Goal: Information Seeking & Learning: Learn about a topic

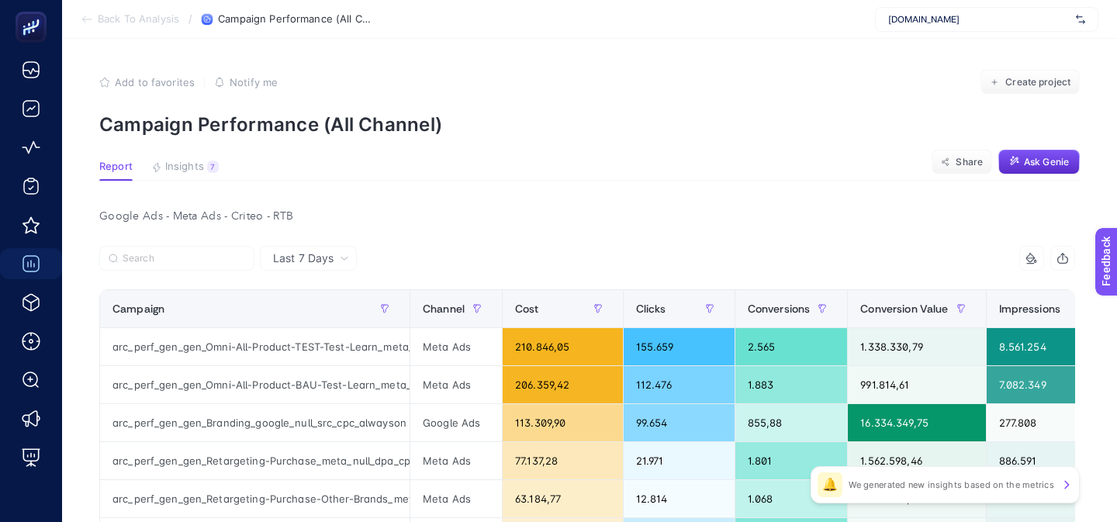
scroll to position [70, 0]
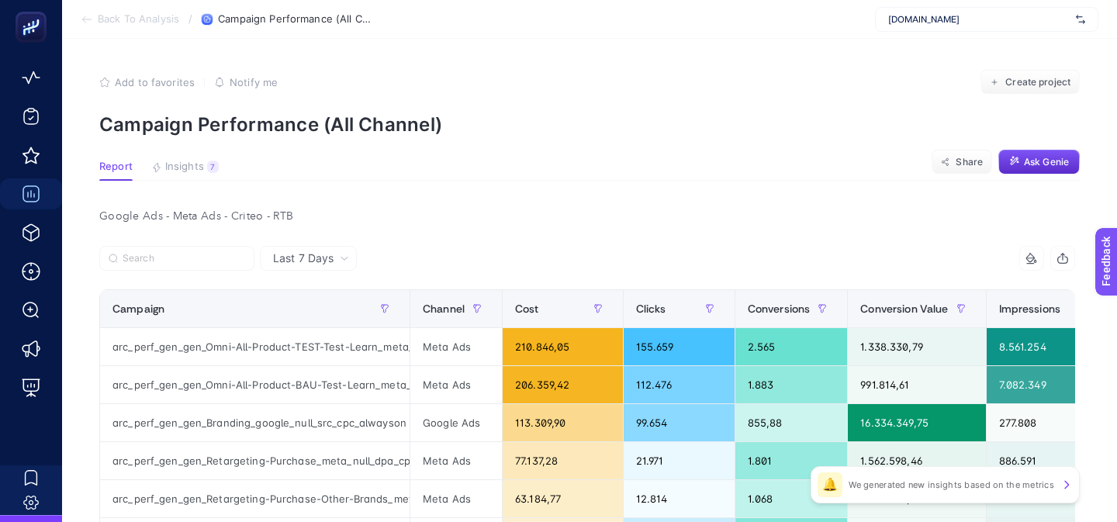
click at [907, 24] on span "Arcelik.com.tr" at bounding box center [979, 19] width 182 height 12
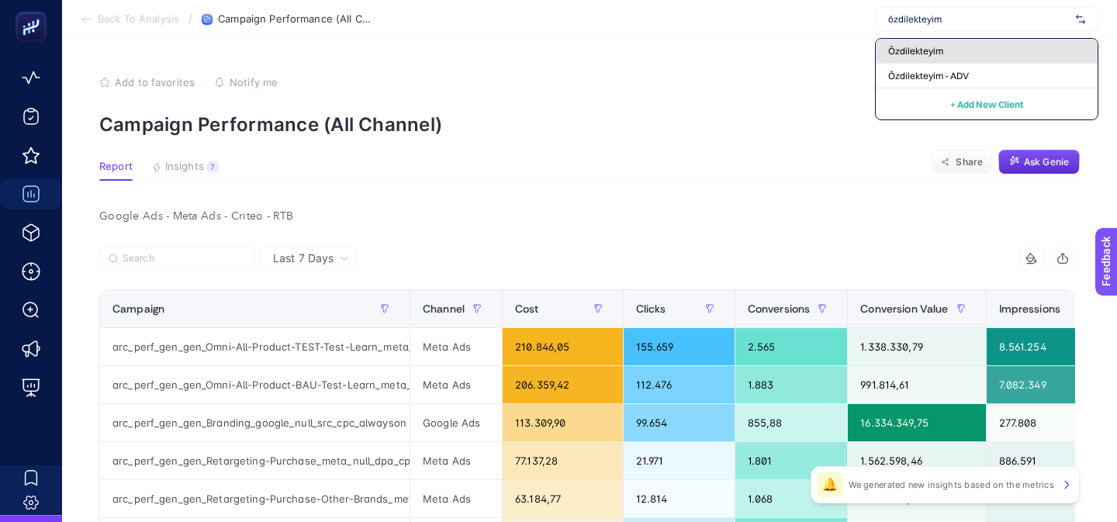
type input "özdilekteyim"
click at [889, 52] on span "Özdilekteyim" at bounding box center [915, 51] width 55 height 12
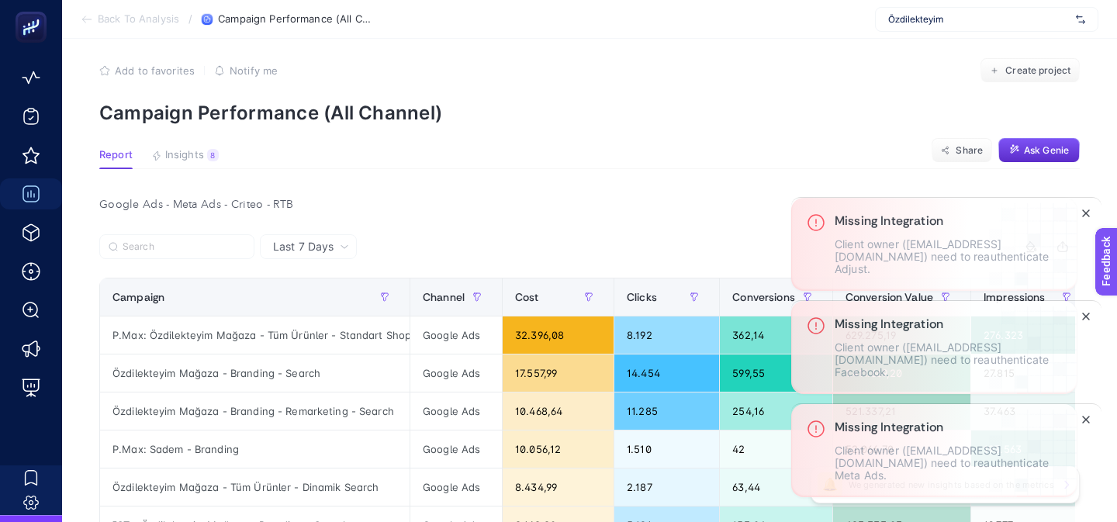
scroll to position [12, 0]
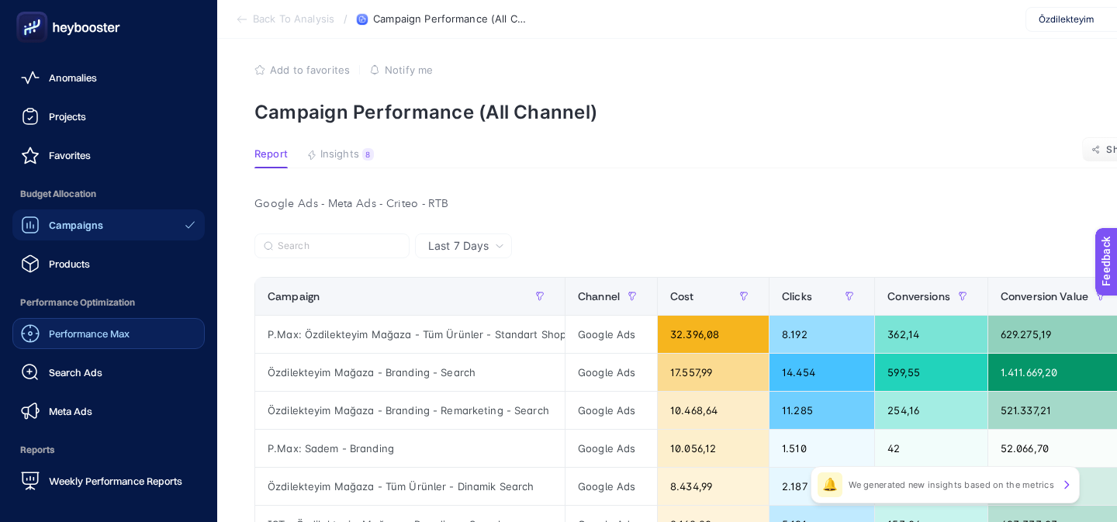
click at [53, 330] on span "Performance Max" at bounding box center [89, 333] width 81 height 12
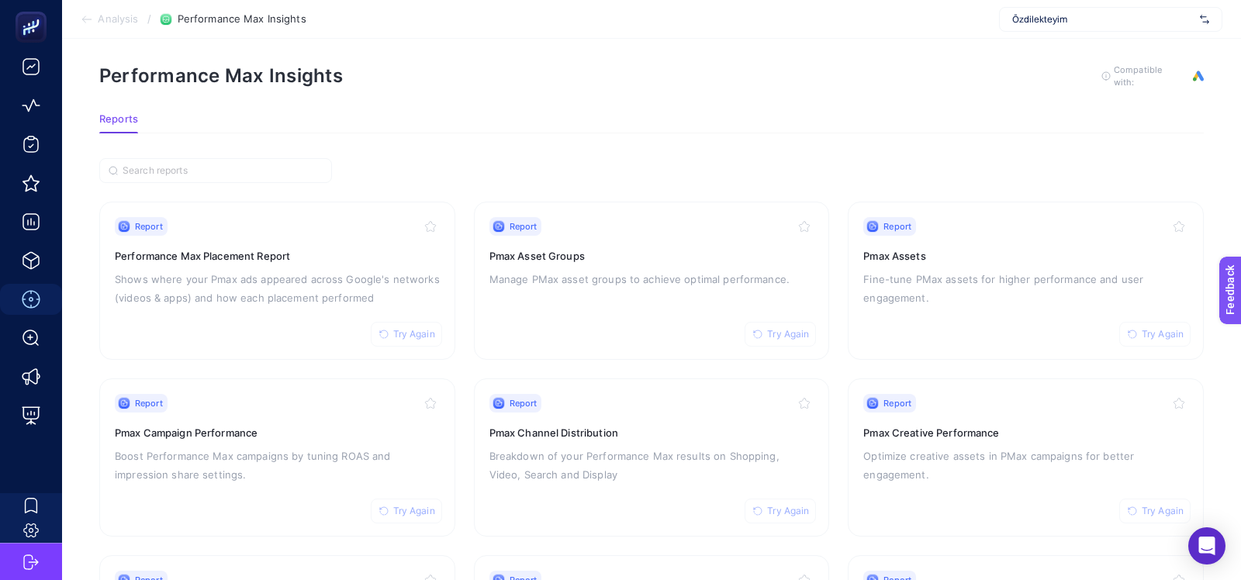
scroll to position [42, 0]
click at [1060, 37] on section "Analysis / Performance Max Insights Özdilekteyim" at bounding box center [651, 19] width 1179 height 39
click at [1057, 19] on span "Özdilekteyim" at bounding box center [1103, 19] width 182 height 12
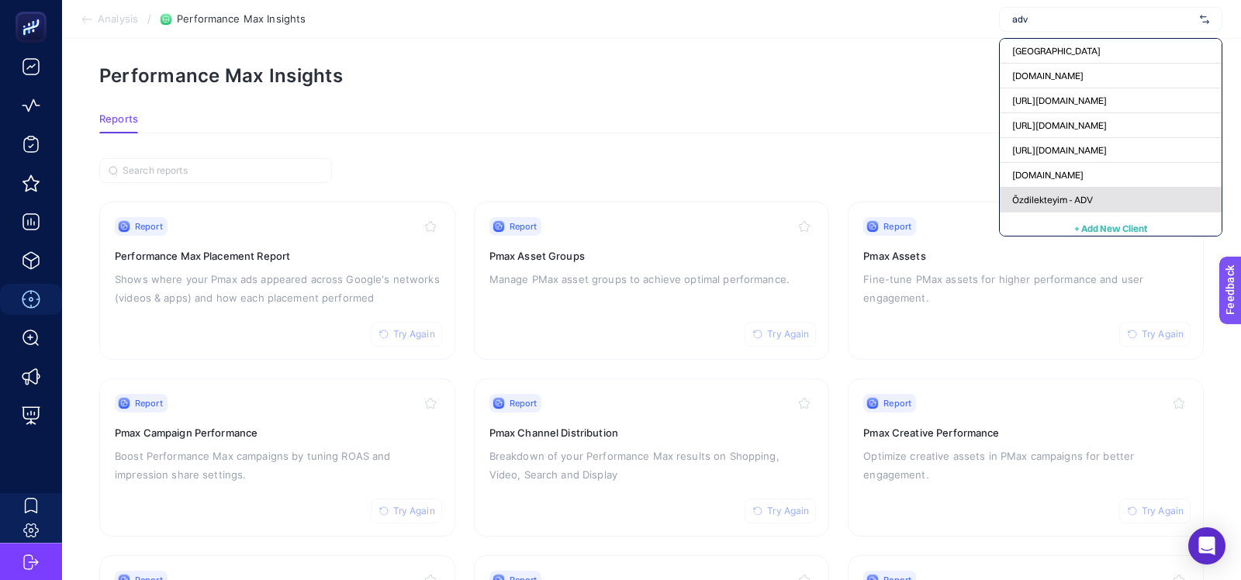
type input "adv"
click at [1047, 198] on span "Özdilekteyim - ADV" at bounding box center [1052, 200] width 81 height 12
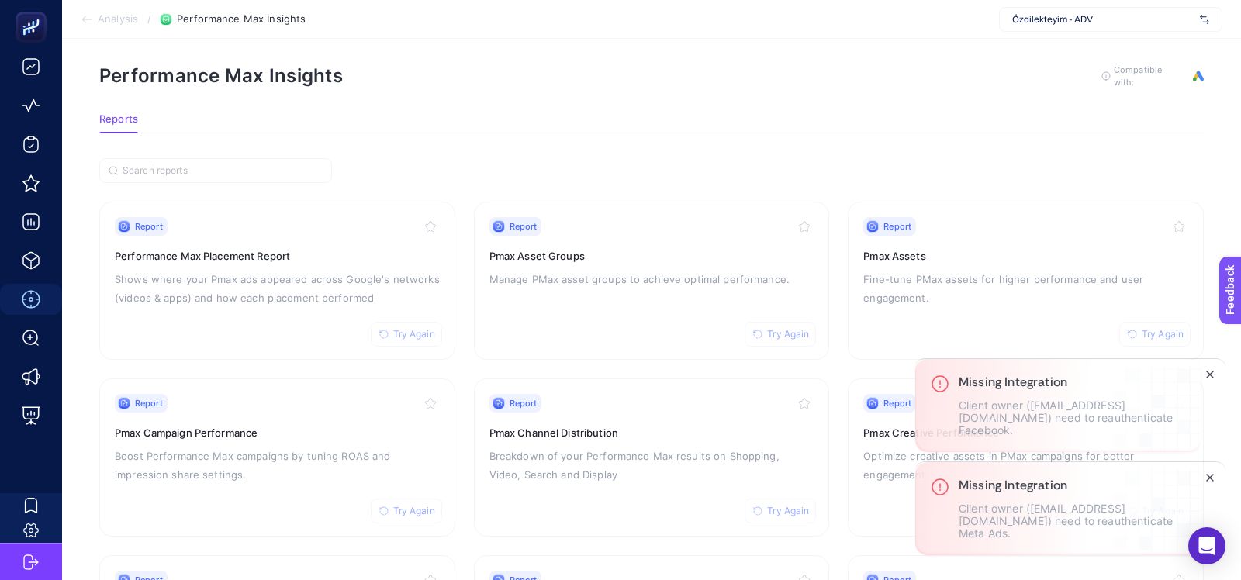
click at [462, 364] on section "Report Try Again Performance Max Placement Report Shows where your Pmax ads app…" at bounding box center [651, 458] width 1105 height 512
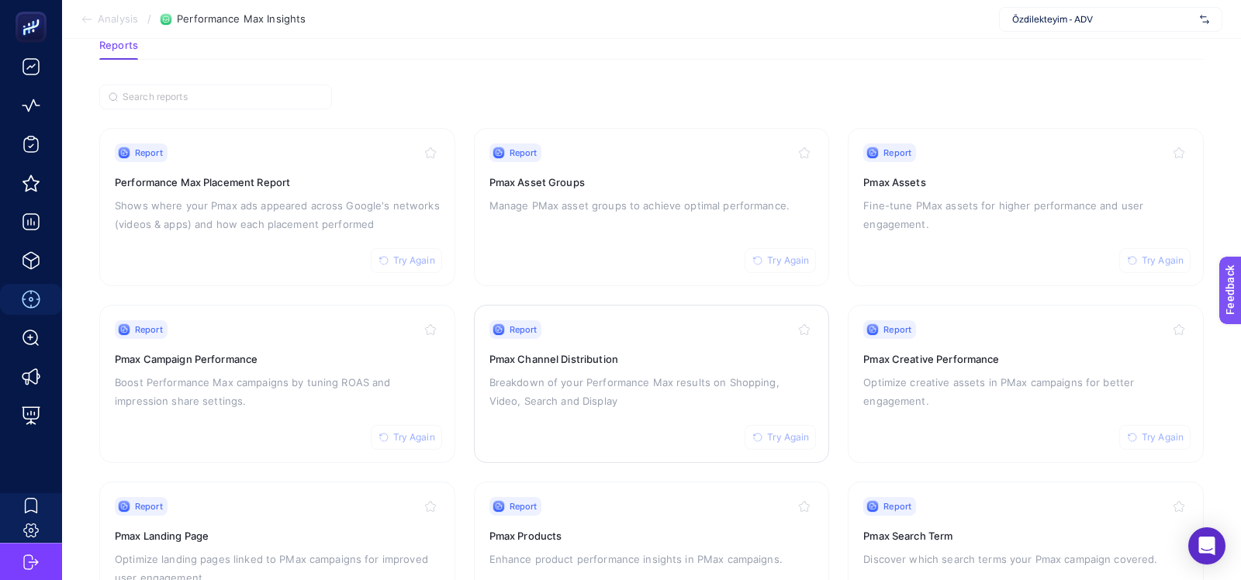
scroll to position [0, 0]
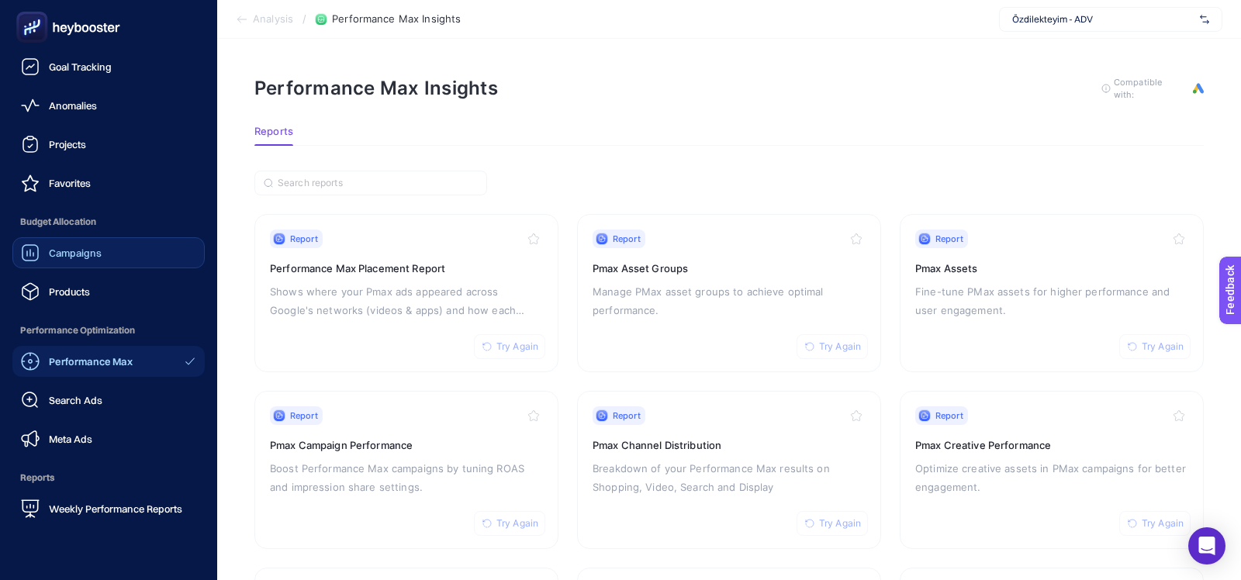
click at [61, 248] on span "Campaigns" at bounding box center [75, 253] width 53 height 12
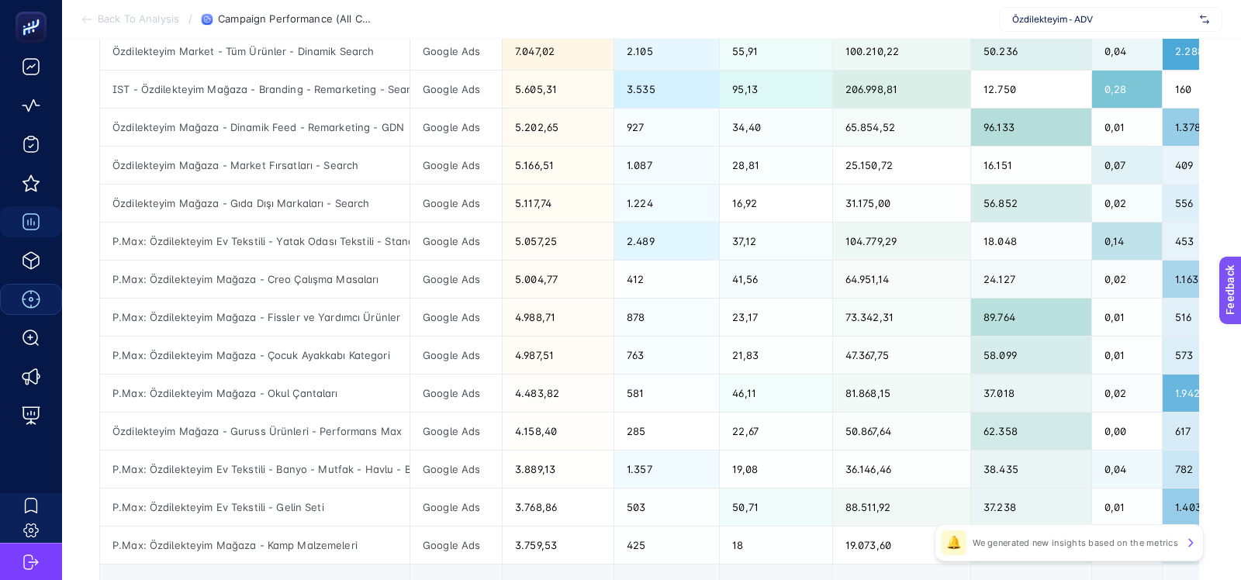
scroll to position [703, 0]
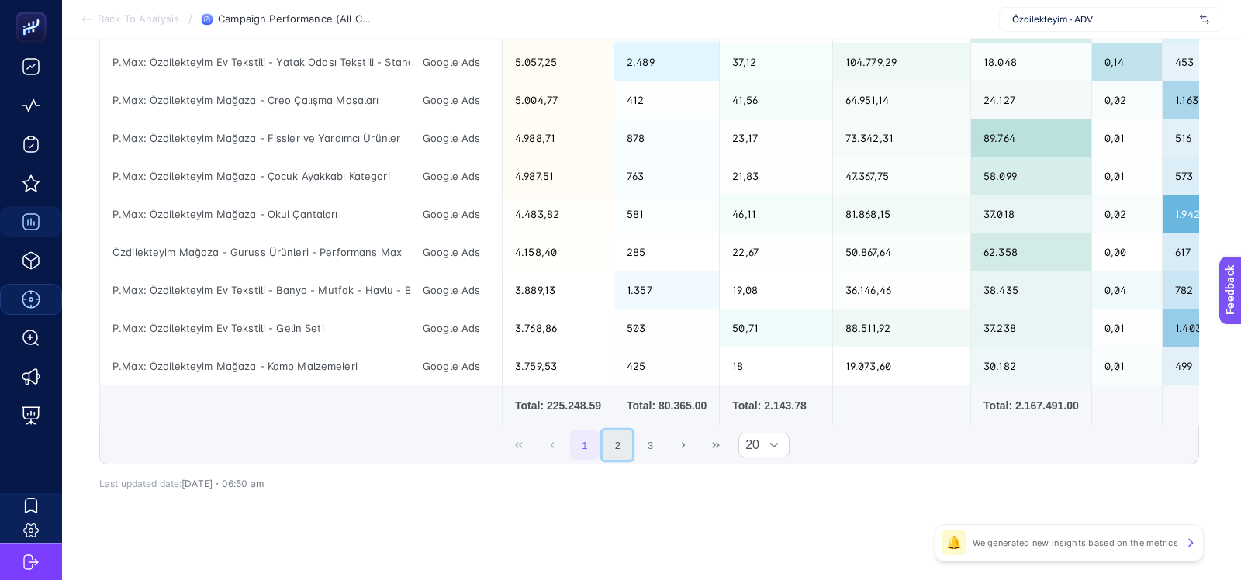
drag, startPoint x: 612, startPoint y: 442, endPoint x: 627, endPoint y: 442, distance: 14.7
click at [612, 442] on button "2" at bounding box center [617, 445] width 29 height 29
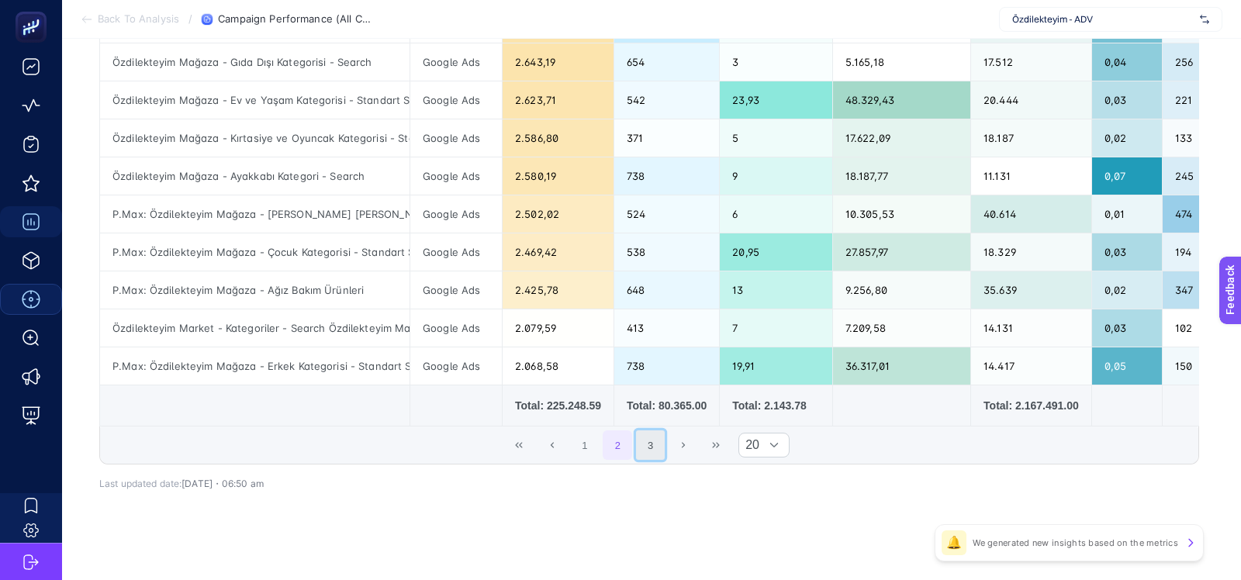
click at [646, 442] on button "3" at bounding box center [650, 445] width 29 height 29
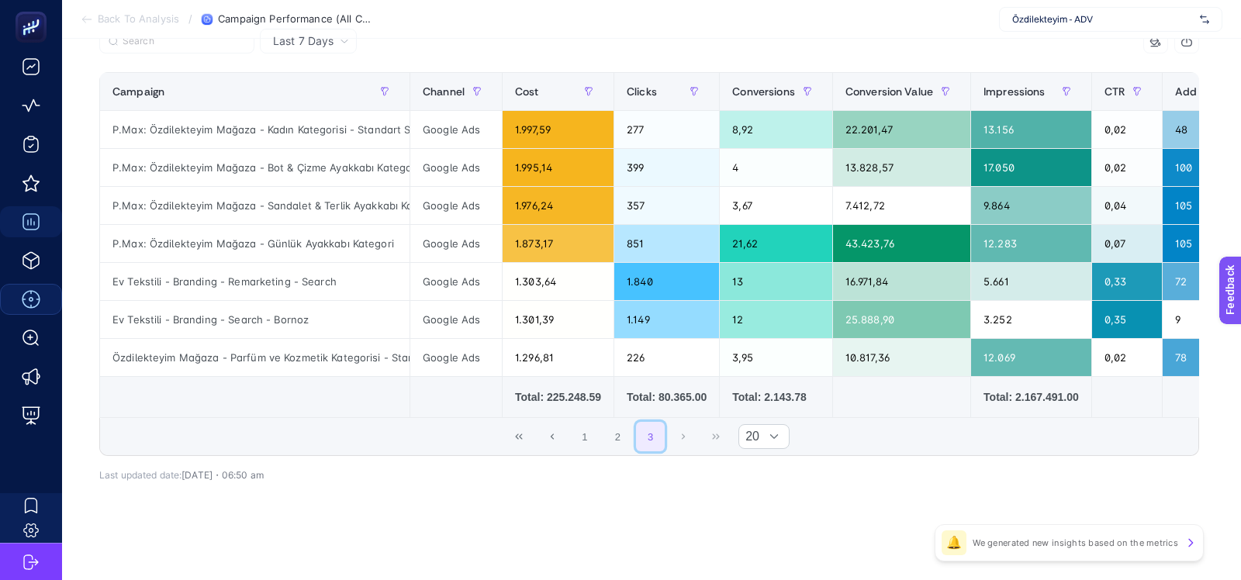
scroll to position [213, 0]
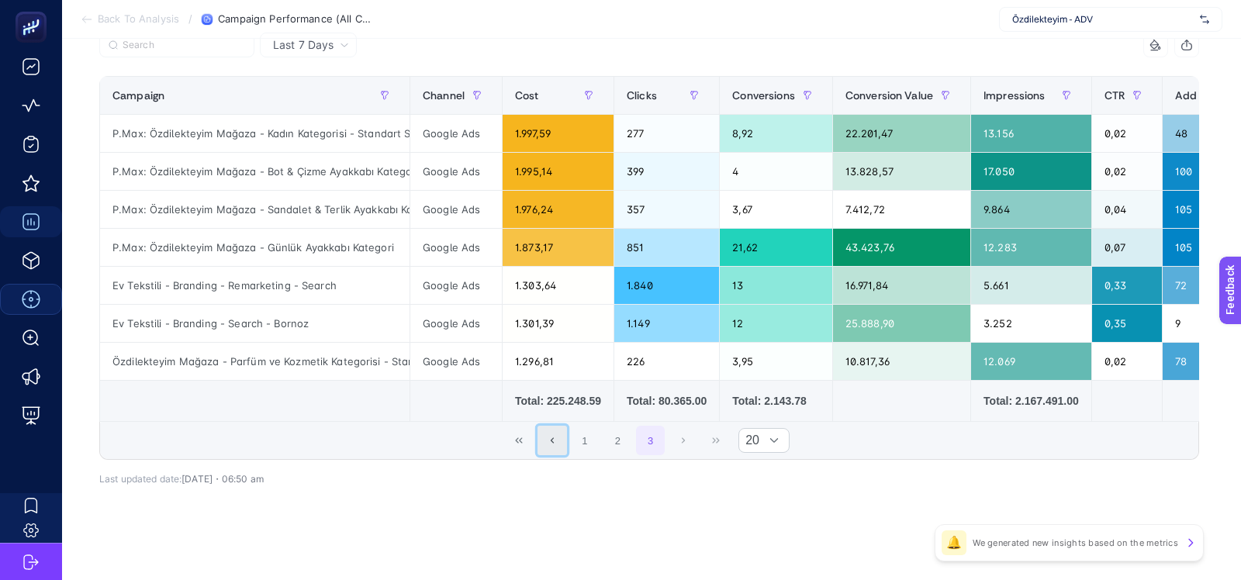
click at [556, 444] on button "Previous Page" at bounding box center [552, 440] width 29 height 29
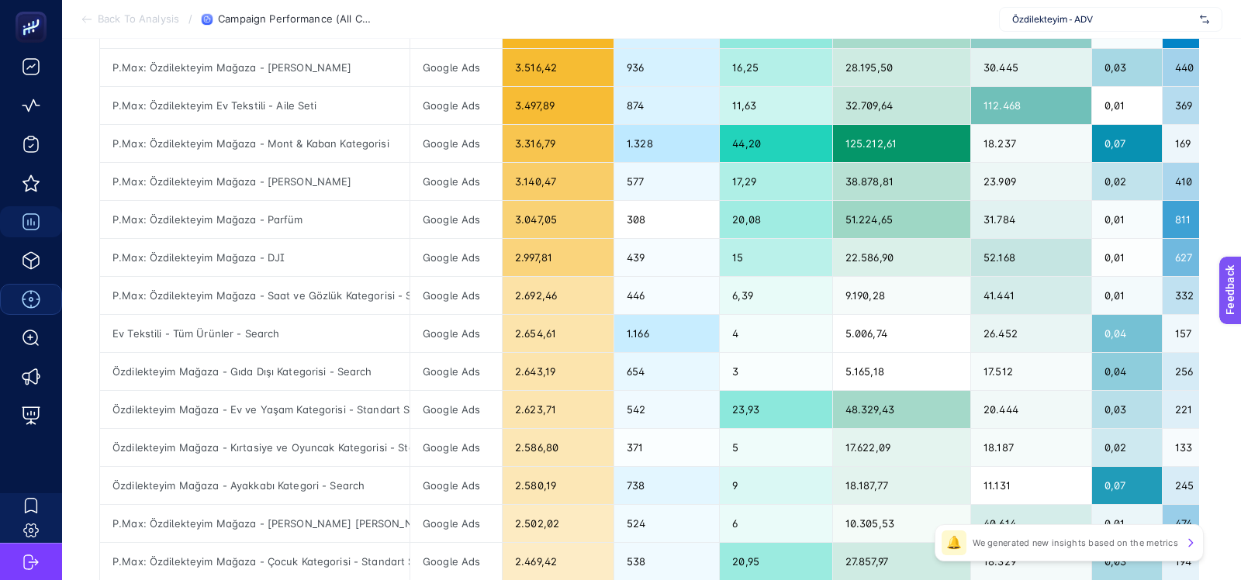
scroll to position [320, 0]
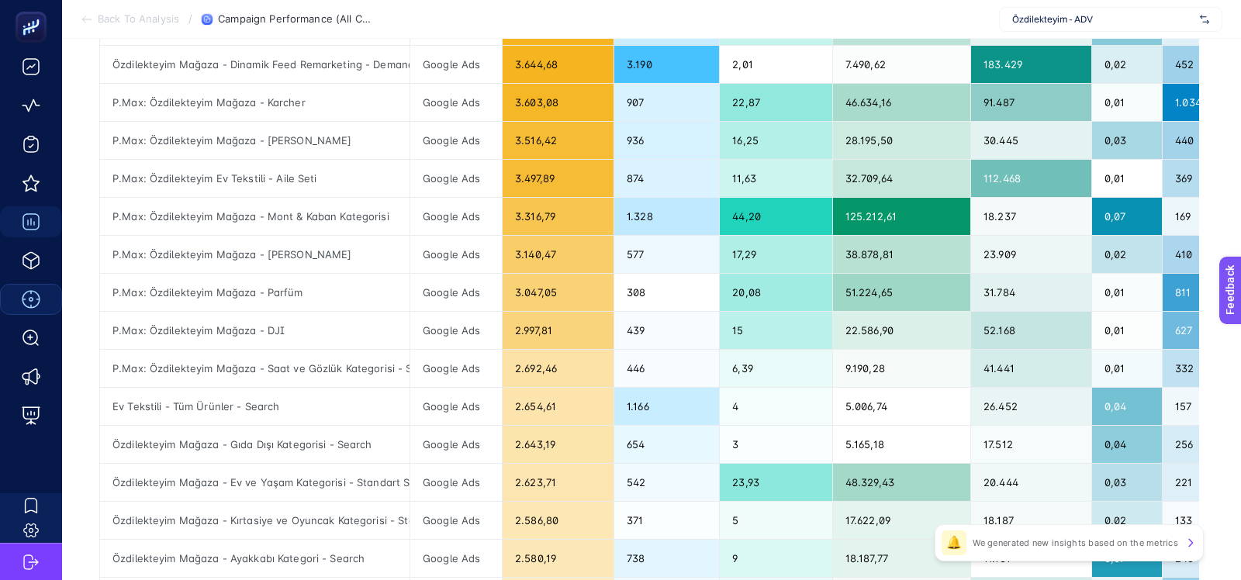
click at [1116, 21] on span "Özdilekteyim - ADV" at bounding box center [1103, 19] width 182 height 12
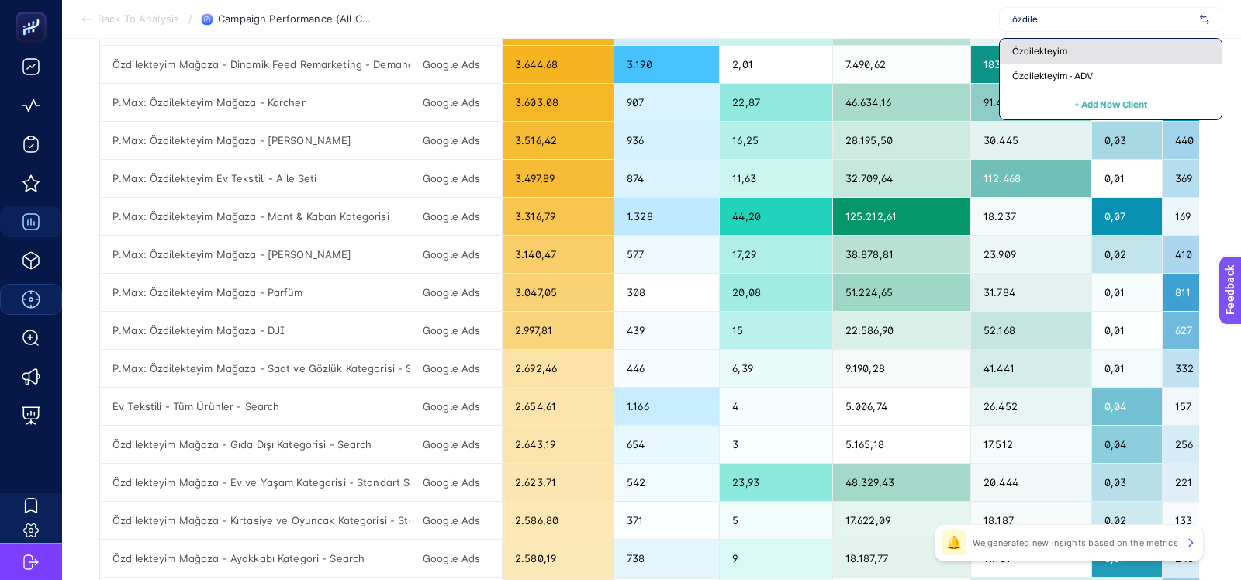
type input "özdile"
click at [1116, 42] on div "Özdilekteyim" at bounding box center [1111, 51] width 222 height 25
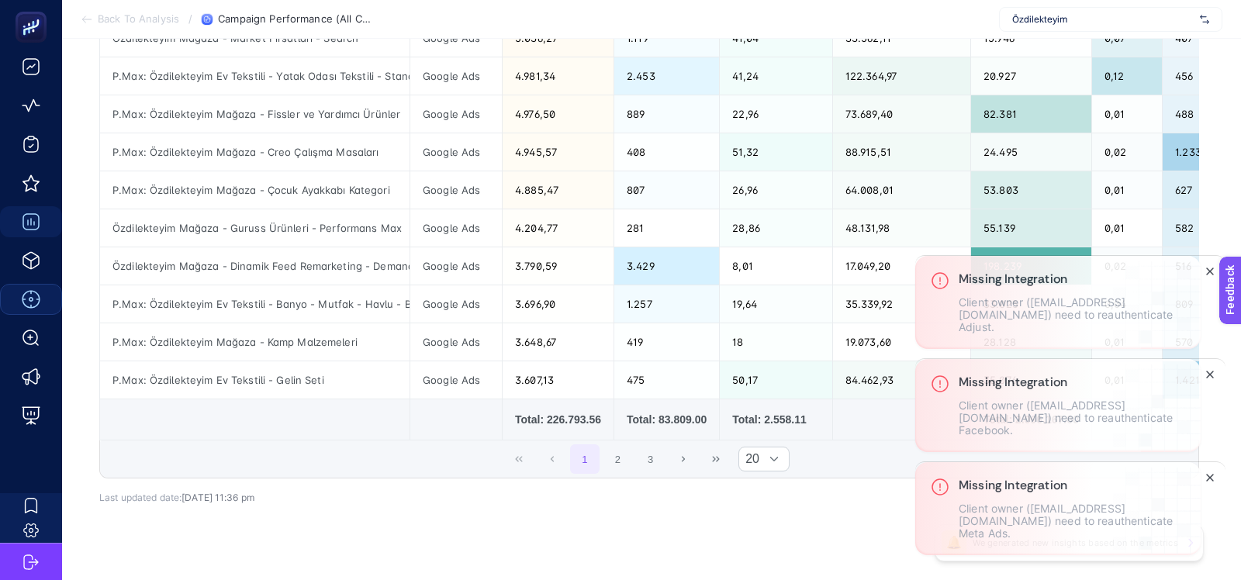
scroll to position [703, 0]
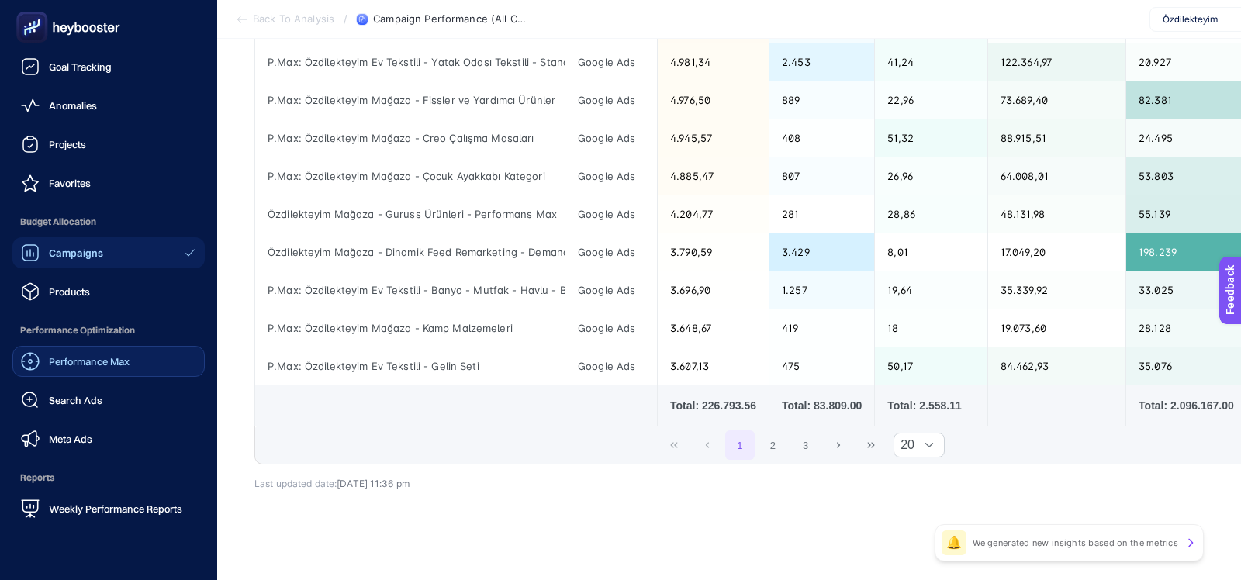
click at [63, 309] on ul "Analyses Goal Tracking Anomalies Projects Favorites Budget Allocation Campaigns…" at bounding box center [108, 268] width 192 height 512
click at [70, 296] on span "Products" at bounding box center [69, 291] width 41 height 12
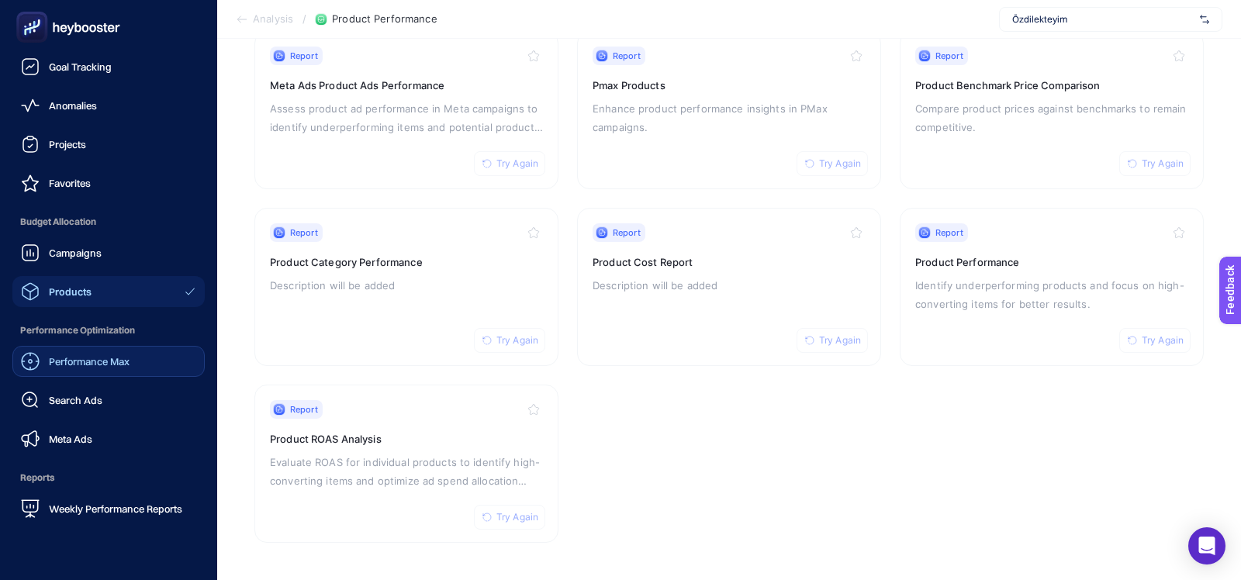
scroll to position [181, 0]
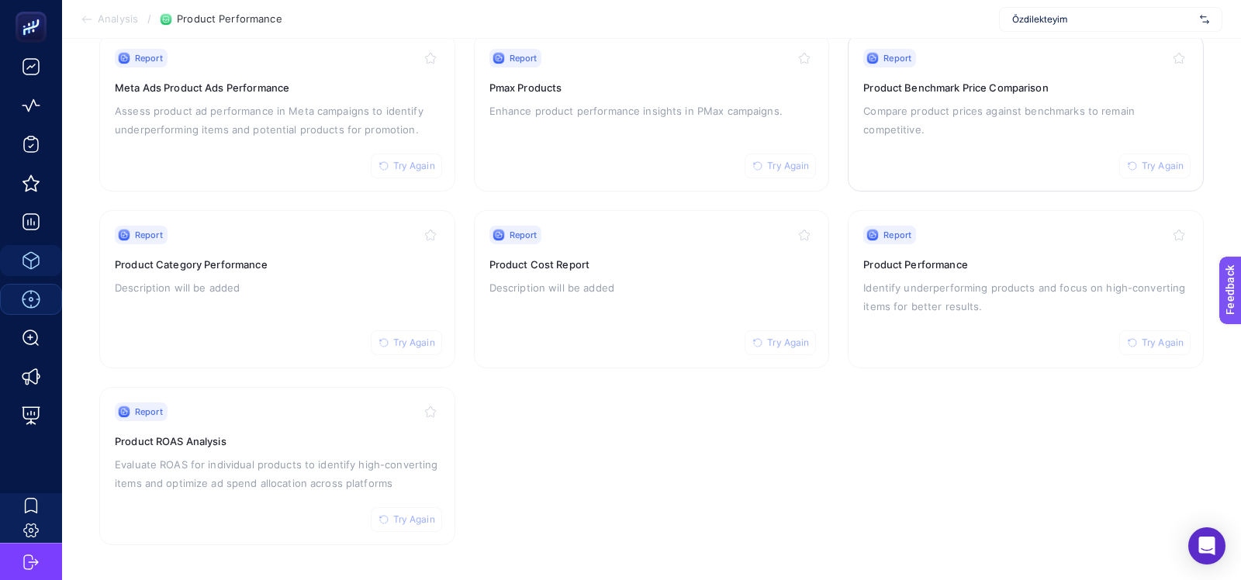
click at [926, 123] on p "Compare product prices against benchmarks to remain competitive." at bounding box center [1025, 120] width 325 height 37
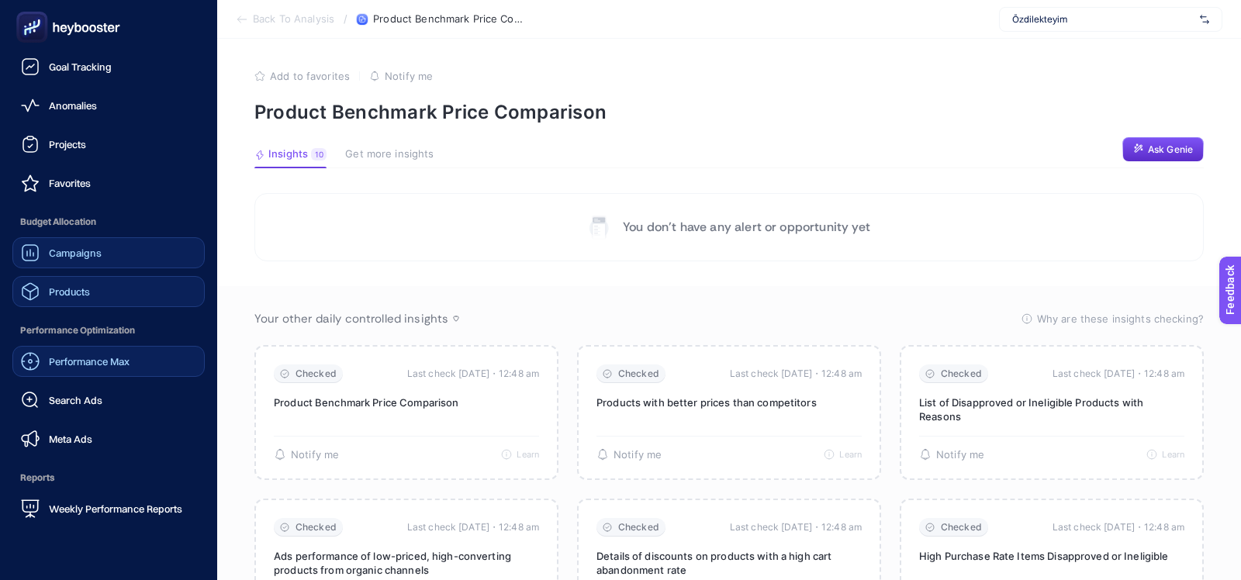
click at [57, 261] on div "Campaigns" at bounding box center [61, 253] width 81 height 19
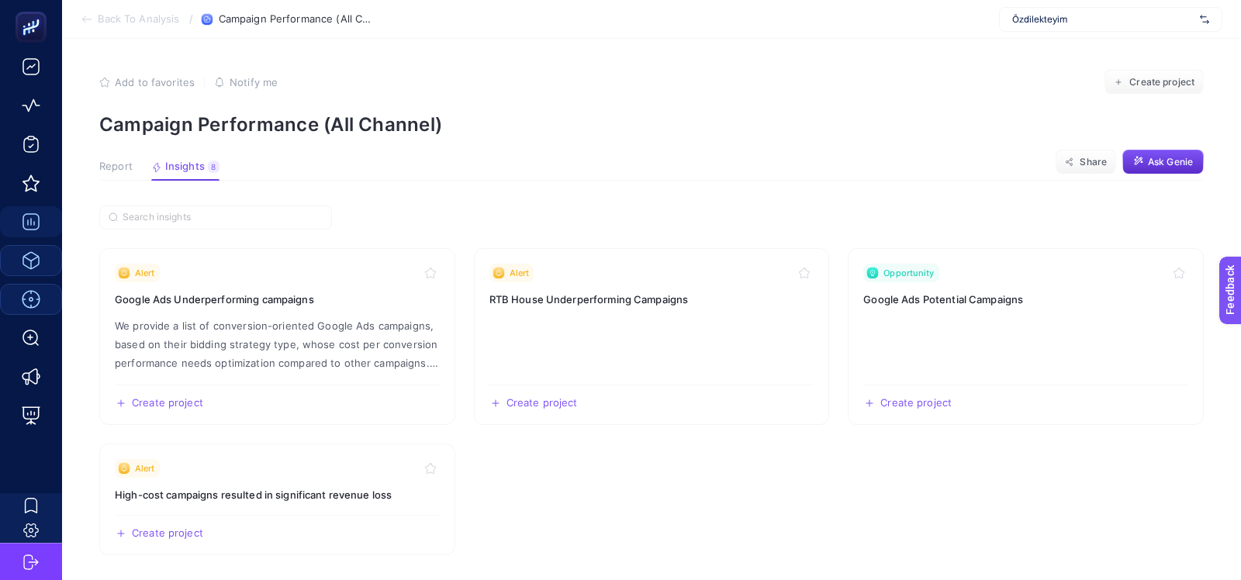
click at [126, 170] on span "Report" at bounding box center [115, 167] width 33 height 12
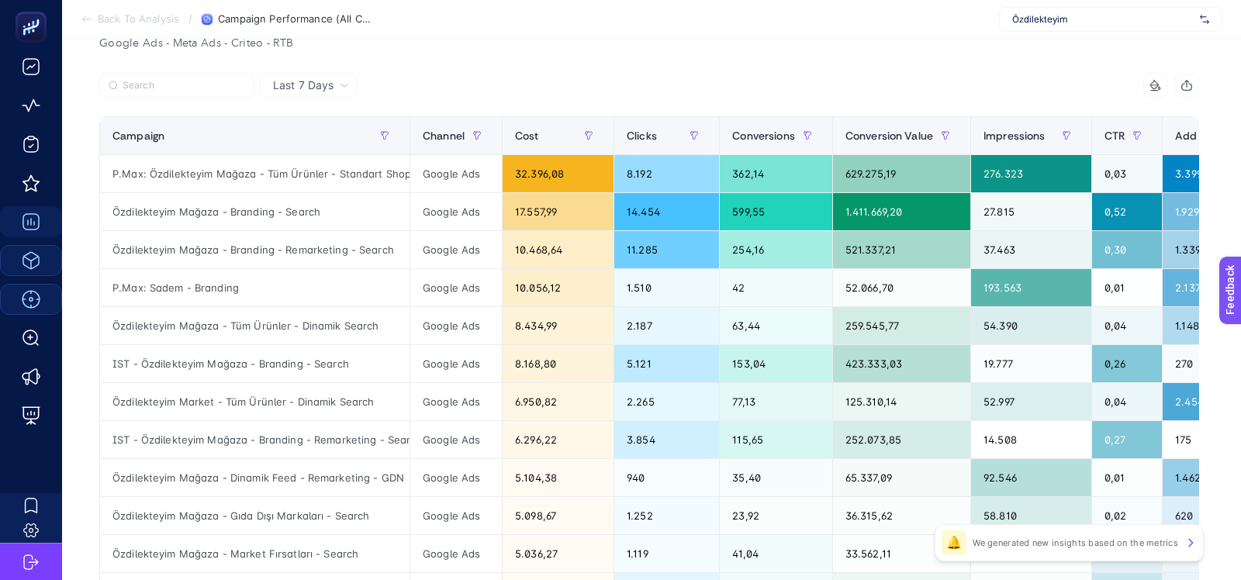
scroll to position [174, 0]
click at [257, 129] on div "Campaign" at bounding box center [254, 135] width 285 height 25
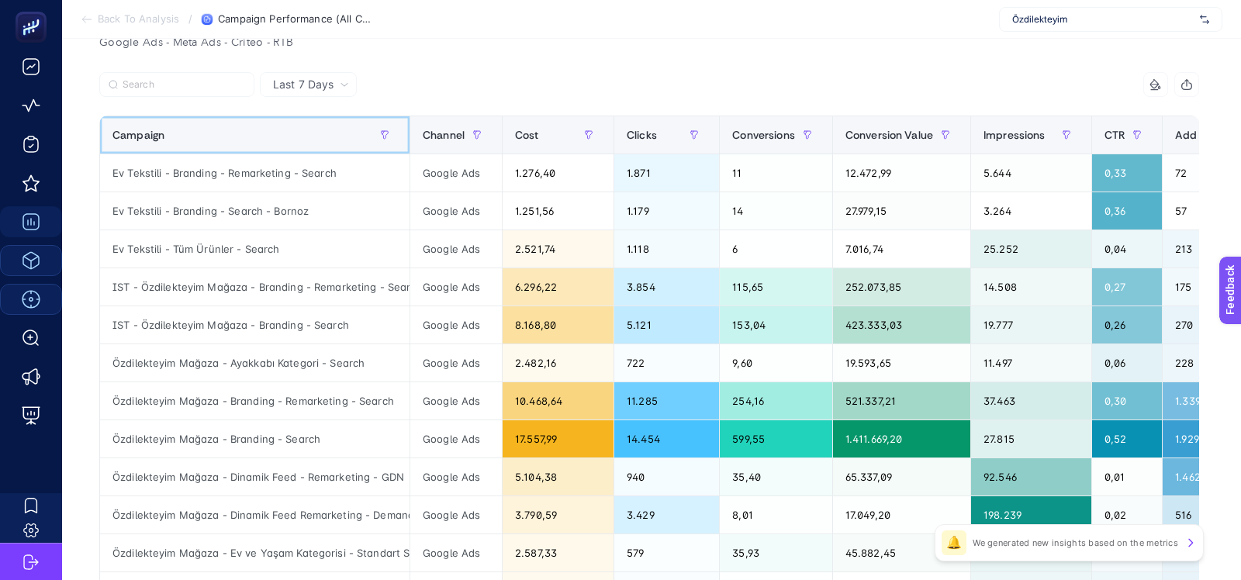
click at [257, 129] on div "Campaign" at bounding box center [254, 135] width 285 height 25
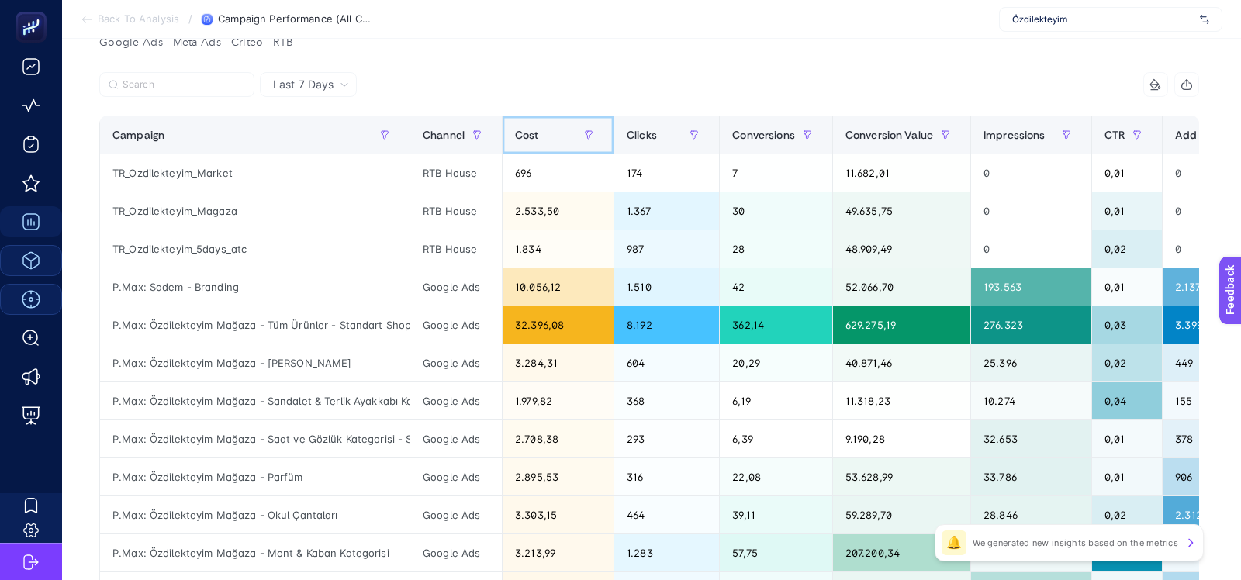
click at [520, 137] on span "Cost" at bounding box center [527, 135] width 24 height 12
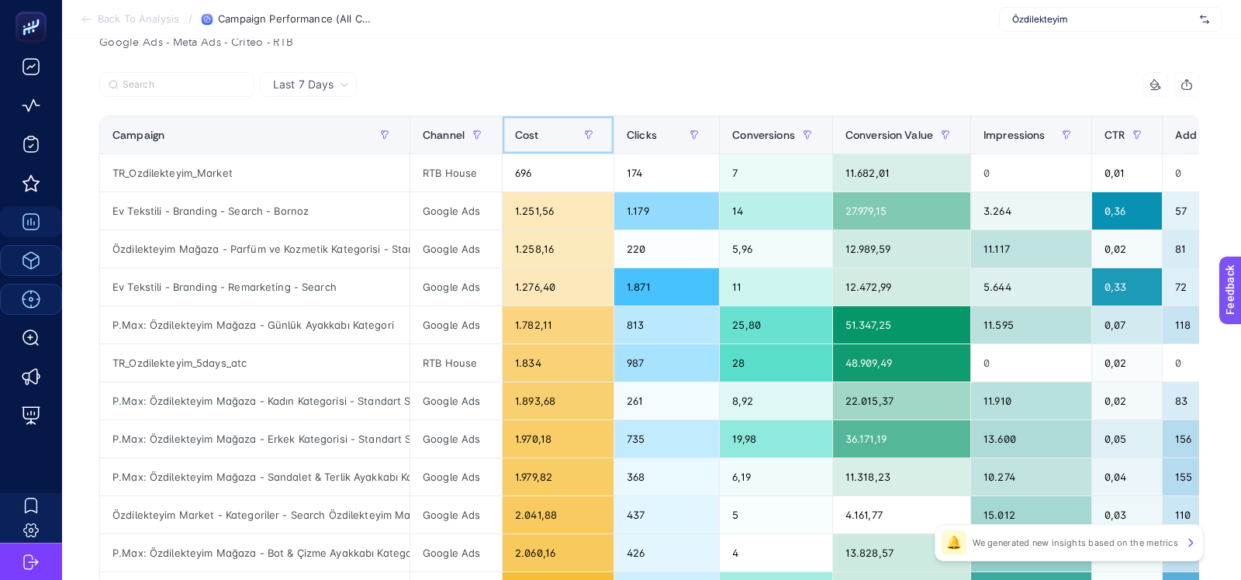
click at [520, 137] on span "Cost" at bounding box center [527, 135] width 24 height 12
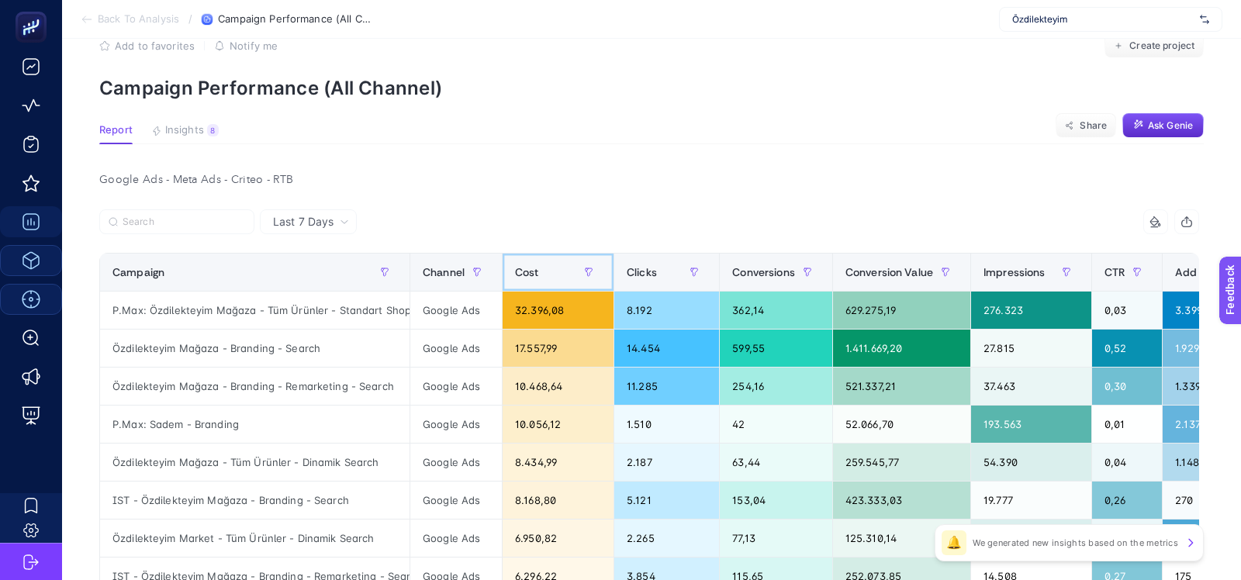
scroll to position [0, 0]
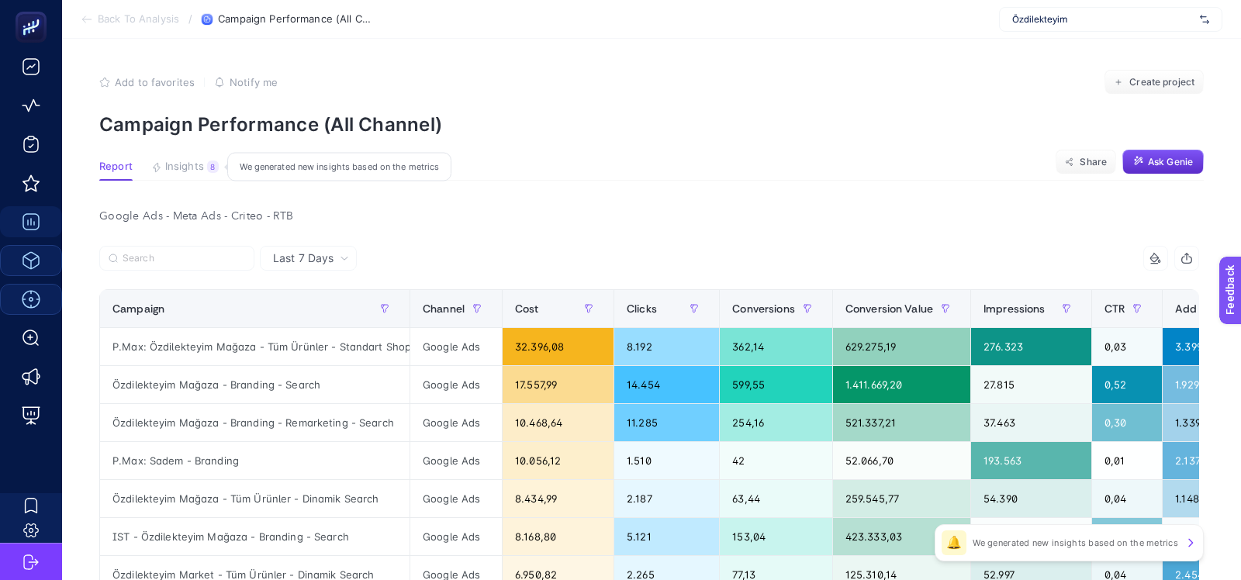
click at [209, 165] on div "8" at bounding box center [213, 167] width 12 height 12
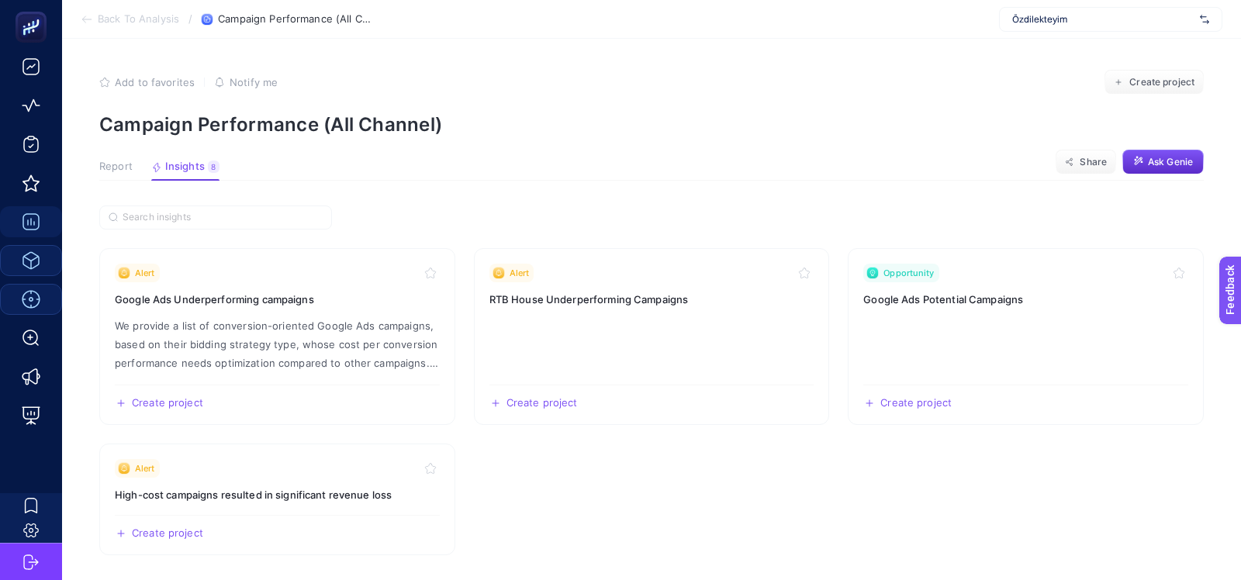
click at [126, 175] on button "Report" at bounding box center [115, 171] width 33 height 20
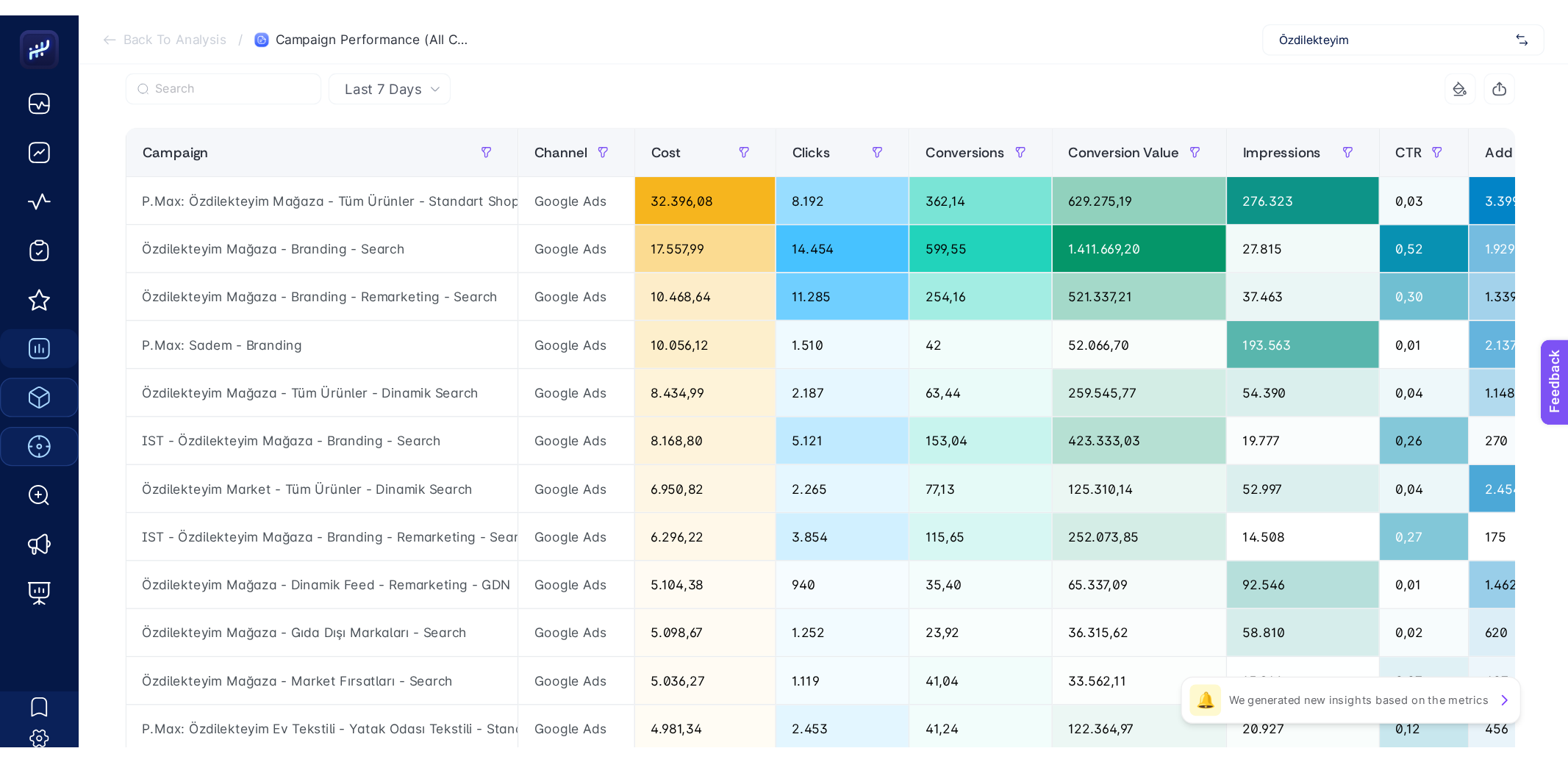
scroll to position [186, 0]
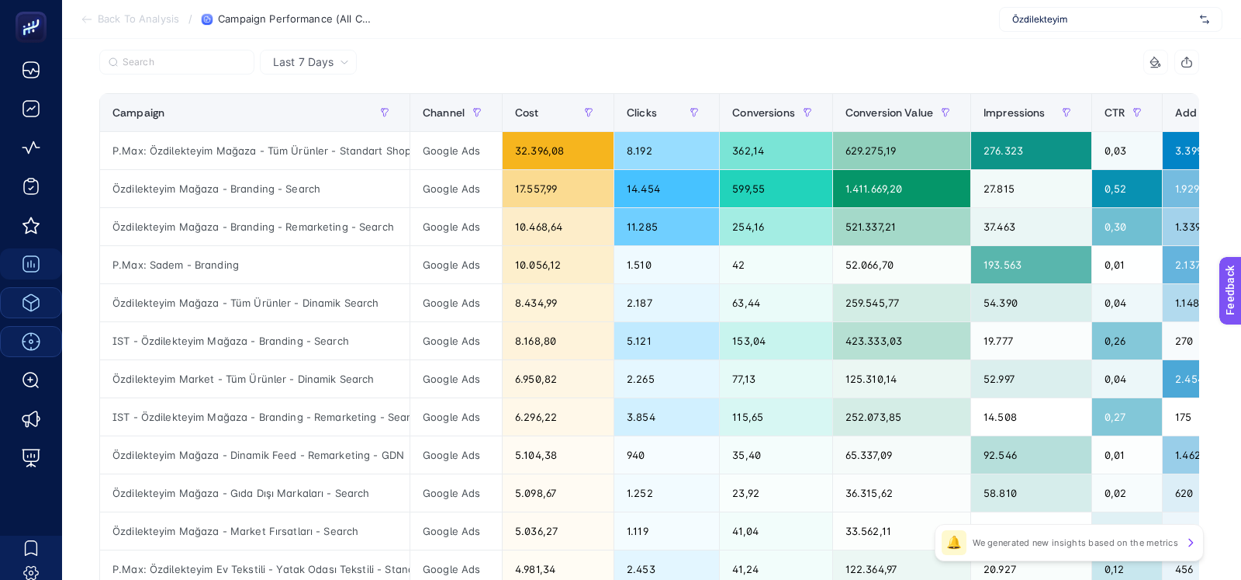
click at [316, 61] on span "Last 7 Days" at bounding box center [303, 62] width 61 height 16
click at [466, 53] on div at bounding box center [374, 67] width 550 height 34
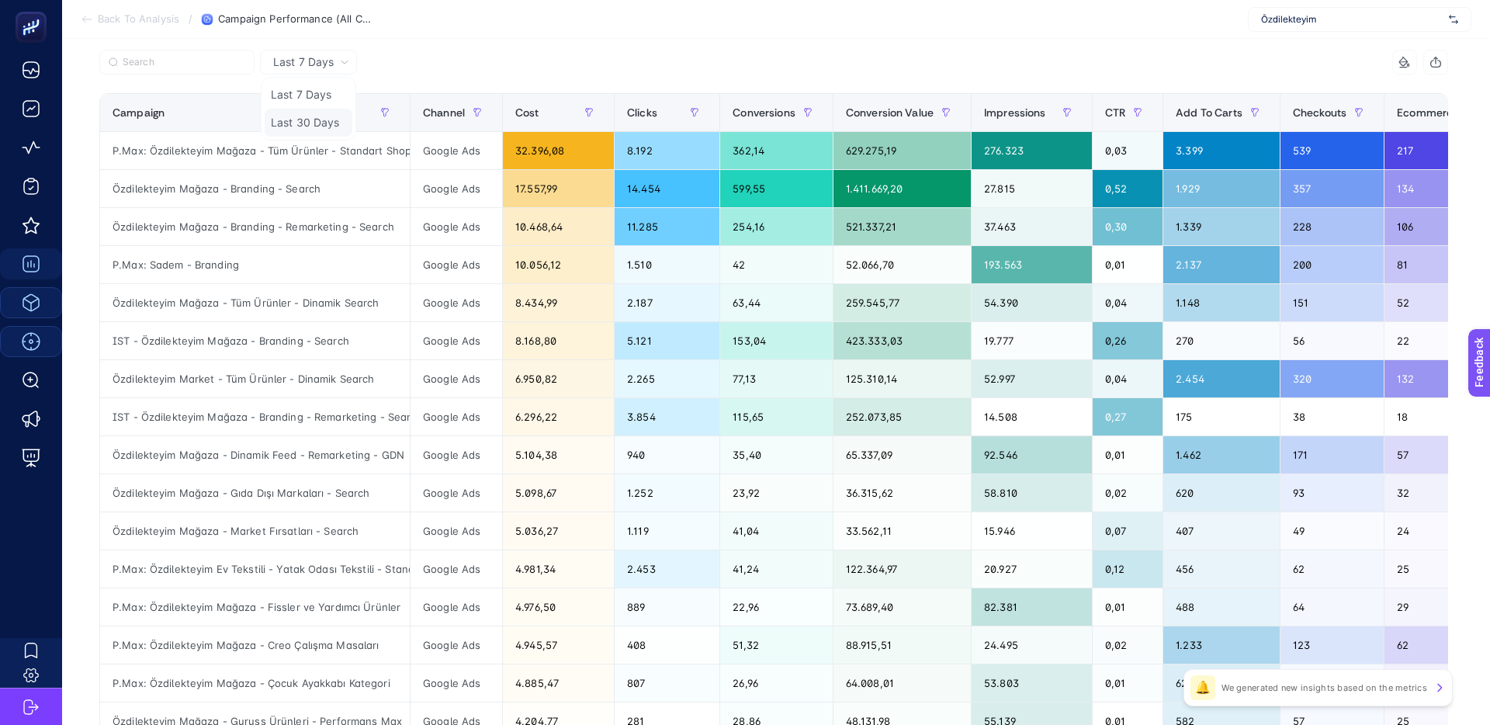
click at [326, 121] on li "Last 30 Days" at bounding box center [309, 123] width 88 height 28
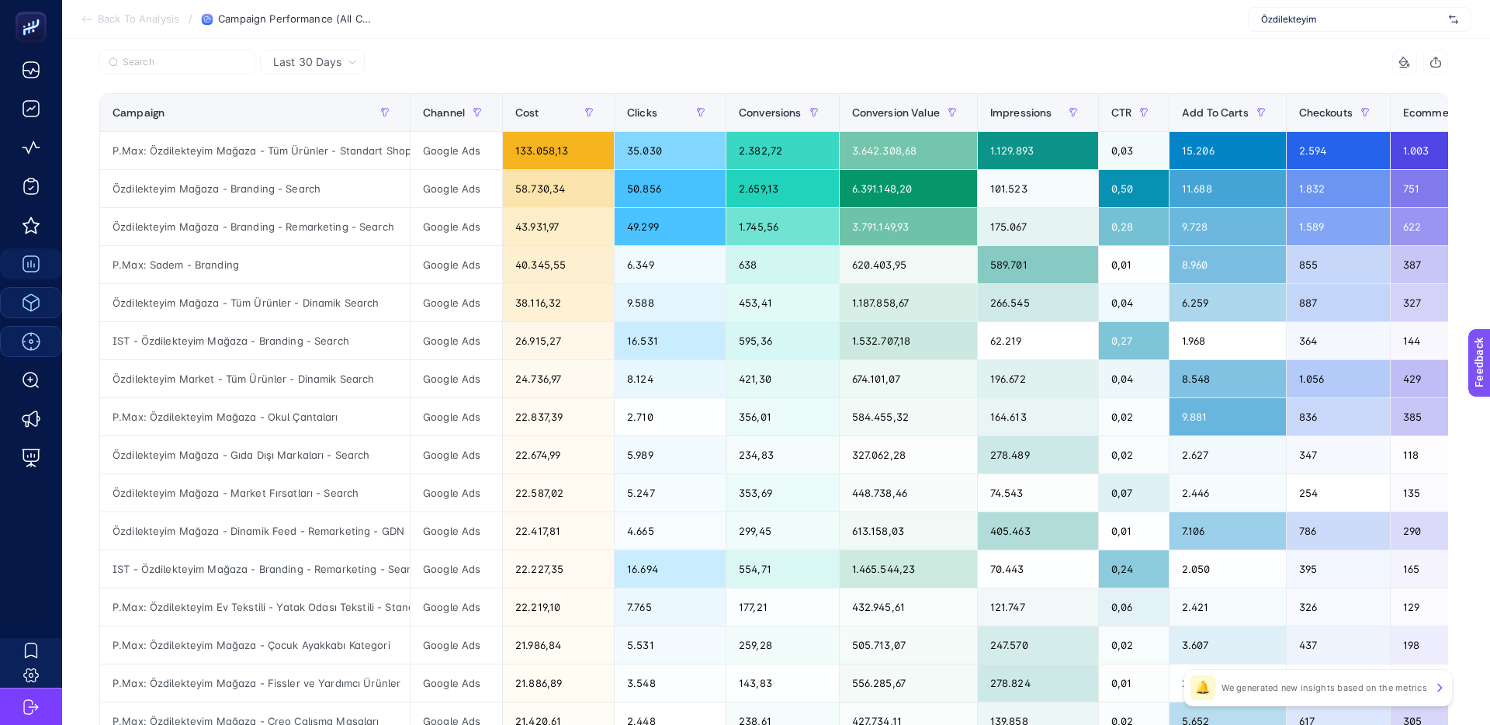
click at [421, 43] on div "Google Ads - Meta Ads - Criteo - RTB Last 30 Days 14 items selected Campaign Ch…" at bounding box center [773, 536] width 1373 height 1055
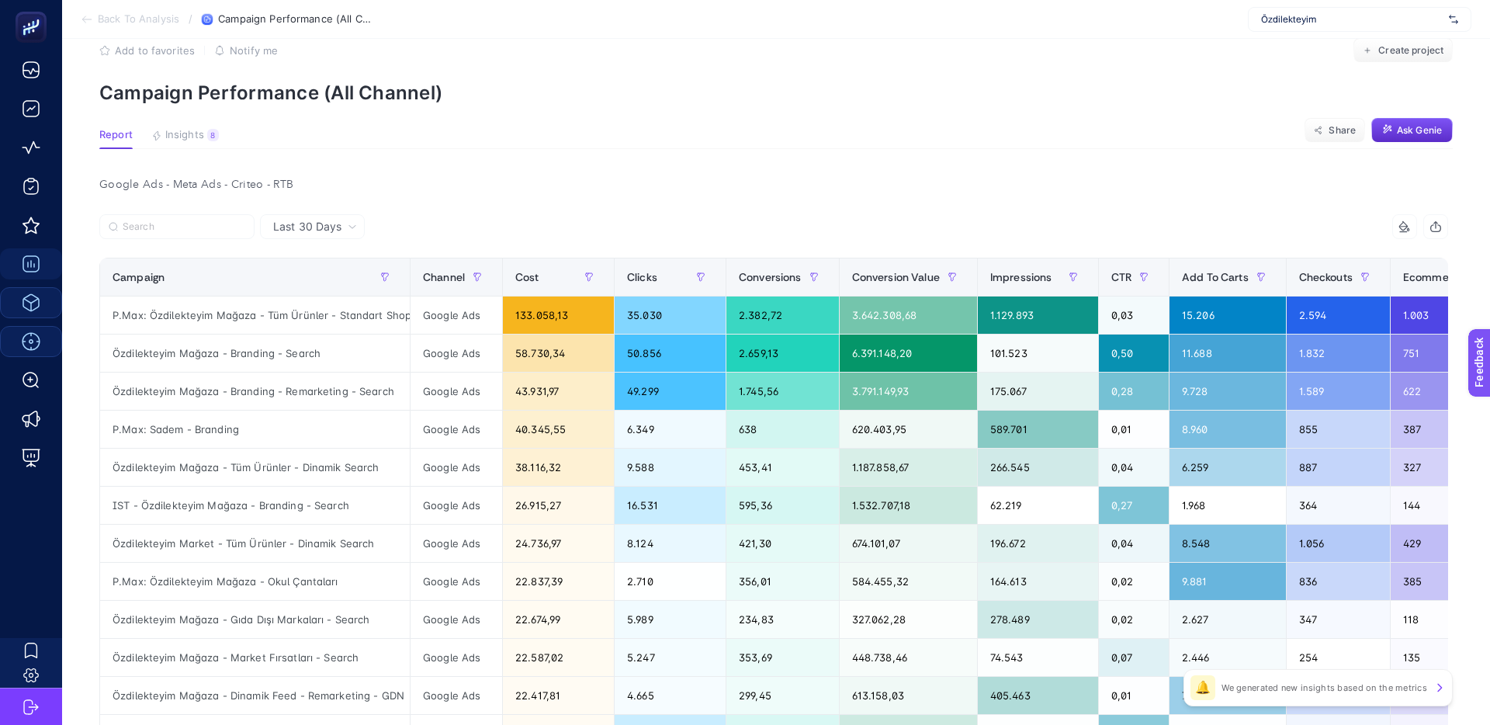
scroll to position [57, 0]
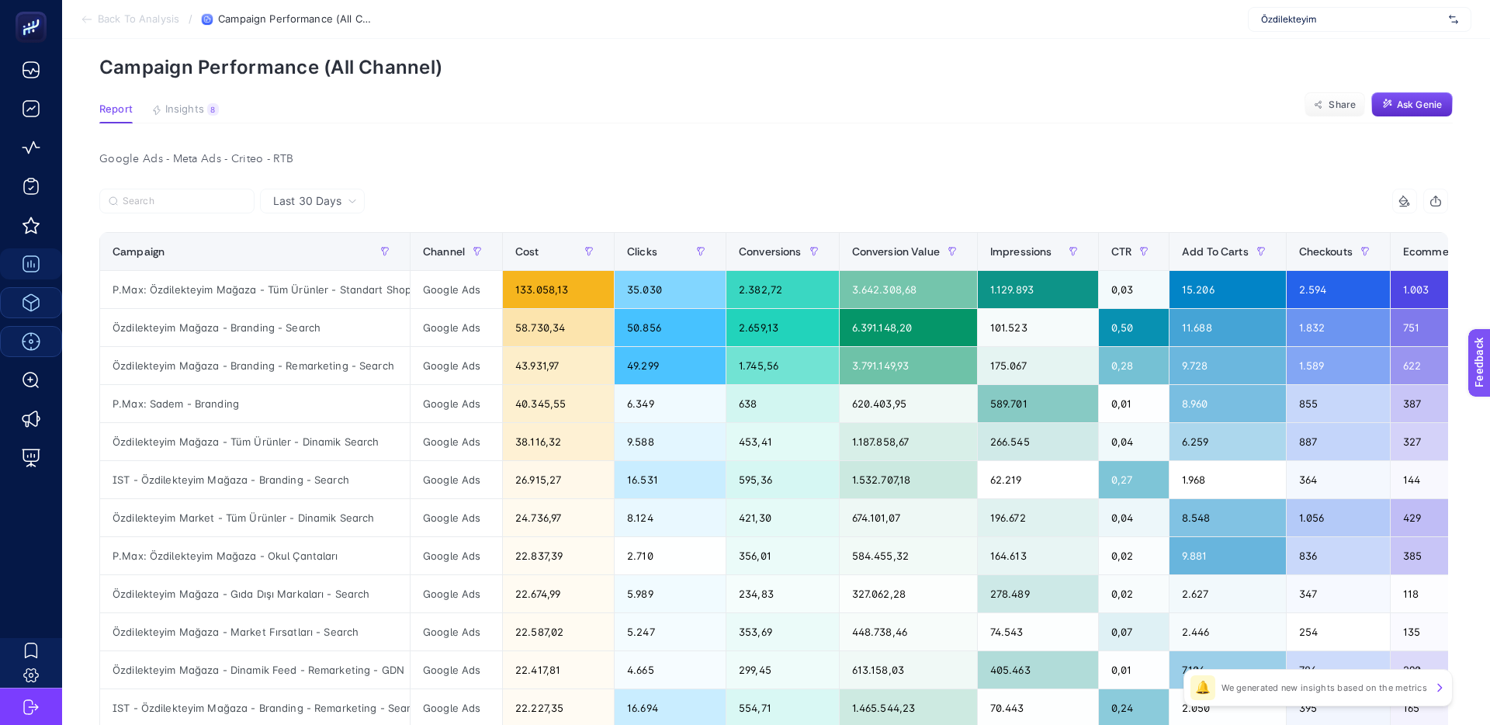
click at [1116, 211] on button "button" at bounding box center [1435, 201] width 25 height 25
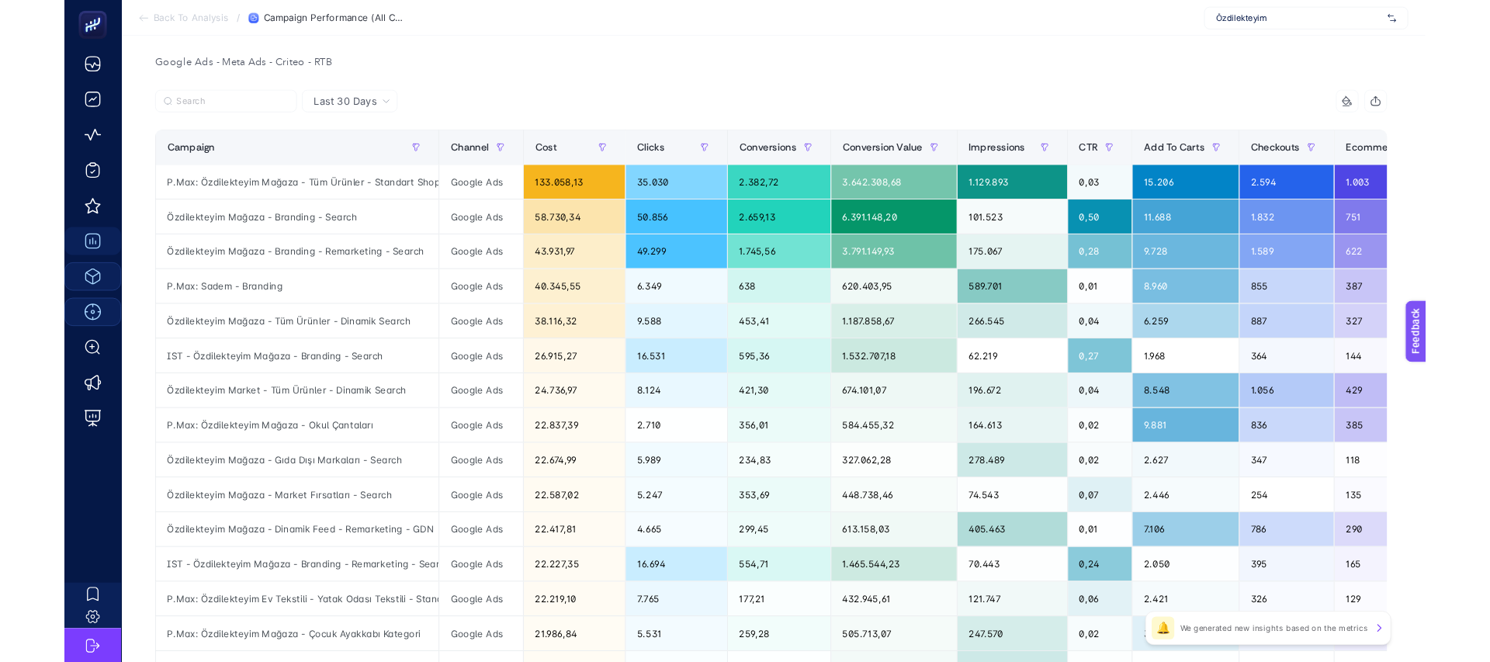
scroll to position [147, 0]
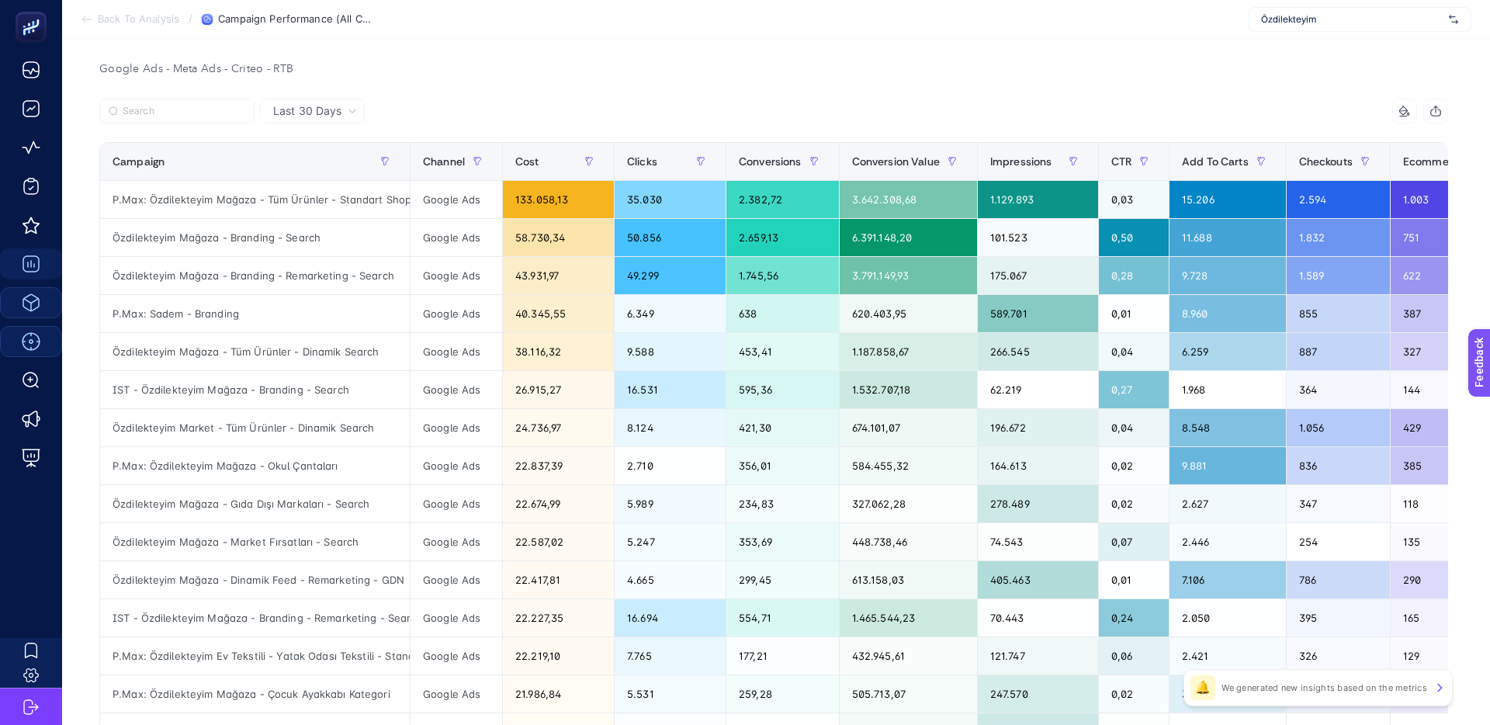
click at [1116, 109] on button "button" at bounding box center [1435, 111] width 25 height 25
click at [1116, 109] on icon "button" at bounding box center [1436, 112] width 10 height 6
click at [813, 74] on div "Google Ads - Meta Ads - Criteo - RTB" at bounding box center [773, 69] width 1373 height 22
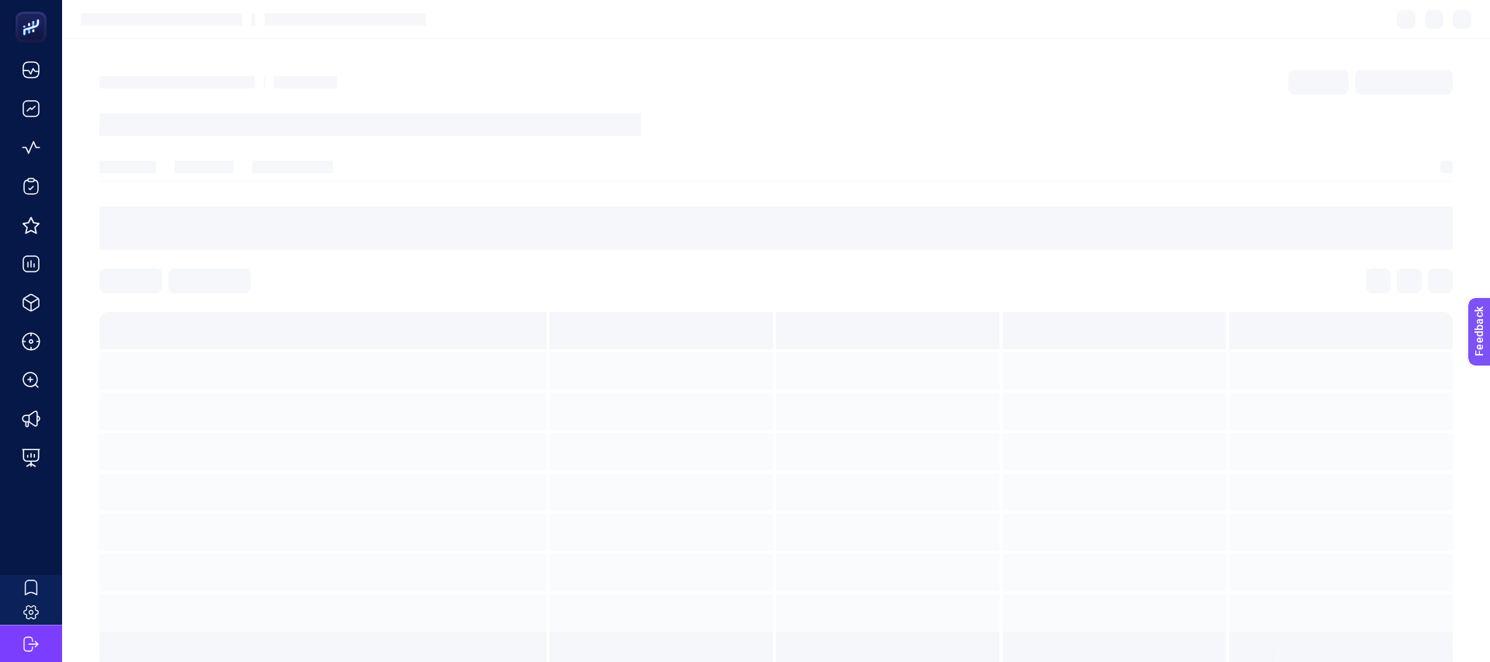
click at [869, 204] on article at bounding box center [775, 369] width 1427 height 661
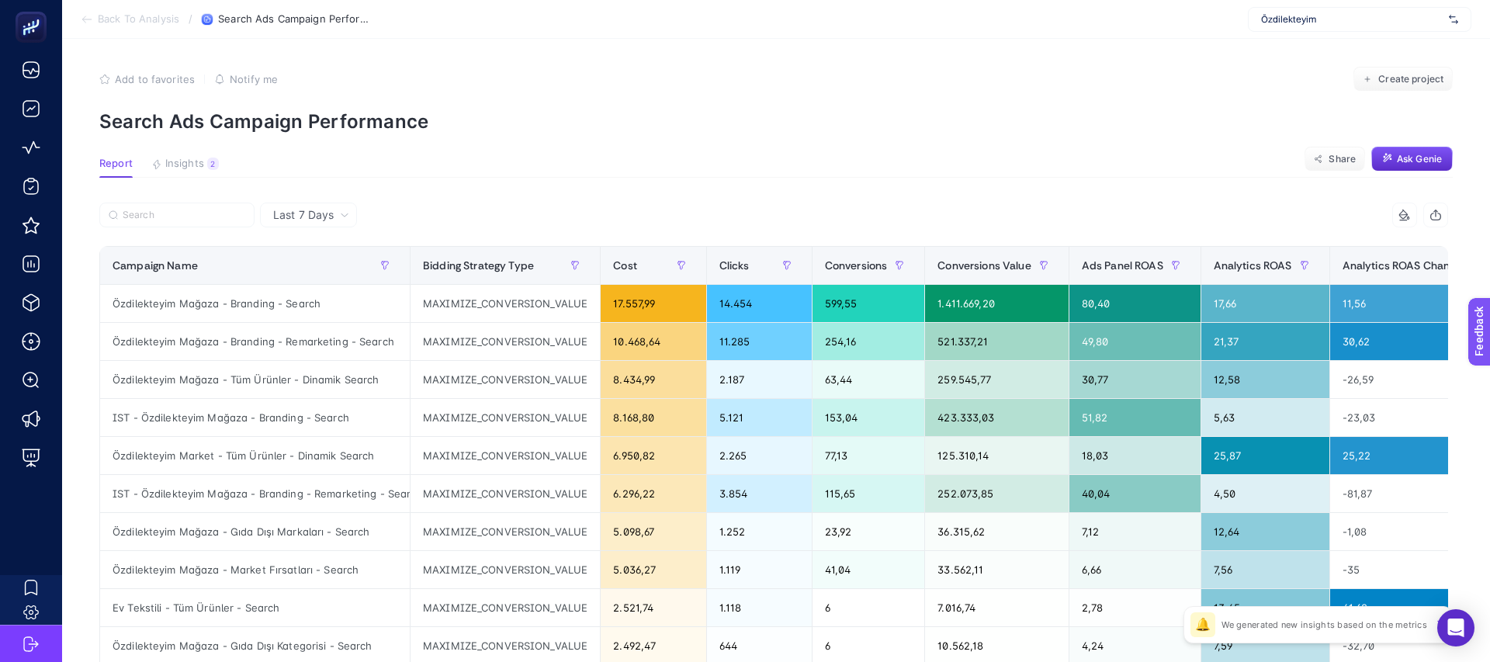
scroll to position [2, 0]
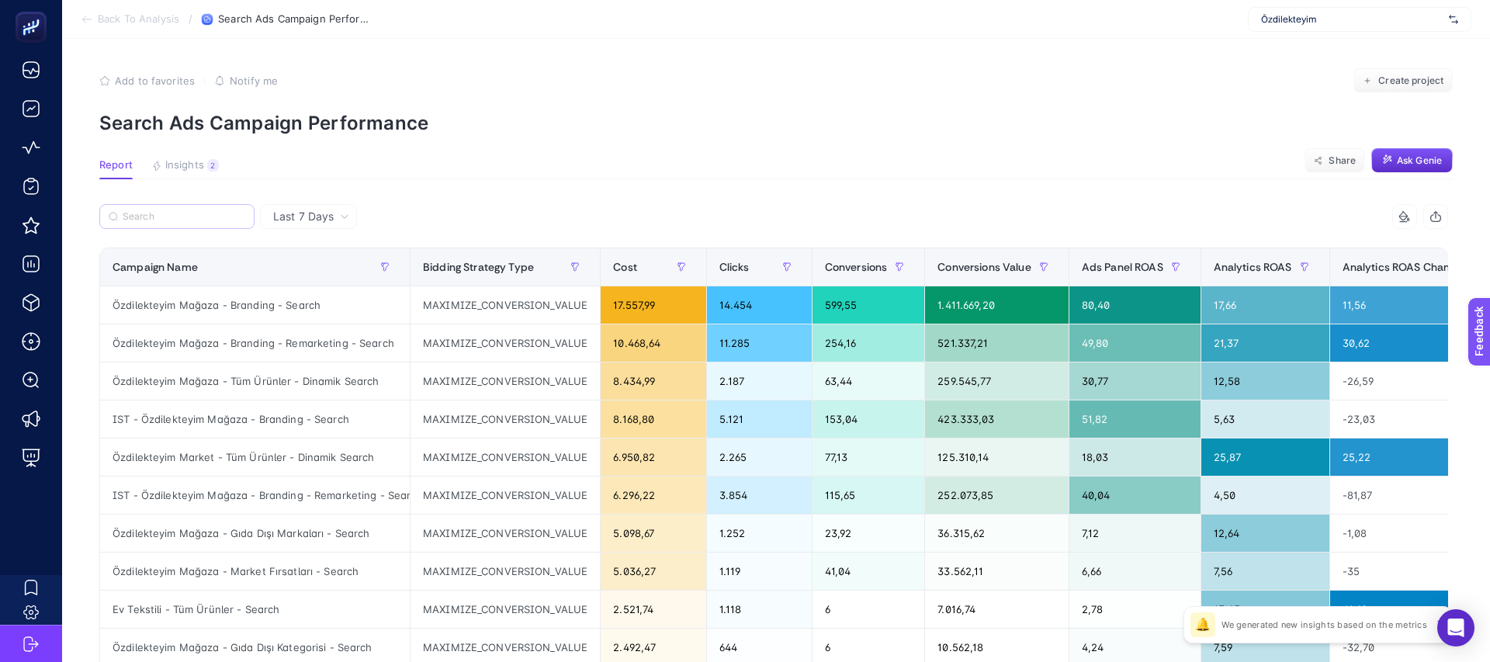
click at [211, 225] on label at bounding box center [176, 216] width 155 height 25
click at [211, 223] on input "Search" at bounding box center [184, 217] width 123 height 12
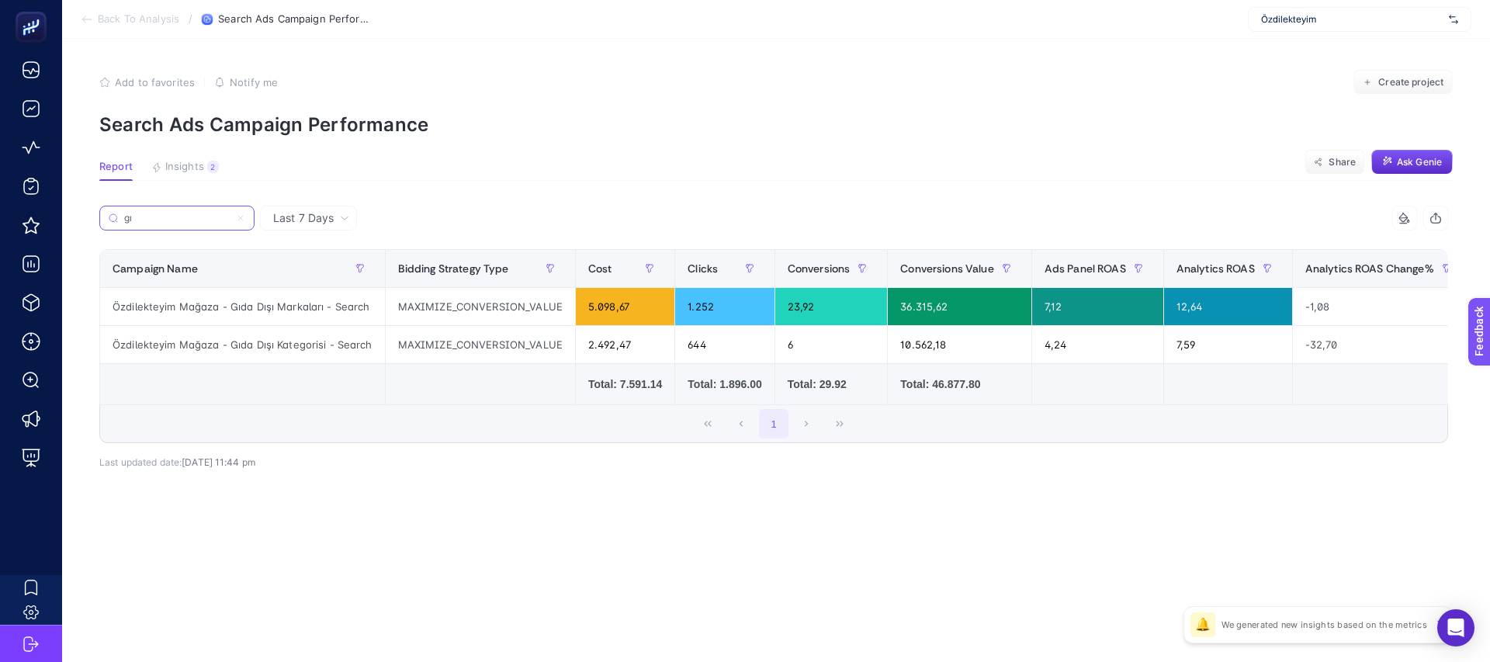
scroll to position [0, 0]
type input "g"
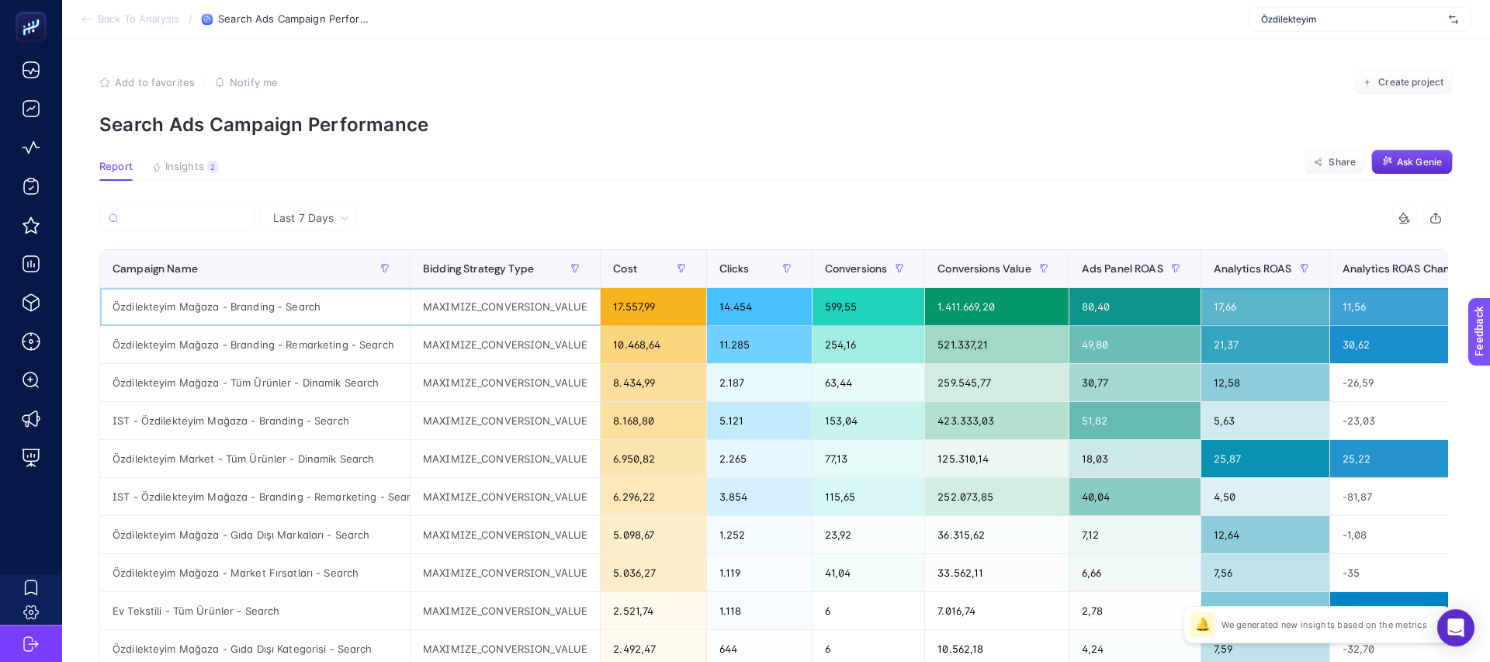
click at [621, 299] on div "17.557,99" at bounding box center [652, 306] width 105 height 37
click at [628, 347] on div "10.468,64" at bounding box center [652, 344] width 105 height 37
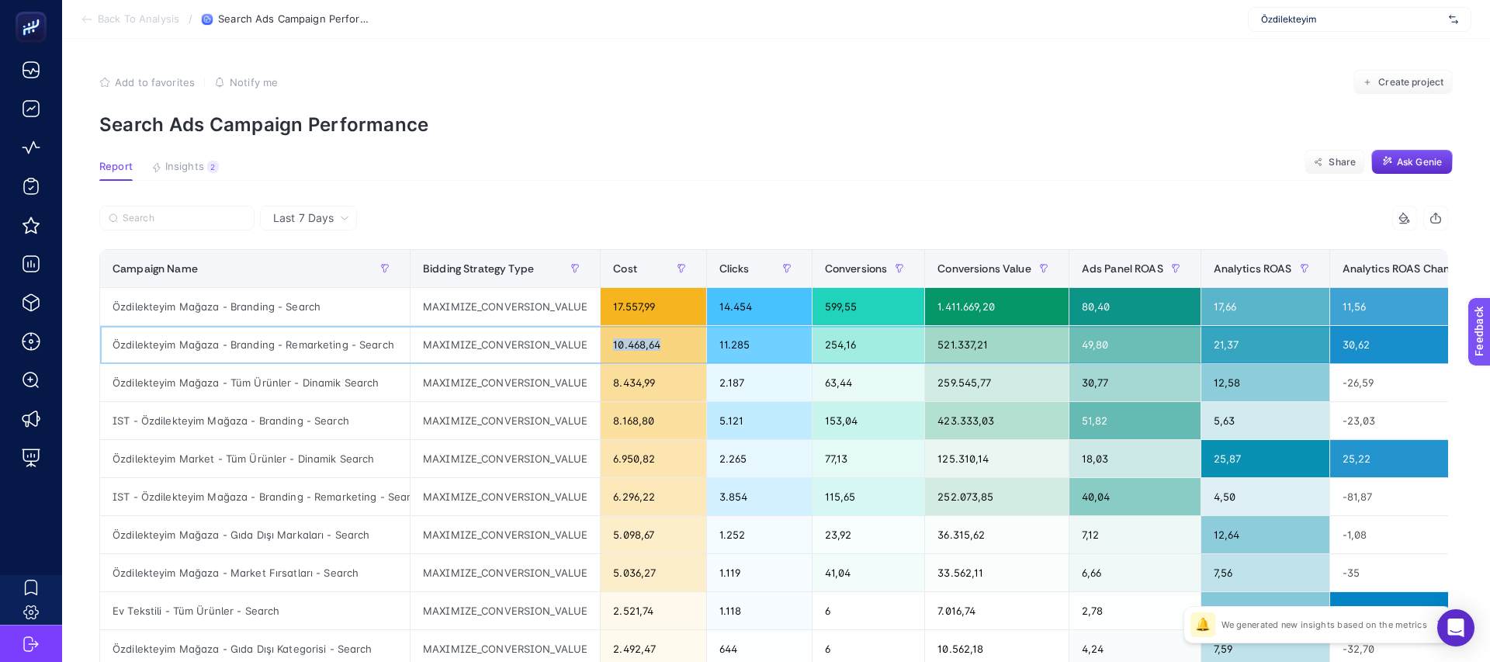
click at [628, 347] on div "10.468,64" at bounding box center [652, 344] width 105 height 37
click at [631, 314] on div "17.557,99" at bounding box center [652, 306] width 105 height 37
click at [631, 335] on div "10.468,64" at bounding box center [652, 344] width 105 height 37
click at [630, 313] on div "17.557,99" at bounding box center [652, 306] width 105 height 37
click at [624, 300] on div "17.557,99" at bounding box center [652, 306] width 105 height 37
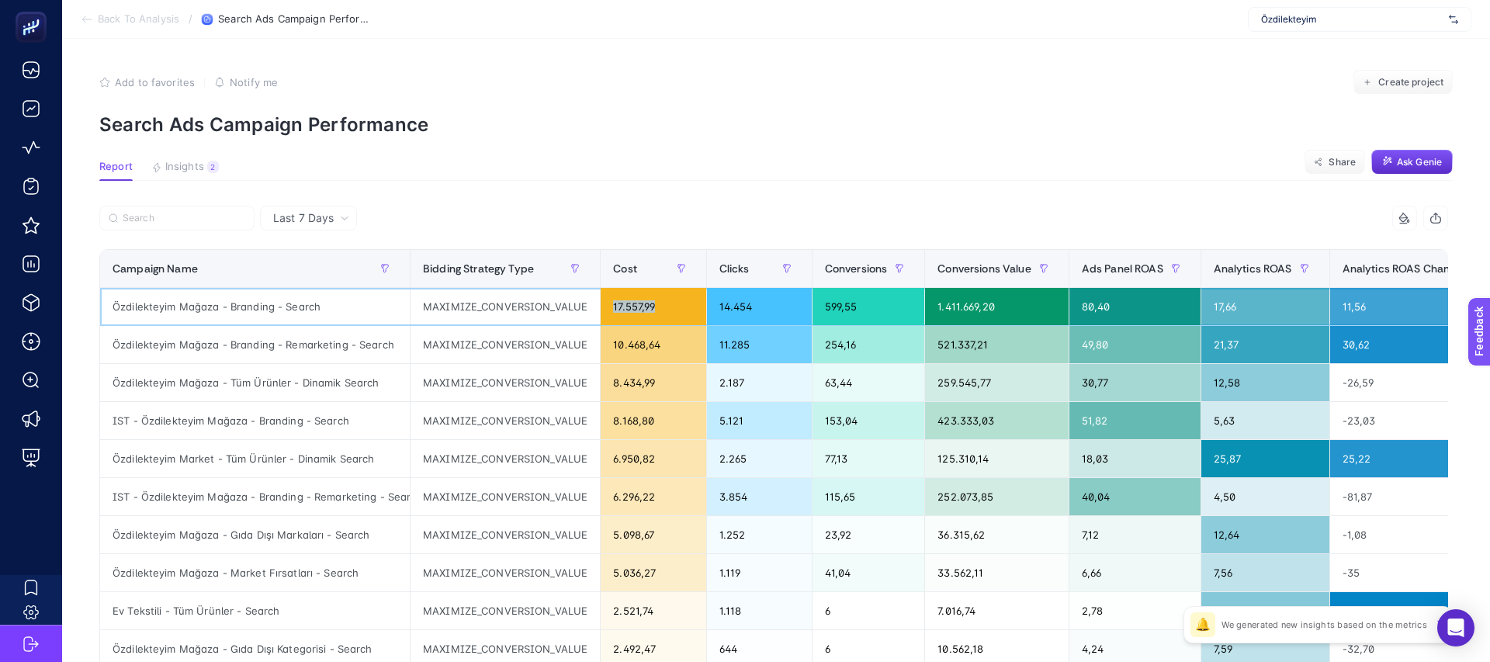
click at [624, 300] on div "17.557,99" at bounding box center [652, 306] width 105 height 37
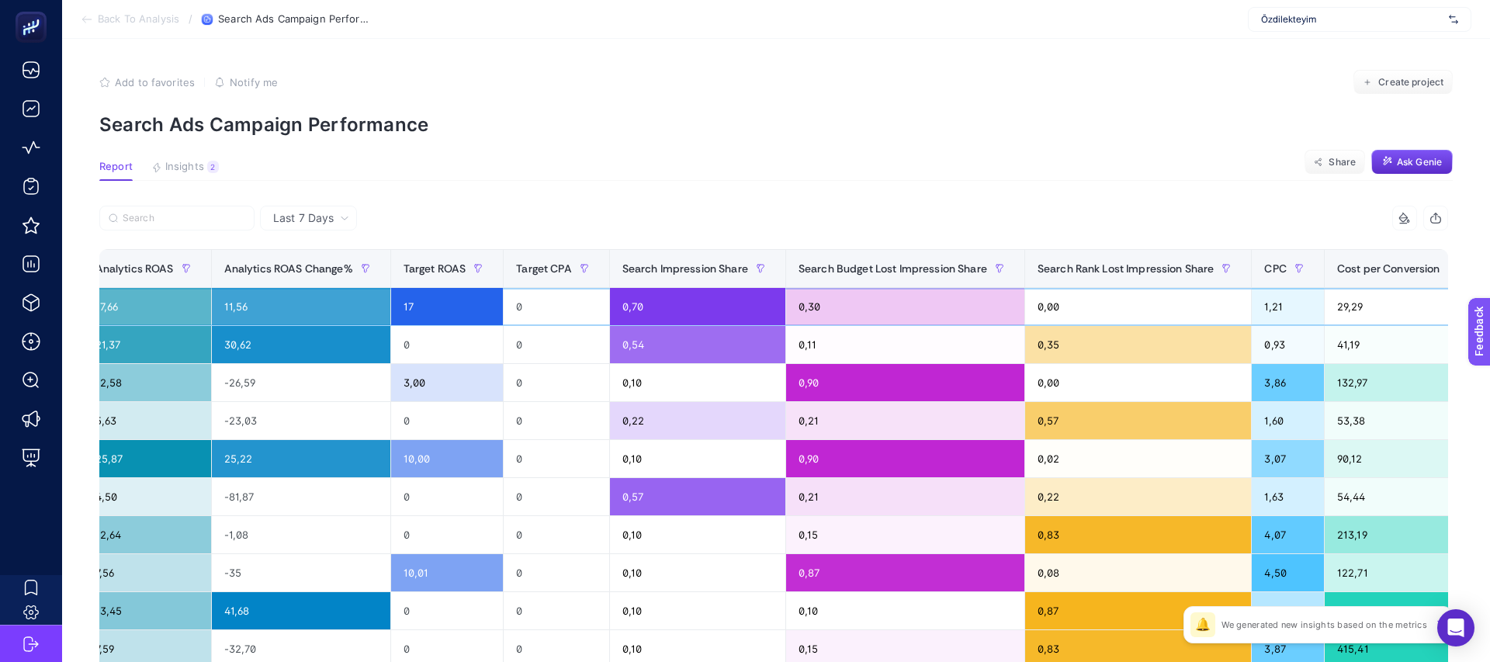
scroll to position [0, 1213]
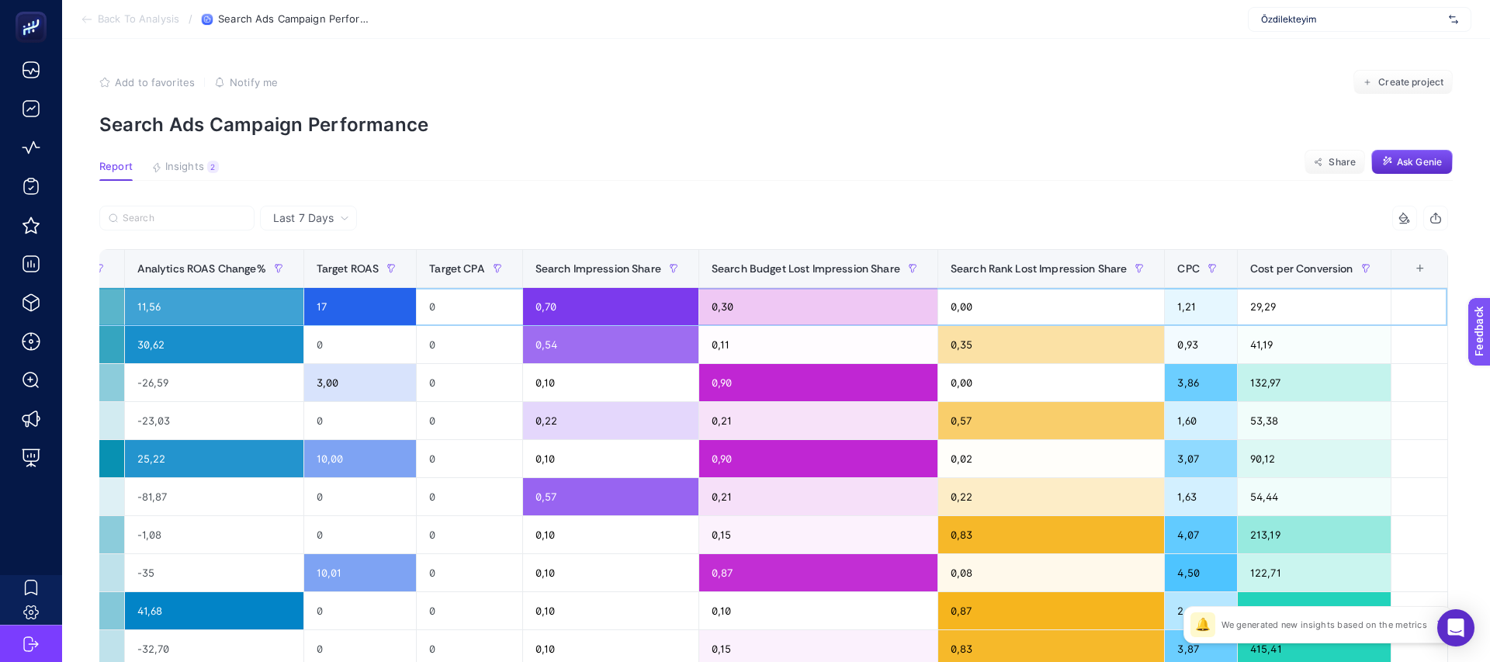
click at [721, 313] on div "0,30" at bounding box center [818, 306] width 238 height 37
click at [730, 286] on th "Search Budget Lost Impression Share" at bounding box center [817, 269] width 239 height 38
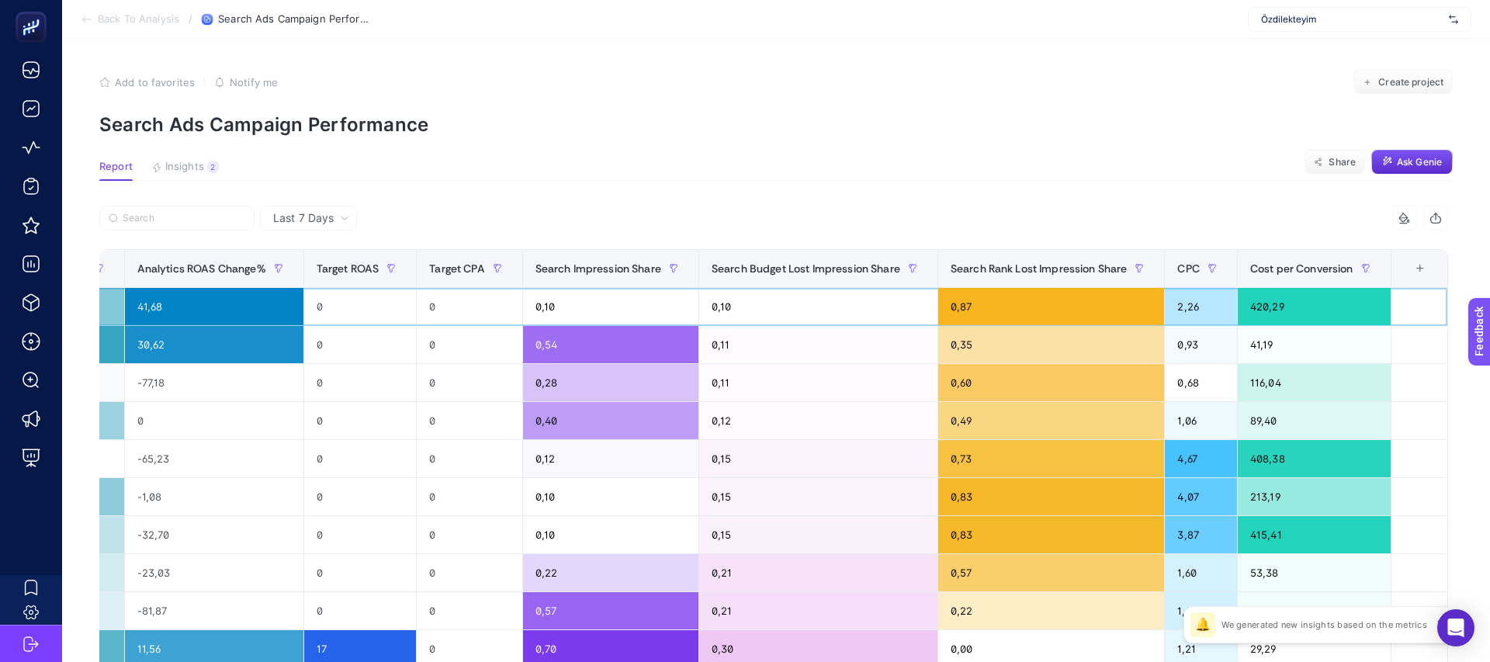
click at [730, 301] on div "0,10" at bounding box center [818, 306] width 238 height 37
click at [731, 273] on span "Search Budget Lost Impression Share" at bounding box center [805, 268] width 189 height 12
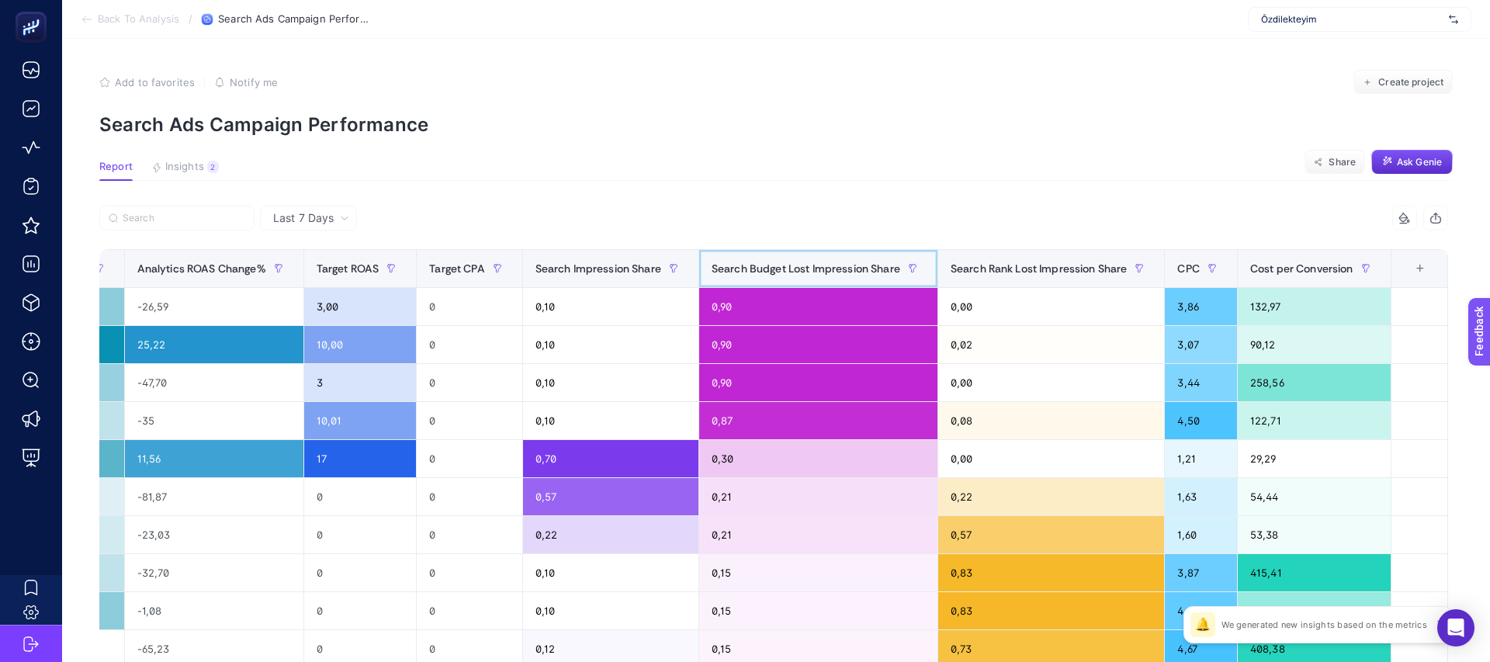
click at [722, 271] on span "Search Budget Lost Impression Share" at bounding box center [805, 268] width 189 height 12
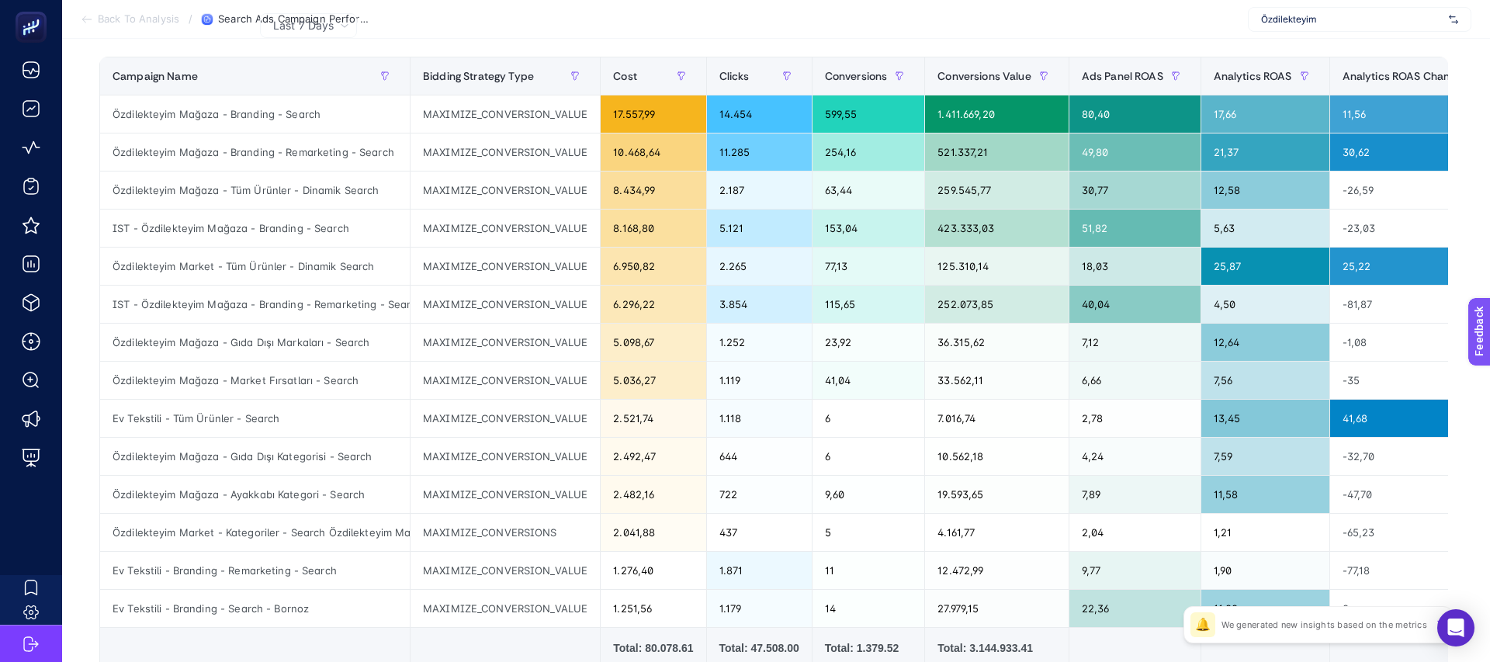
scroll to position [195, 0]
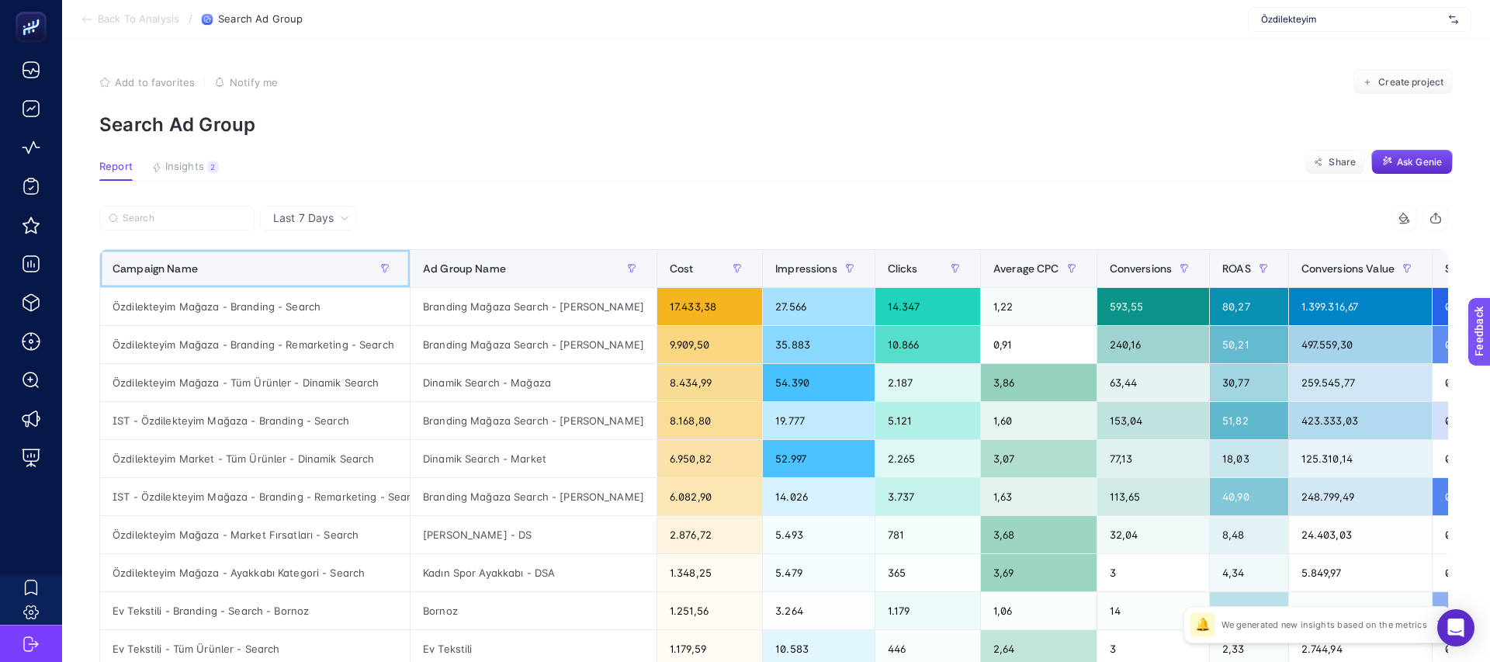
click at [291, 277] on div "Campaign Name" at bounding box center [254, 268] width 285 height 25
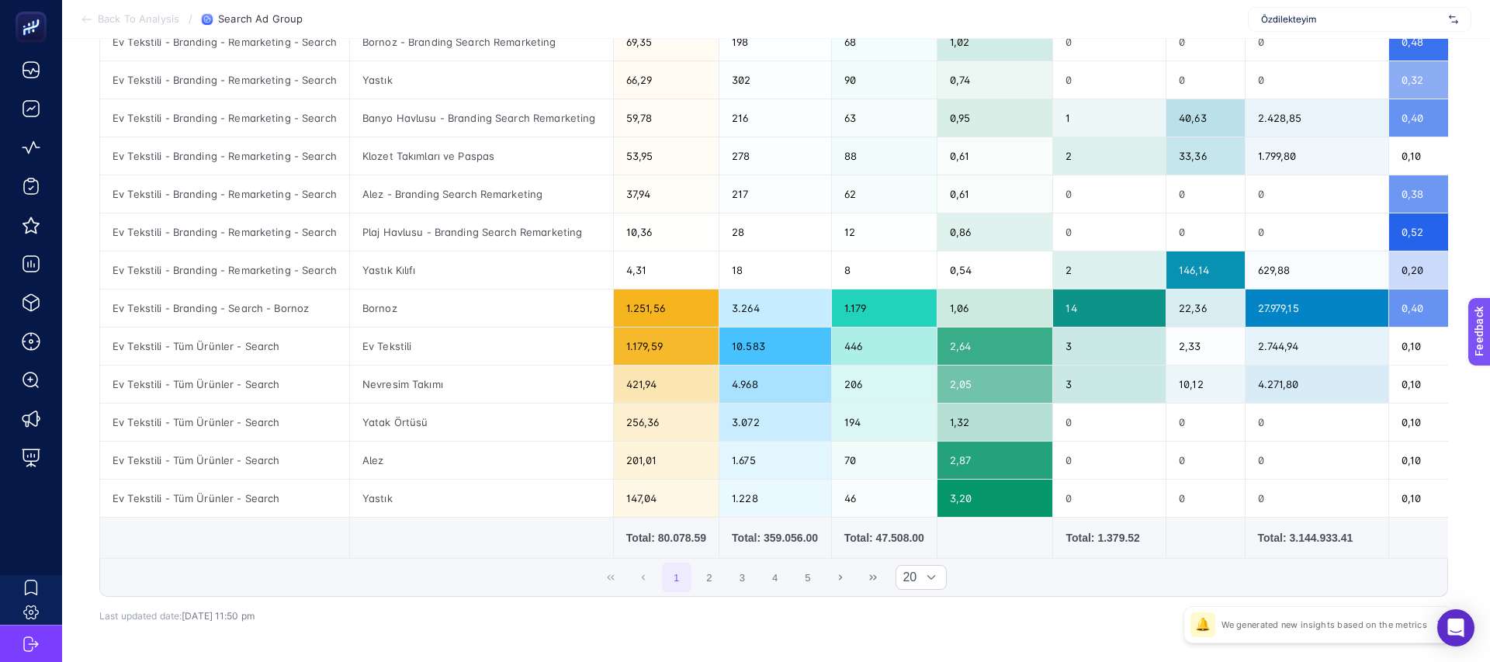
scroll to position [562, 0]
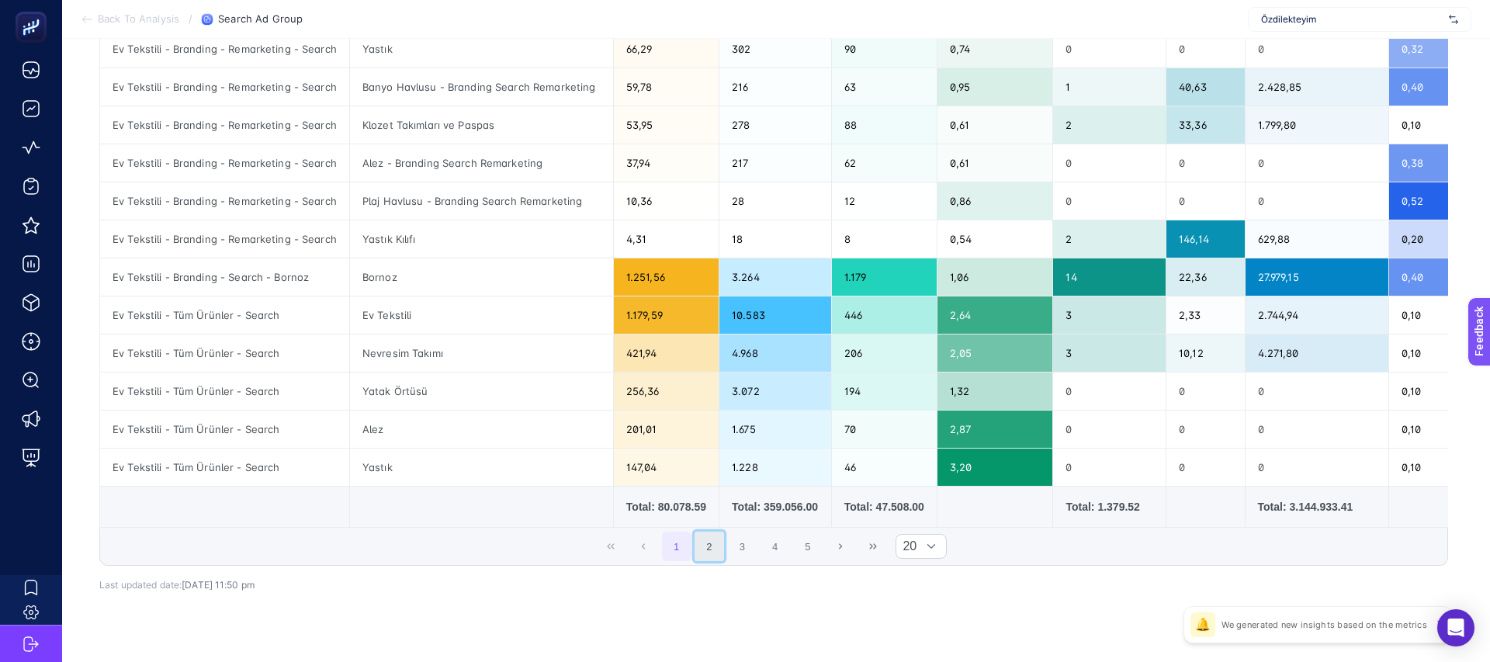
click at [714, 541] on button "2" at bounding box center [708, 545] width 29 height 29
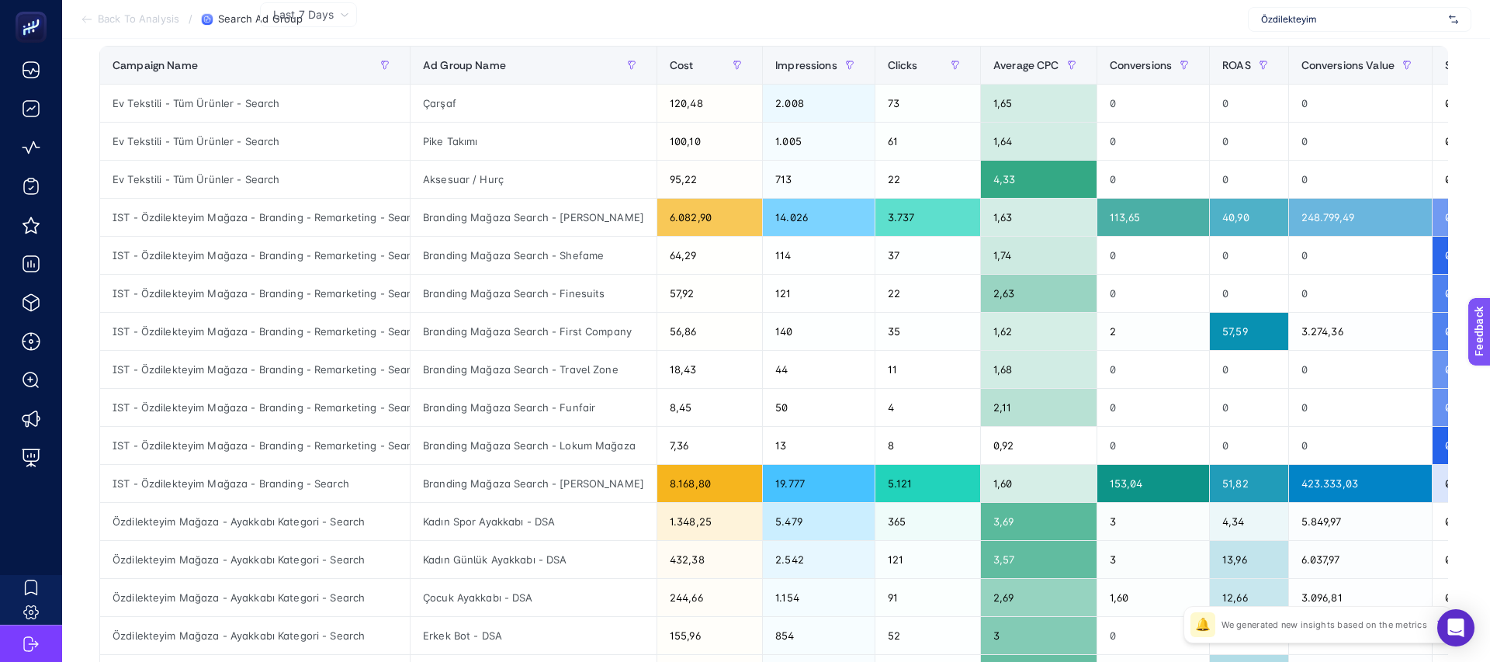
scroll to position [0, 0]
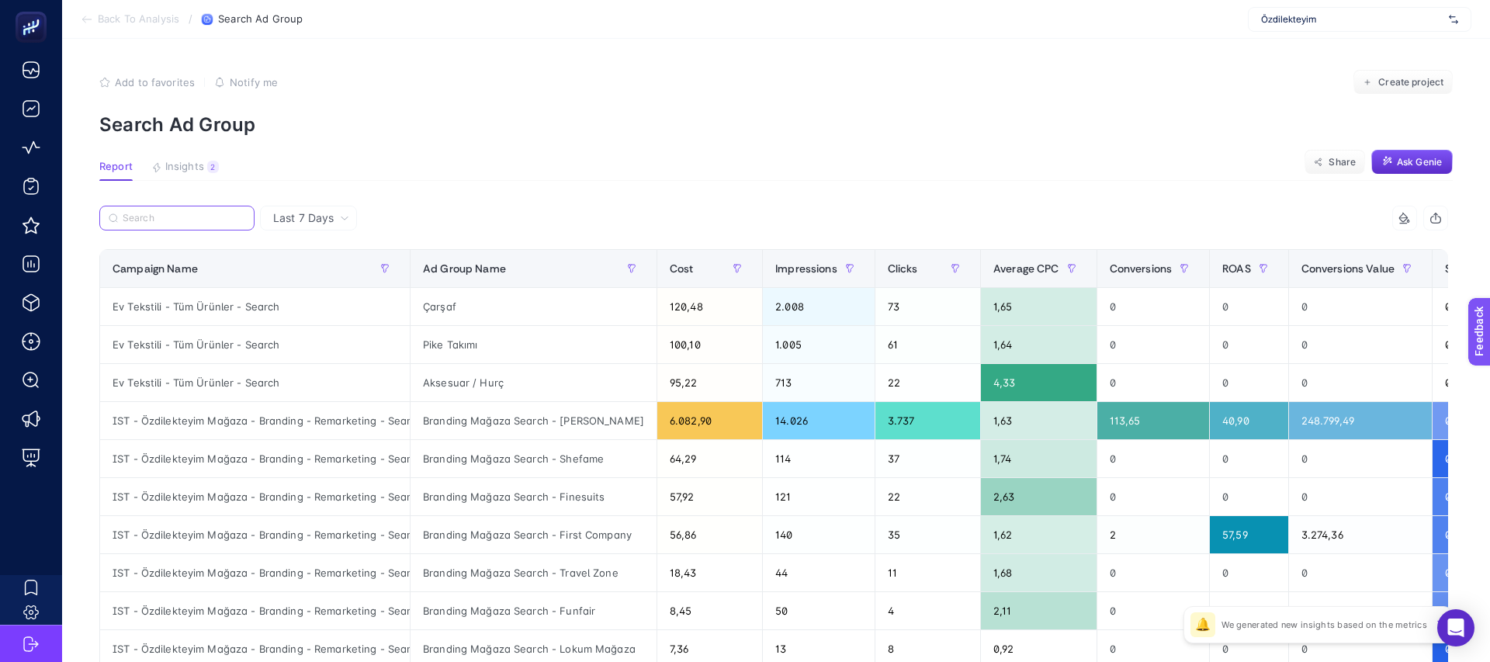
click at [201, 223] on input "Search" at bounding box center [184, 219] width 123 height 12
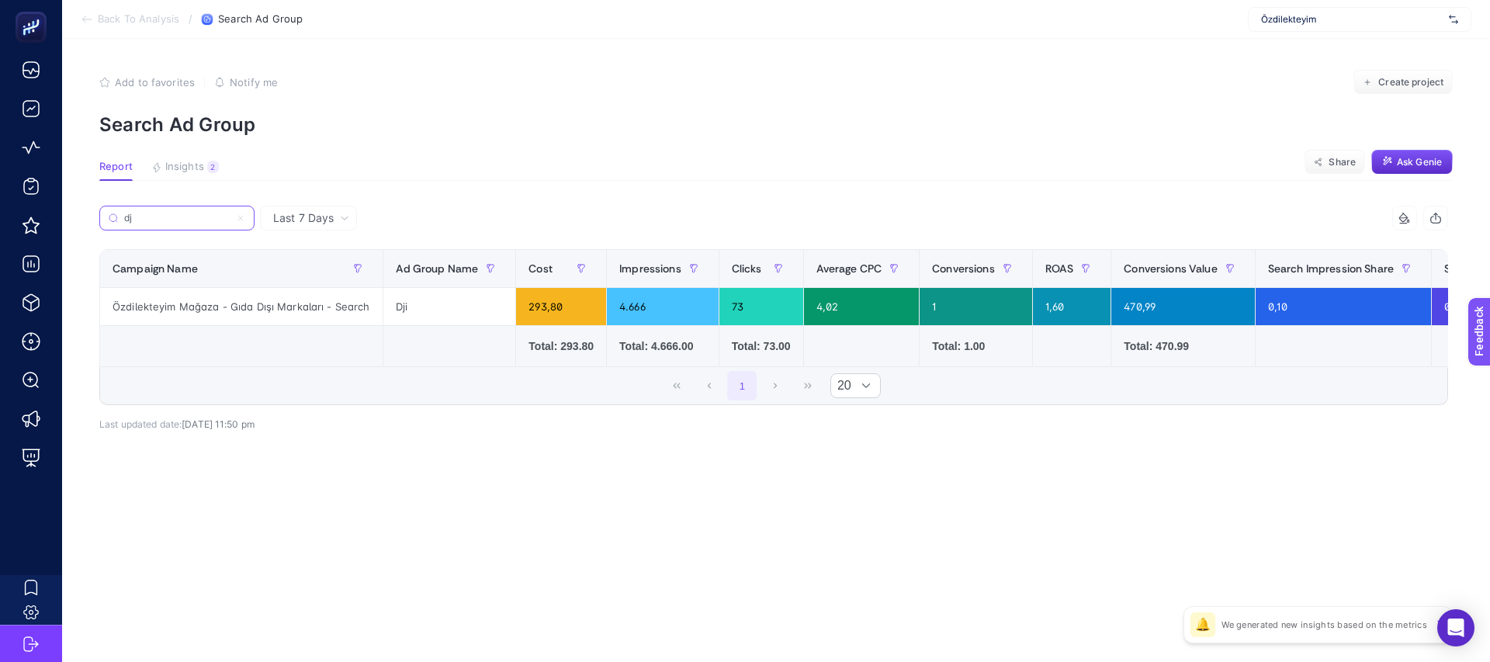
type input "d"
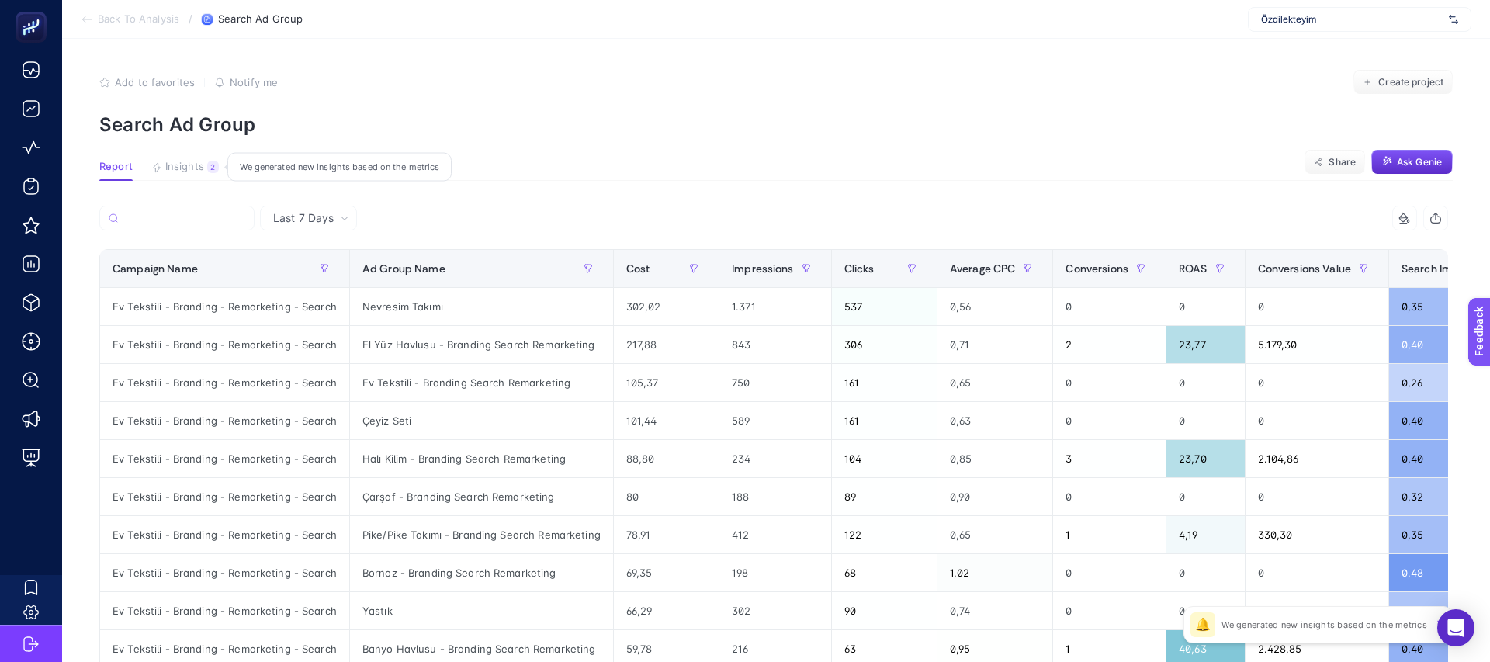
click at [185, 172] on span "Insights" at bounding box center [184, 167] width 39 height 12
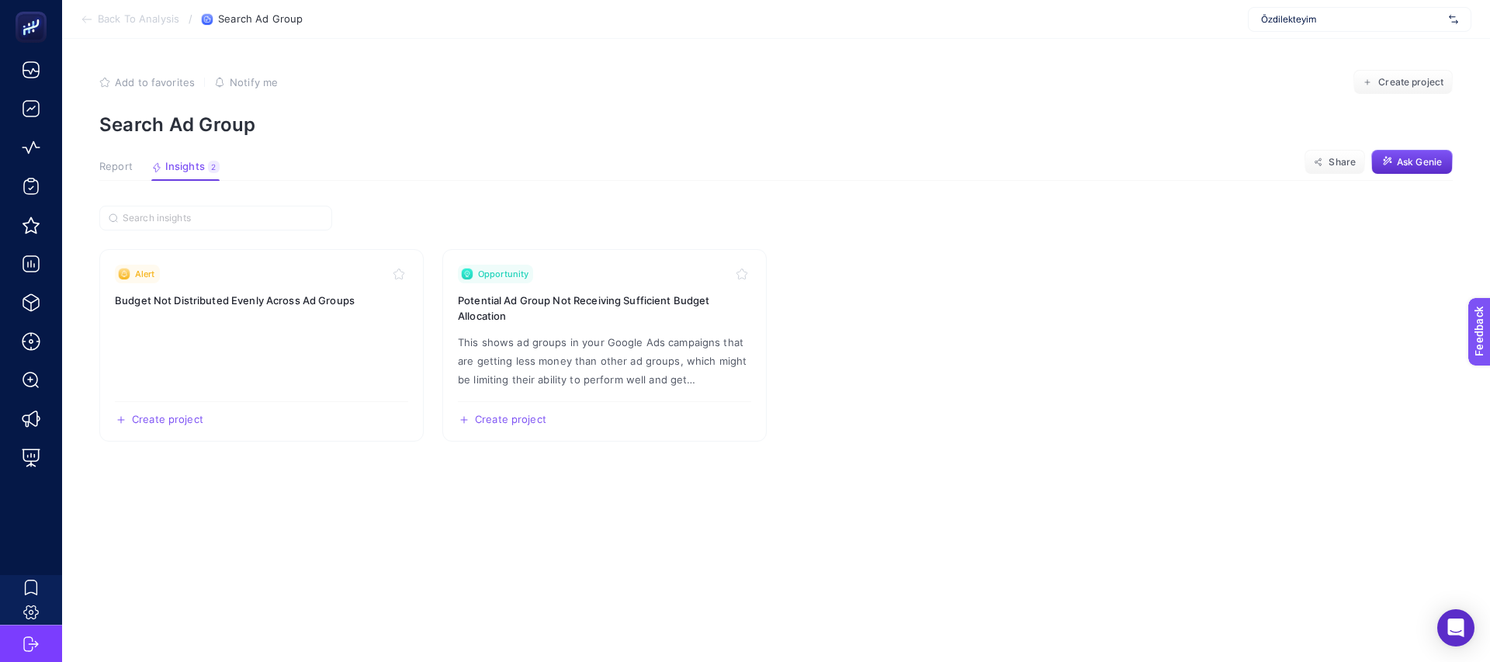
click at [123, 168] on span "Report" at bounding box center [115, 167] width 33 height 12
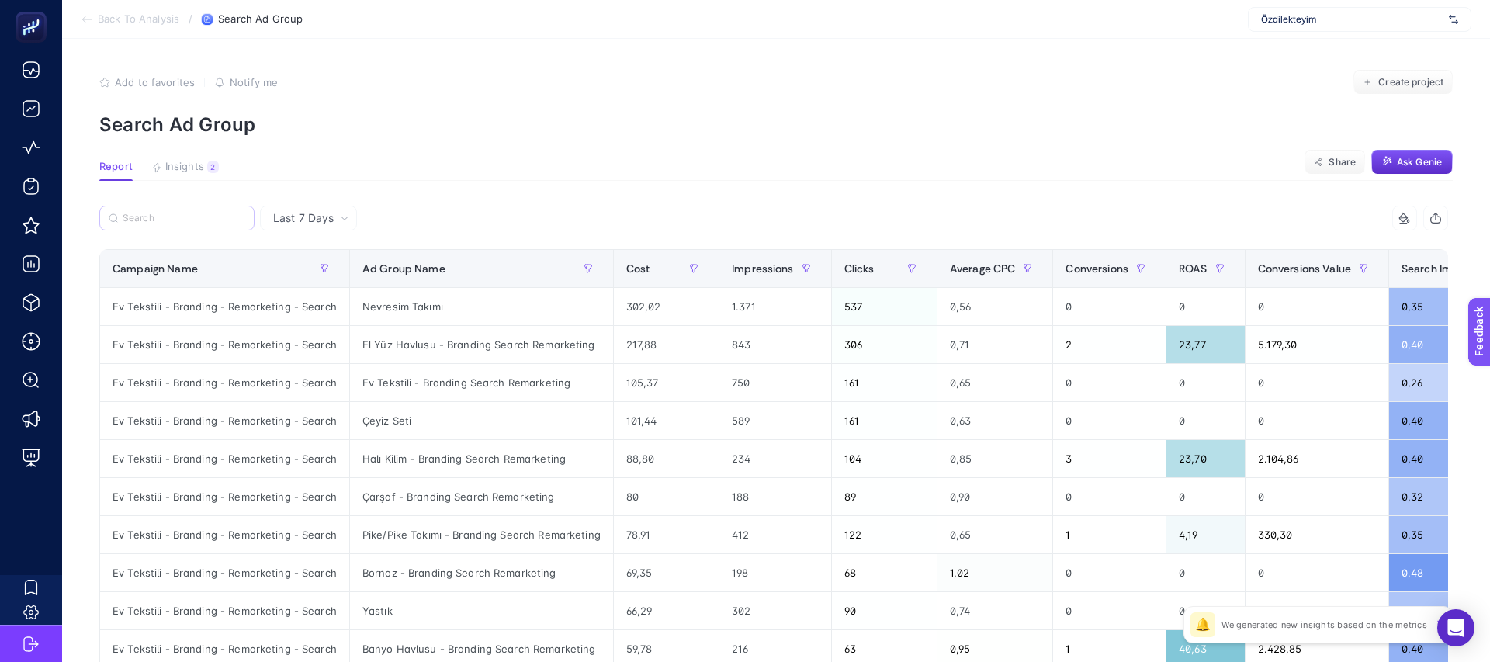
click at [202, 230] on label at bounding box center [176, 218] width 155 height 25
click at [202, 224] on input "Search" at bounding box center [184, 219] width 123 height 12
click at [189, 219] on input "Search" at bounding box center [184, 219] width 121 height 12
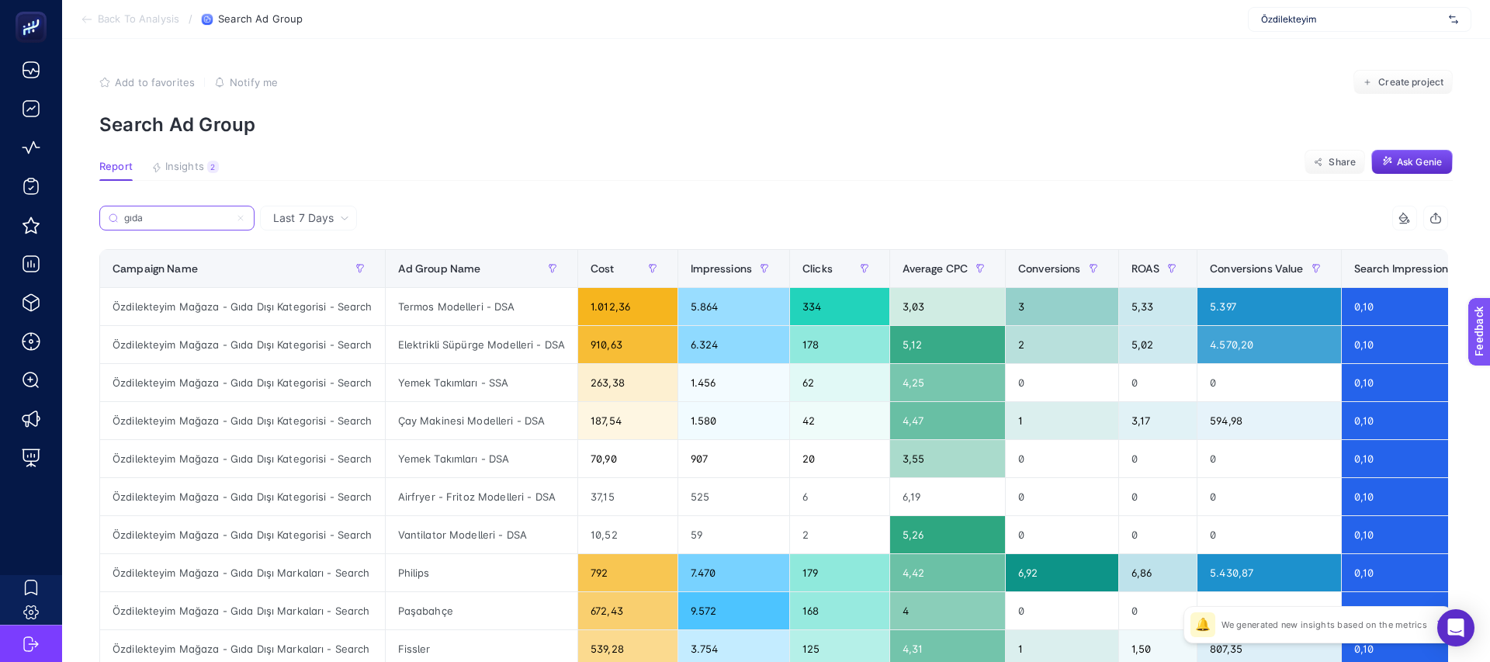
type input "gıda"
click at [315, 458] on div "Özdilekteyim Mağaza - Gıda Dışı Kategorisi - Search" at bounding box center [242, 458] width 285 height 37
copy tr "Özdilekteyim Mağaza - Gıda Dışı Kategorisi - Search"
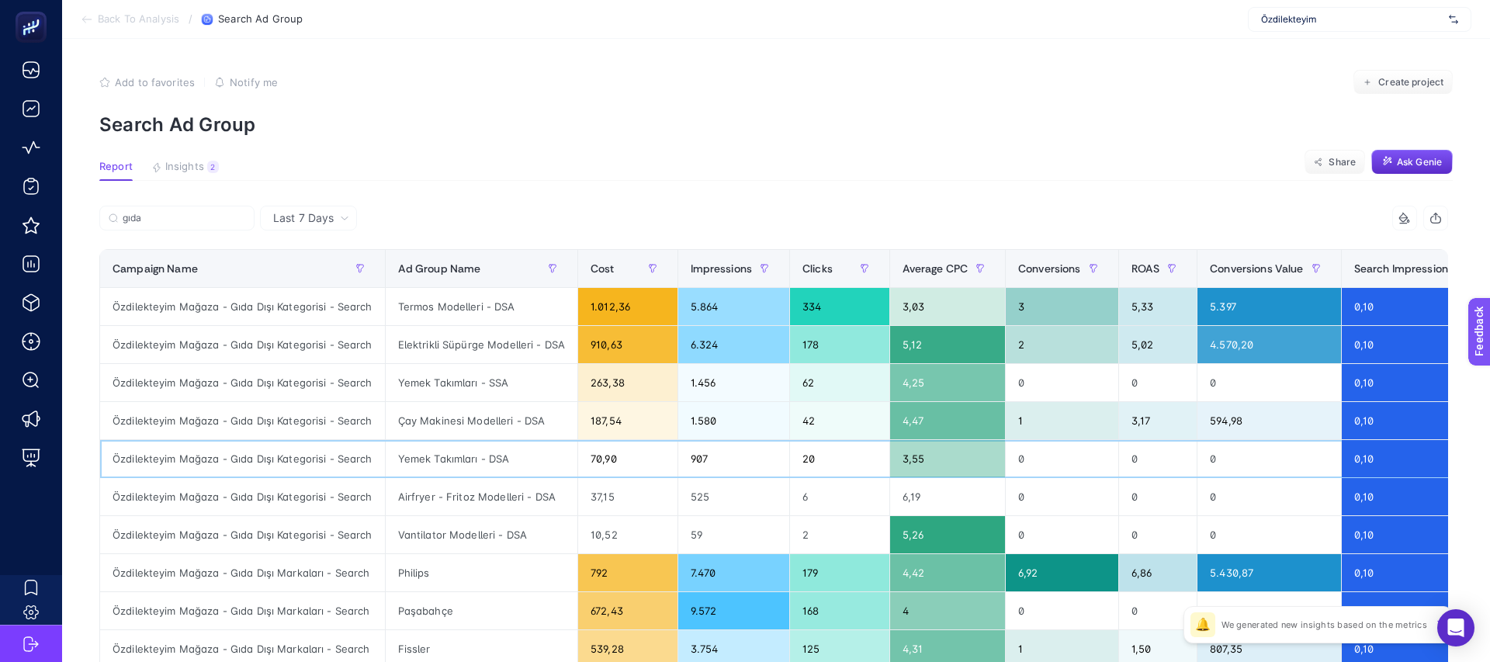
click at [507, 461] on div "Yemek Takımları - DSA" at bounding box center [482, 458] width 192 height 37
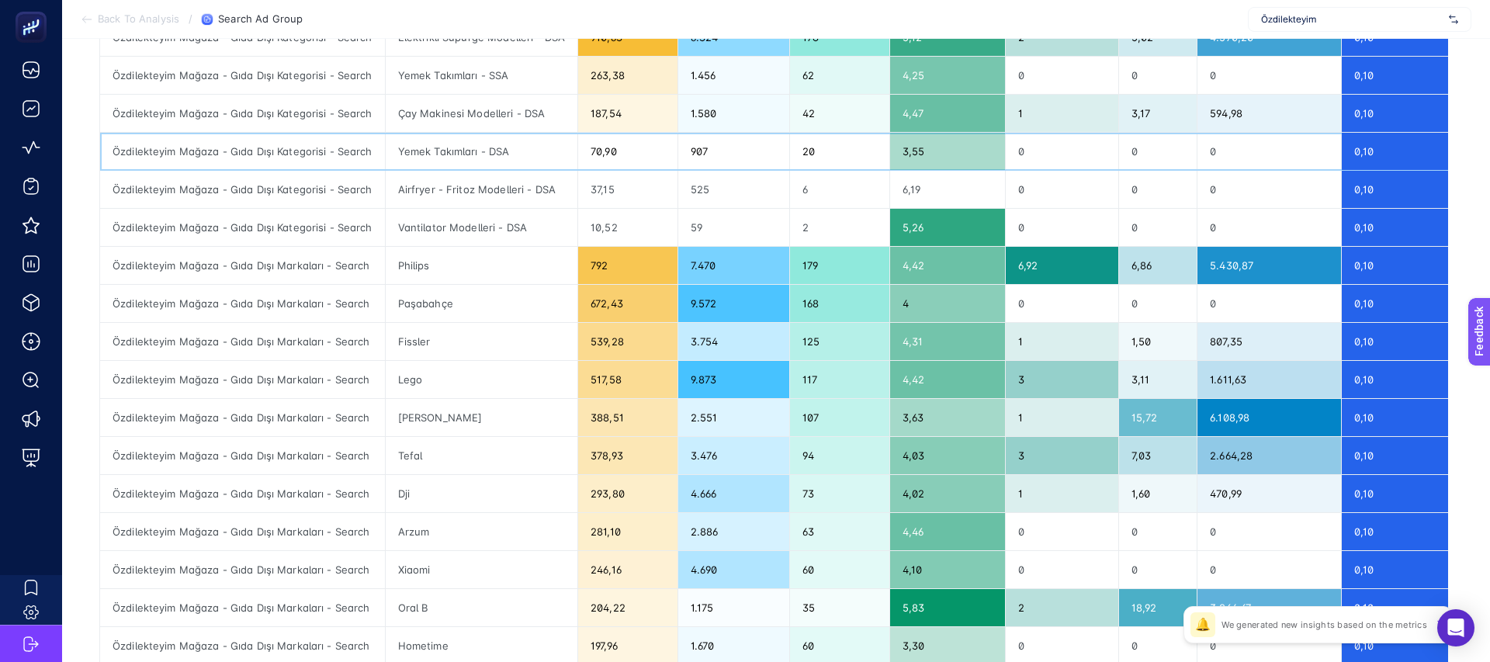
scroll to position [434, 0]
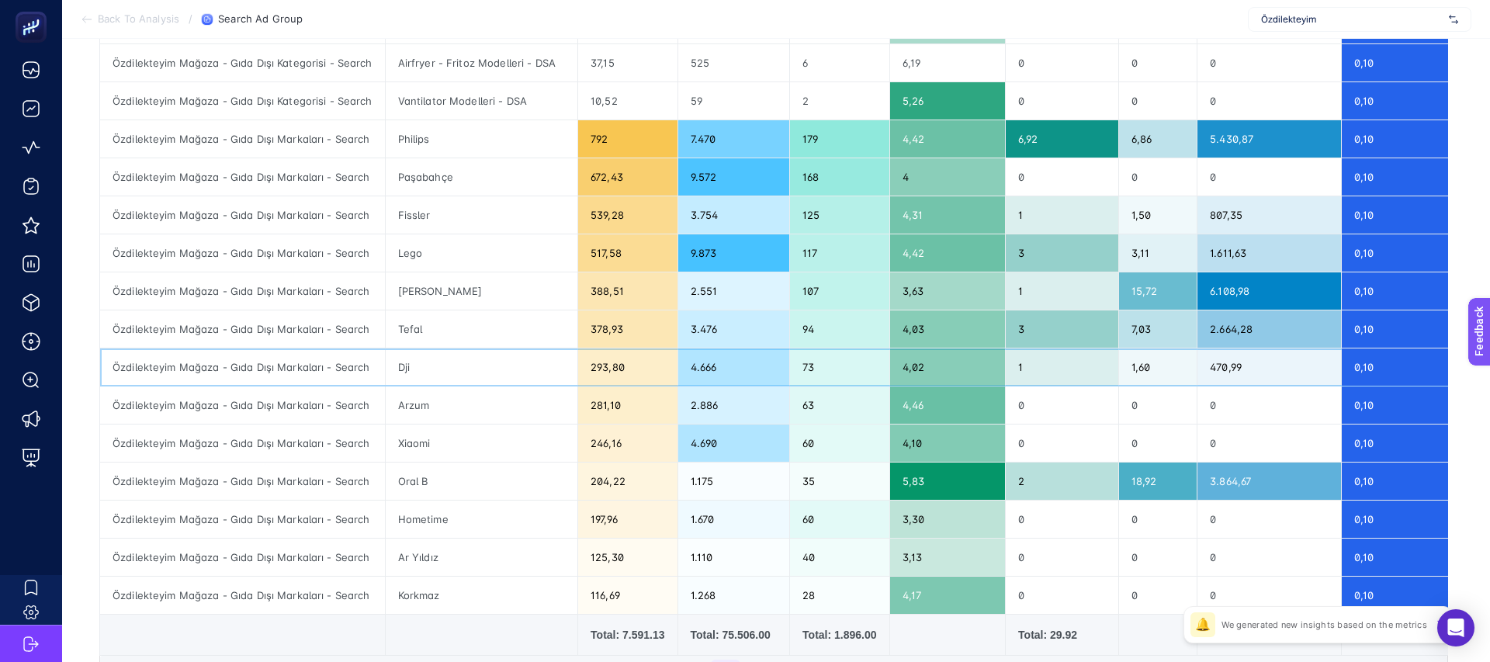
click at [399, 372] on div "Dji" at bounding box center [482, 366] width 192 height 37
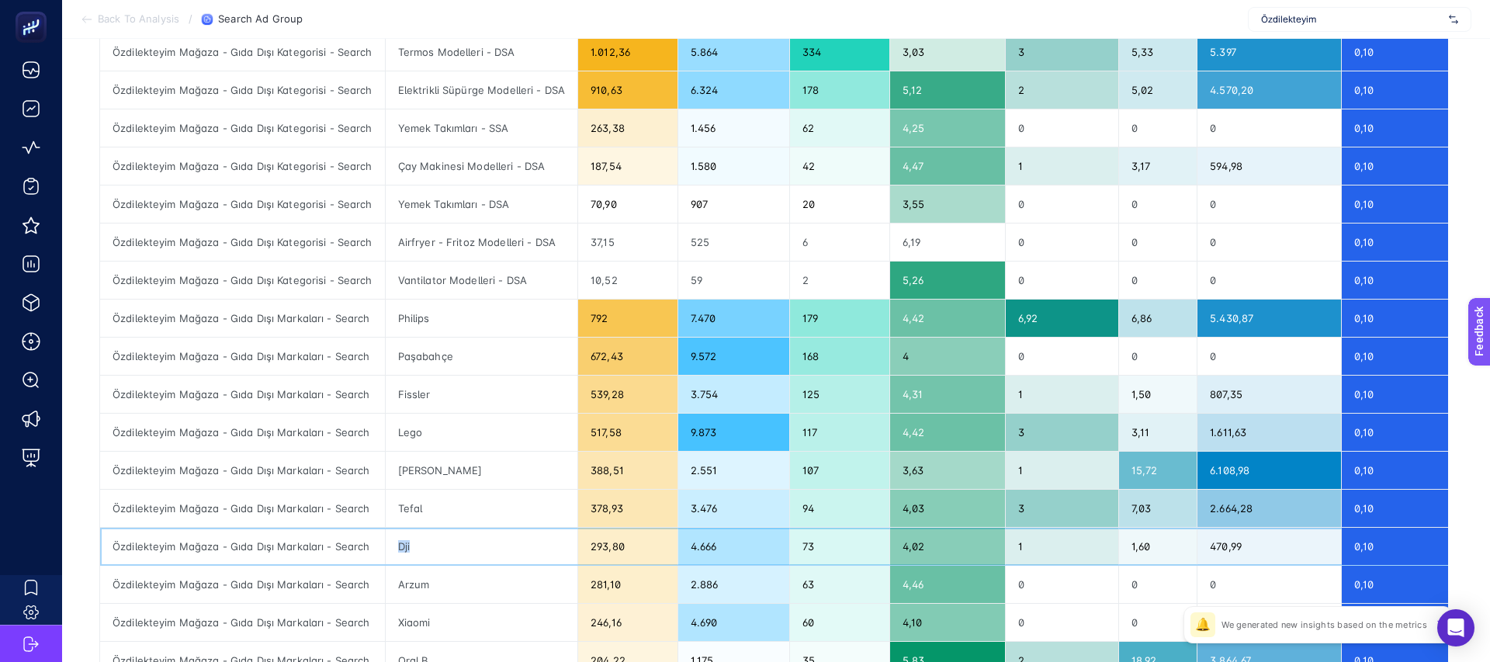
scroll to position [232, 0]
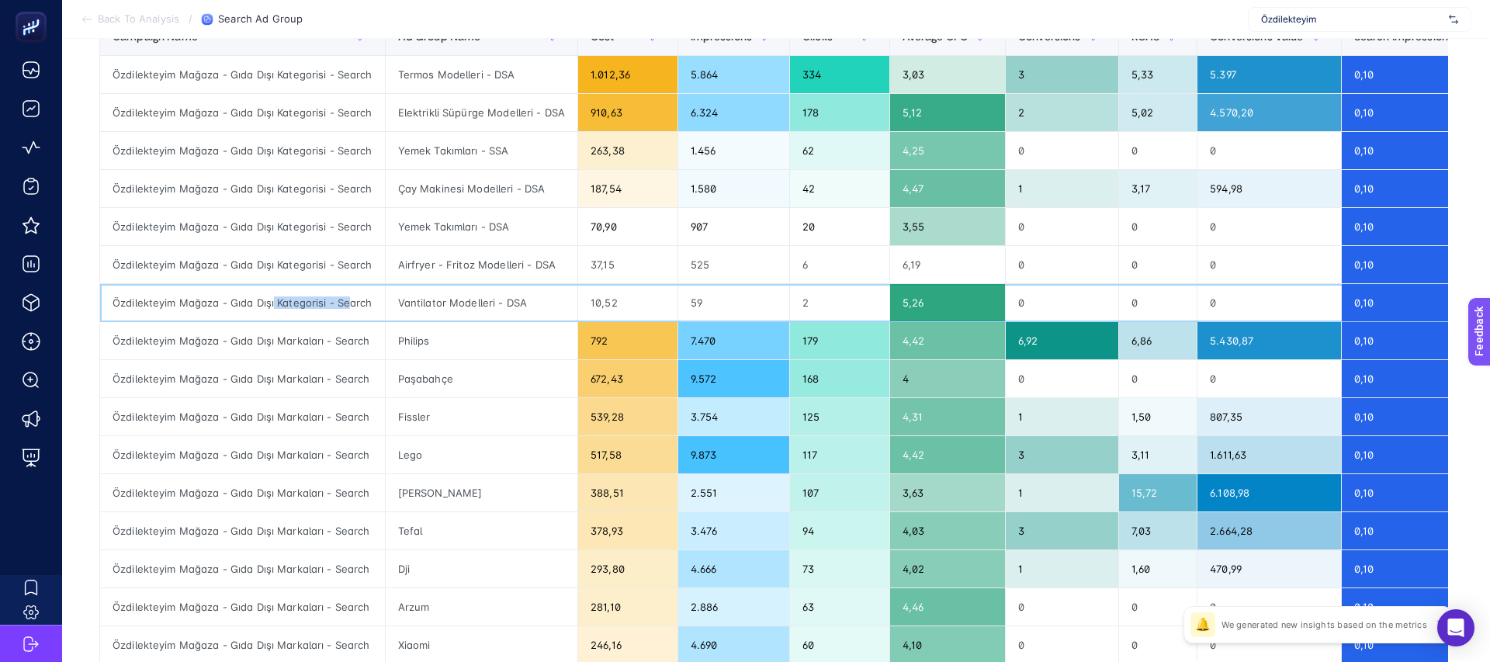
drag, startPoint x: 272, startPoint y: 303, endPoint x: 347, endPoint y: 303, distance: 75.3
click at [348, 303] on div "Özdilekteyim Mağaza - Gıda Dışı Kategorisi - Search" at bounding box center [242, 302] width 285 height 37
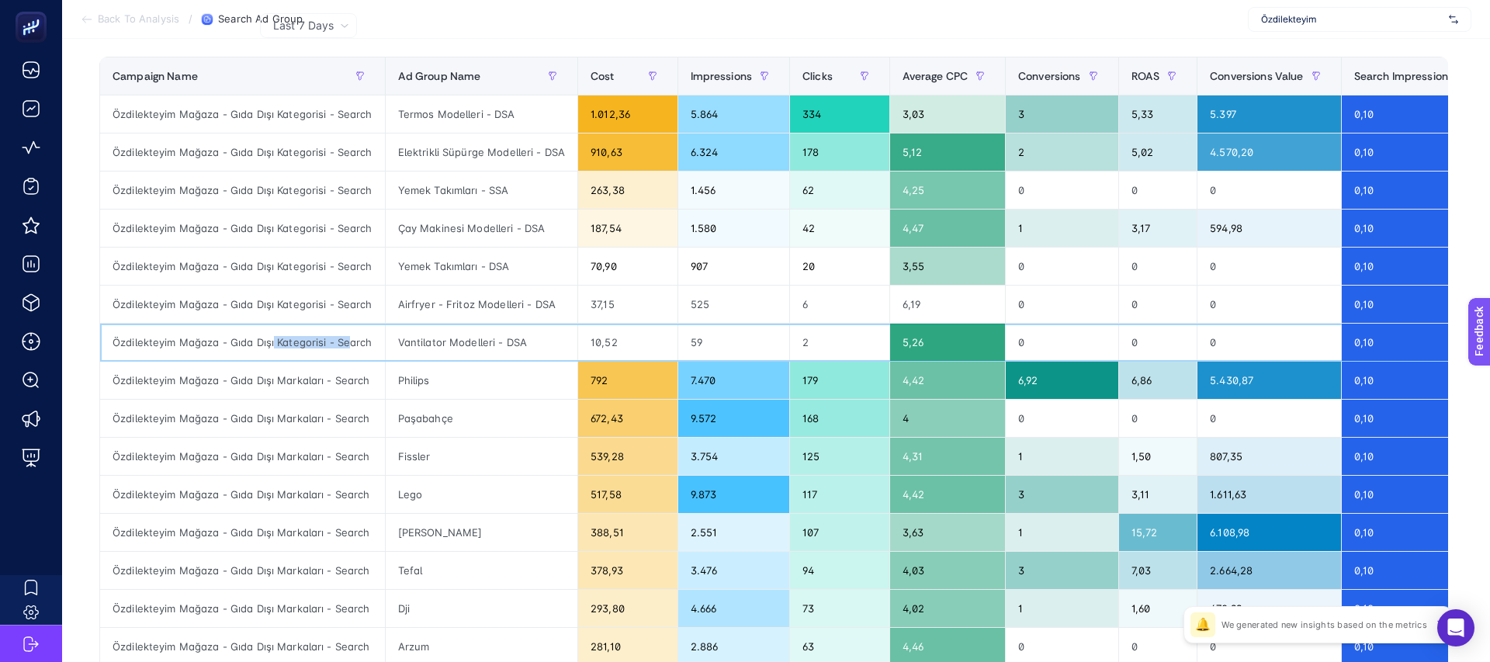
scroll to position [168, 0]
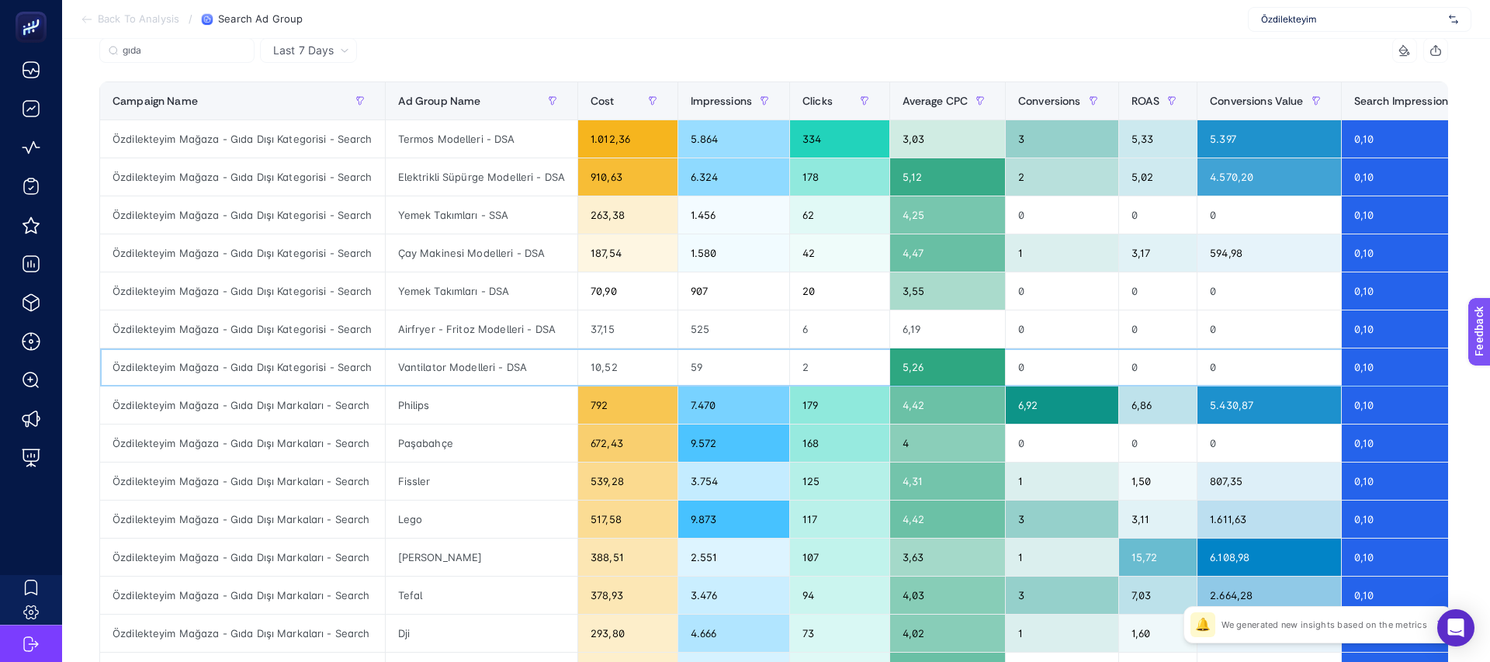
click at [457, 351] on div "Vantilator Modelleri - DSA" at bounding box center [482, 366] width 192 height 37
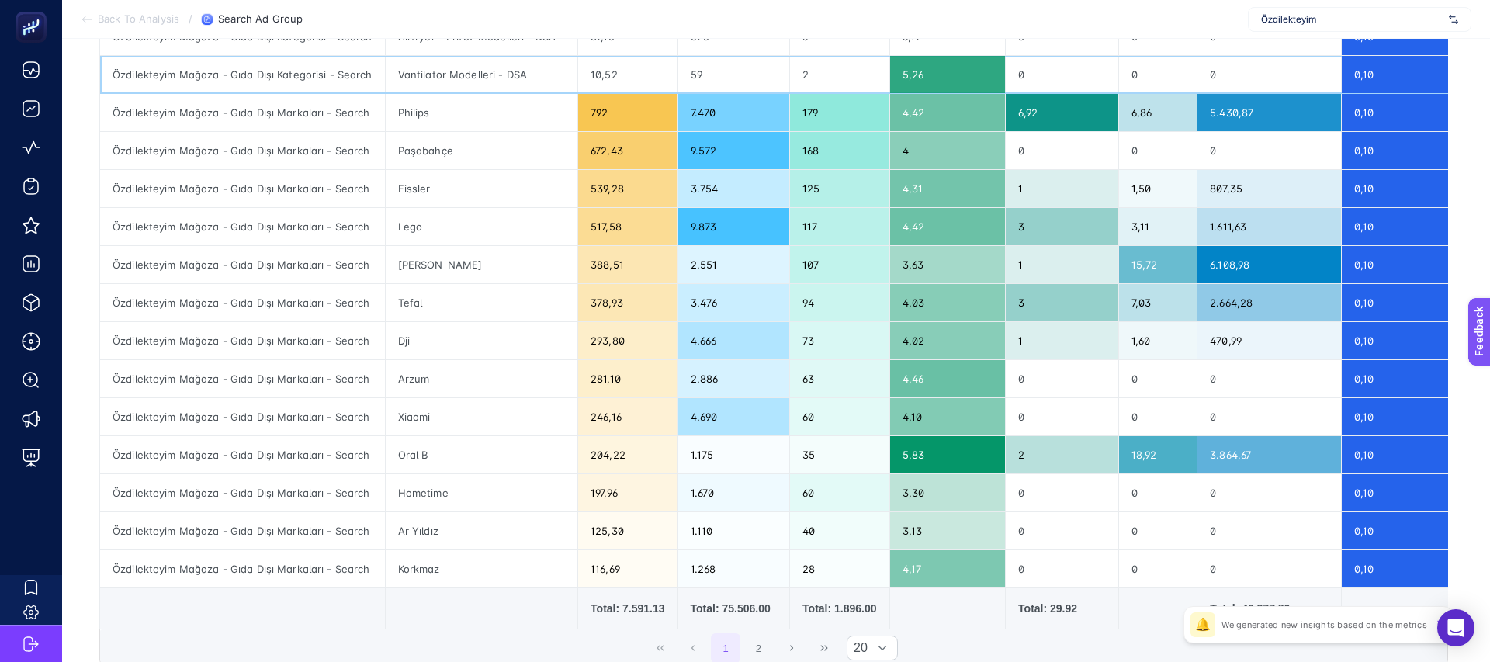
scroll to position [477, 0]
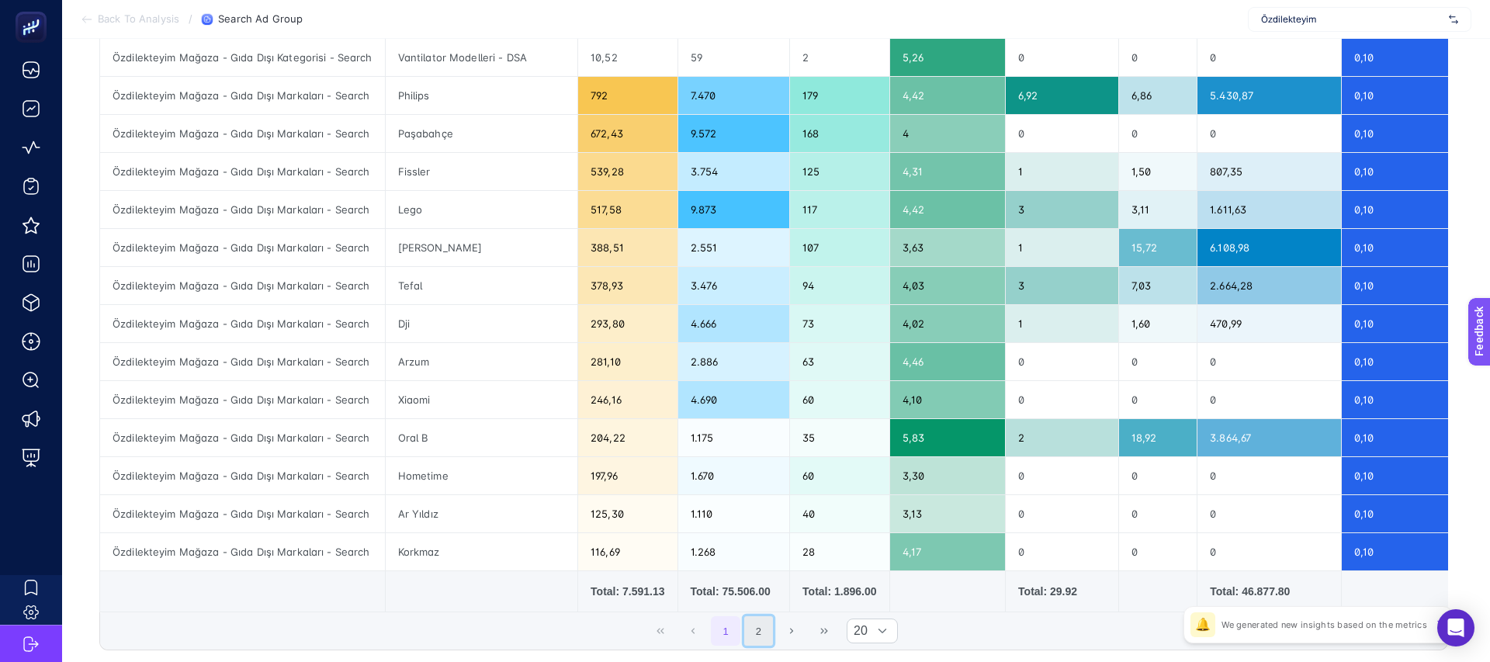
click at [756, 634] on button "2" at bounding box center [758, 630] width 29 height 29
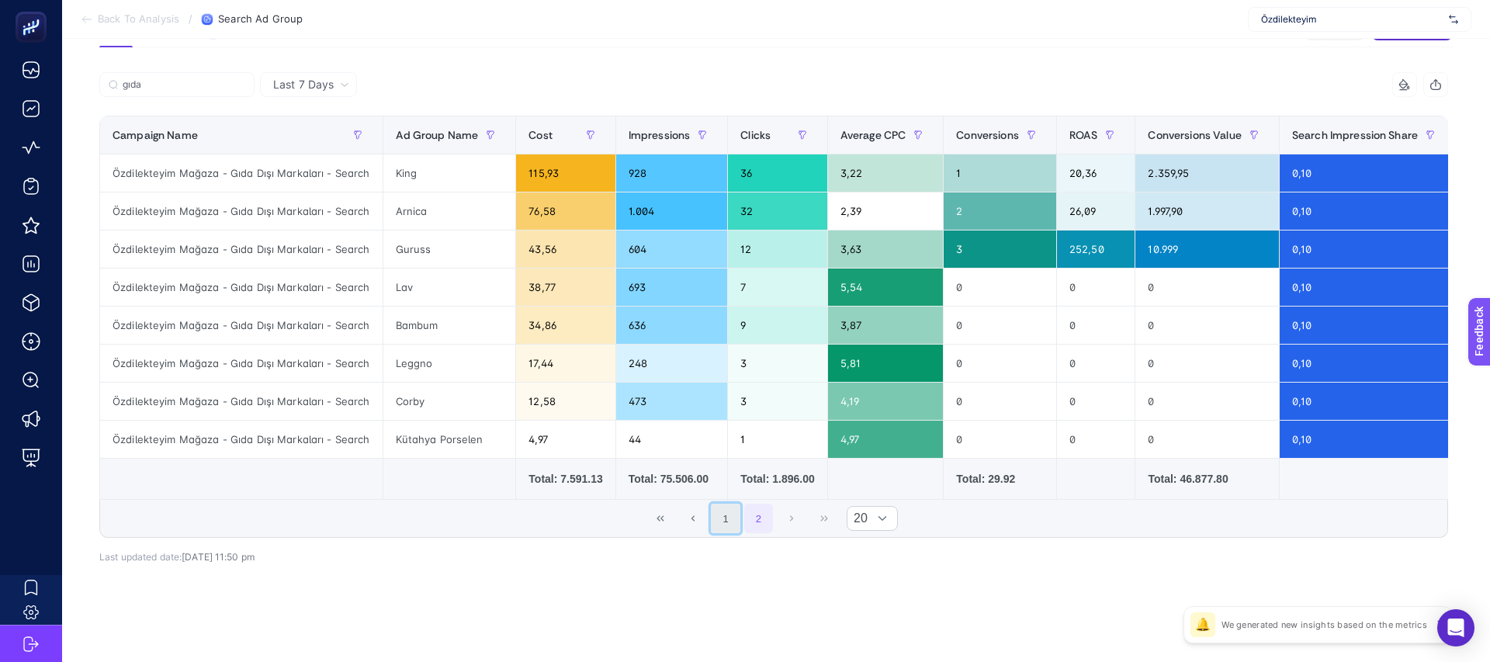
click at [722, 522] on button "1" at bounding box center [725, 517] width 29 height 29
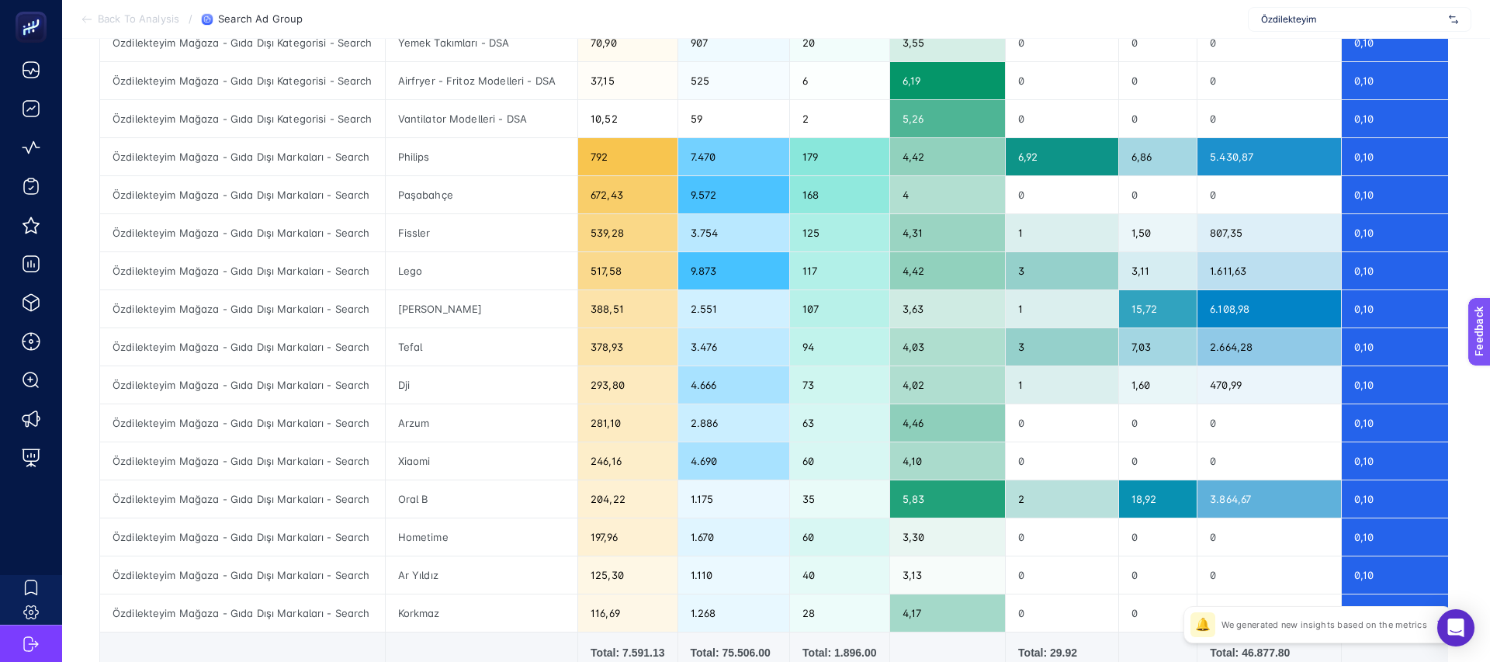
scroll to position [417, 0]
click at [413, 171] on div "Philips" at bounding box center [482, 155] width 192 height 37
click at [1028, 154] on div "6,92" at bounding box center [1061, 155] width 112 height 37
click at [438, 198] on div "Paşabahçe" at bounding box center [482, 193] width 192 height 37
click at [1034, 194] on div "0" at bounding box center [1061, 193] width 112 height 37
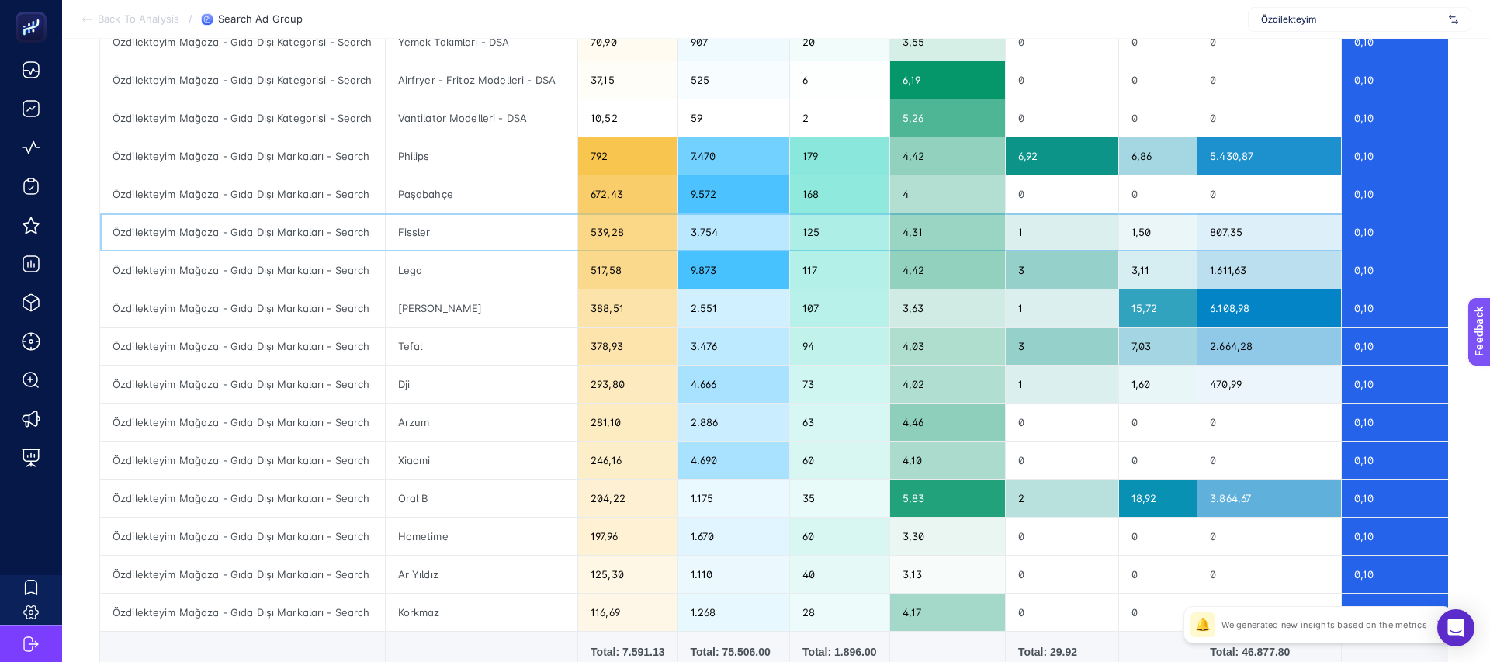
click at [605, 227] on div "539,28" at bounding box center [627, 231] width 99 height 37
click at [445, 268] on div "Lego" at bounding box center [482, 269] width 192 height 37
click at [445, 311] on div "Stanley" at bounding box center [482, 307] width 192 height 37
click at [427, 239] on div "Fissler" at bounding box center [482, 231] width 192 height 37
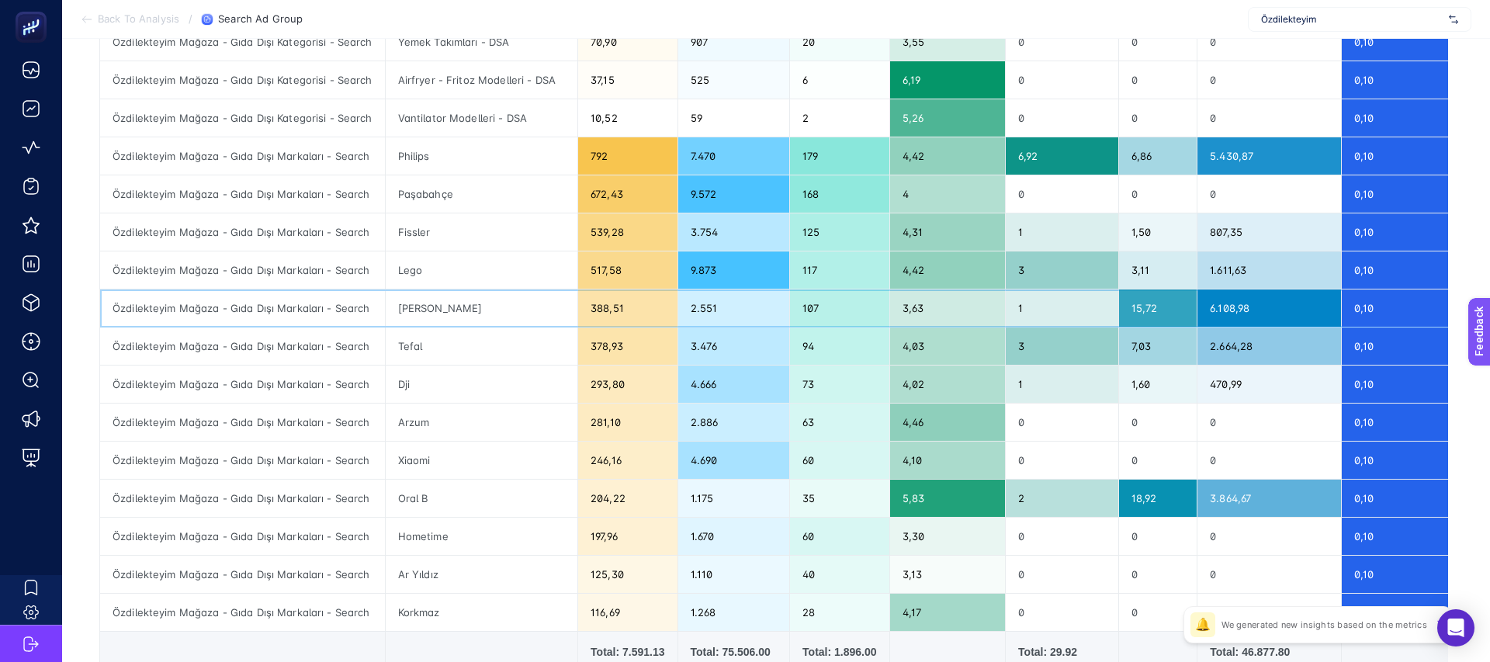
click at [417, 320] on div "Stanley" at bounding box center [482, 307] width 192 height 37
click at [402, 387] on div "Dji" at bounding box center [482, 383] width 192 height 37
click at [415, 277] on div "Lego" at bounding box center [482, 269] width 192 height 37
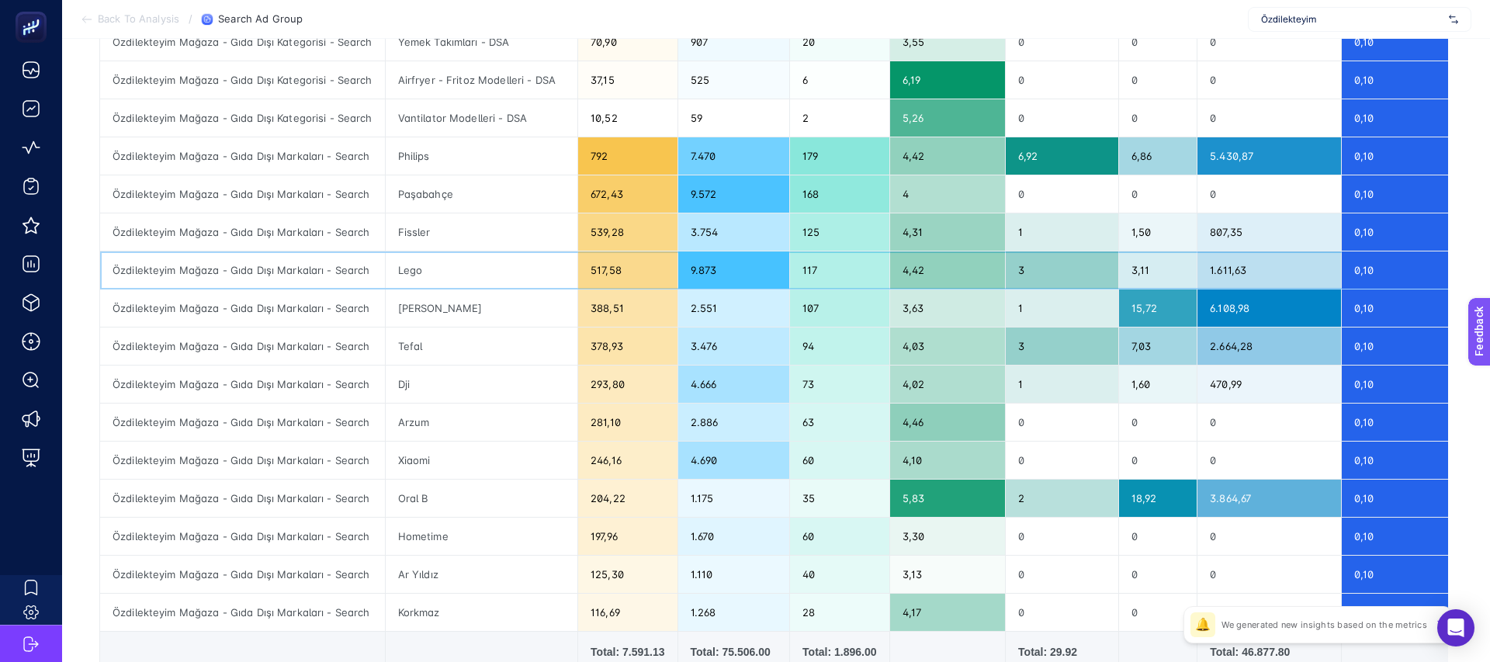
click at [415, 277] on div "Lego" at bounding box center [482, 269] width 192 height 37
click at [412, 240] on div "Fissler" at bounding box center [482, 231] width 192 height 37
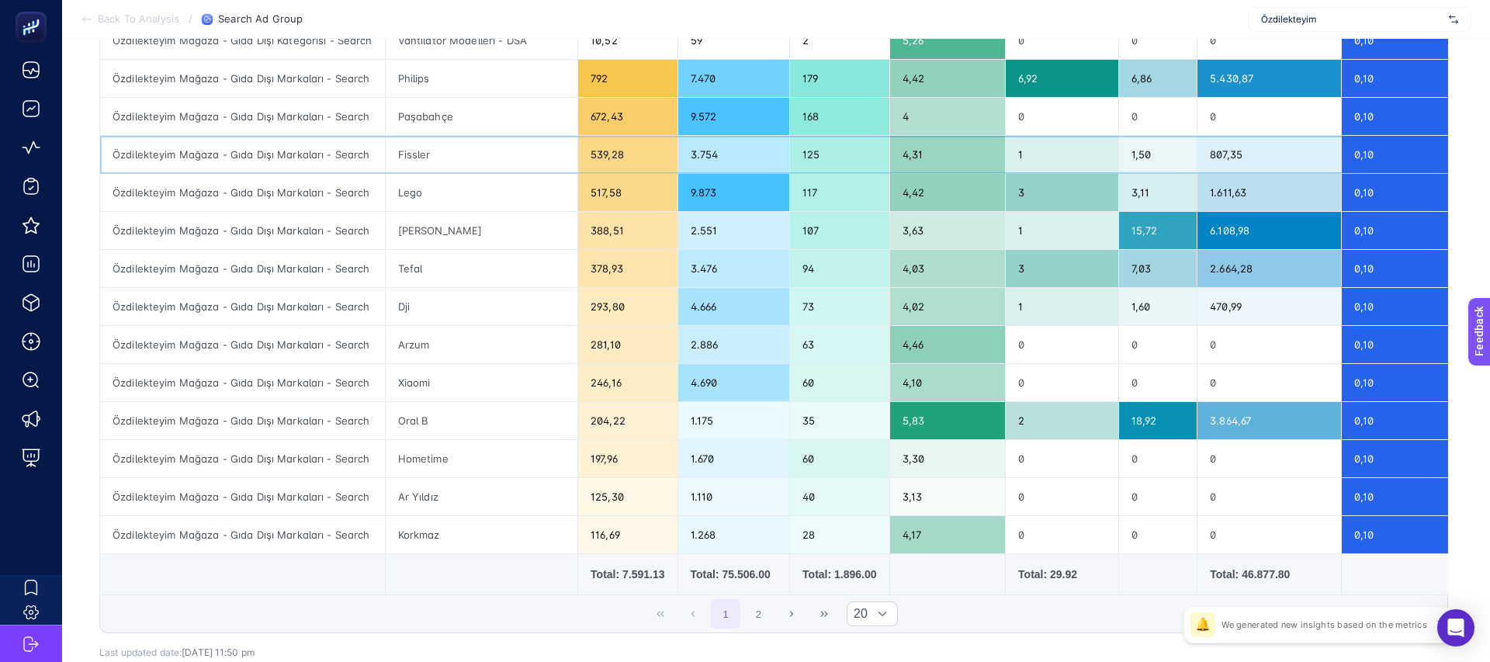
scroll to position [495, 0]
click at [410, 379] on div "Xiaomi" at bounding box center [482, 381] width 192 height 37
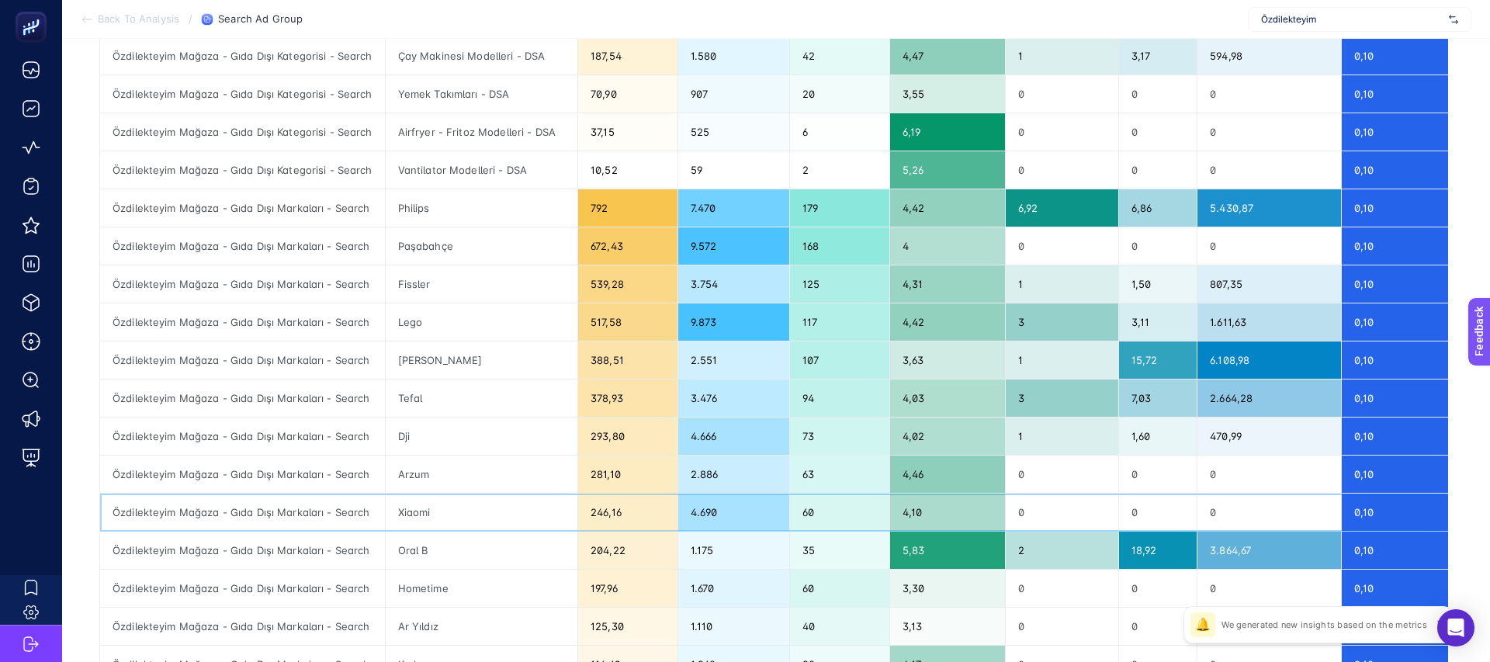
scroll to position [474, 0]
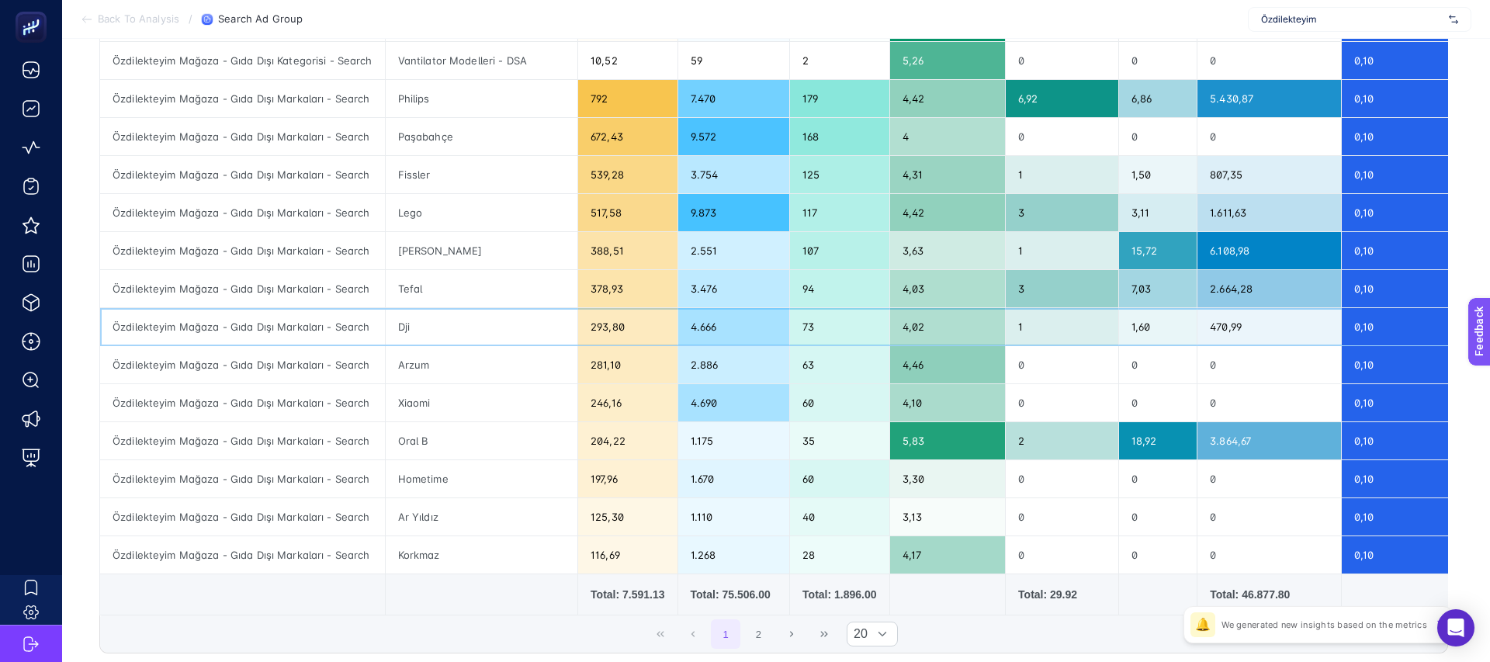
click at [405, 331] on div "Dji" at bounding box center [482, 326] width 192 height 37
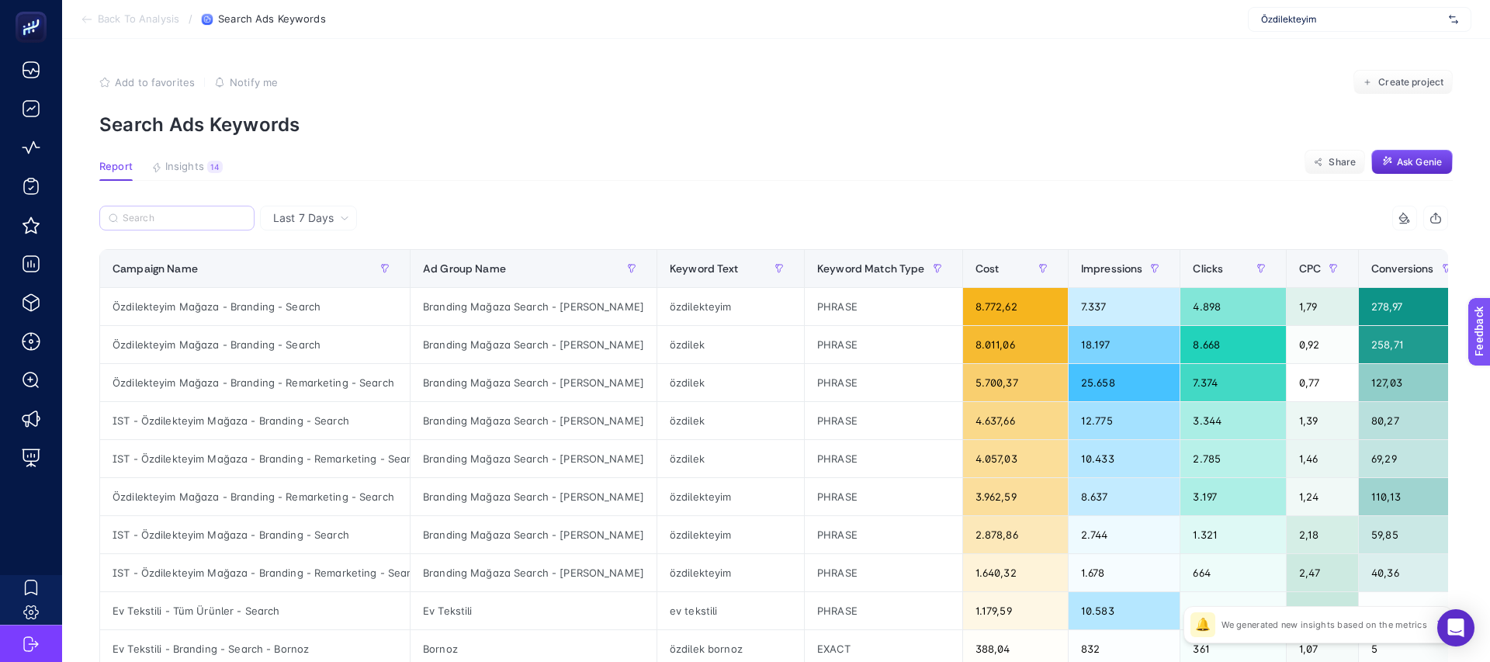
click at [179, 227] on label at bounding box center [176, 218] width 155 height 25
click at [179, 224] on input "Search" at bounding box center [184, 219] width 123 height 12
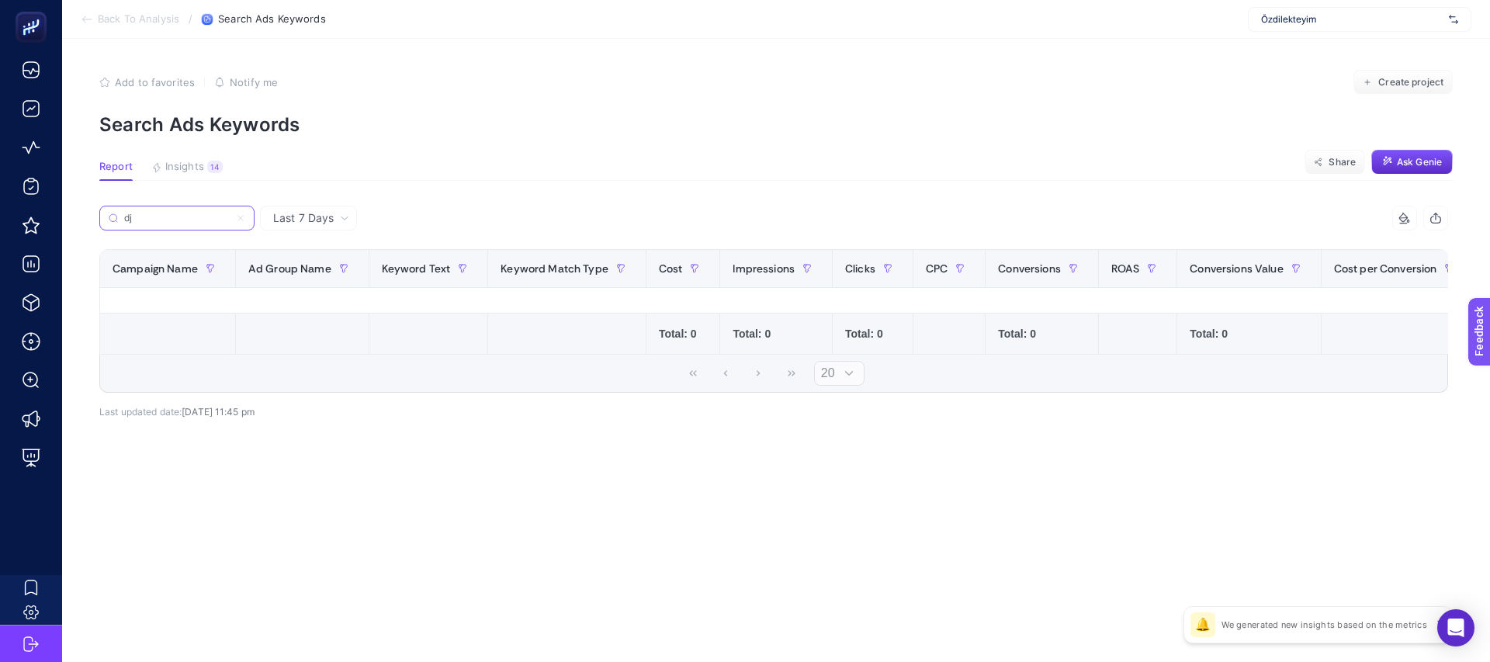
type input "d"
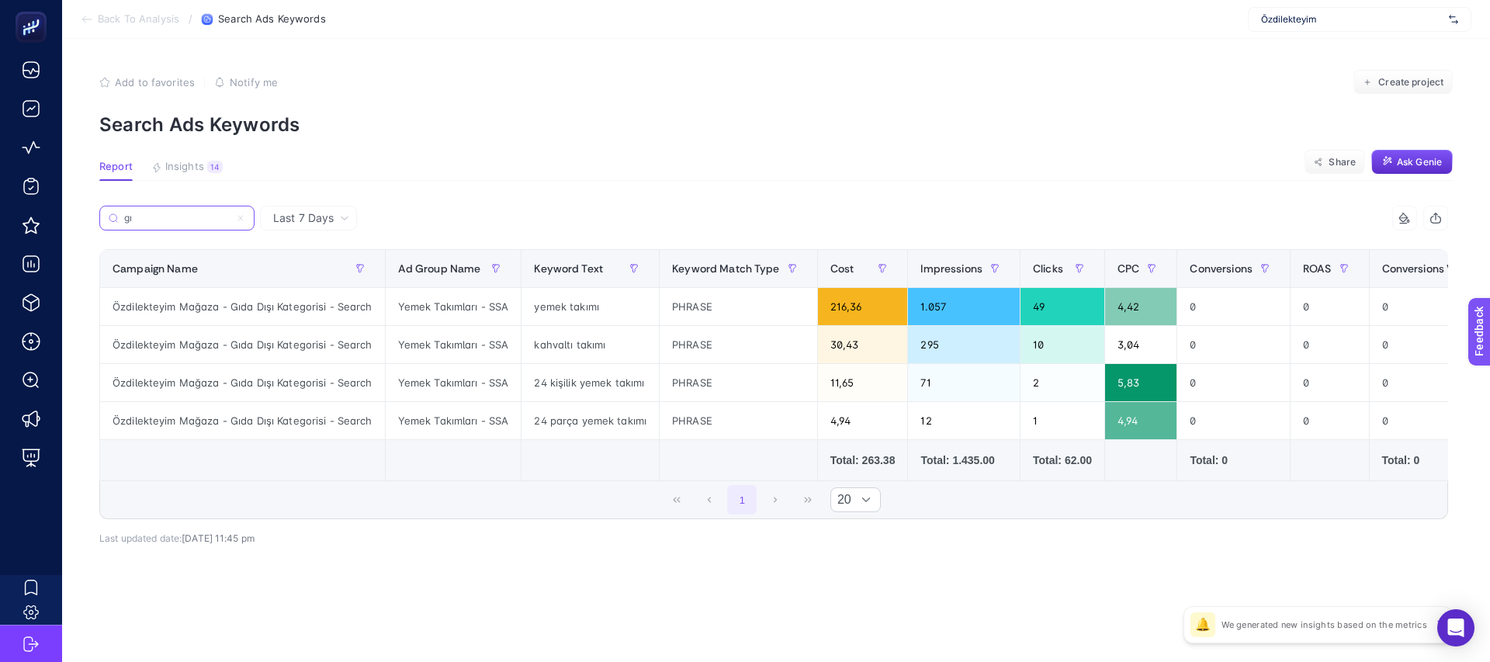
type input "g"
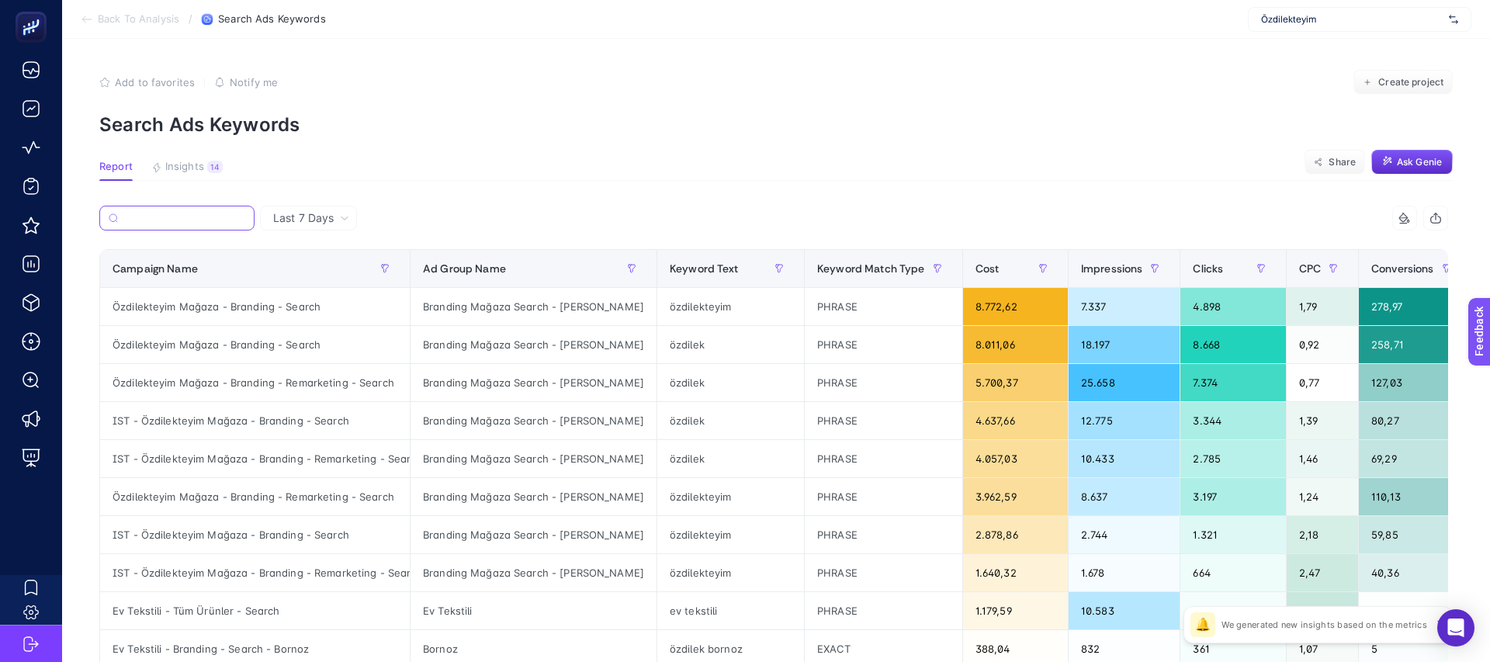
paste input "Özdilekteyim Mağaza - Gıda Dışı Kategorisi - Search"
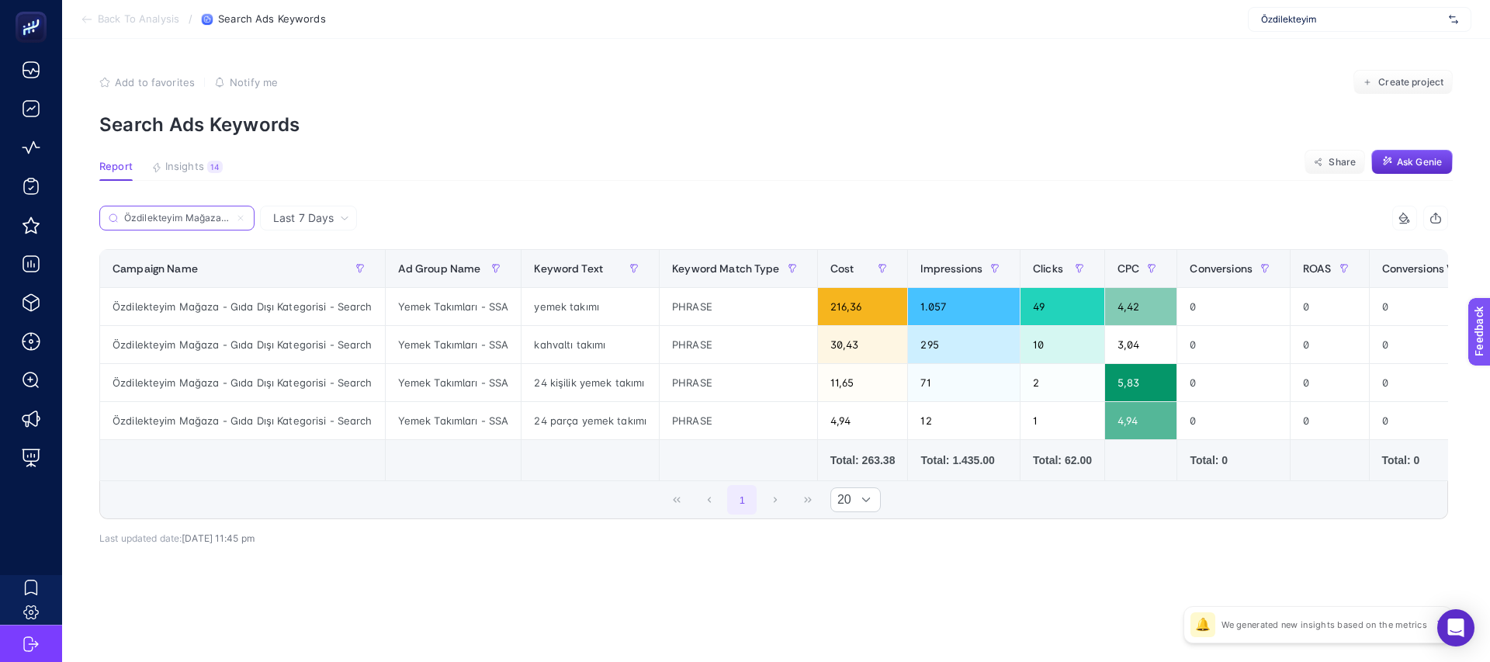
scroll to position [0, 128]
type input "Özdilekteyim Mağaza - Gıda Dışı Kategorisi - Search"
click at [243, 216] on icon at bounding box center [240, 217] width 9 height 9
click at [230, 216] on input "Özdilekteyim Mağaza - Gıda Dışı Kategorisi - Search" at bounding box center [177, 219] width 106 height 12
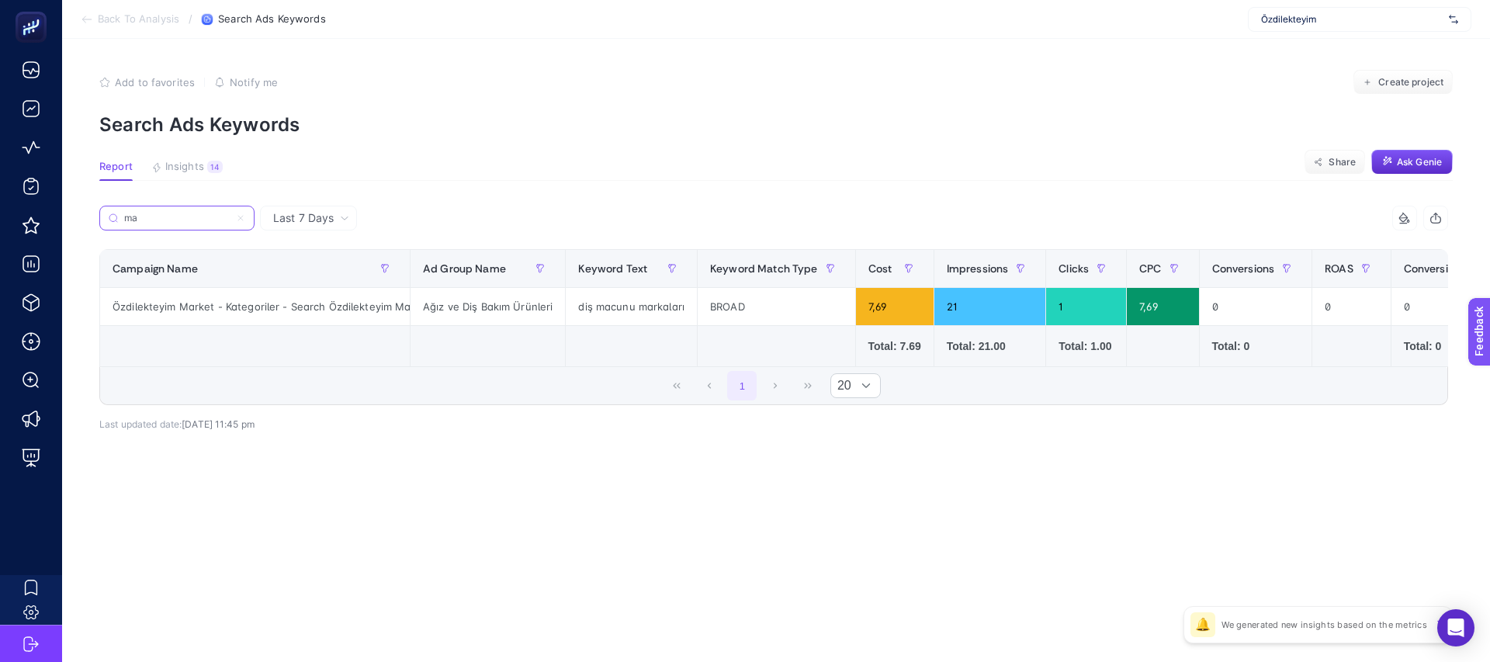
type input "m"
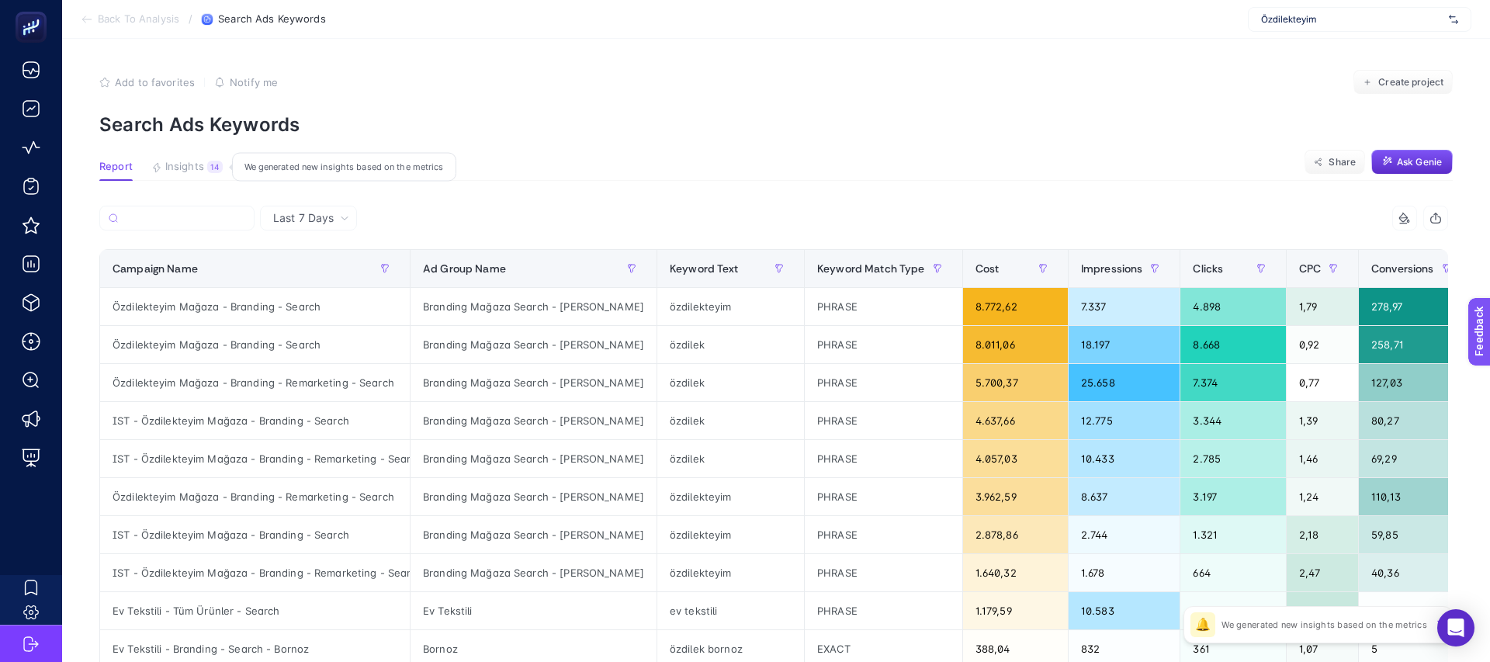
click at [192, 161] on span "Insights" at bounding box center [184, 167] width 39 height 12
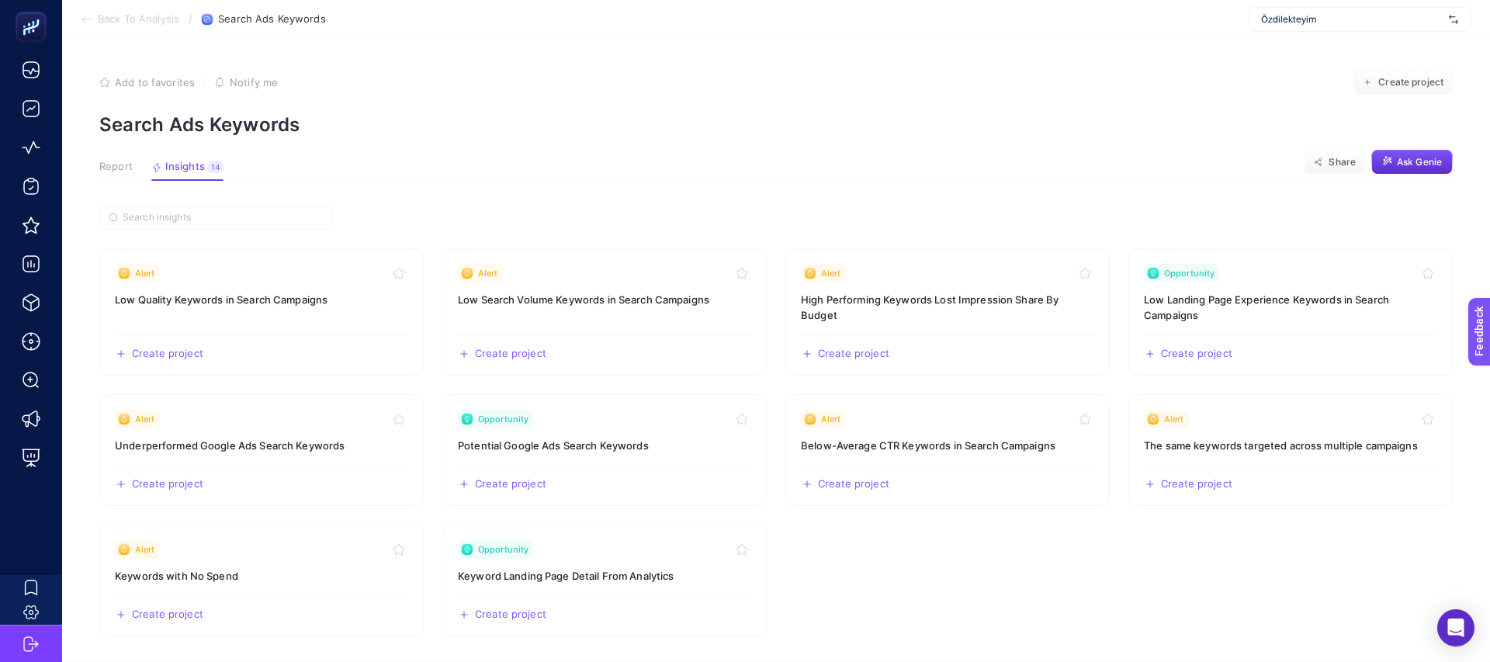
click at [104, 161] on span "Report" at bounding box center [115, 167] width 33 height 12
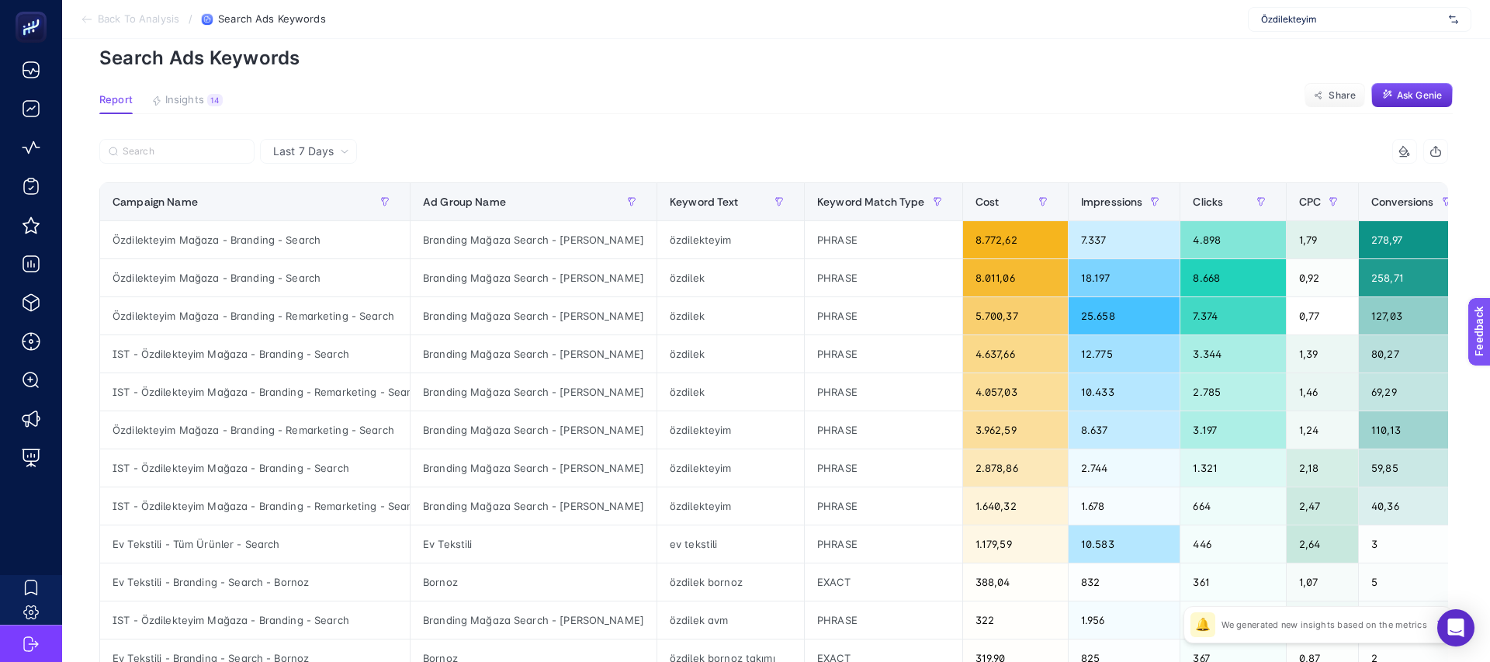
scroll to position [64, 0]
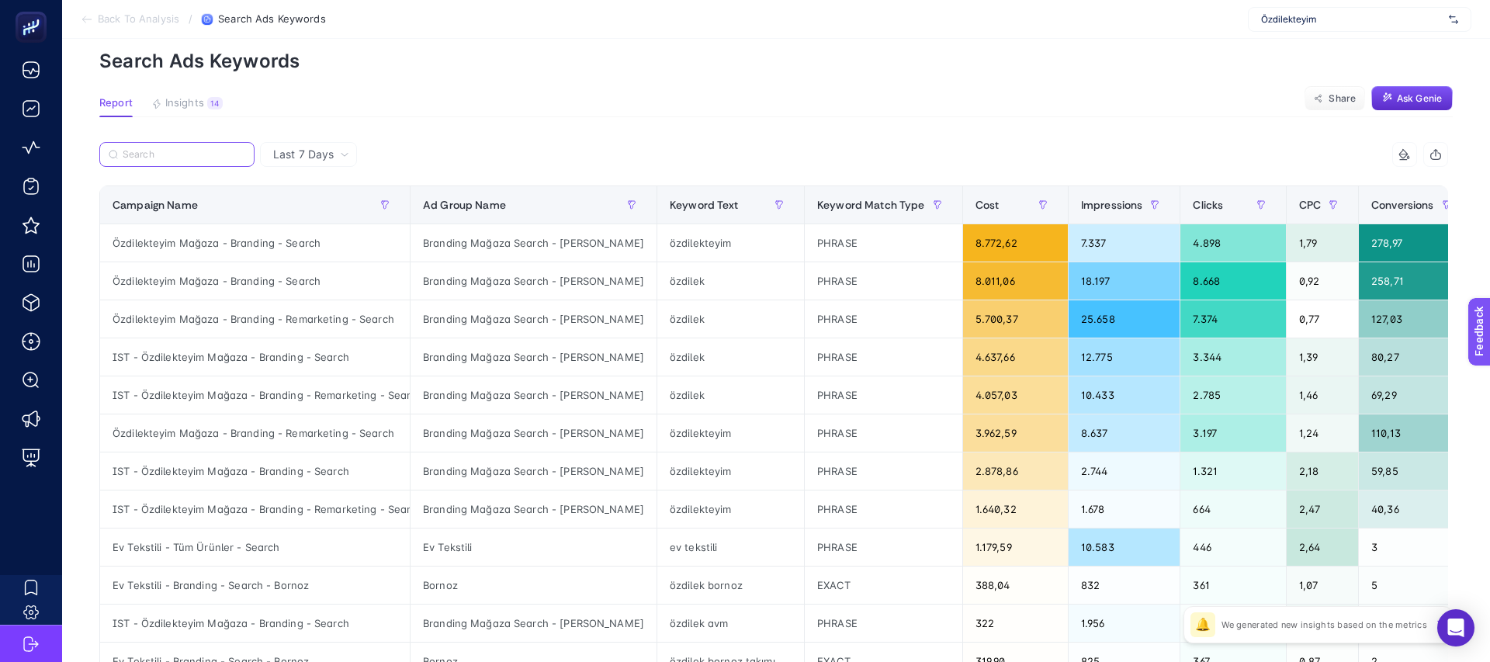
click at [195, 149] on input "Search" at bounding box center [184, 155] width 123 height 12
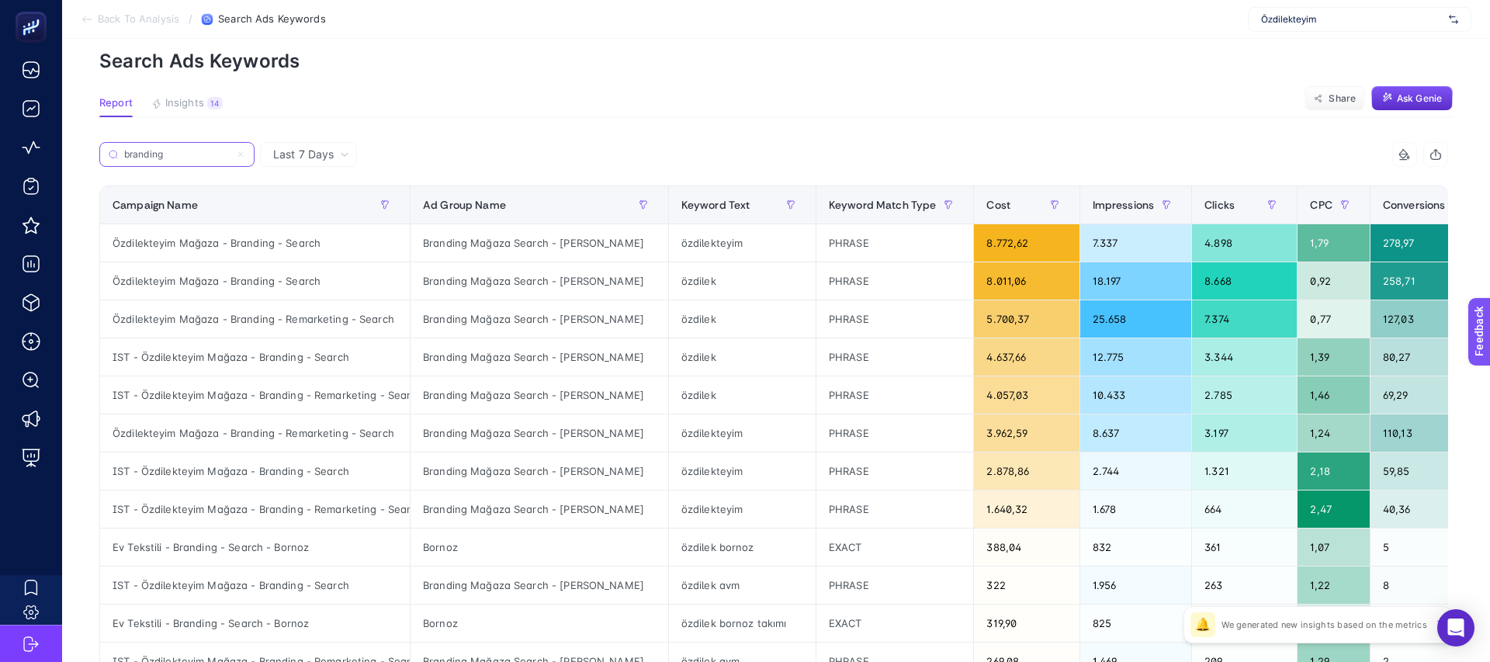
type input "branding"
click at [291, 321] on div "Özdilekteyim Mağaza - Branding - Remarketing - Search" at bounding box center [255, 318] width 310 height 37
click at [291, 289] on div "Özdilekteyim Mağaza - Branding - Search" at bounding box center [255, 280] width 310 height 37
click at [292, 330] on div "Özdilekteyim Mağaza - Branding - Remarketing - Search" at bounding box center [255, 318] width 310 height 37
click at [297, 294] on div "Özdilekteyim Mağaza - Branding - Search" at bounding box center [255, 280] width 310 height 37
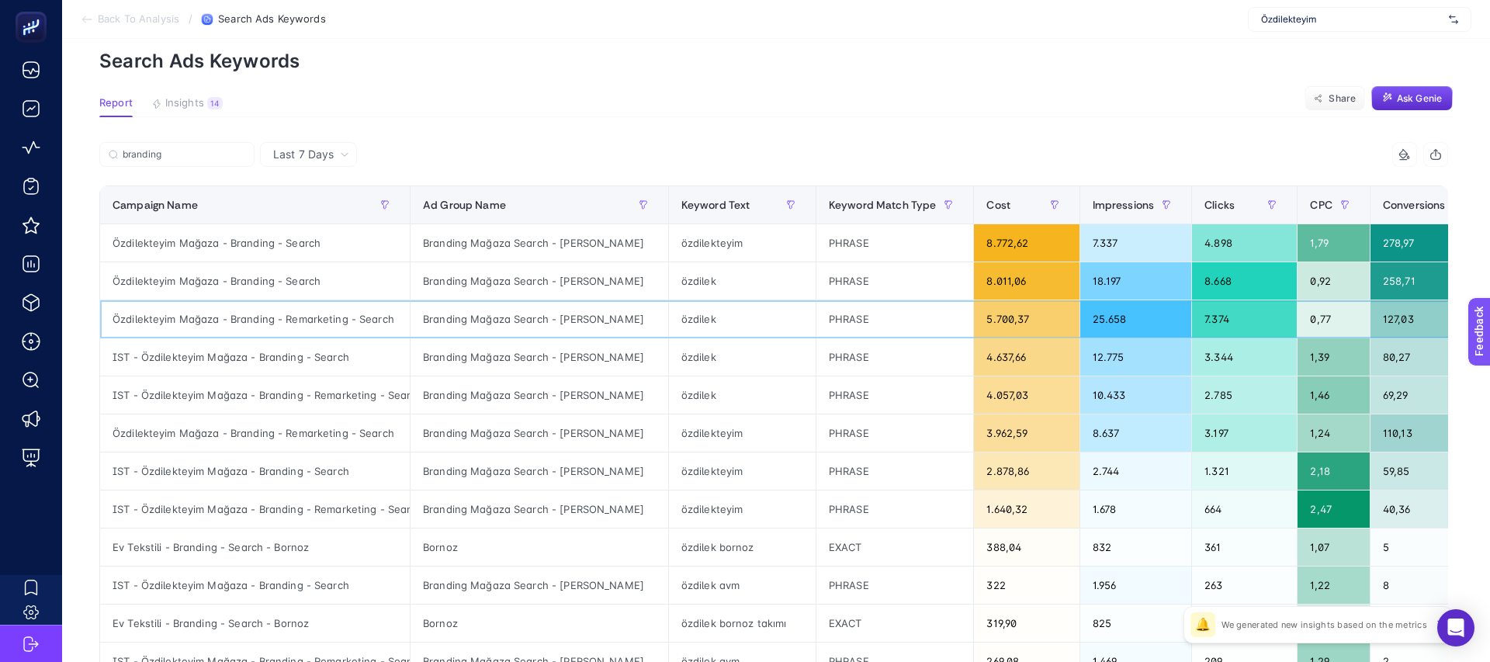
click at [297, 324] on div "Özdilekteyim Mağaza - Branding - Remarketing - Search" at bounding box center [255, 318] width 310 height 37
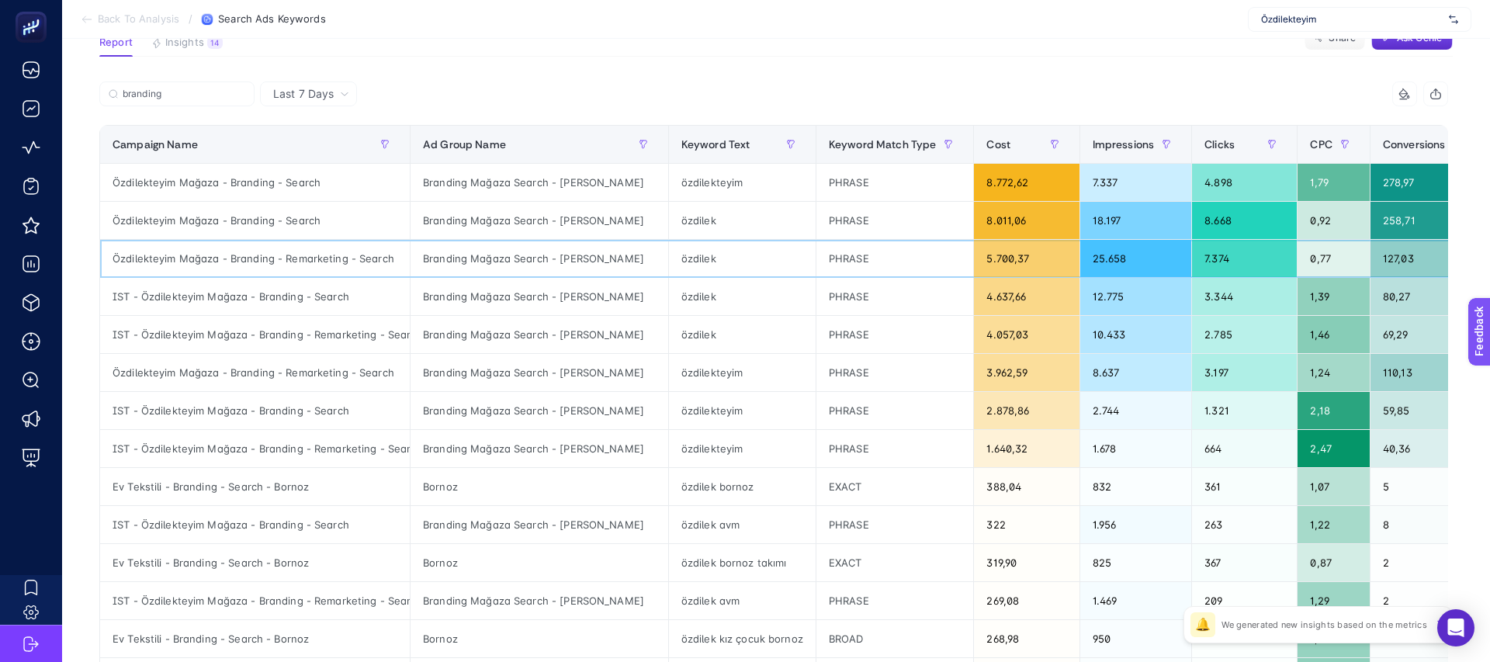
scroll to position [137, 0]
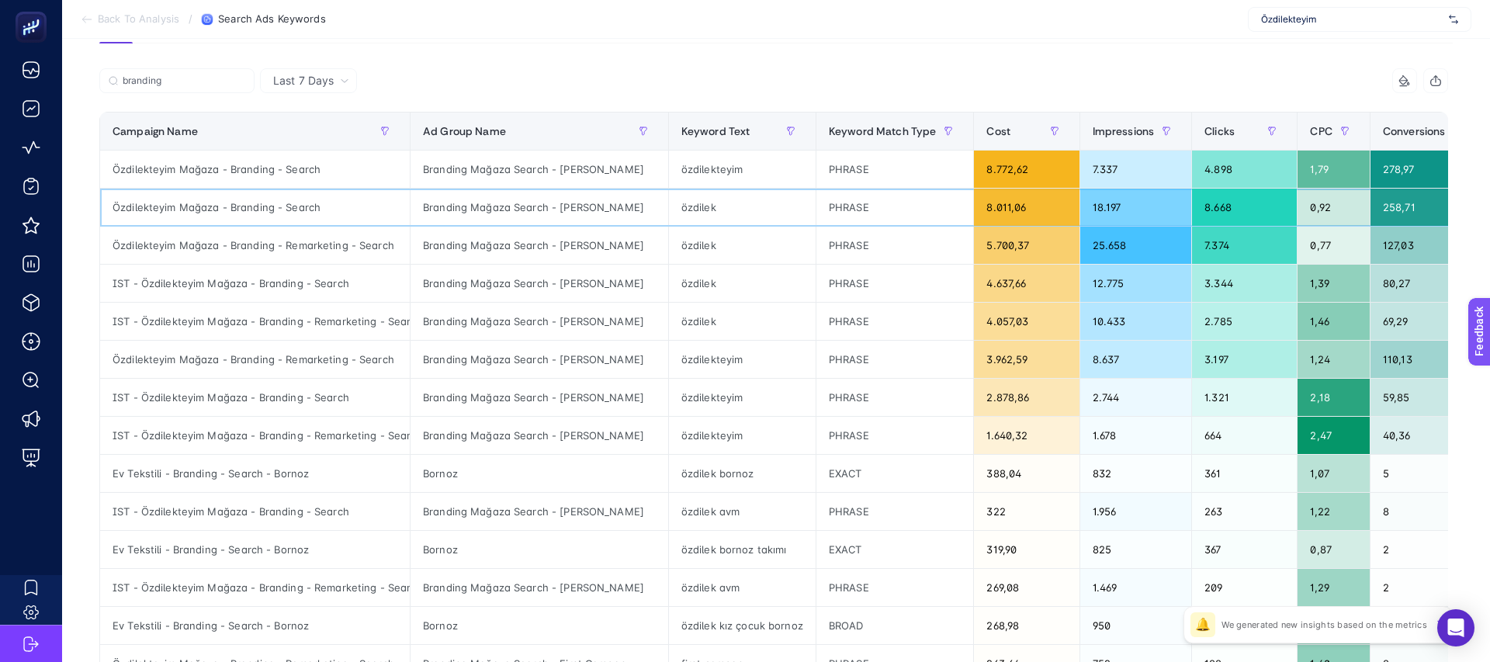
click at [302, 209] on div "Özdilekteyim Mağaza - Branding - Search" at bounding box center [255, 207] width 310 height 37
click at [299, 248] on div "Özdilekteyim Mağaza - Branding - Remarketing - Search" at bounding box center [255, 245] width 310 height 37
click at [299, 196] on div "Özdilekteyim Mağaza - Branding - Search" at bounding box center [255, 207] width 310 height 37
click at [299, 230] on div "Özdilekteyim Mağaza - Branding - Remarketing - Search" at bounding box center [255, 245] width 310 height 37
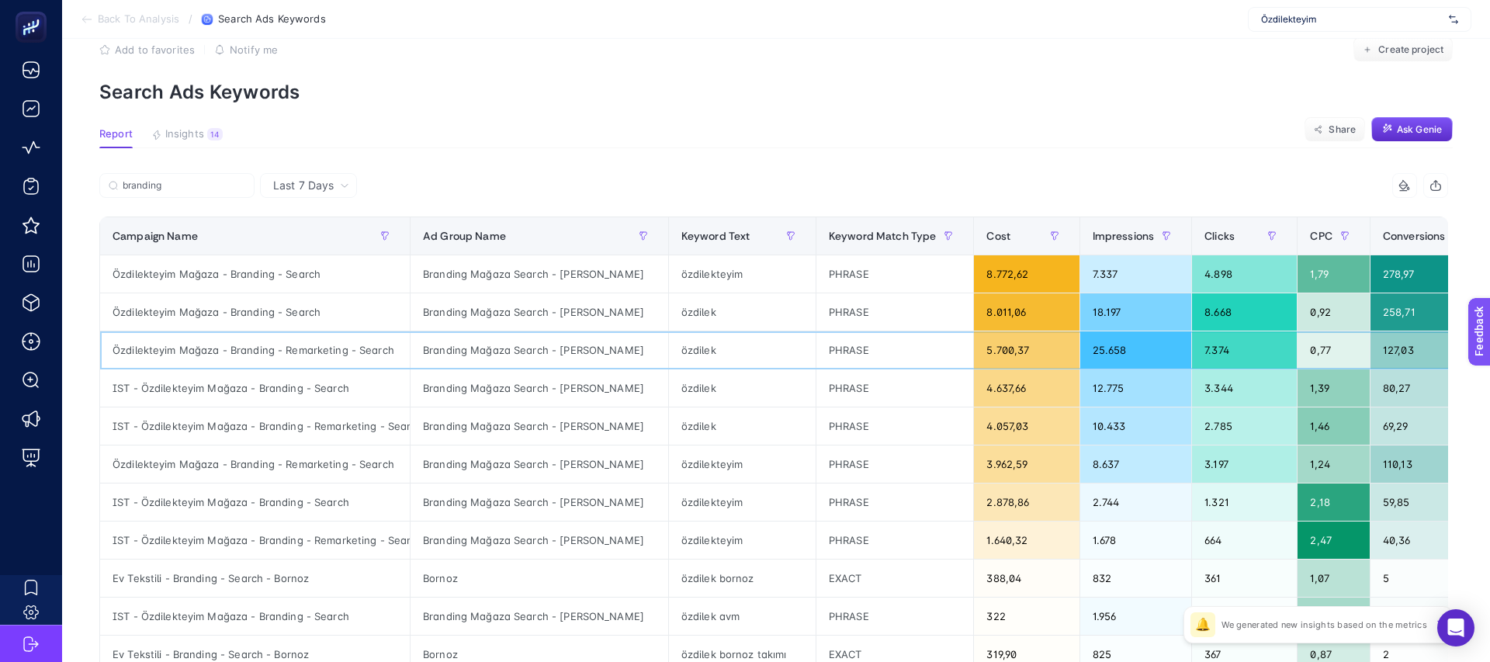
scroll to position [29, 0]
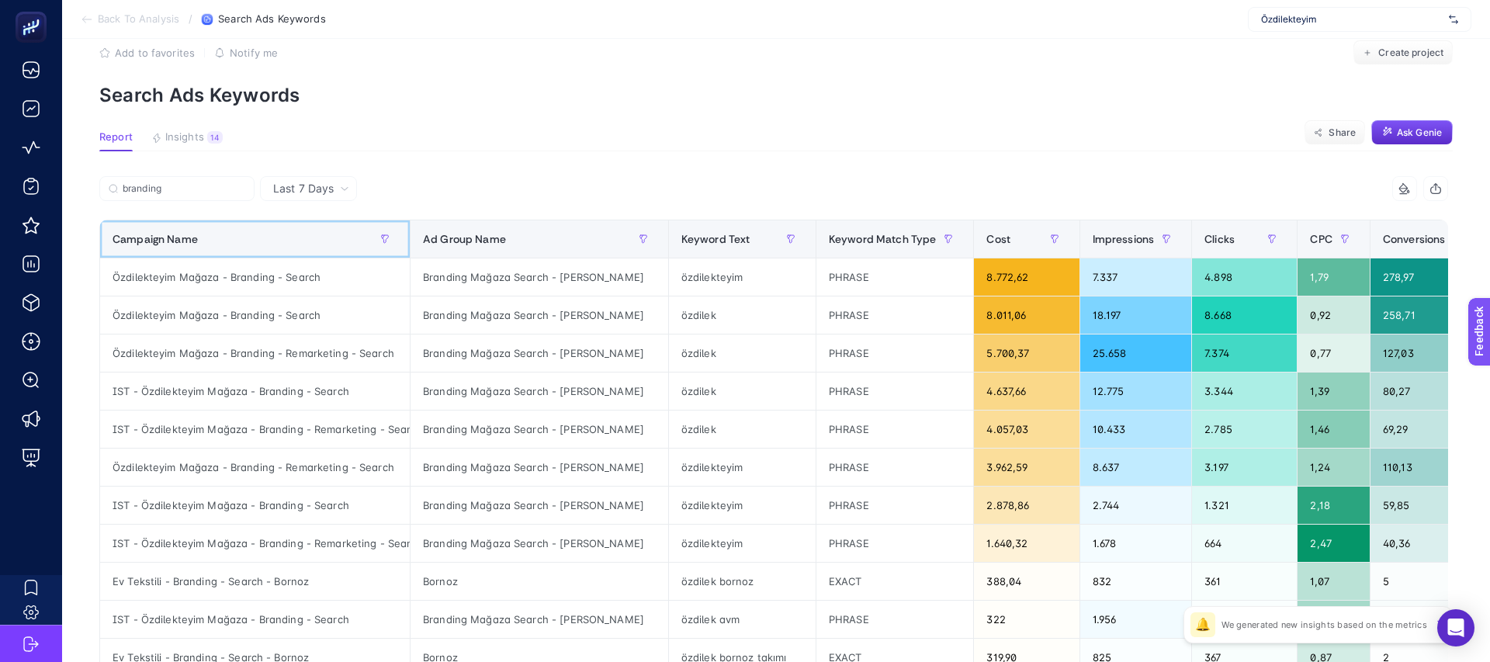
click at [205, 240] on div "Campaign Name" at bounding box center [254, 239] width 285 height 25
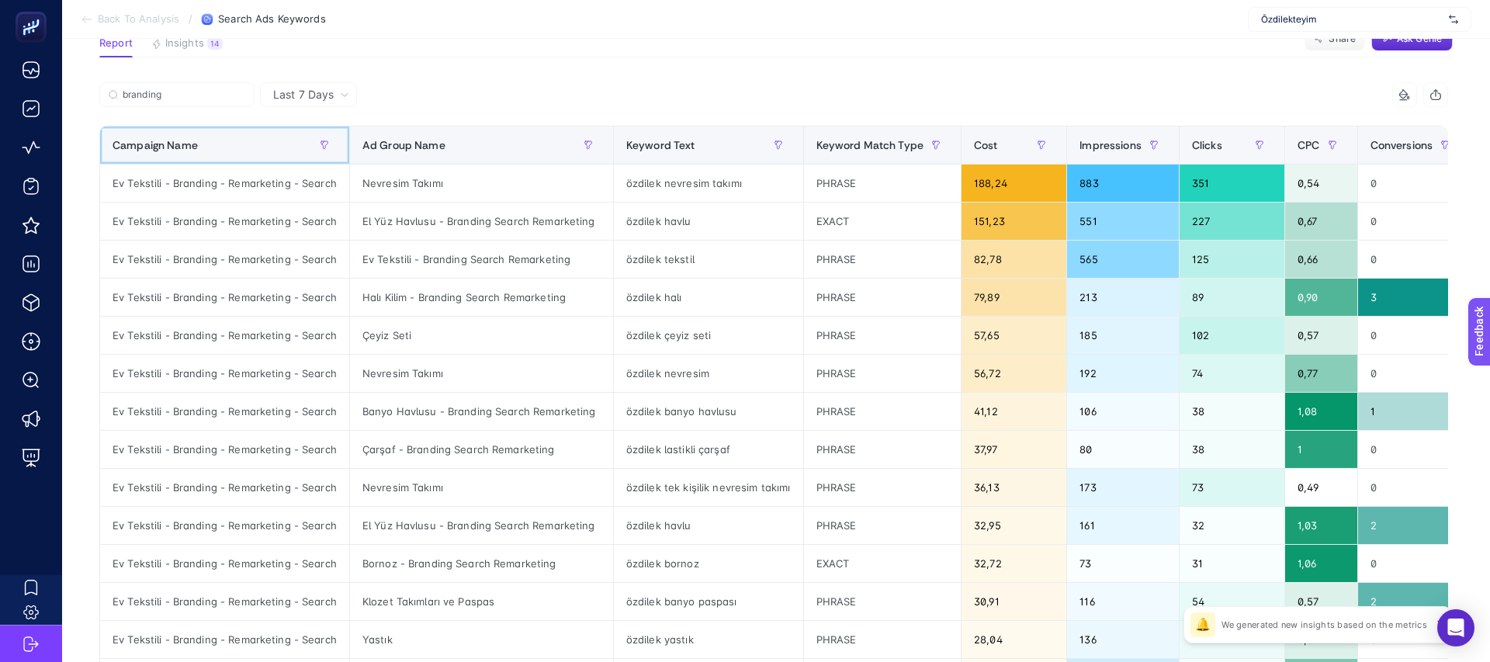
scroll to position [116, 0]
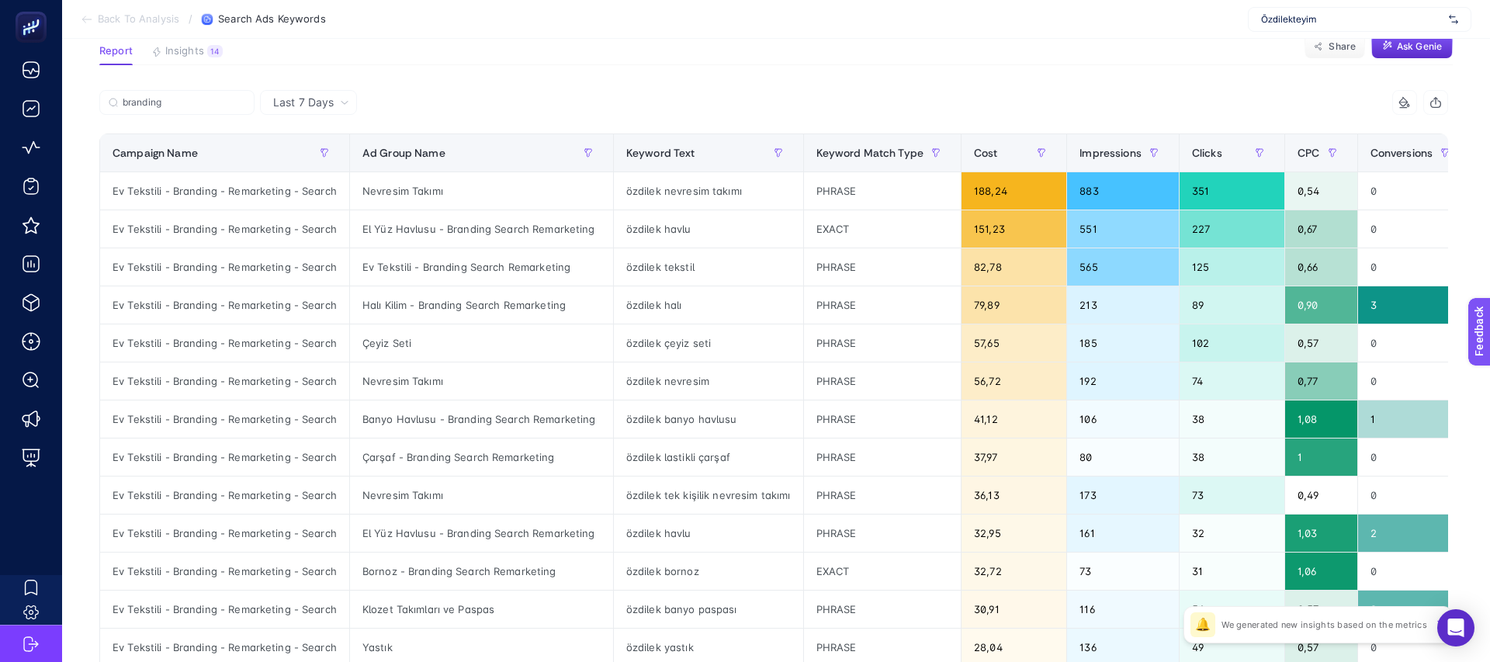
click at [189, 88] on article "Add to favorites false Notify me Create project Search Ads Keywords Report Insi…" at bounding box center [775, 529] width 1427 height 1213
click at [189, 93] on label "branding" at bounding box center [176, 102] width 155 height 25
click at [189, 97] on input "branding" at bounding box center [184, 103] width 123 height 12
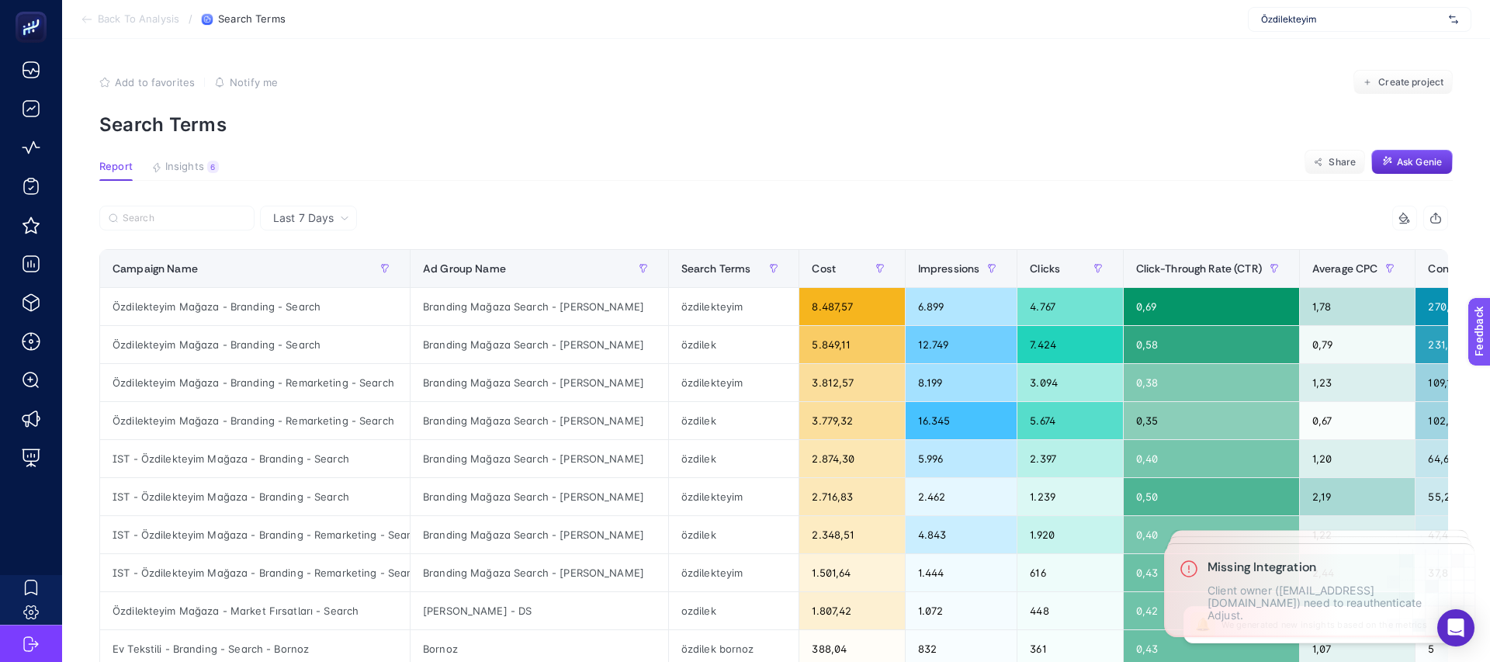
click at [776, 209] on div "9 items selected" at bounding box center [1110, 218] width 674 height 25
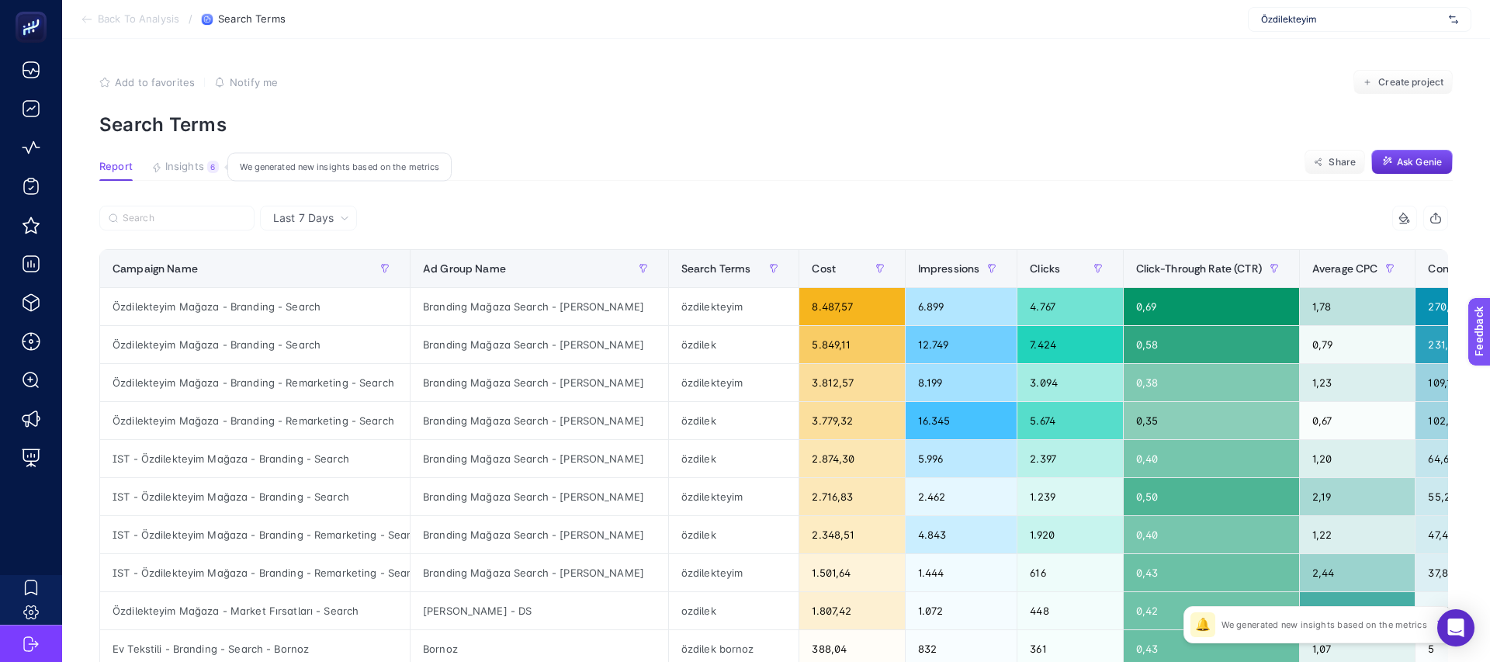
click at [200, 165] on span "Insights" at bounding box center [184, 167] width 39 height 12
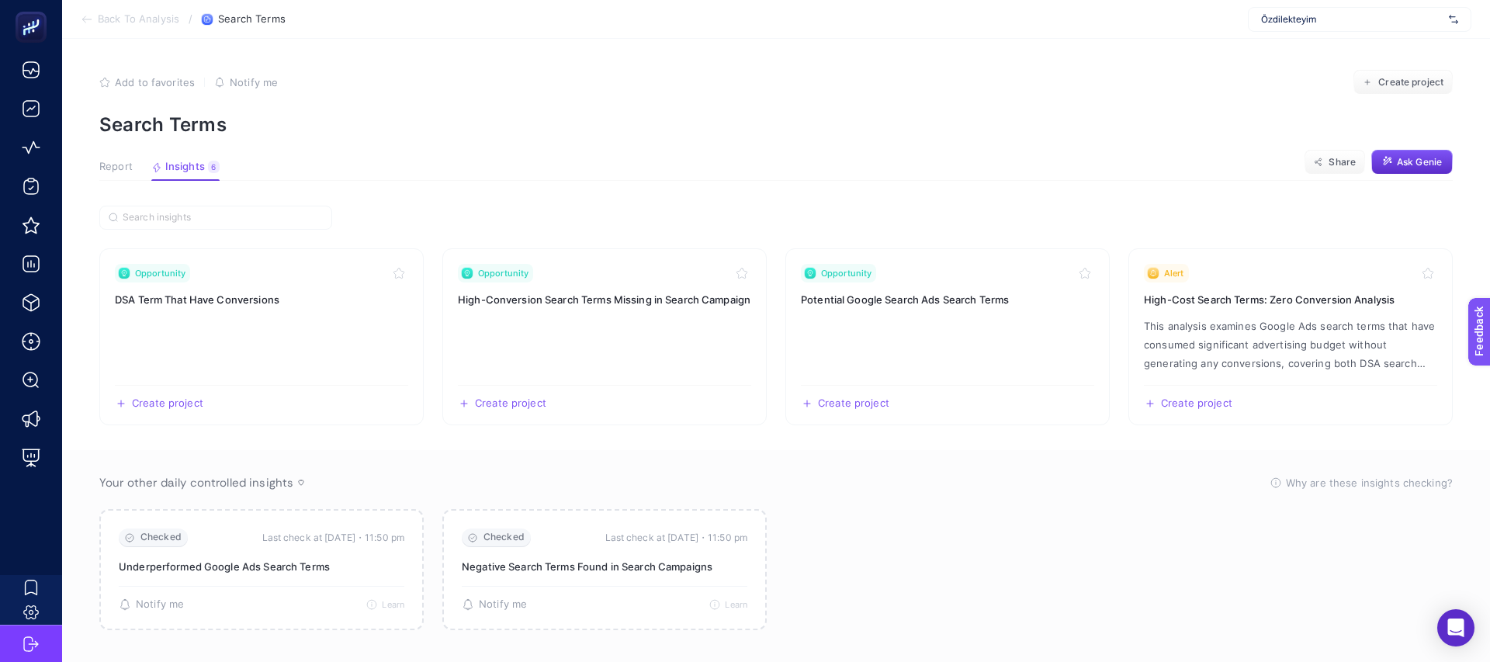
click at [121, 167] on span "Report" at bounding box center [115, 167] width 33 height 12
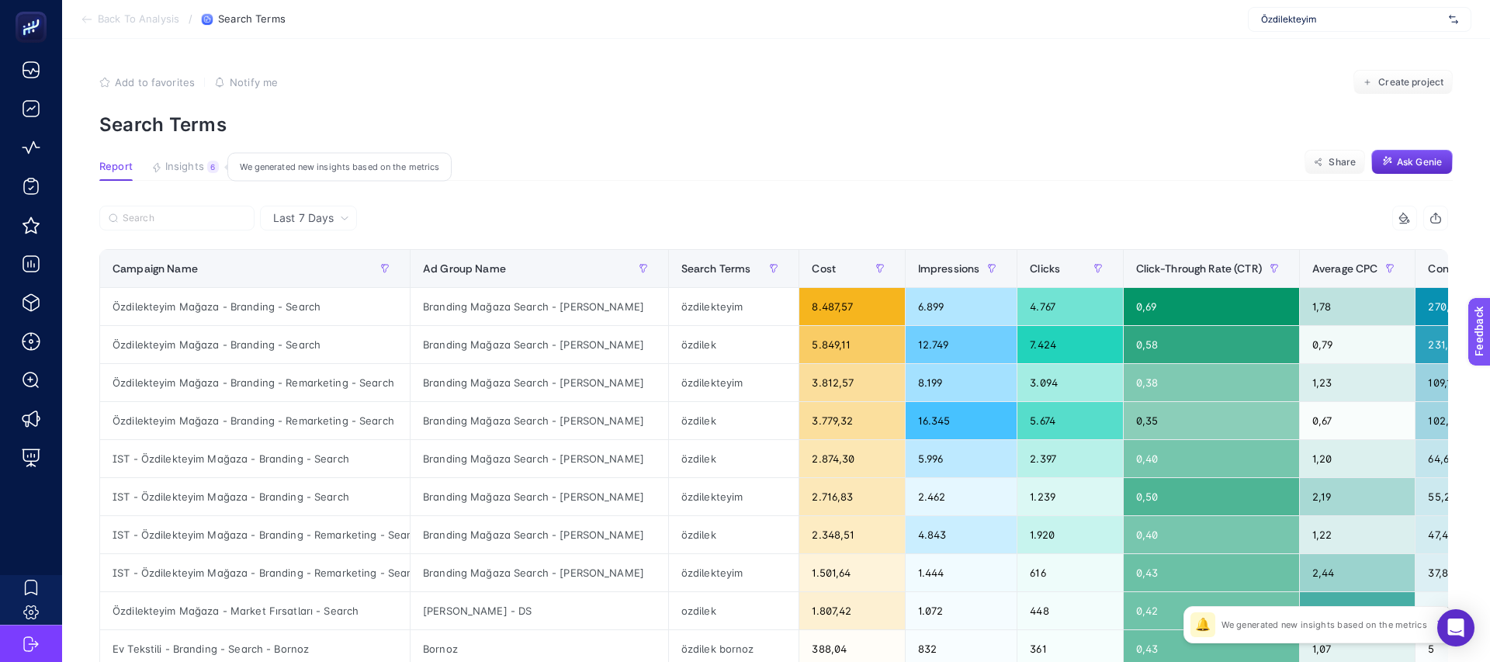
click at [189, 168] on span "Insights" at bounding box center [184, 167] width 39 height 12
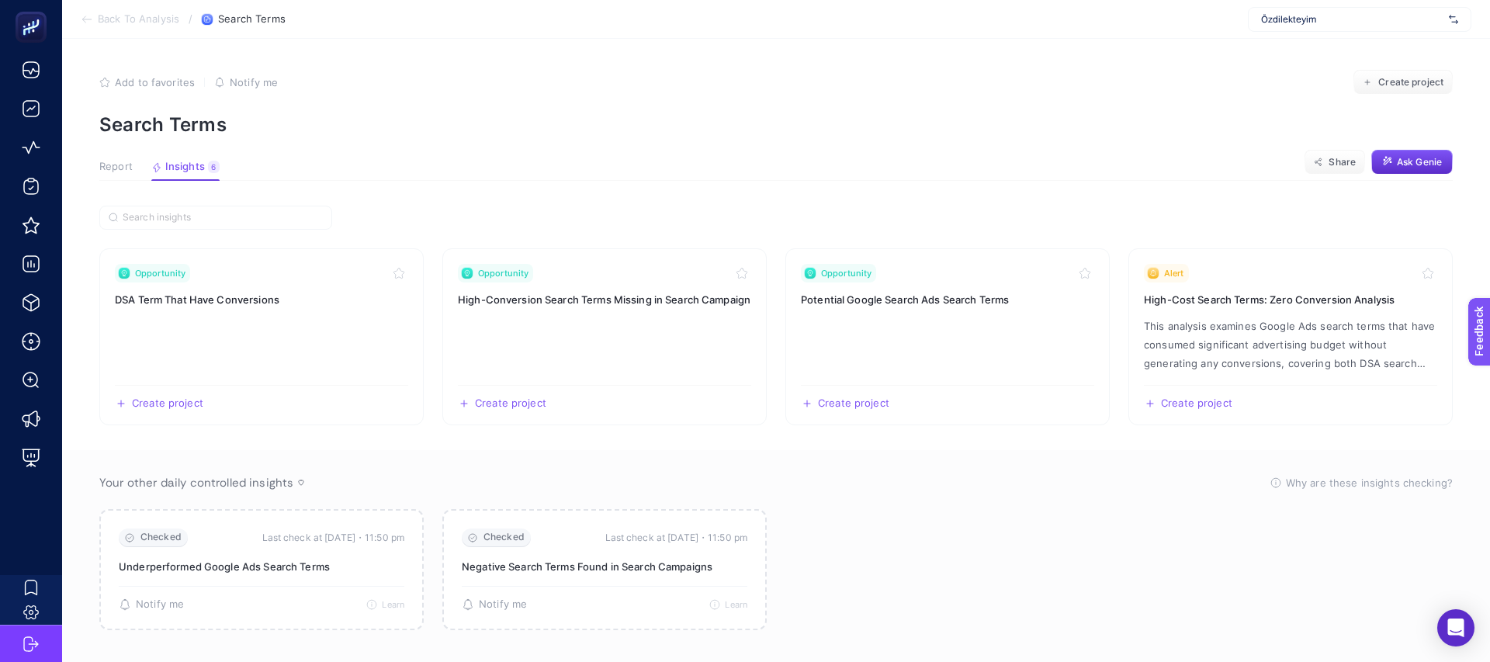
click at [110, 166] on span "Report" at bounding box center [115, 167] width 33 height 12
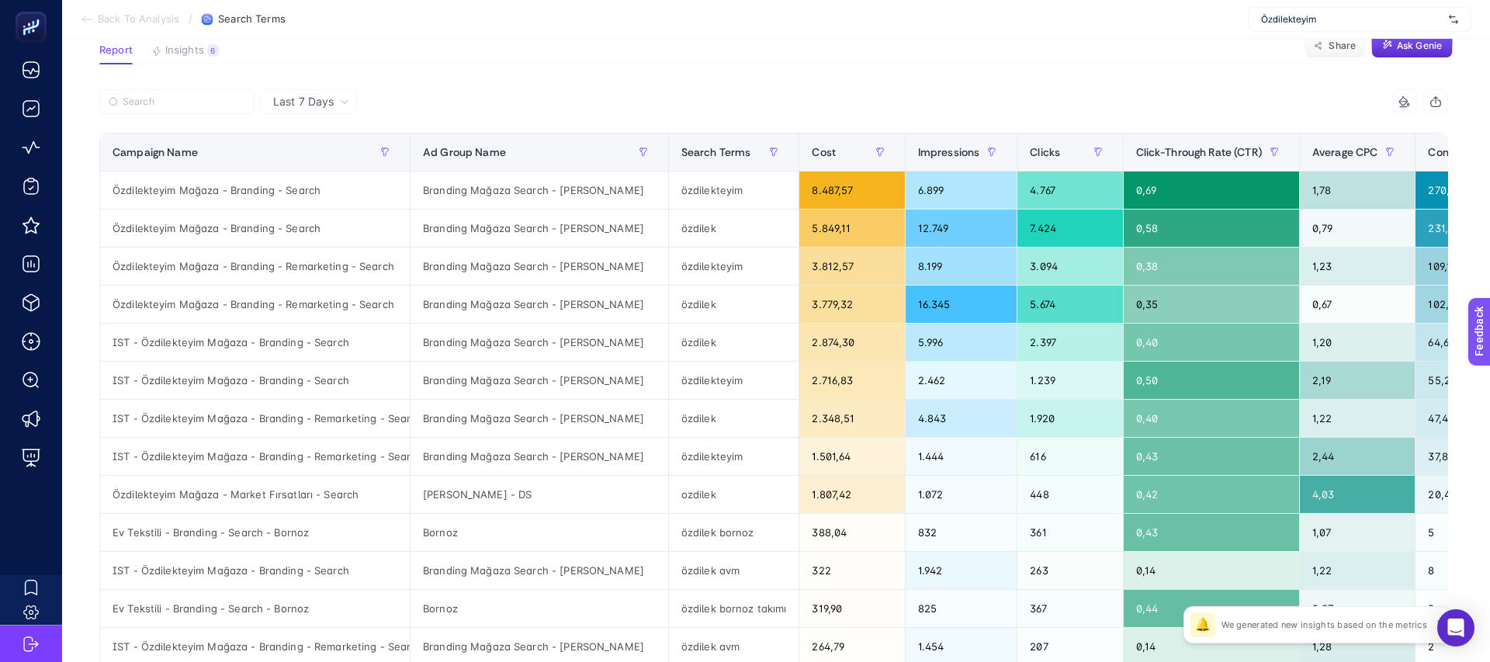
scroll to position [130, 0]
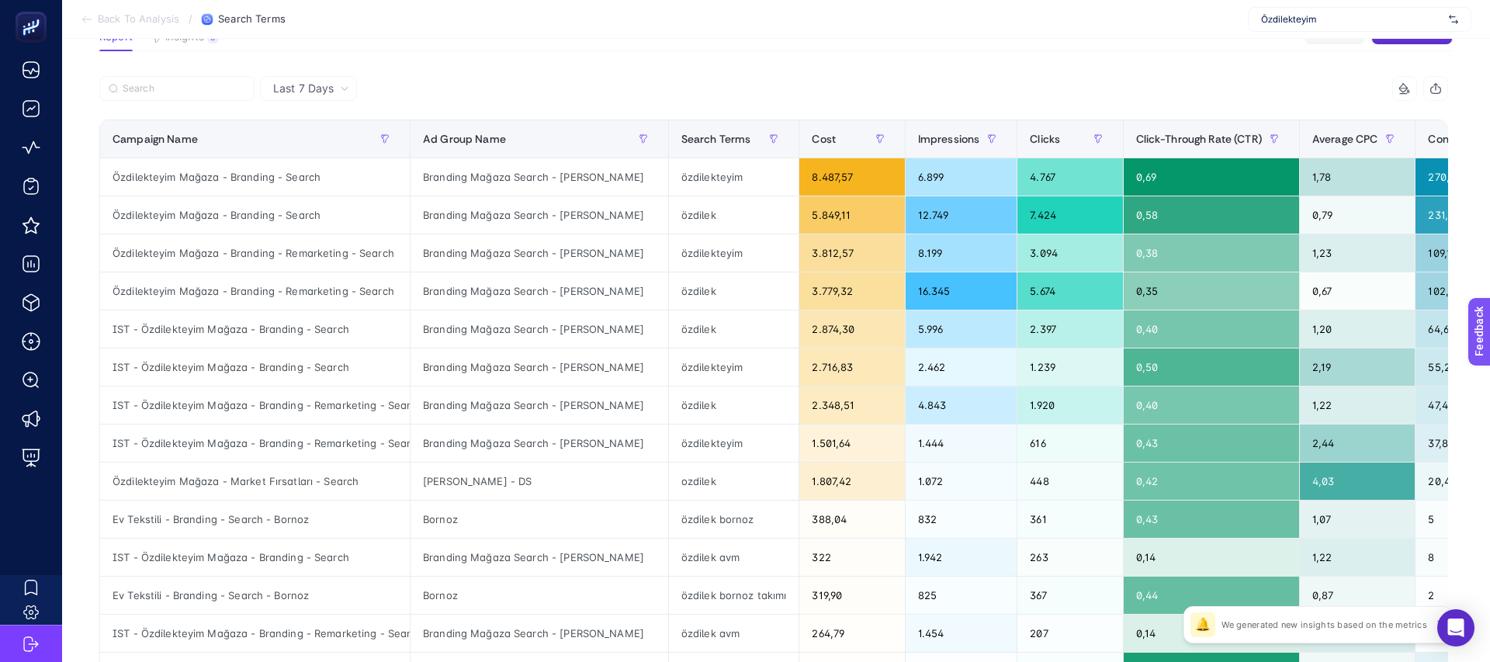
click at [1291, 19] on span "Özdilekteyim" at bounding box center [1352, 19] width 182 height 12
type input "idefi"
click at [1292, 50] on div "idefix" at bounding box center [1359, 51] width 222 height 25
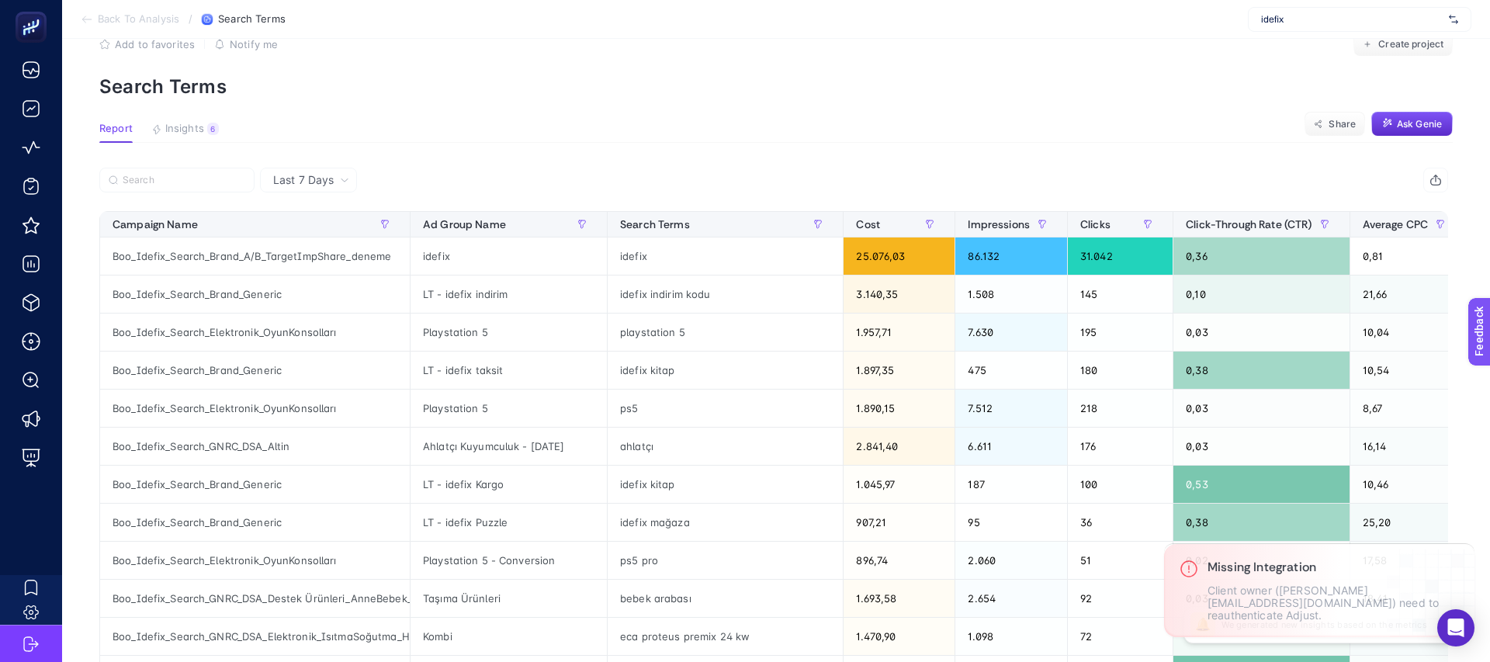
scroll to position [0, 0]
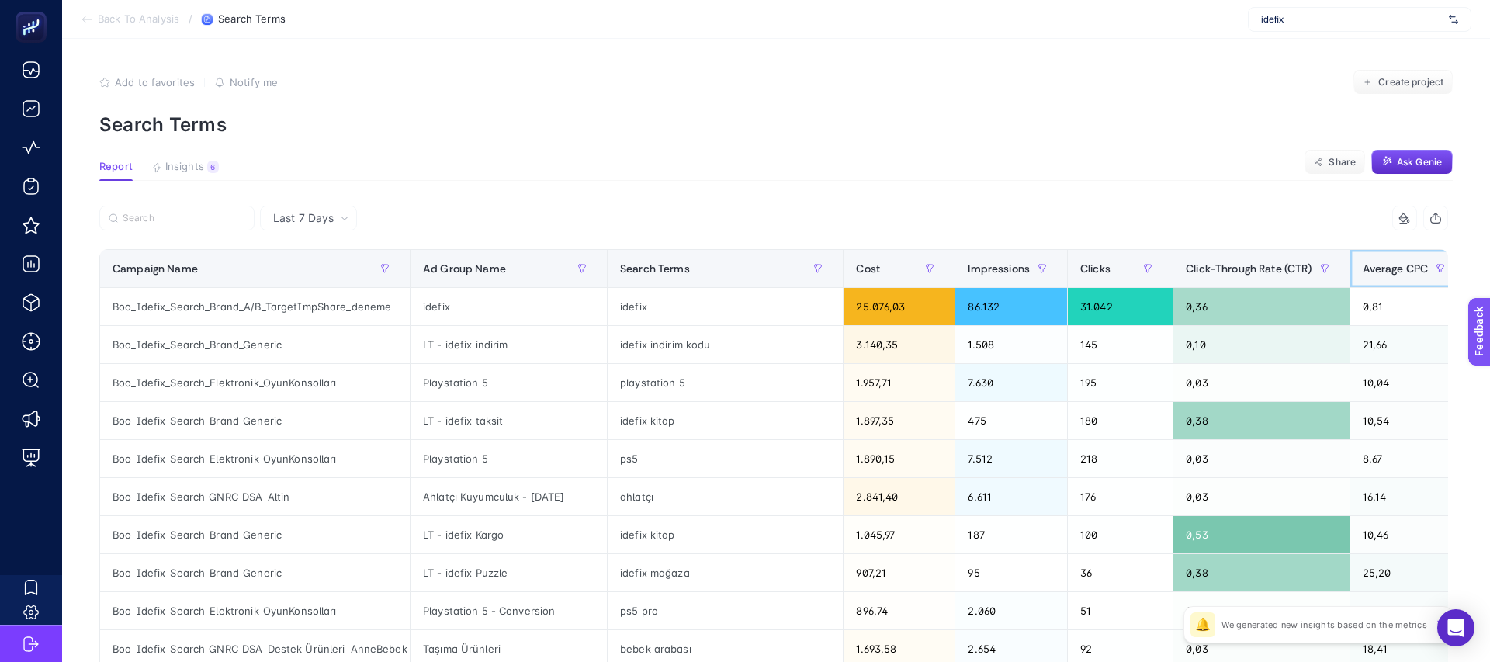
click at [1383, 282] on th "Average CPC" at bounding box center [1407, 269] width 116 height 38
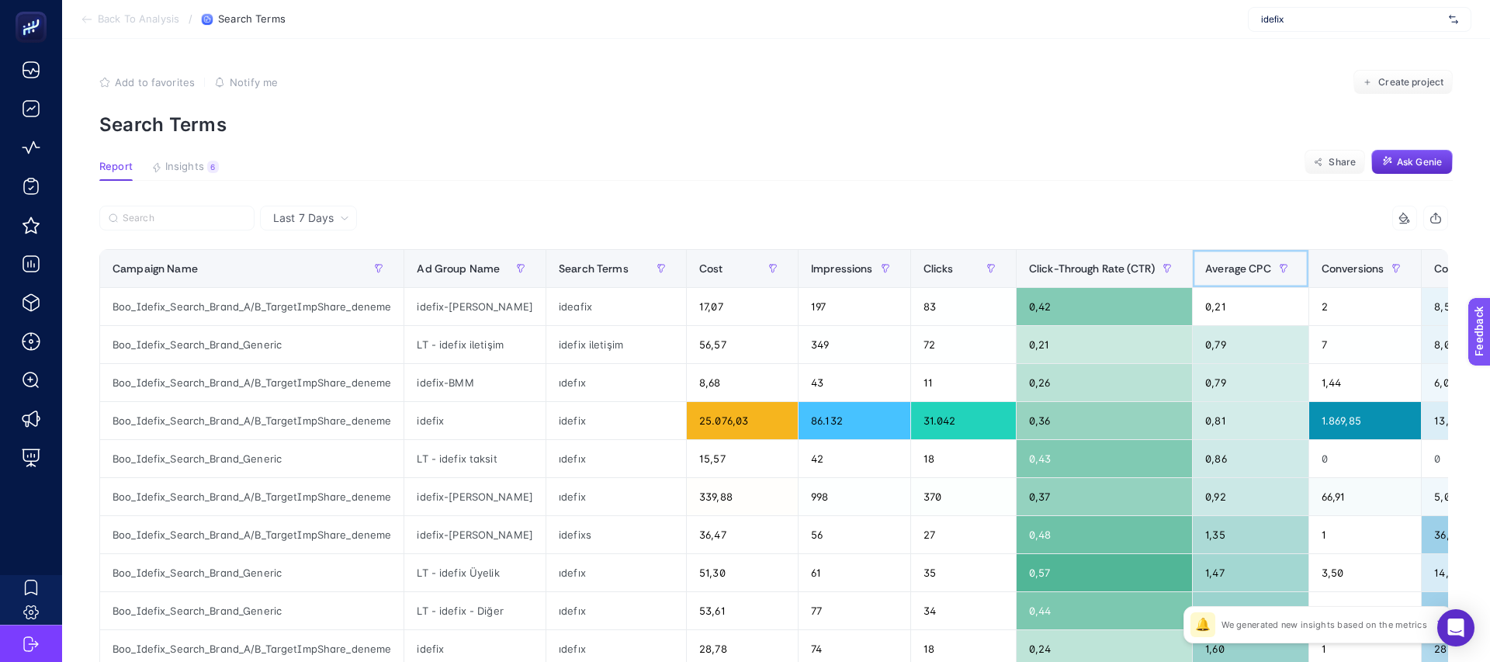
click at [1238, 267] on span "Average CPC" at bounding box center [1238, 268] width 66 height 12
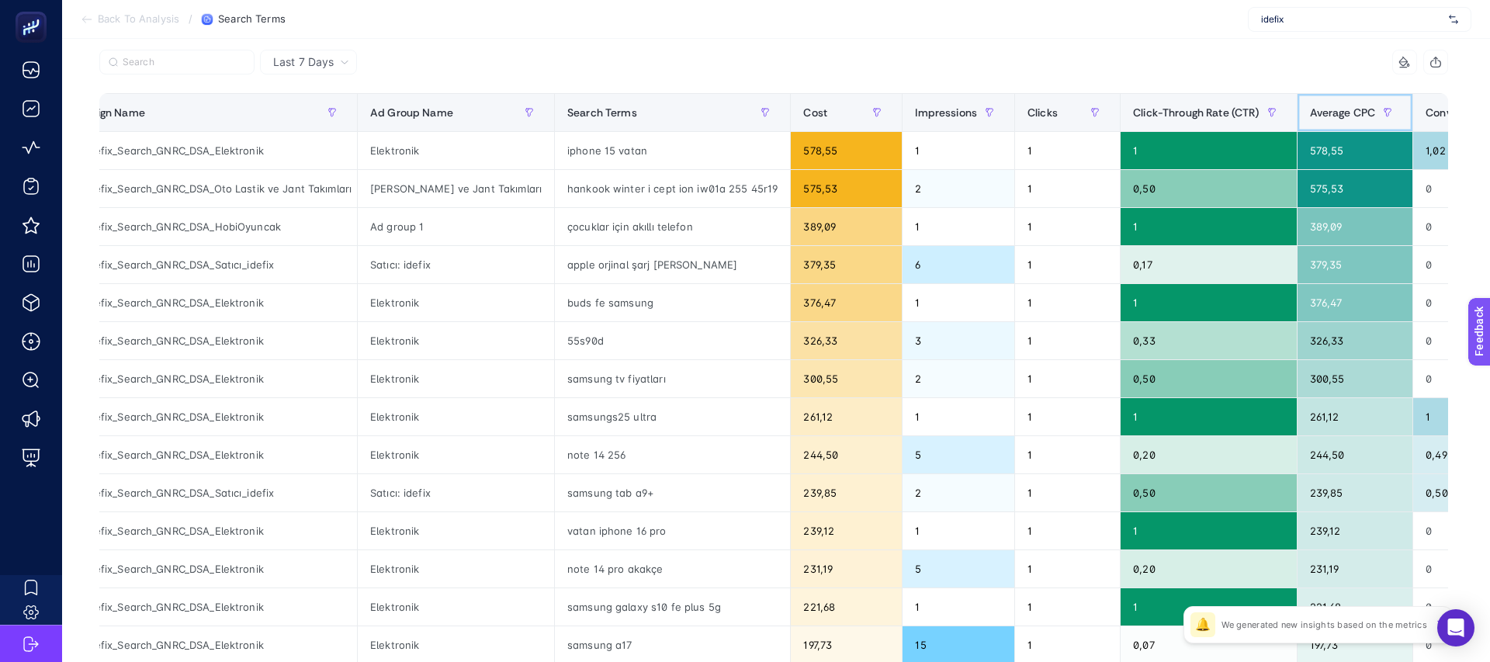
scroll to position [152, 0]
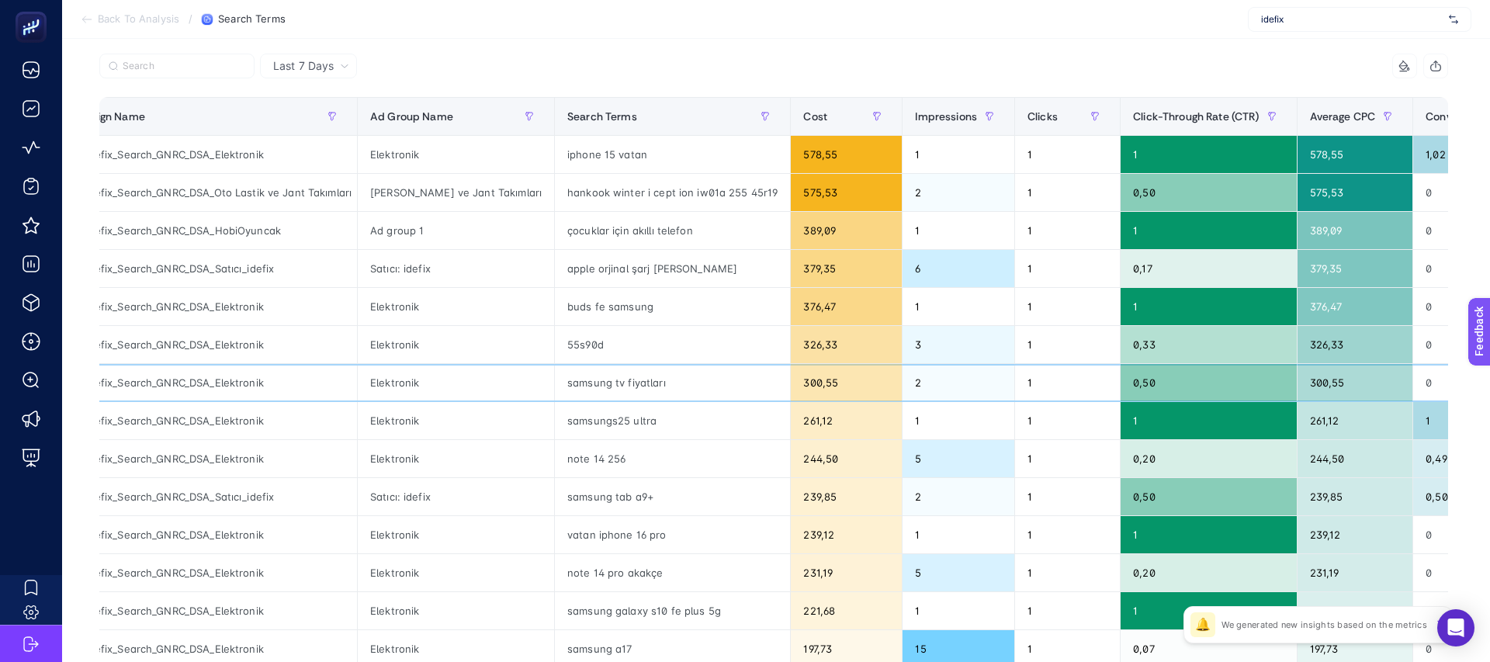
click at [232, 378] on div "Boo_Idefix_Search_GNRC_DSA_Elektronik" at bounding box center [202, 382] width 310 height 37
click at [225, 347] on div "Boo_Idefix_Search_GNRC_DSA_Elektronik" at bounding box center [202, 344] width 310 height 37
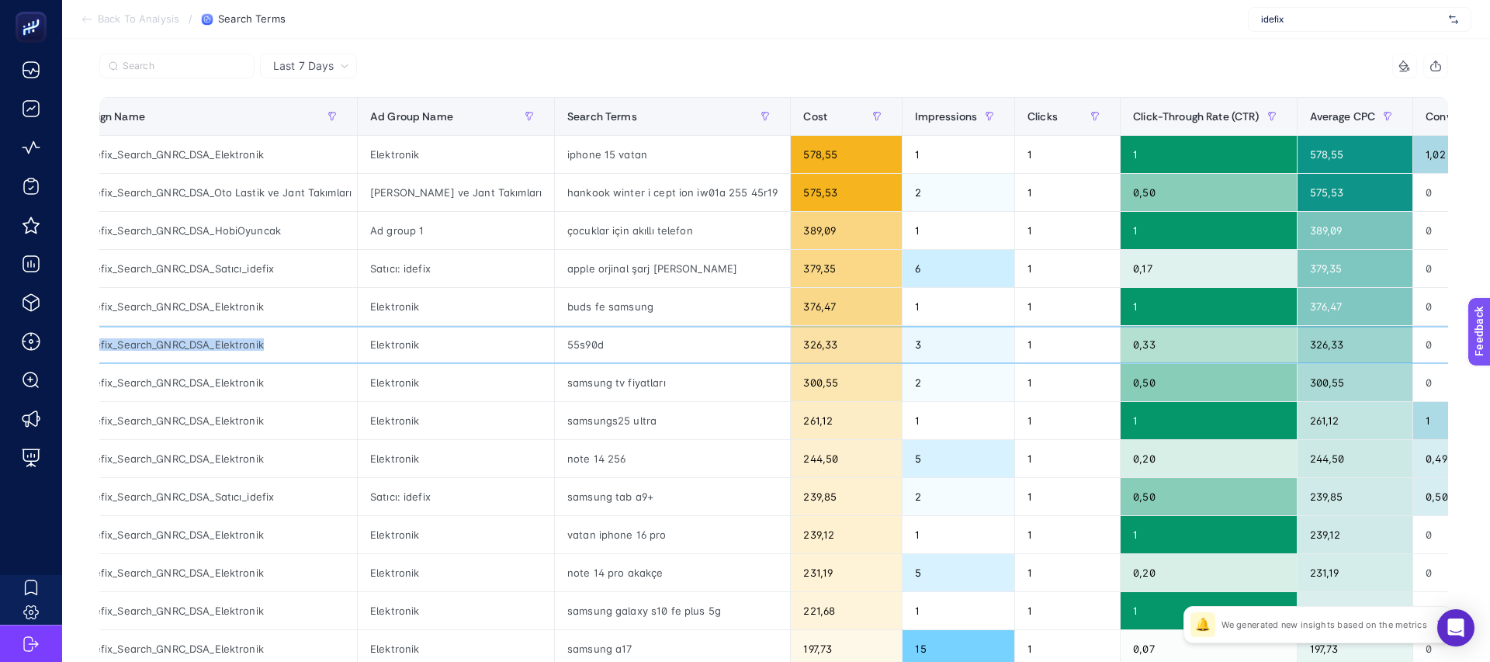
click at [225, 347] on div "Boo_Idefix_Search_GNRC_DSA_Elektronik" at bounding box center [202, 344] width 310 height 37
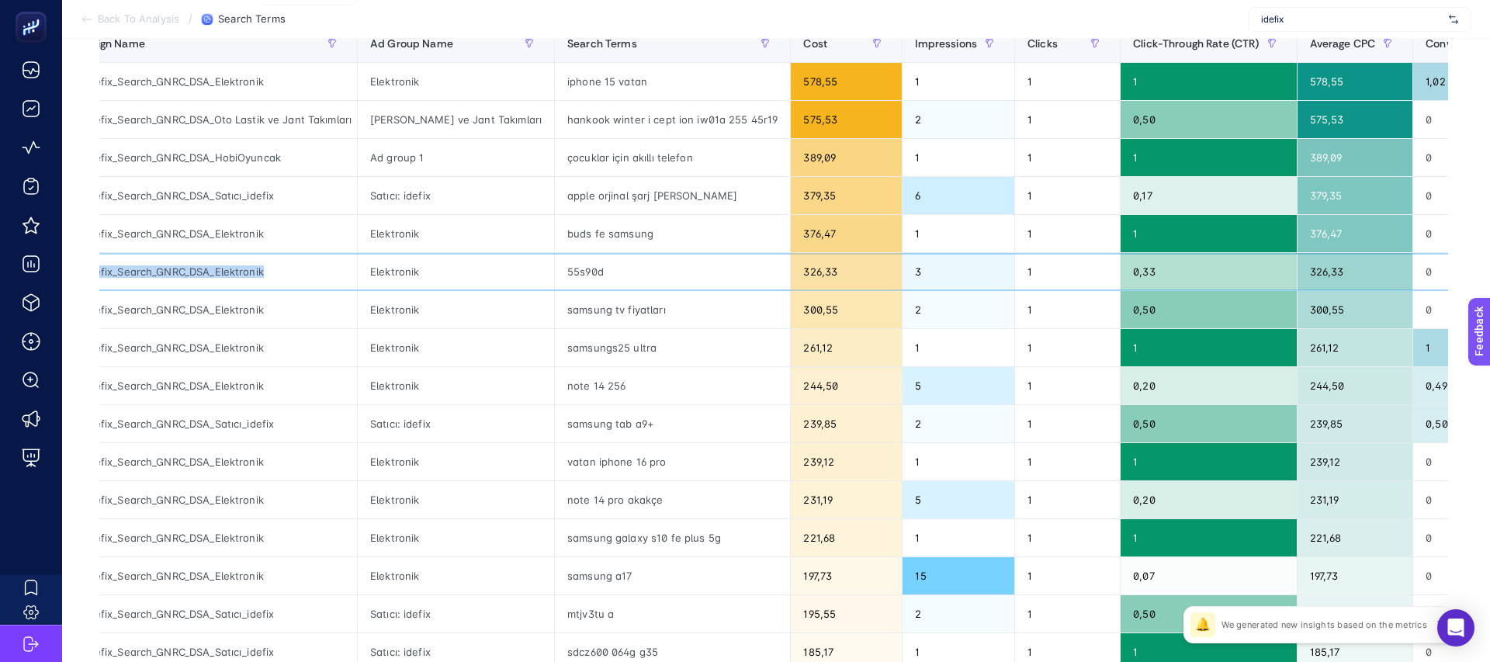
scroll to position [254, 0]
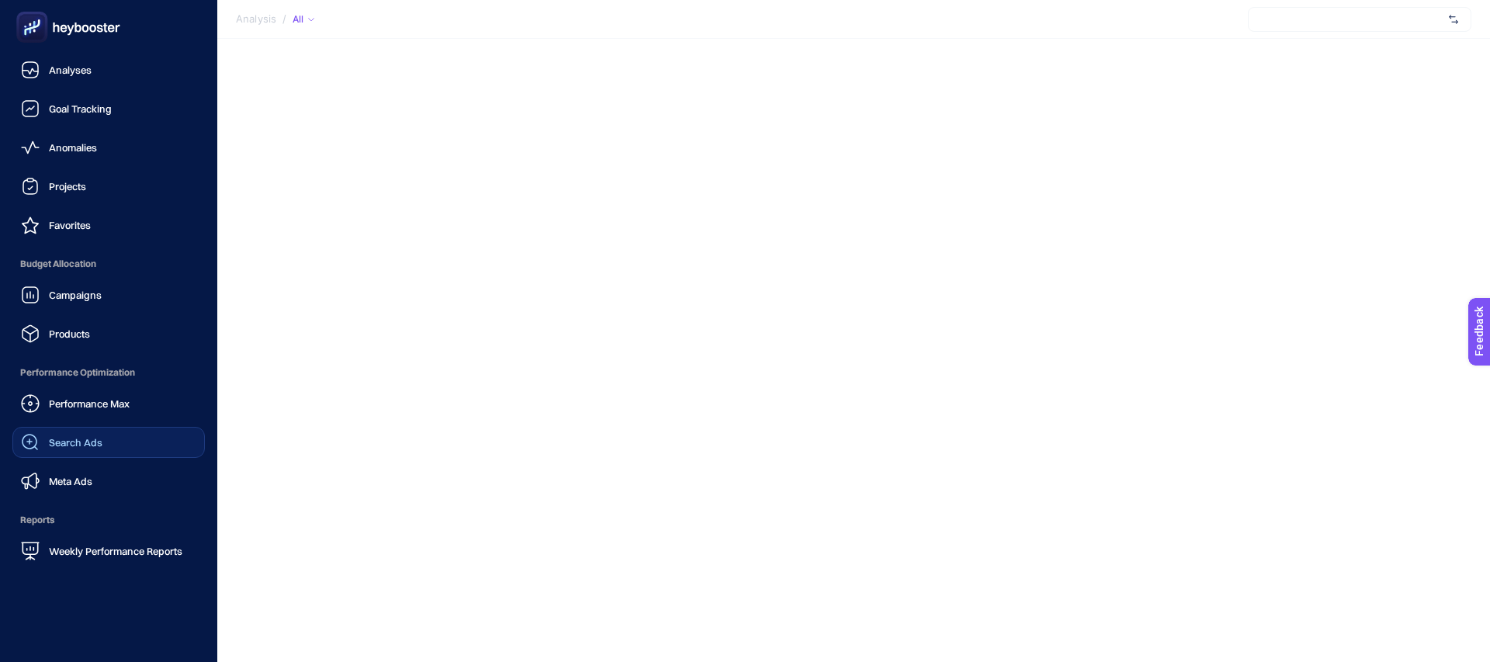
click at [57, 431] on link "Search Ads" at bounding box center [108, 442] width 192 height 31
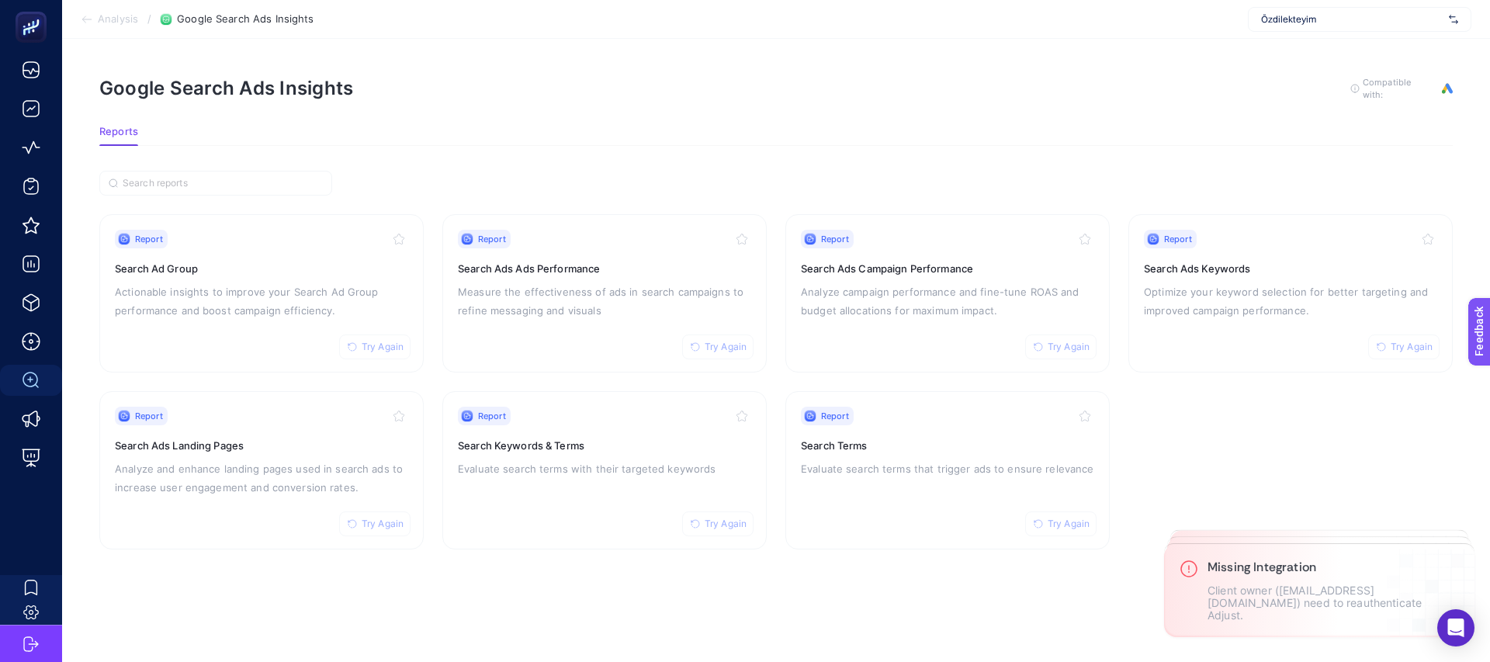
click at [479, 486] on div "Report Try Again Search Keywords & Terms Evaluate search terms with their targe…" at bounding box center [604, 470] width 293 height 127
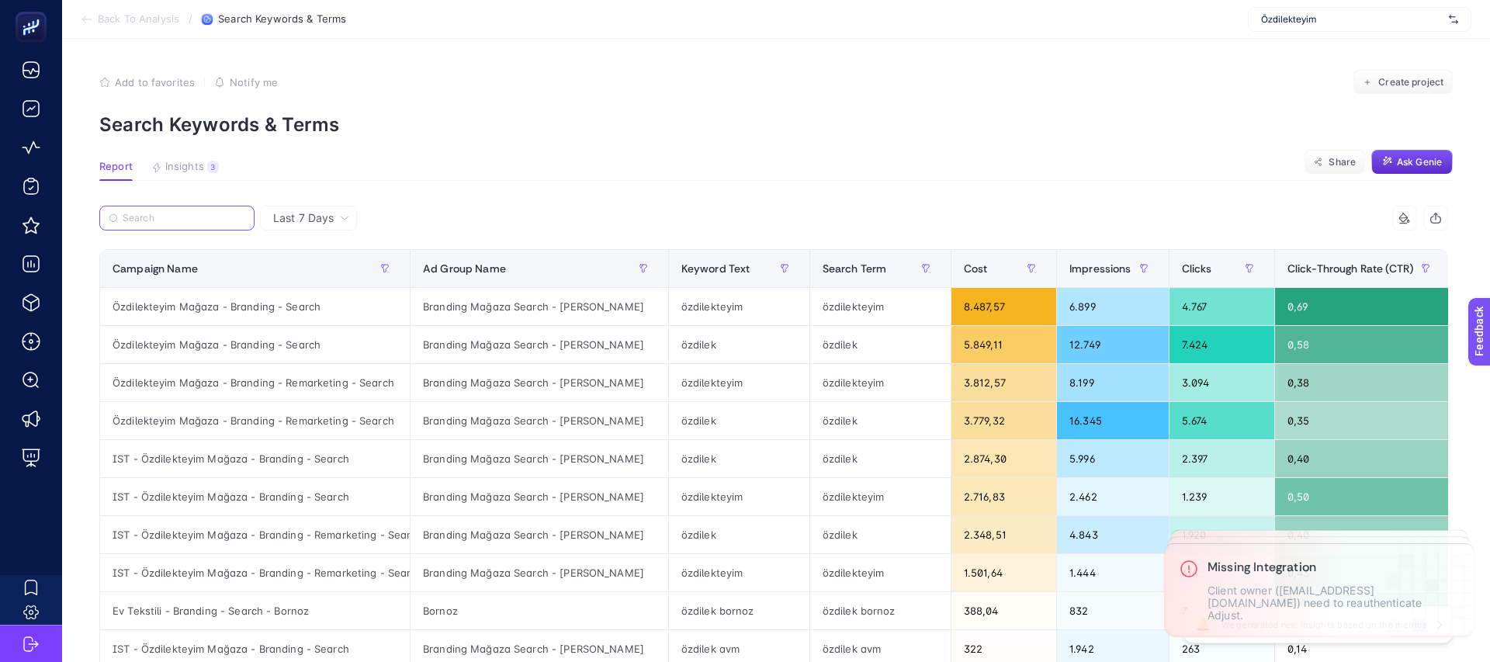
click at [214, 220] on input "Search" at bounding box center [184, 219] width 123 height 12
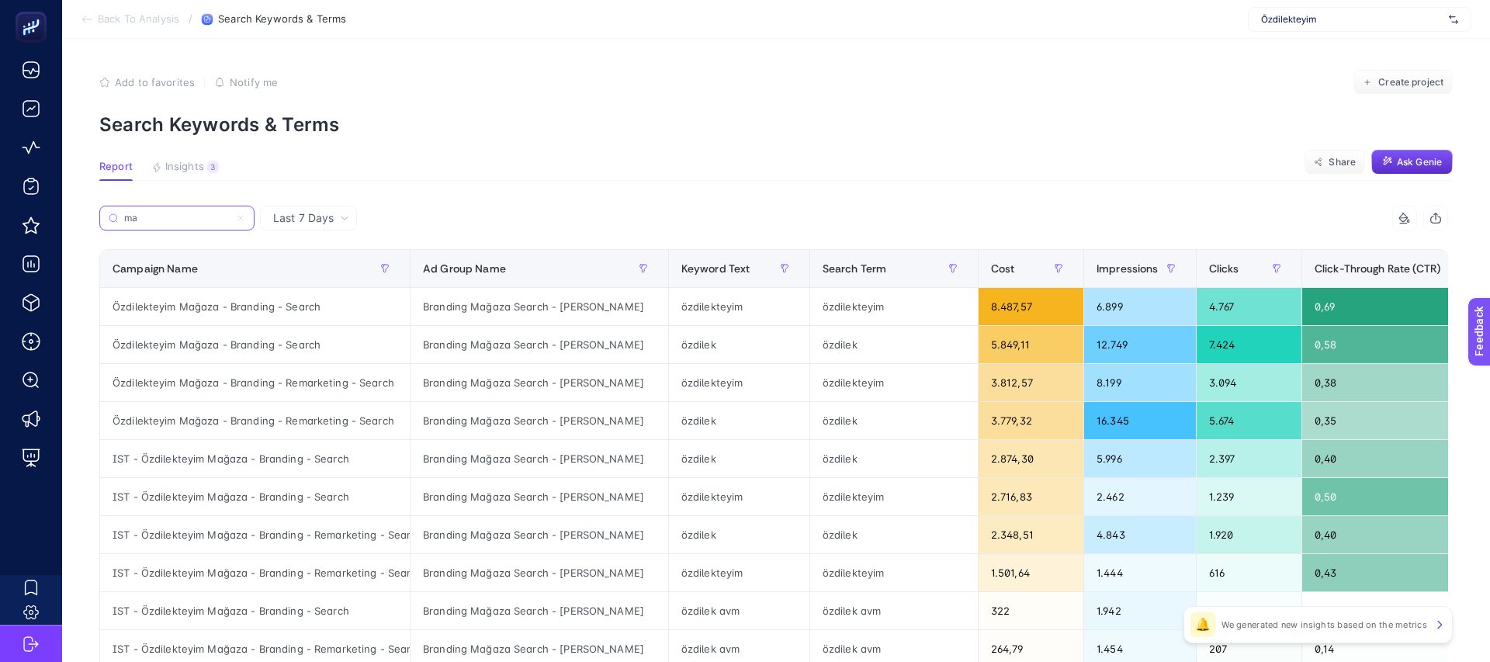
type input "m"
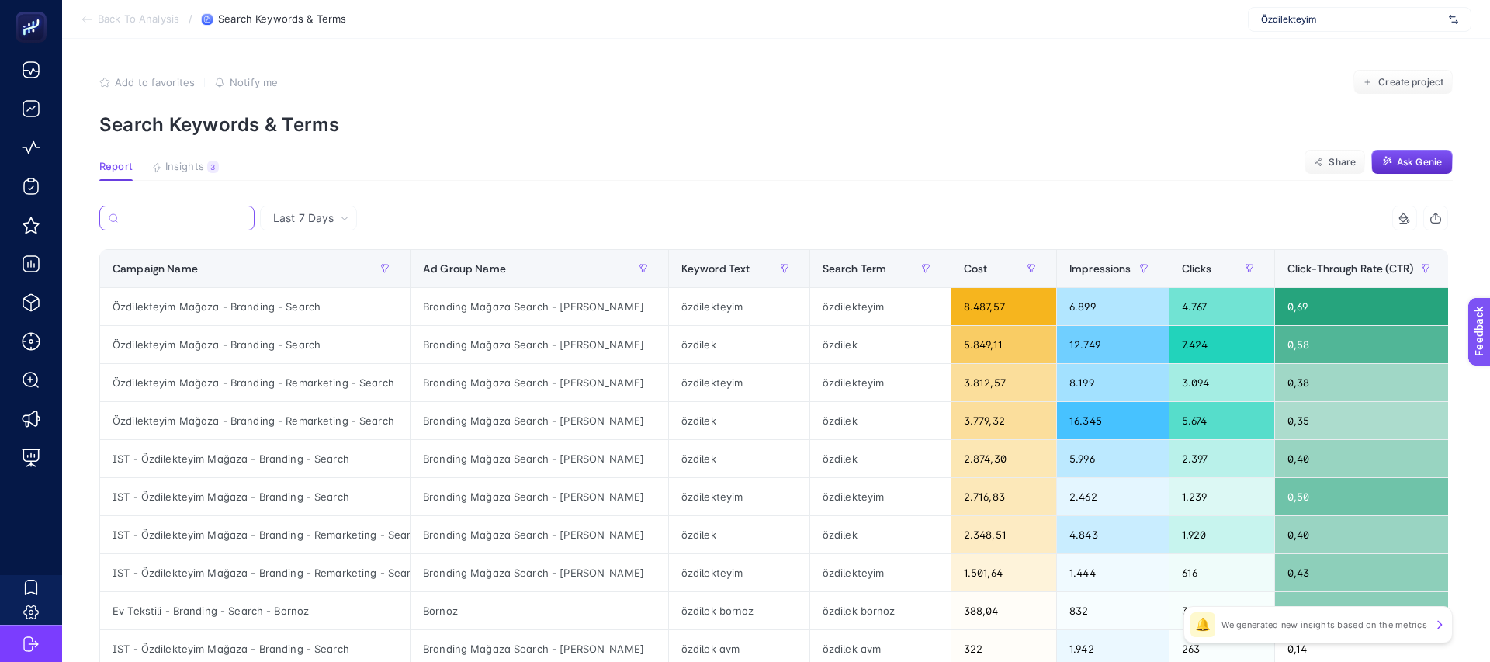
paste input "Özdilekteyim Mağaza - Gıda Dışı Kategorisi - Search"
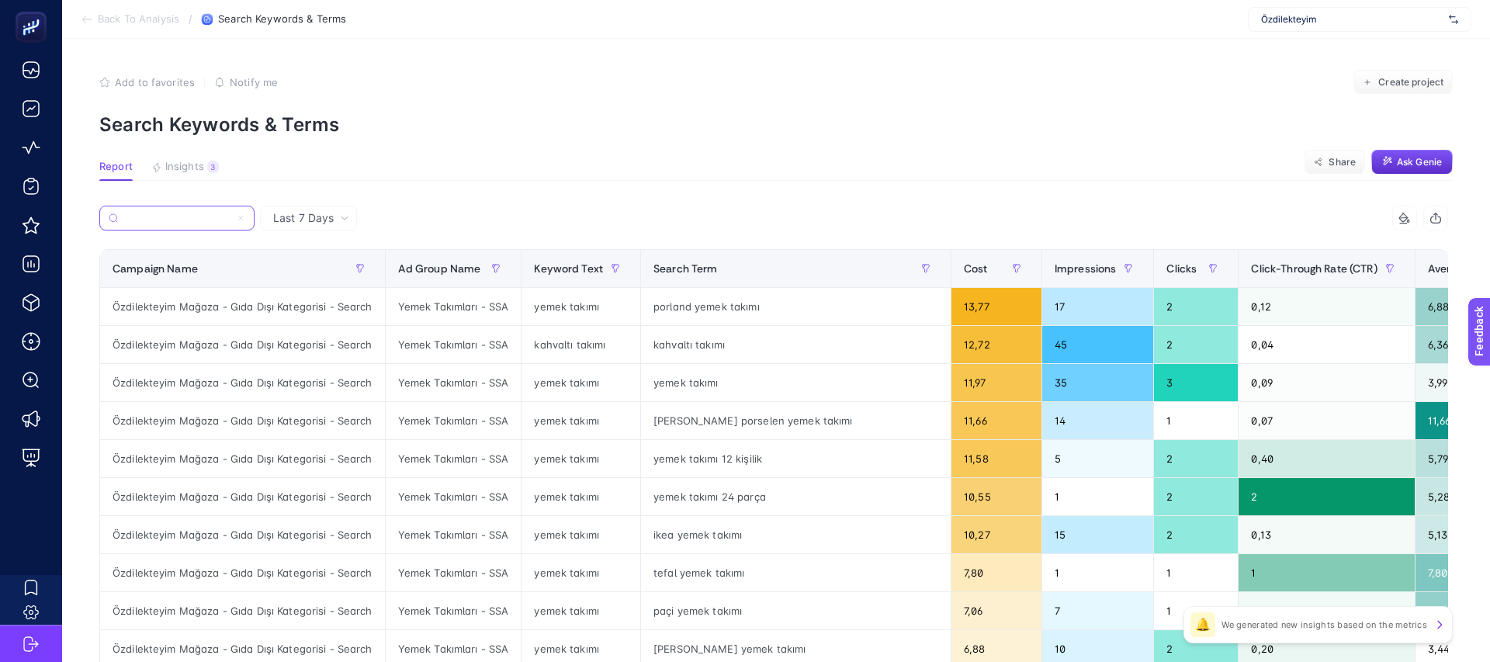
type input "Özdilekteyim Mağaza - Gıda Dışı Kategorisi - Search"
click at [241, 217] on icon at bounding box center [240, 217] width 9 height 9
click at [230, 217] on input "Özdilekteyim Mağaza - Gıda Dışı Kategorisi - Search" at bounding box center [177, 219] width 106 height 12
type input "g"
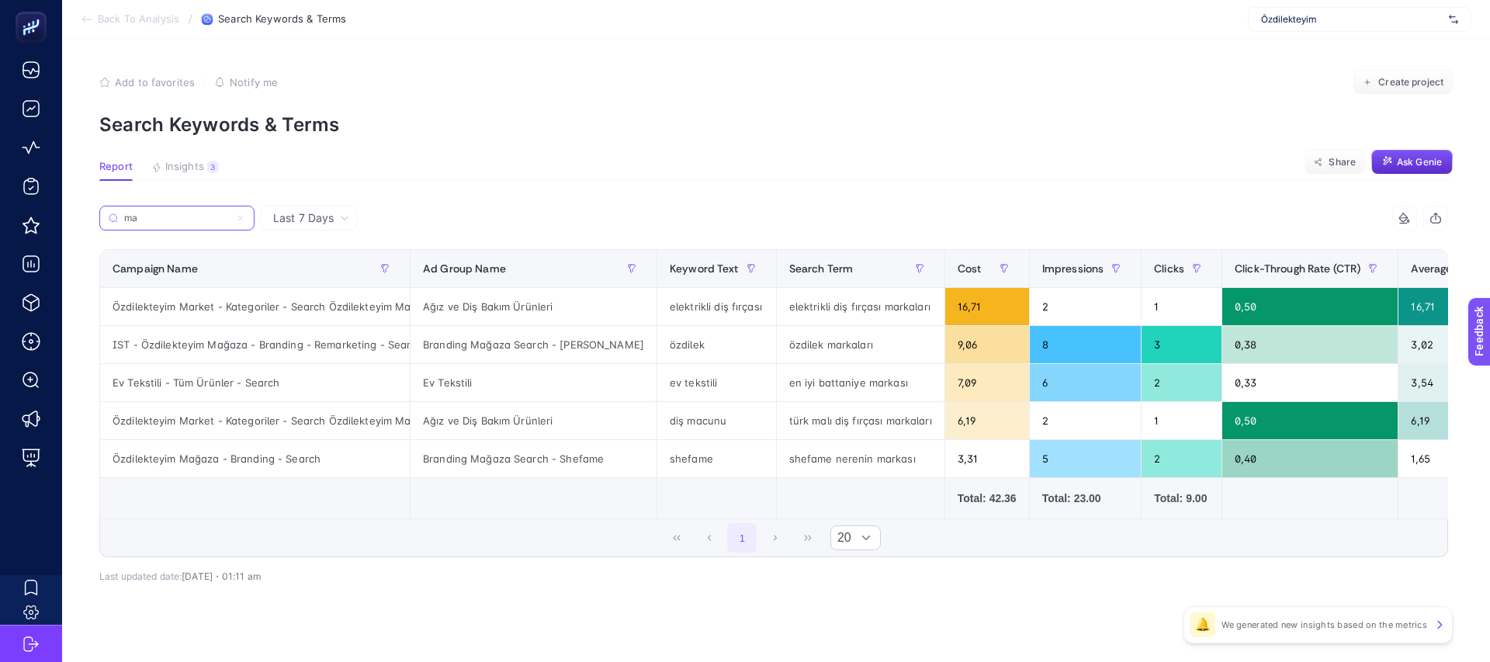
type input "m"
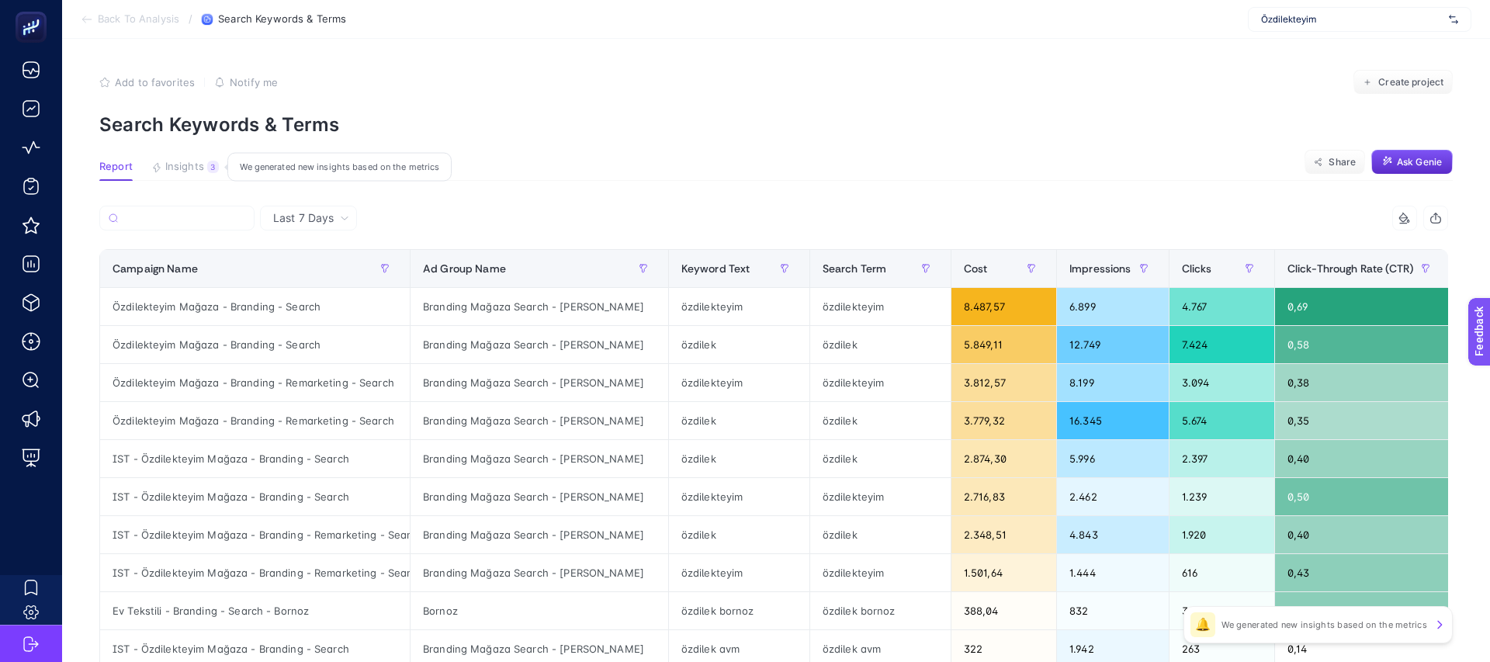
click at [190, 161] on span "Insights" at bounding box center [184, 167] width 39 height 12
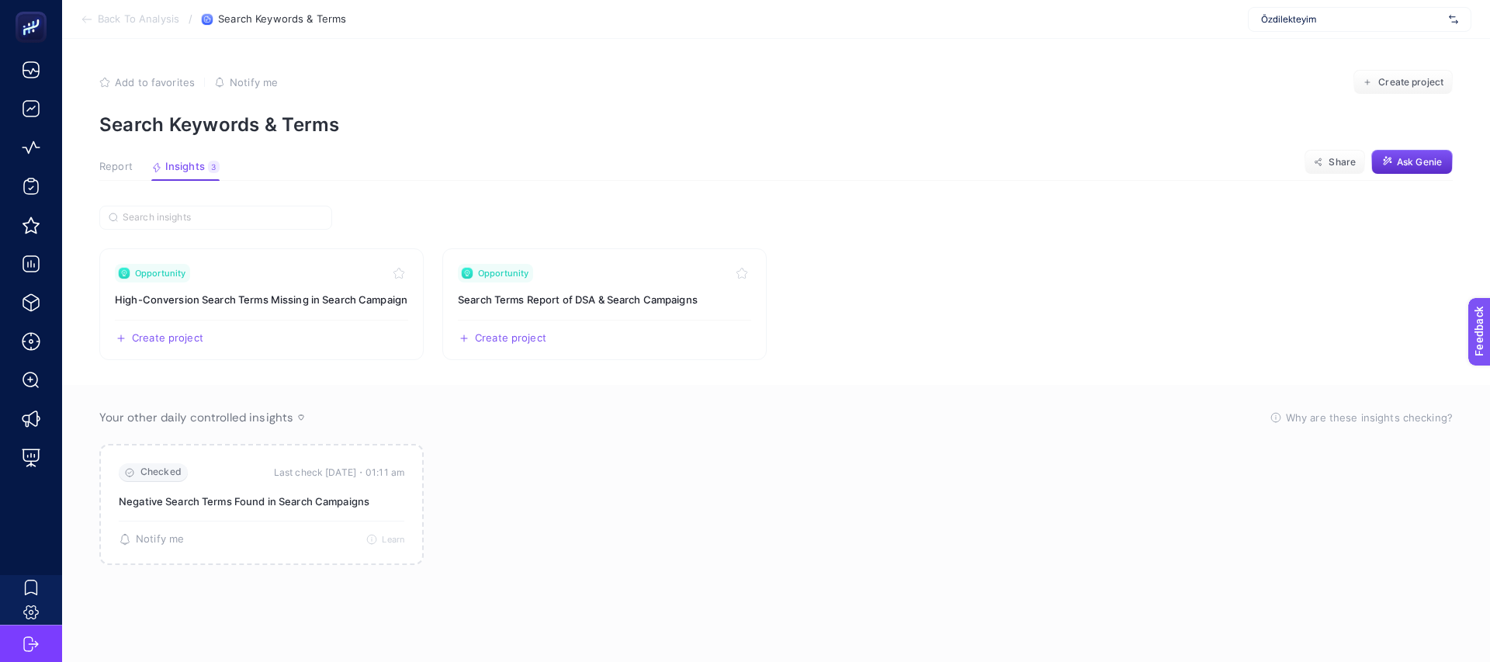
click at [130, 171] on span "Report" at bounding box center [115, 167] width 33 height 12
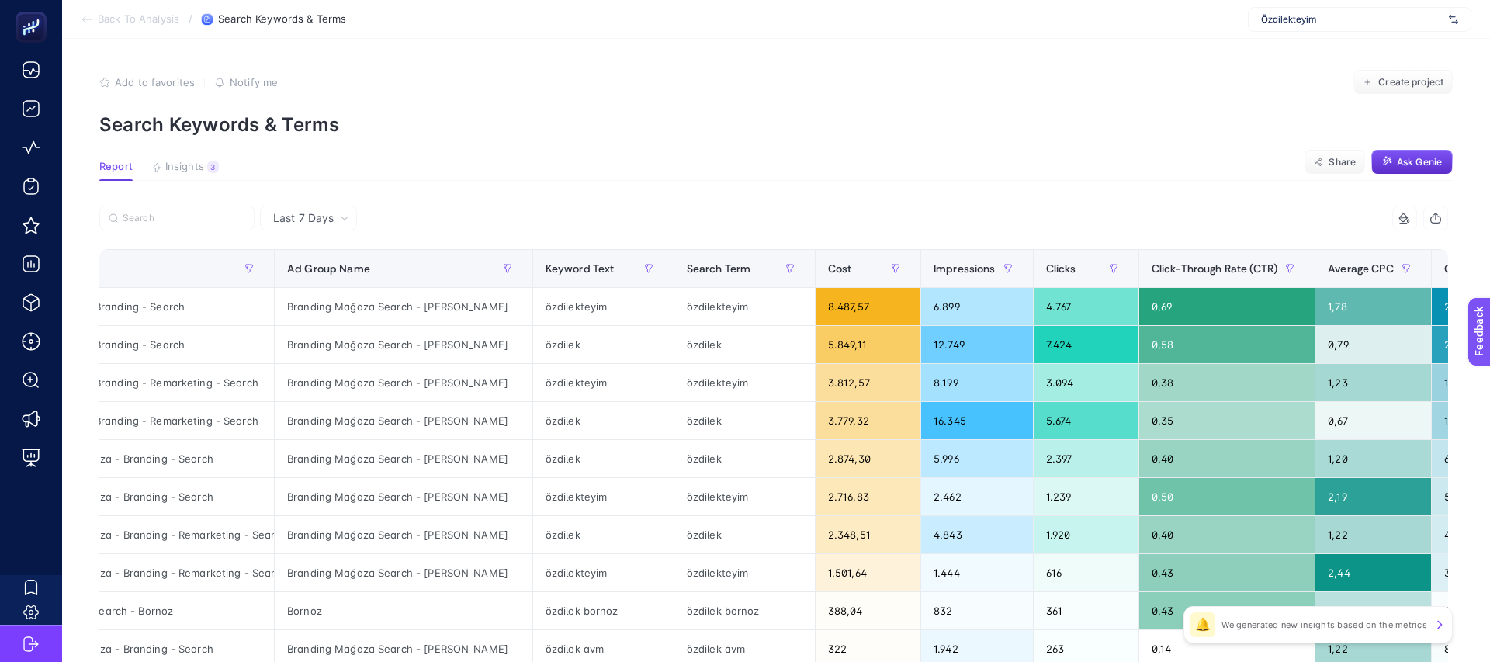
scroll to position [0, 140]
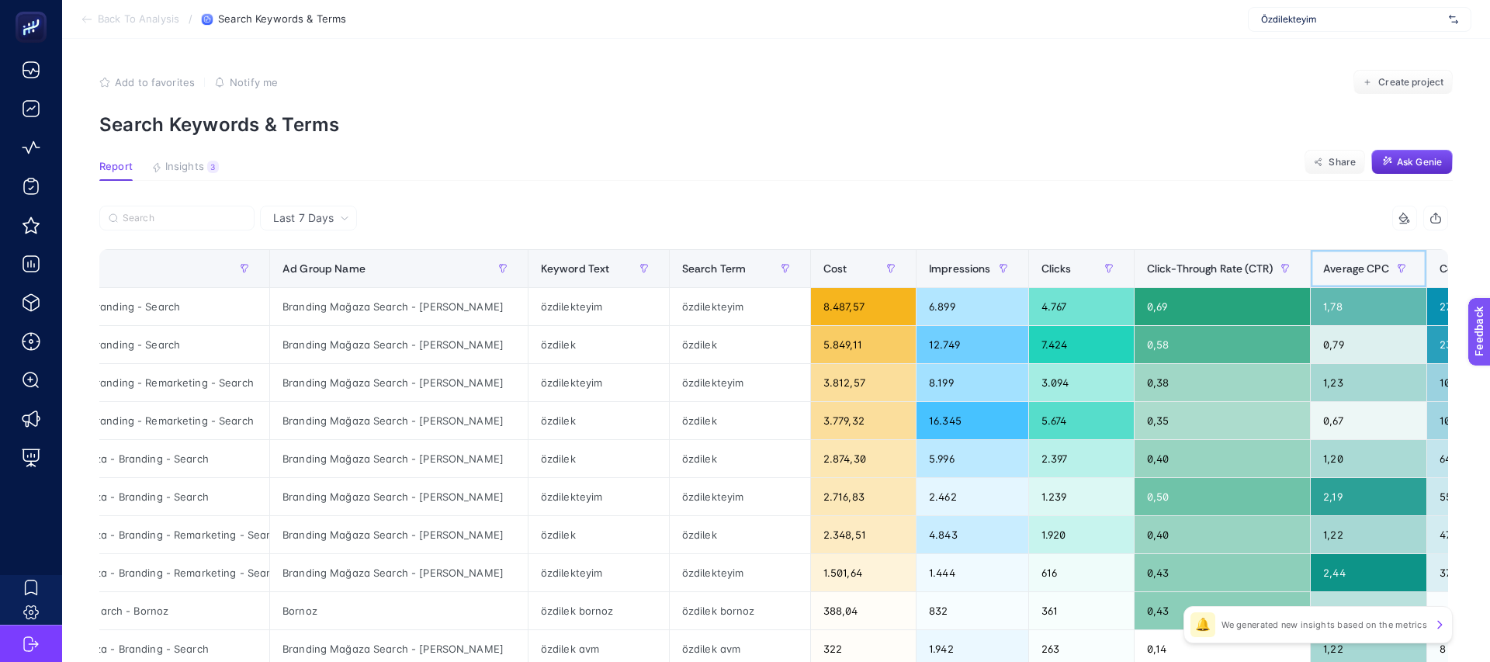
click at [1334, 275] on span "Average CPC" at bounding box center [1356, 268] width 66 height 12
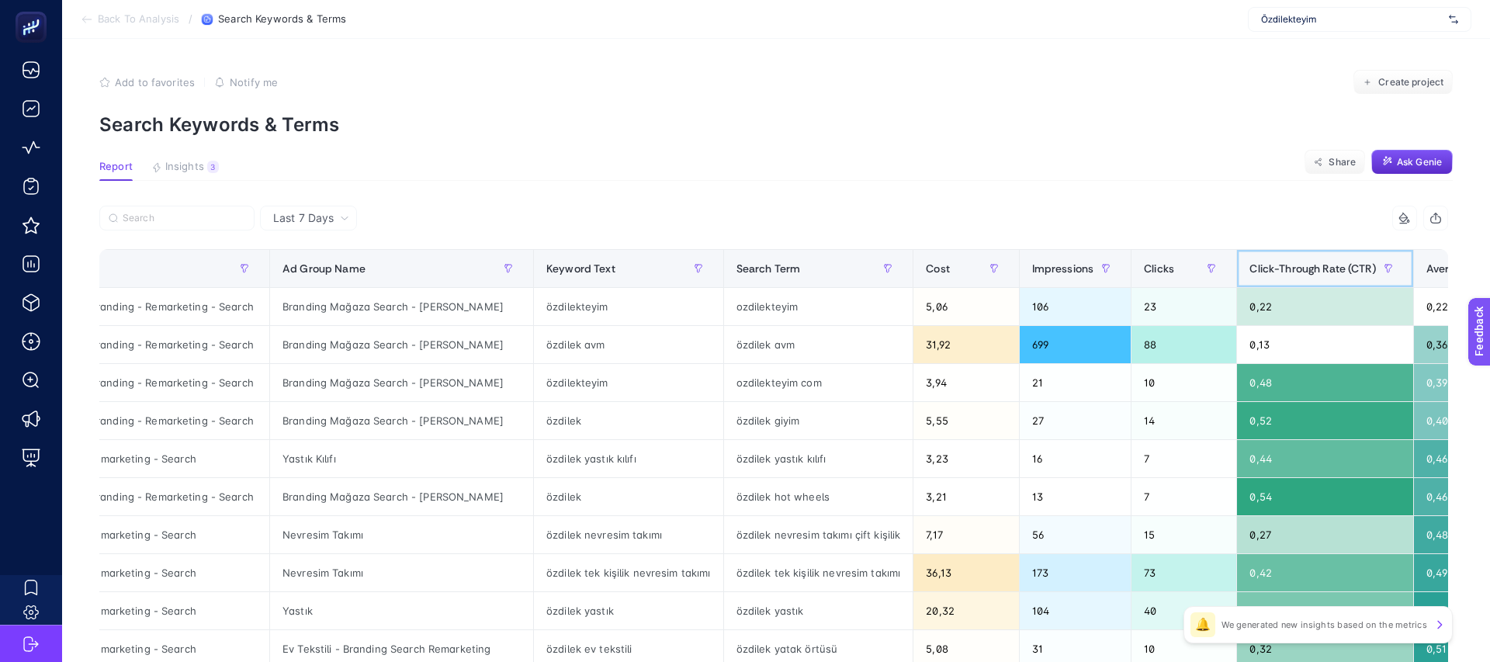
click at [1317, 265] on span "Click-Through Rate (CTR)" at bounding box center [1312, 268] width 126 height 12
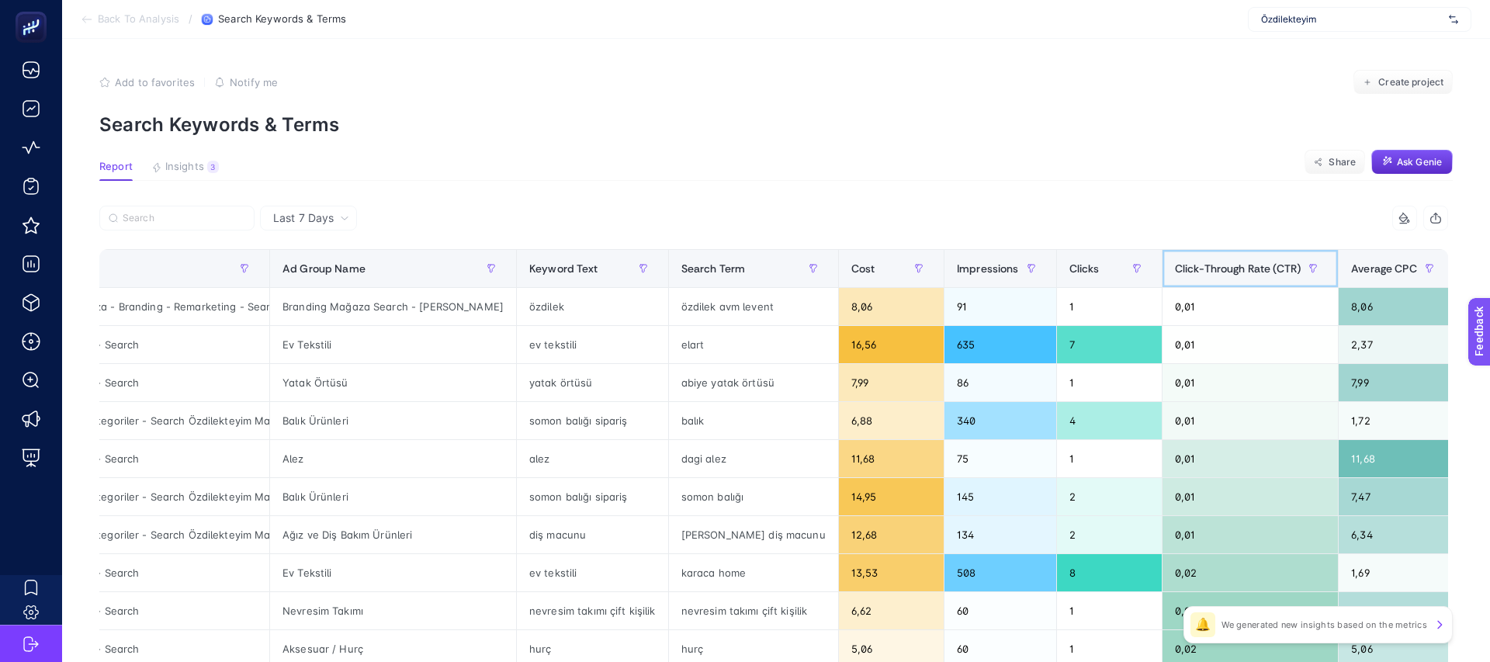
click at [1175, 276] on div "Click-Through Rate (CTR)" at bounding box center [1250, 268] width 151 height 25
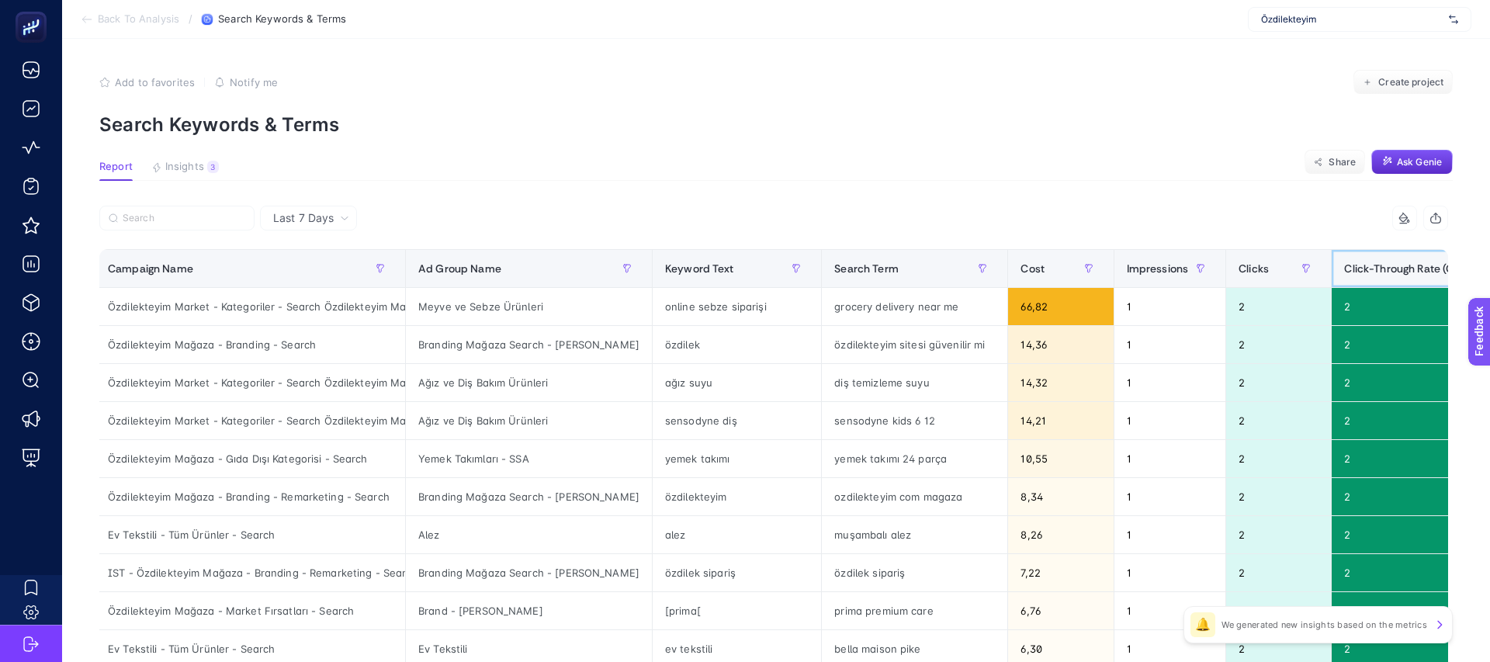
scroll to position [0, 0]
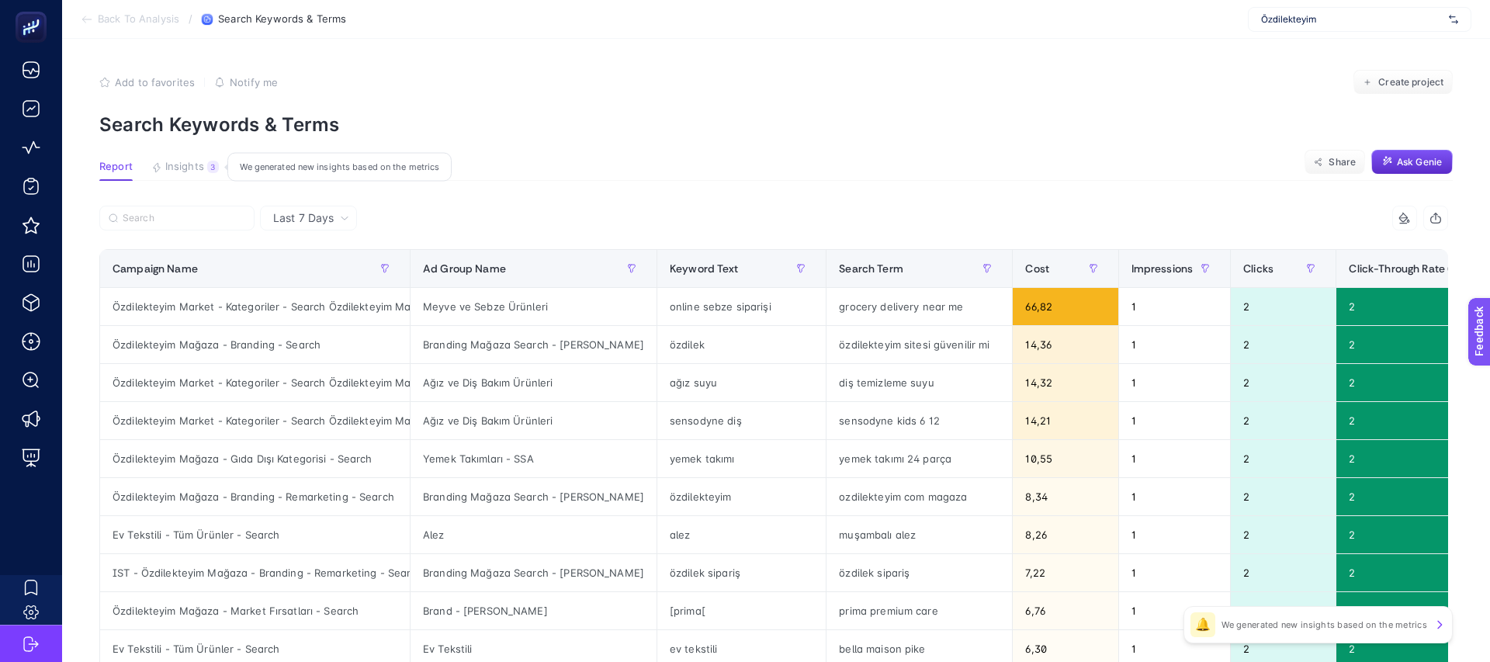
click at [175, 173] on button "Insights 3 We generated new insights based on the metrics" at bounding box center [184, 171] width 67 height 20
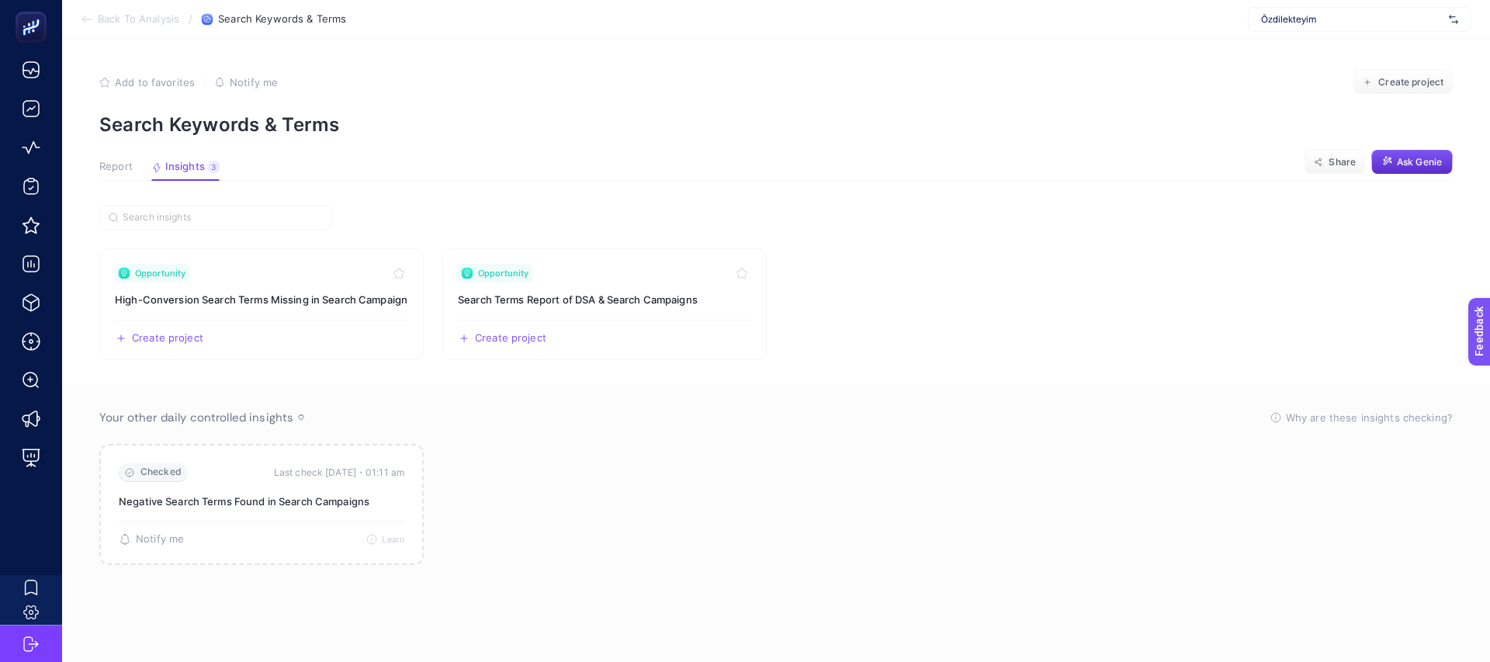
click at [113, 174] on button "Report" at bounding box center [115, 171] width 33 height 20
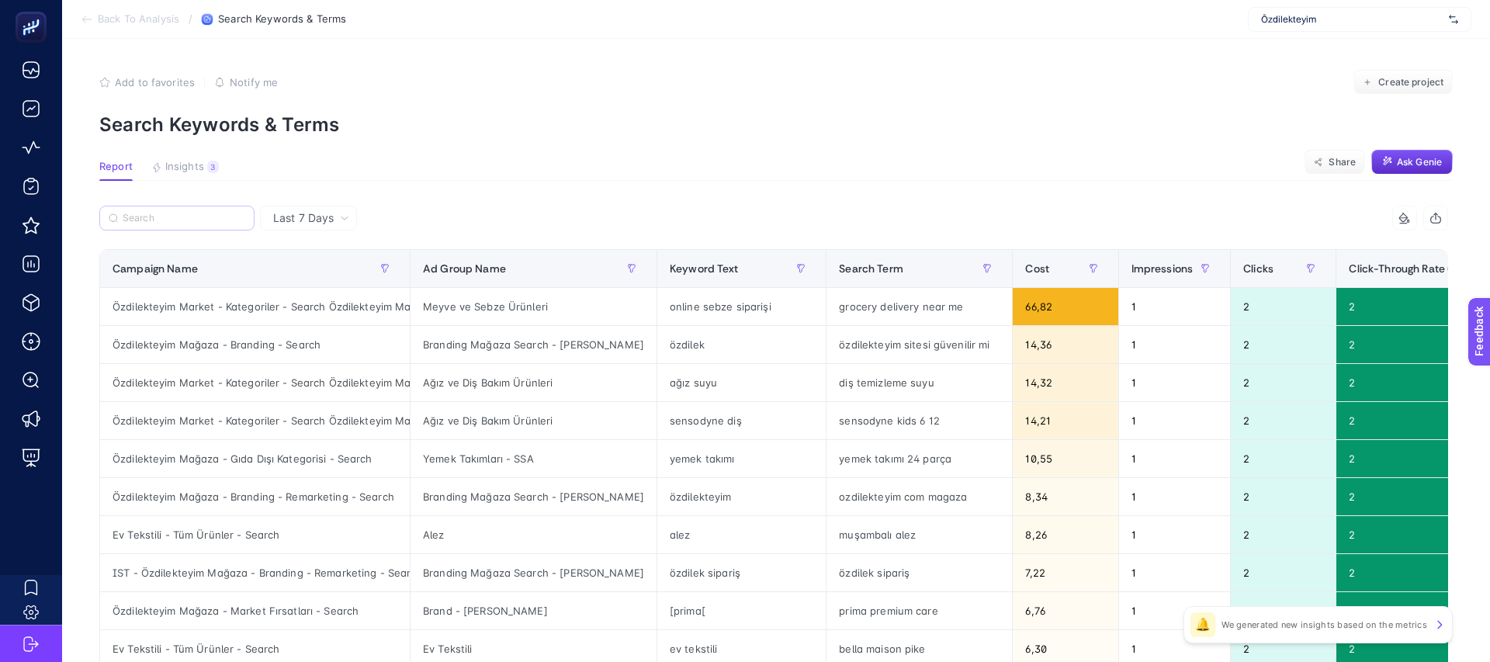
click at [207, 224] on label at bounding box center [176, 218] width 155 height 25
click at [207, 224] on input "Search" at bounding box center [184, 219] width 123 height 12
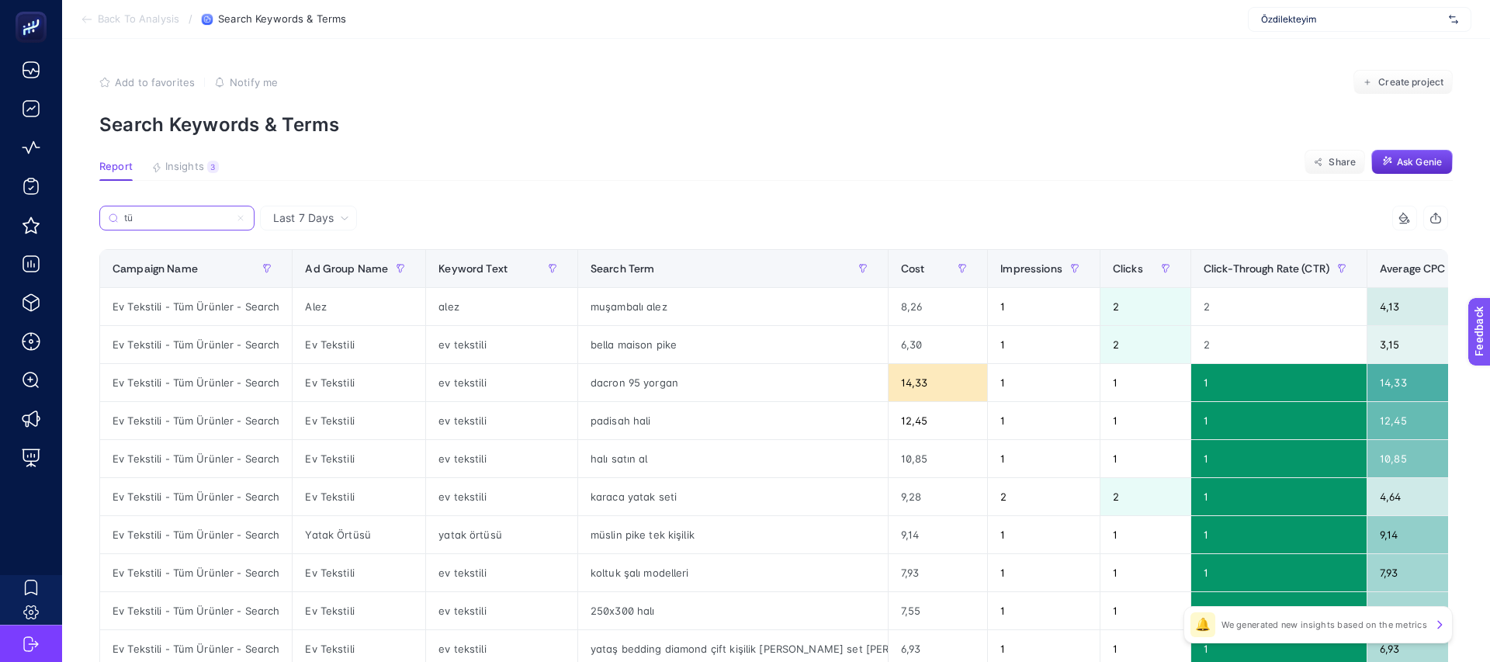
type input "t"
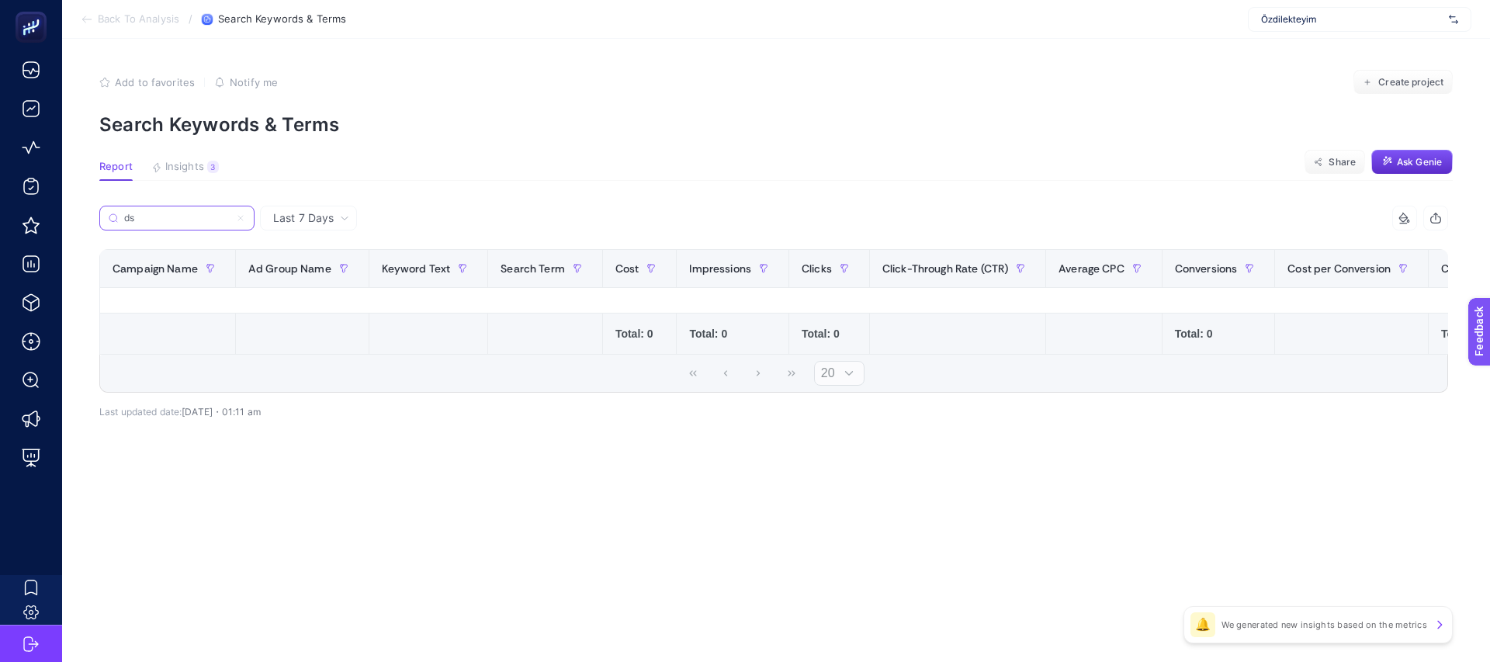
type input "d"
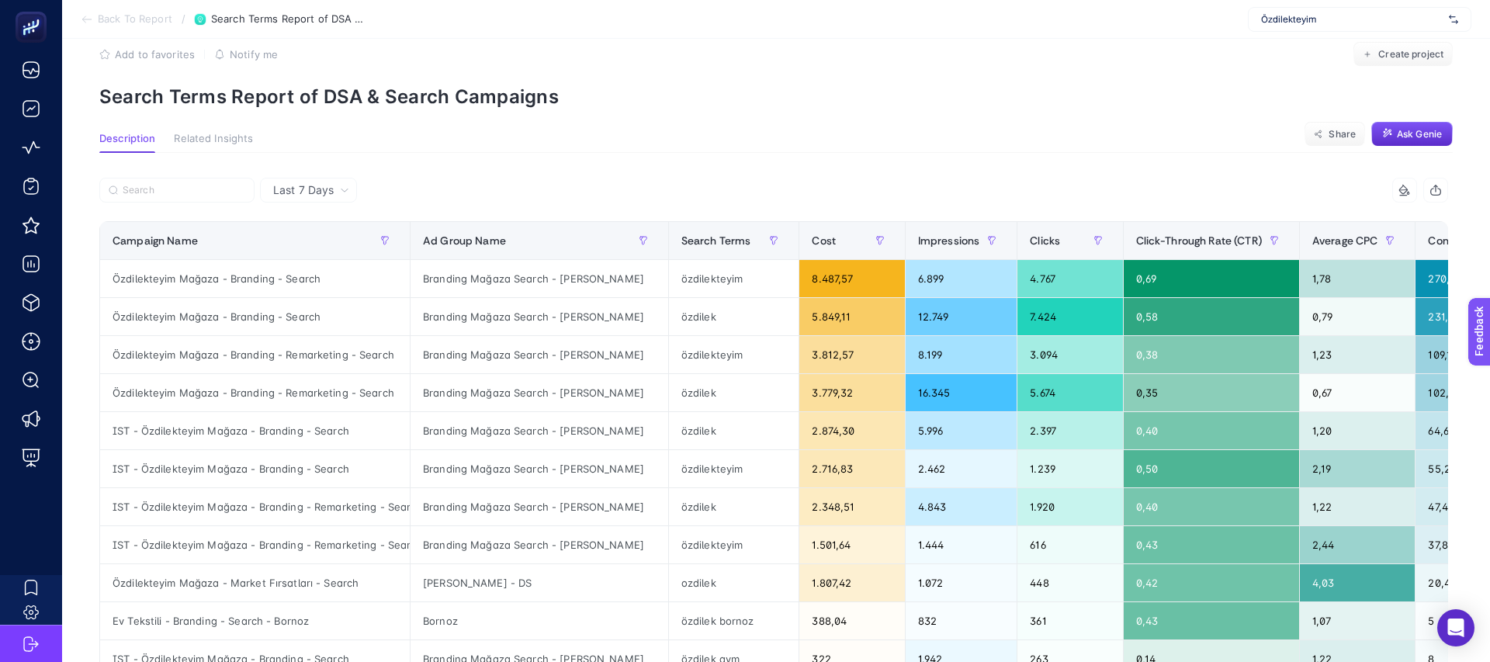
scroll to position [33, 0]
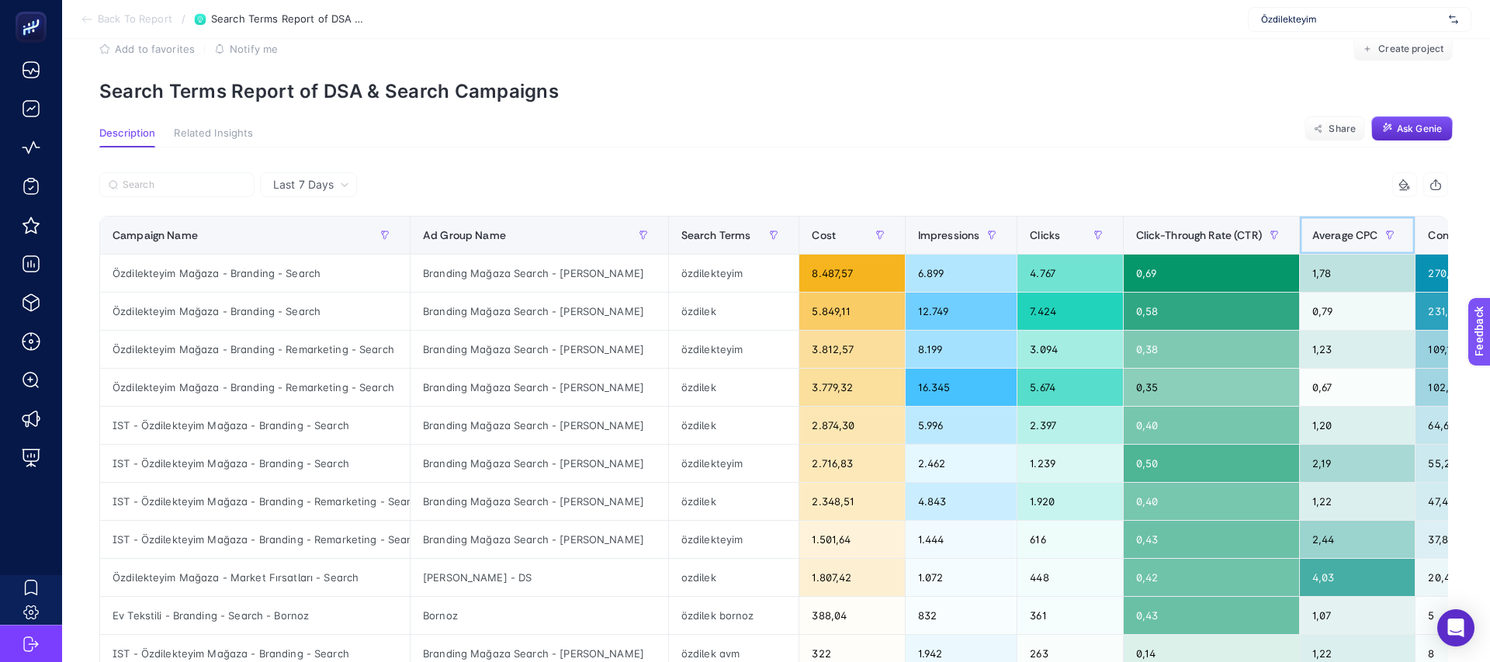
click at [1352, 240] on span "Average CPC" at bounding box center [1345, 235] width 66 height 12
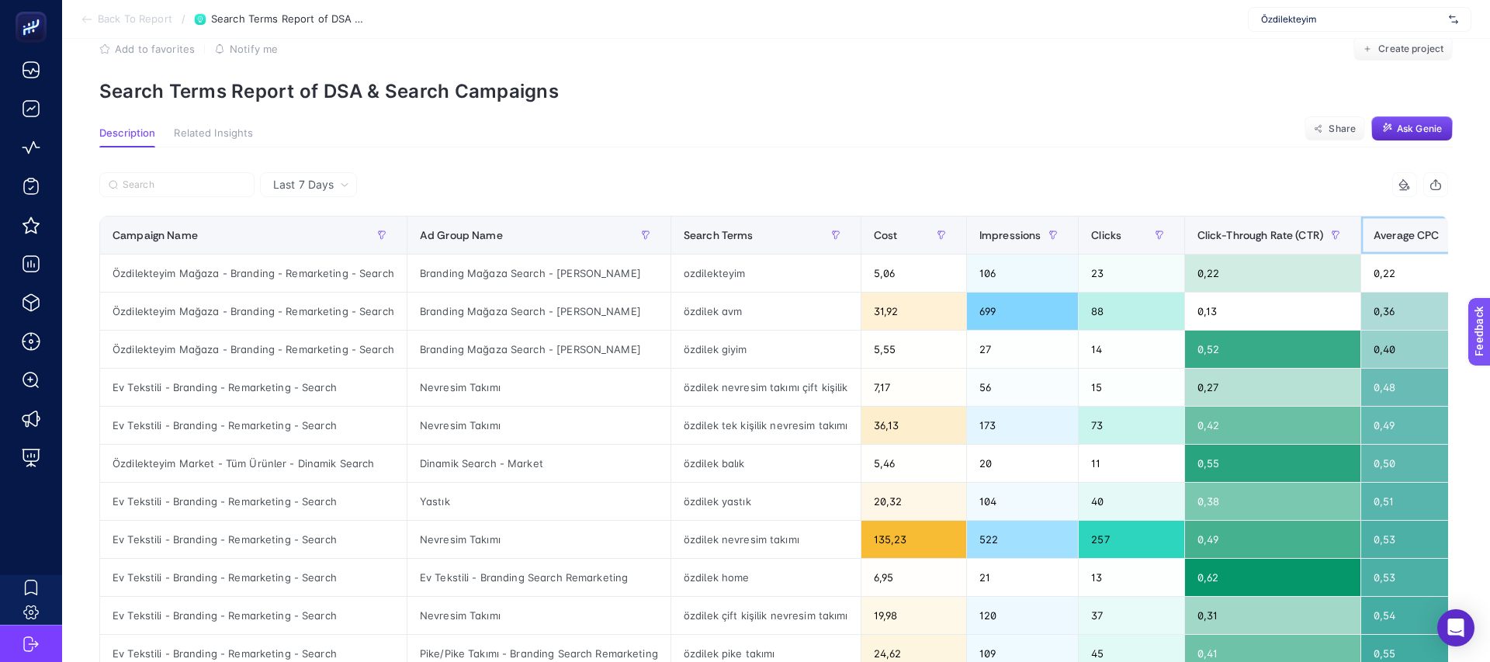
click at [1386, 242] on div "Average CPC" at bounding box center [1418, 235] width 91 height 25
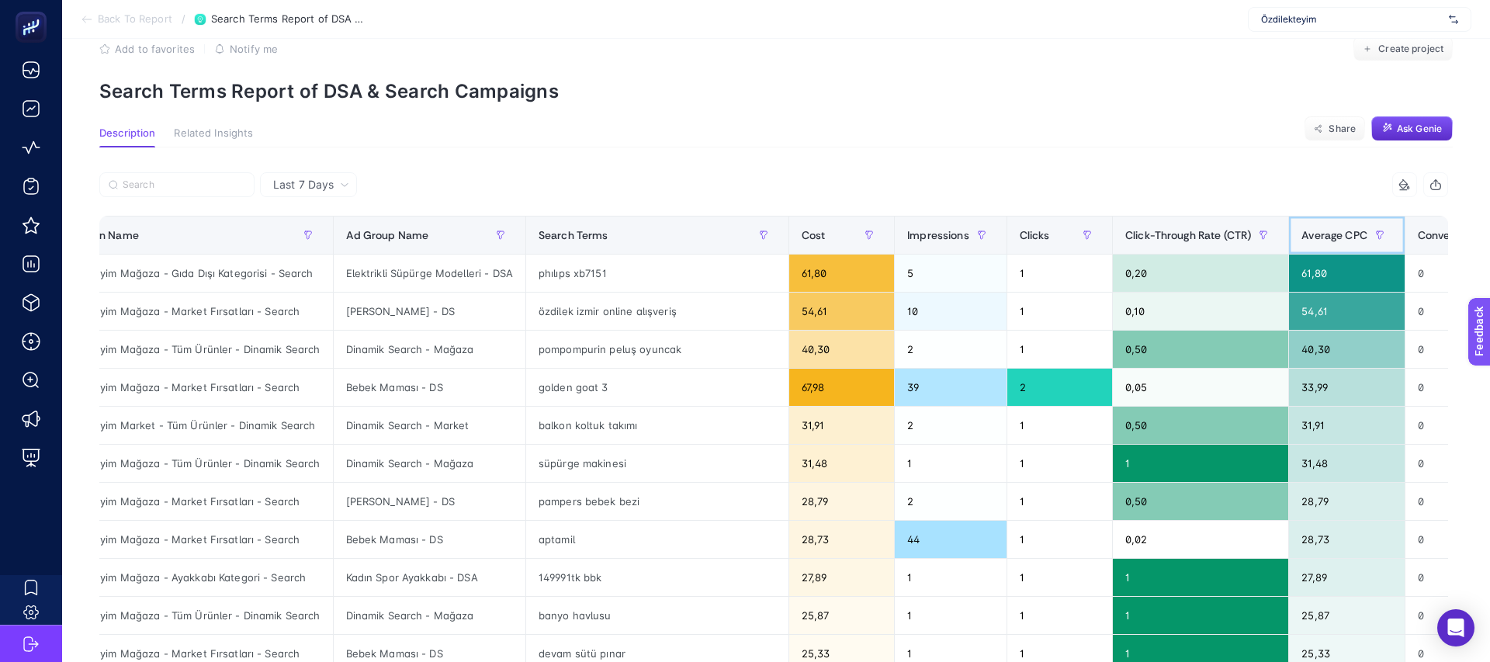
scroll to position [0, 60]
click at [368, 317] on div "[PERSON_NAME] - DS" at bounding box center [429, 310] width 192 height 37
click at [572, 382] on div "golden goat 3" at bounding box center [656, 386] width 262 height 37
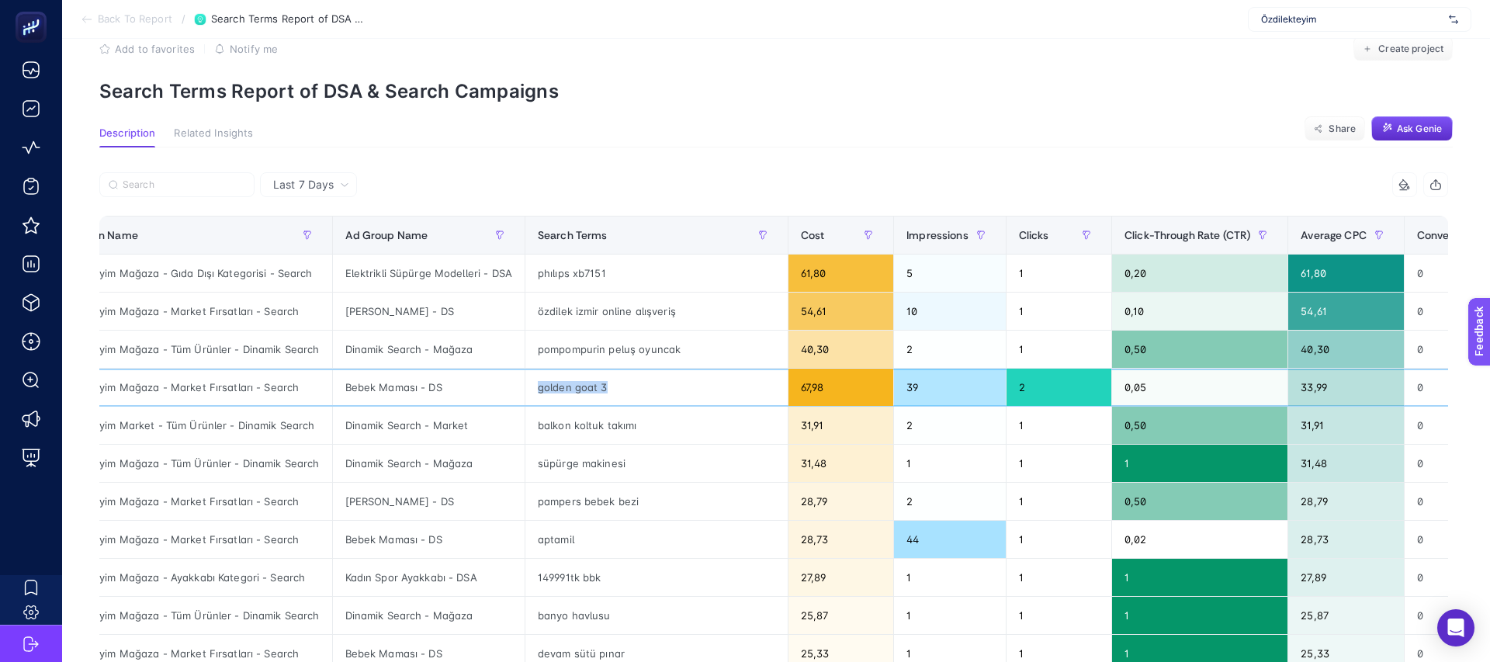
click at [572, 382] on div "golden goat 3" at bounding box center [656, 386] width 262 height 37
copy tr "golden goat 3"
click at [971, 93] on p "Search Terms Report of DSA & Search Campaigns" at bounding box center [775, 91] width 1353 height 22
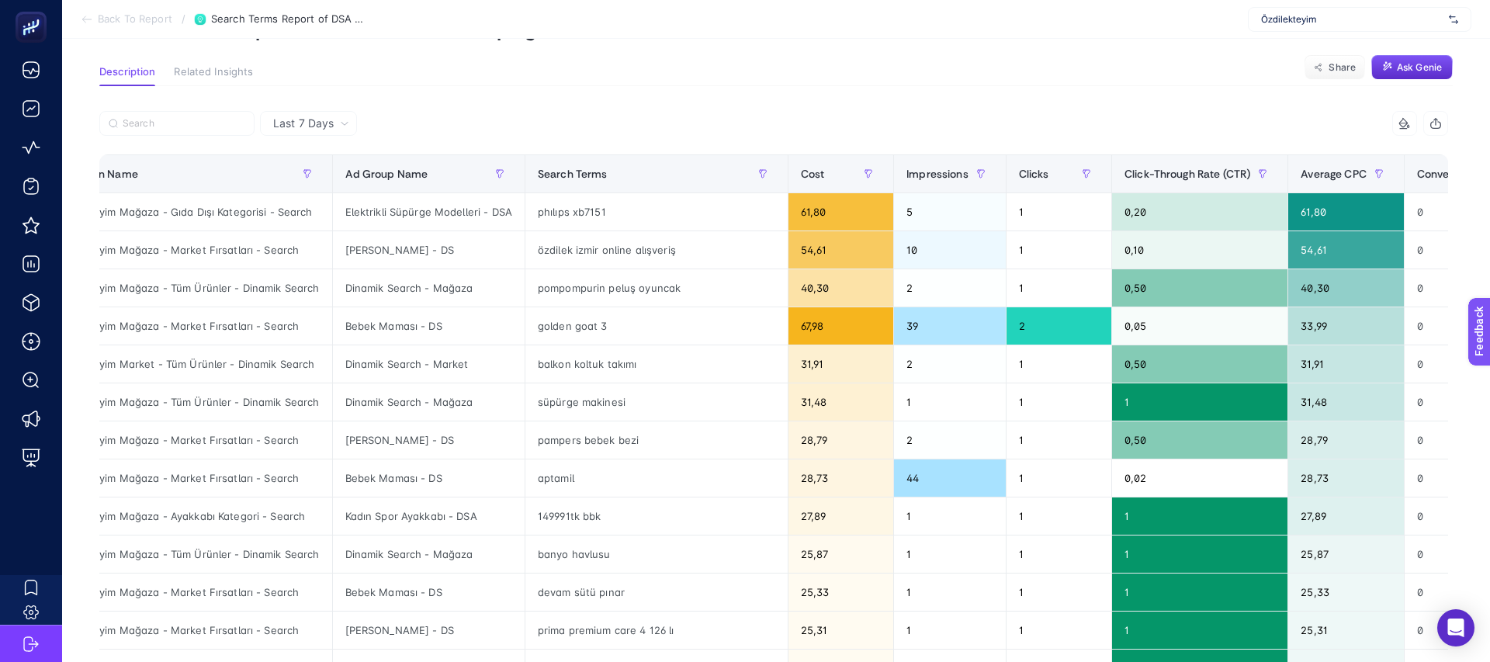
scroll to position [100, 0]
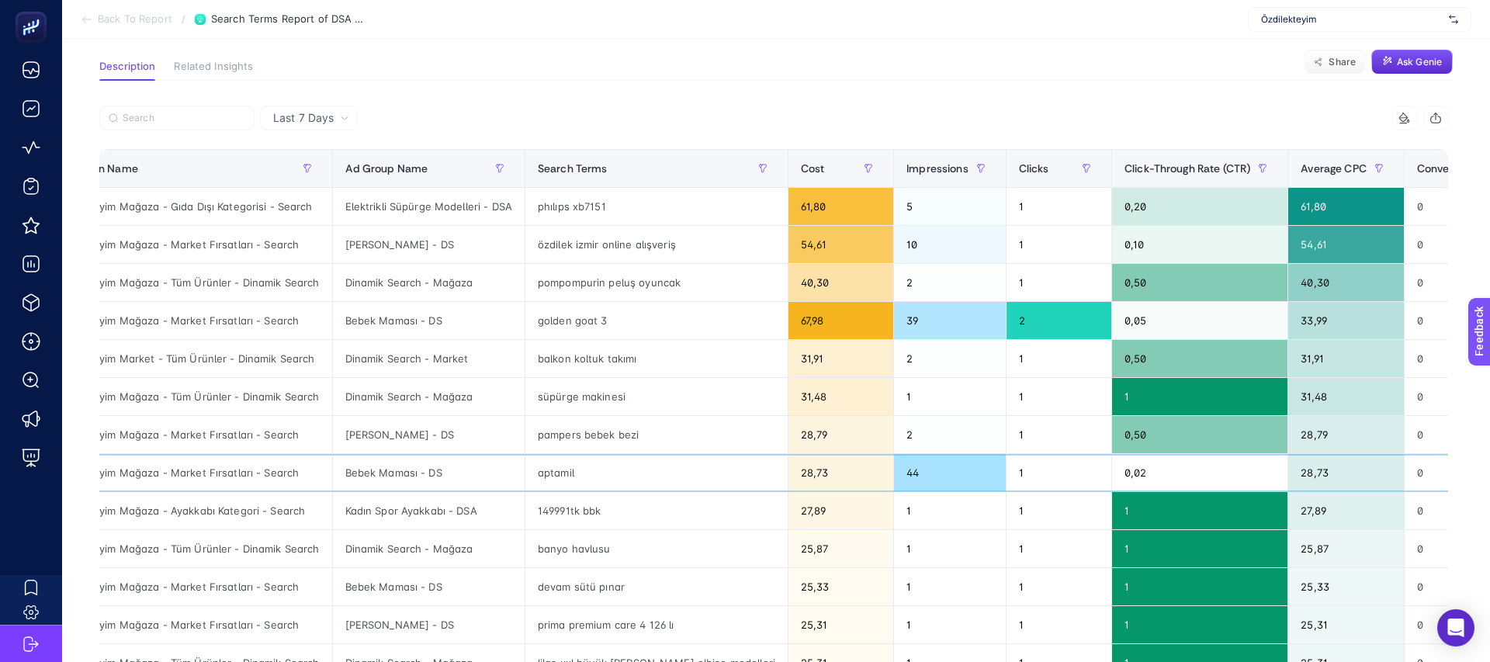
click at [544, 485] on div "aptamil" at bounding box center [656, 472] width 262 height 37
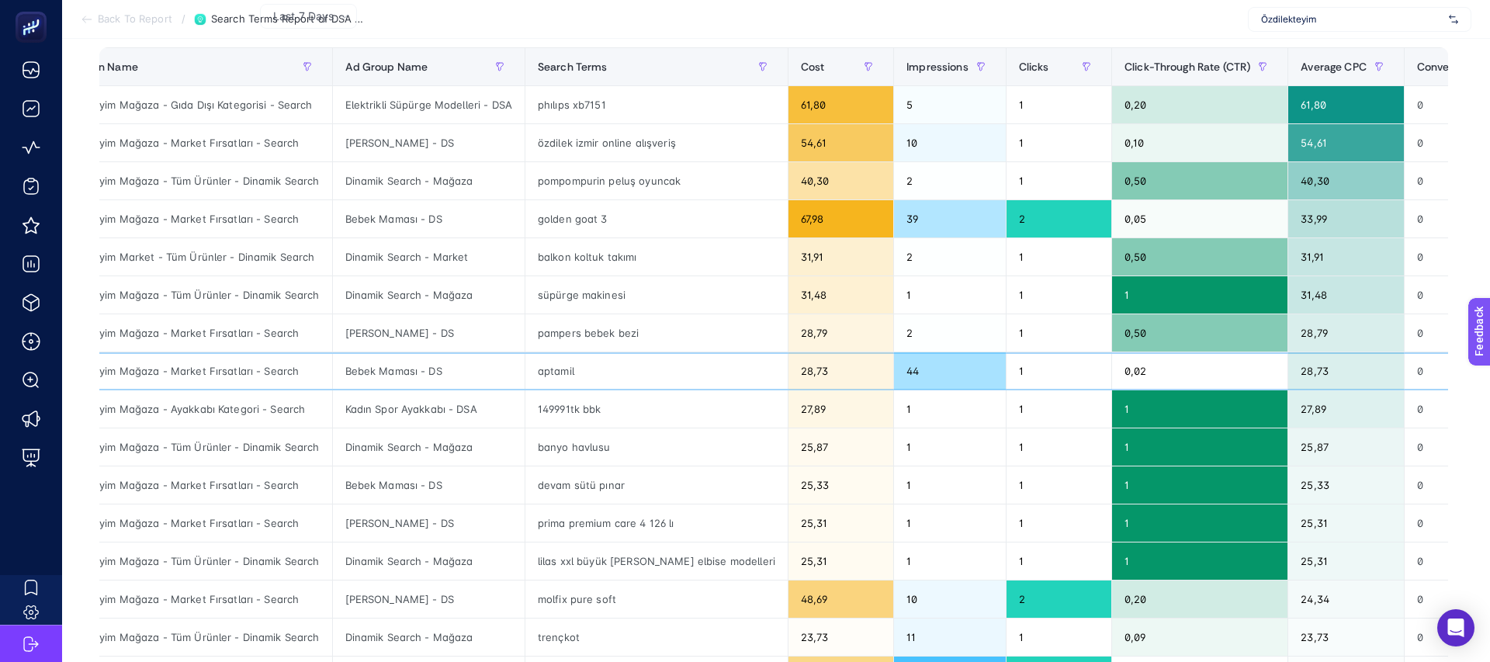
scroll to position [206, 0]
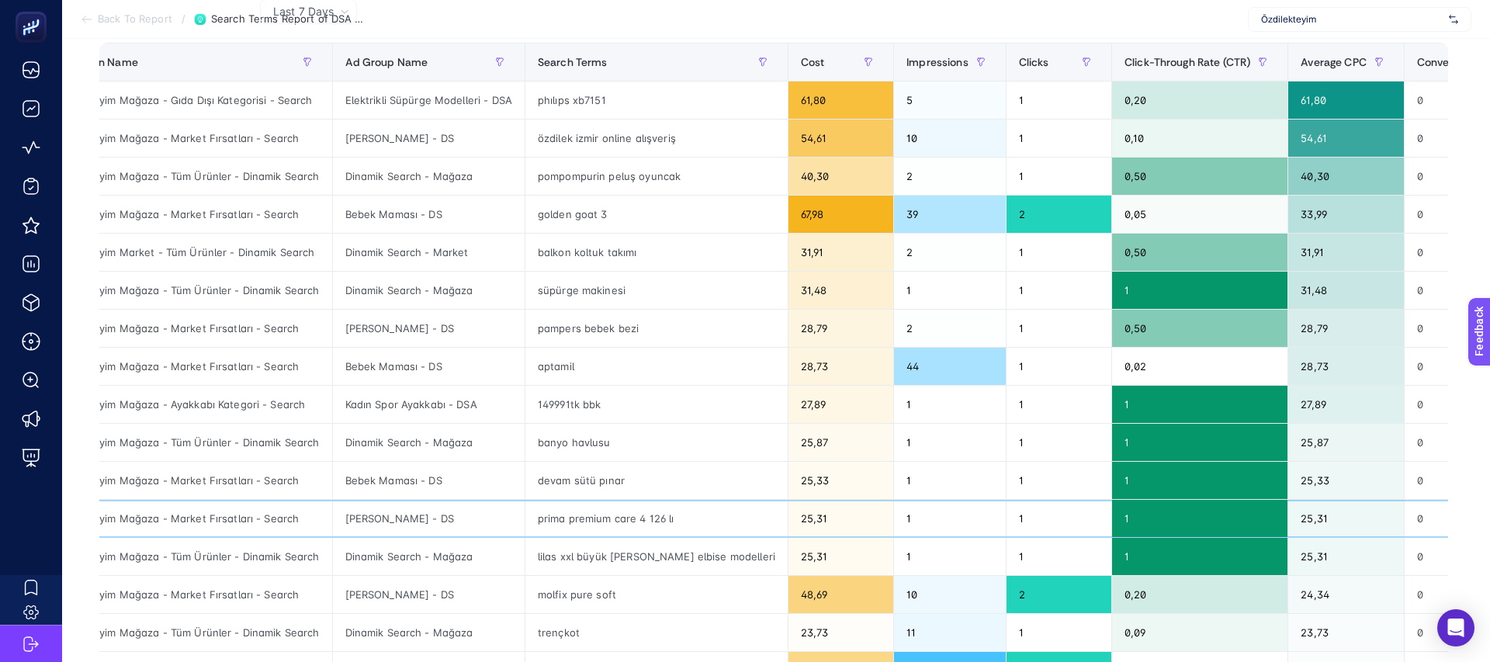
click at [541, 527] on div "prima premium care 4 126 lı" at bounding box center [656, 518] width 262 height 37
click at [548, 495] on div "devam sütü pınar" at bounding box center [656, 480] width 262 height 37
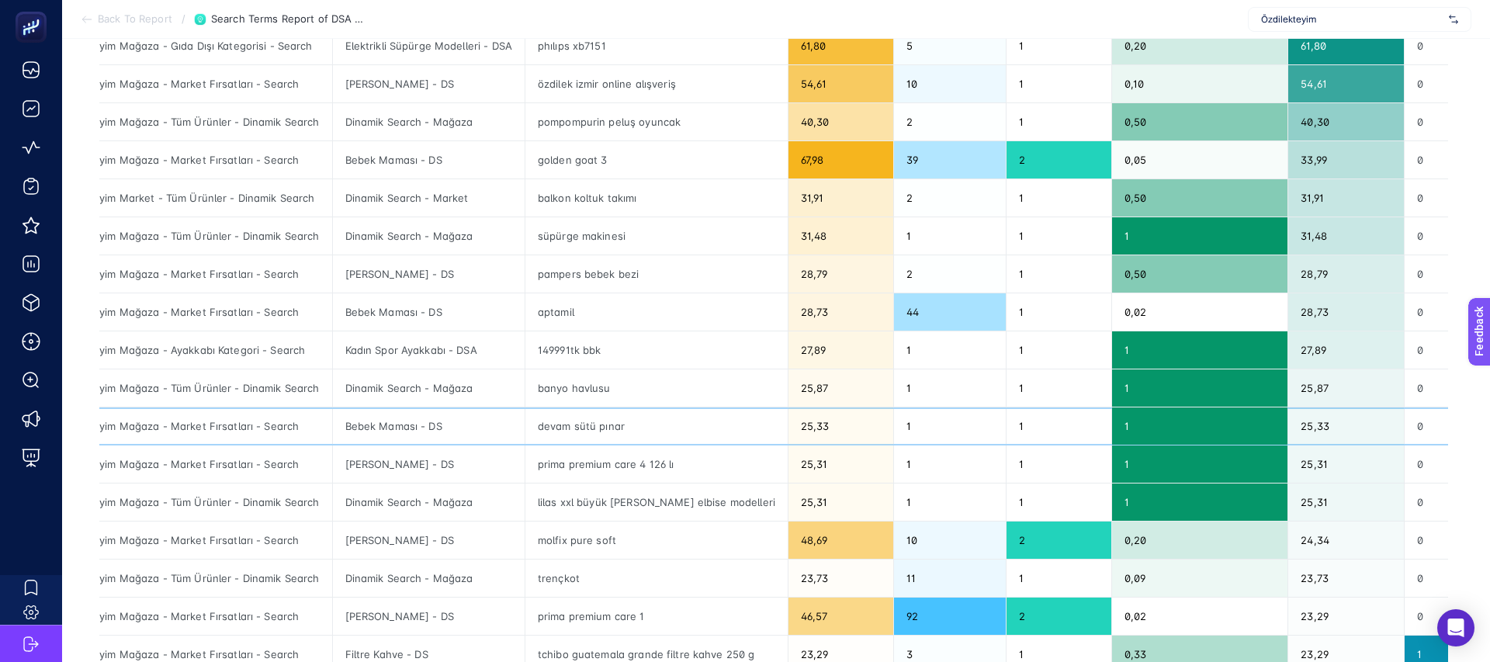
scroll to position [204, 0]
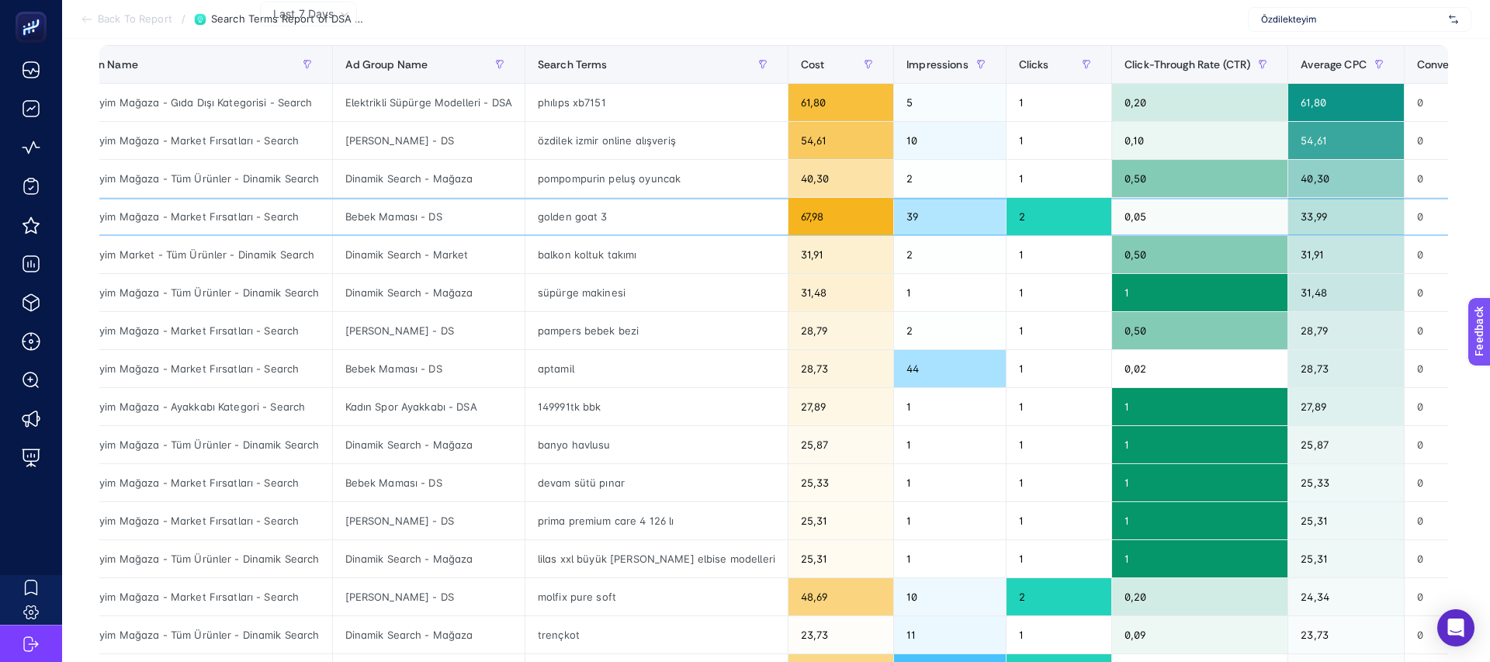
click at [894, 227] on div "39" at bounding box center [950, 216] width 112 height 37
click at [894, 376] on div "44" at bounding box center [950, 368] width 112 height 37
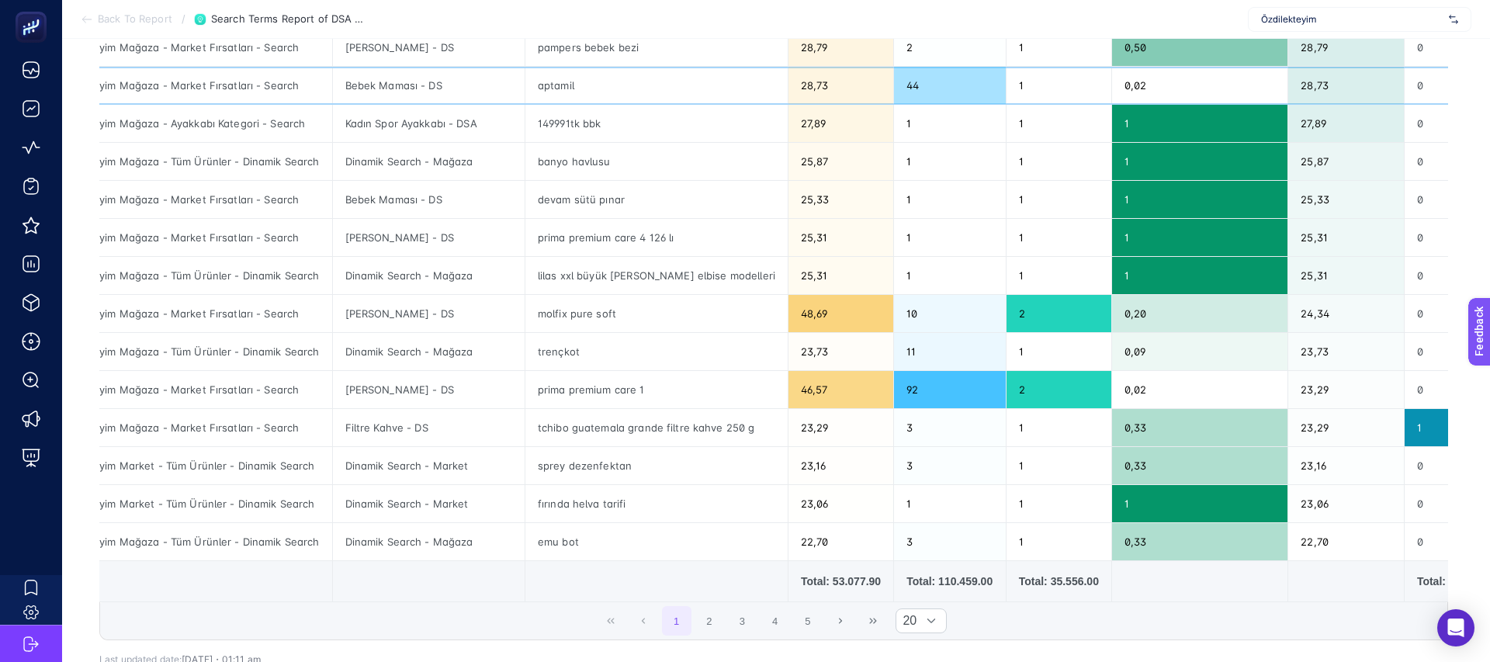
scroll to position [602, 0]
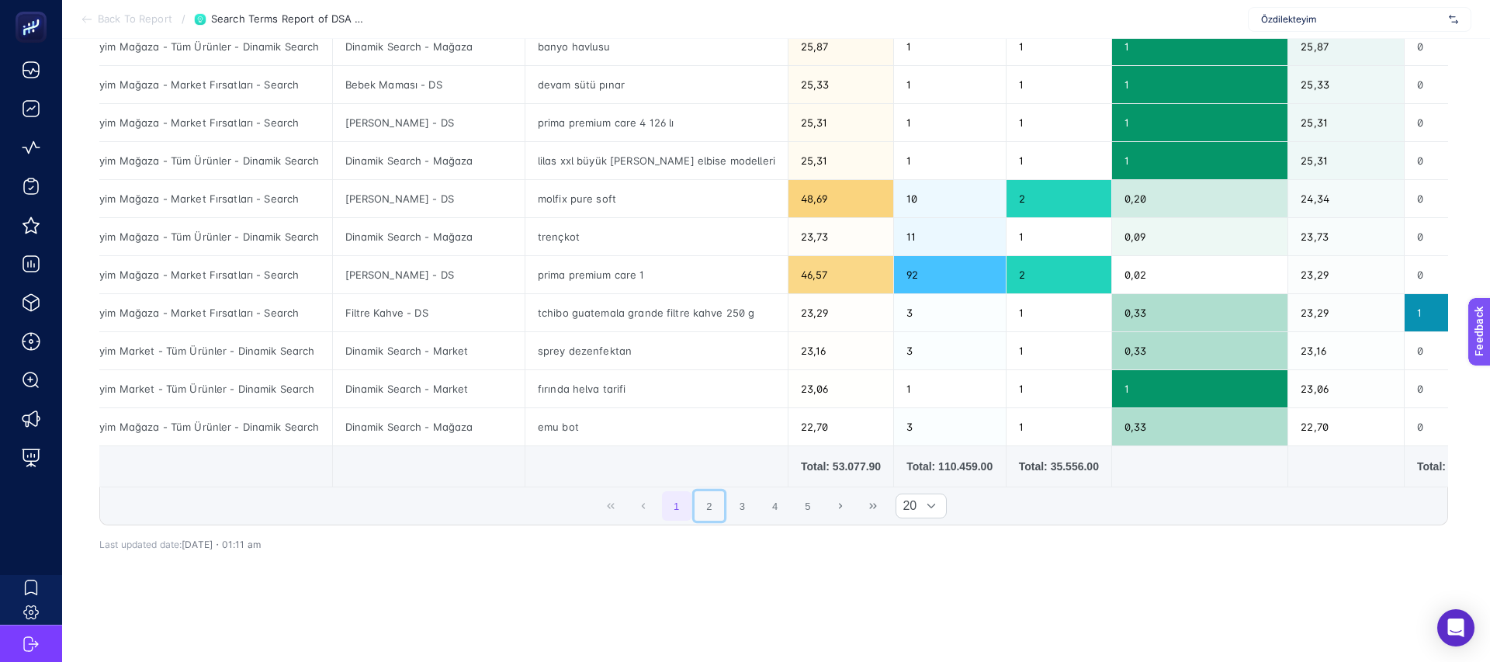
click at [716, 507] on button "2" at bounding box center [708, 505] width 29 height 29
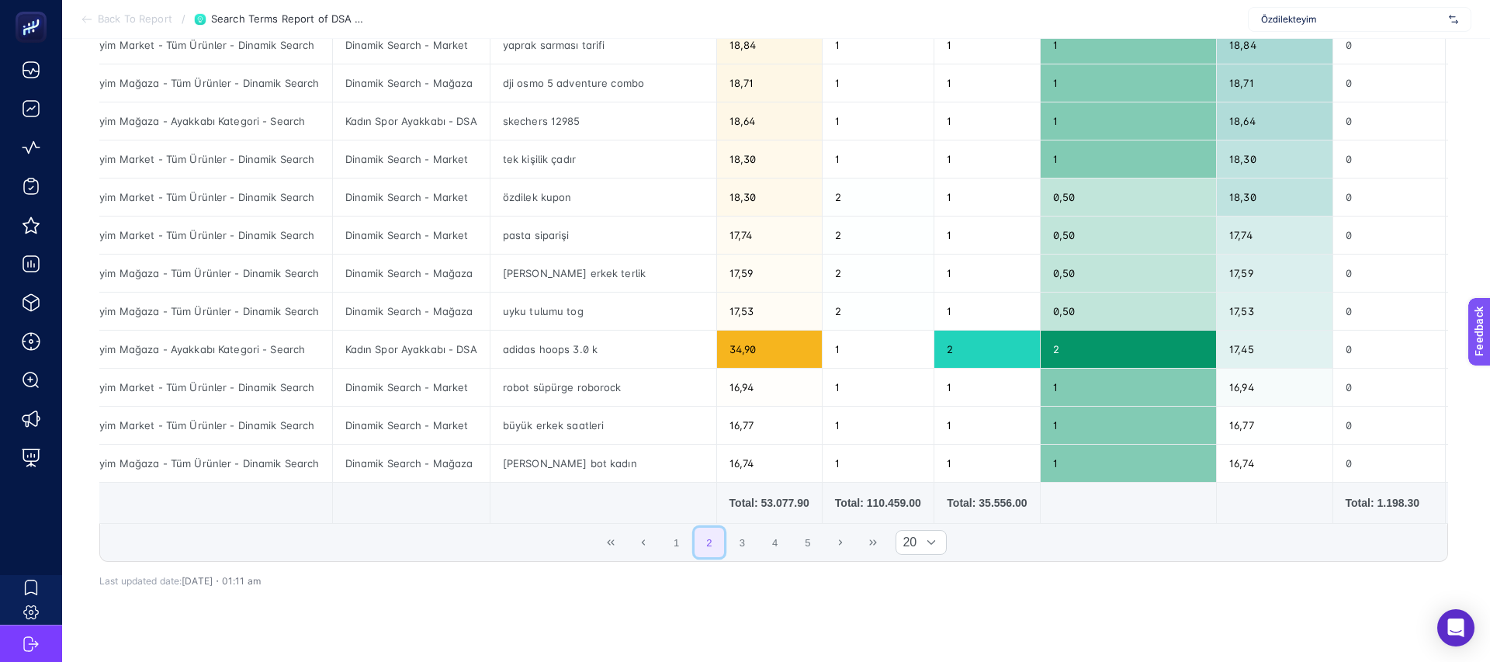
scroll to position [572, 0]
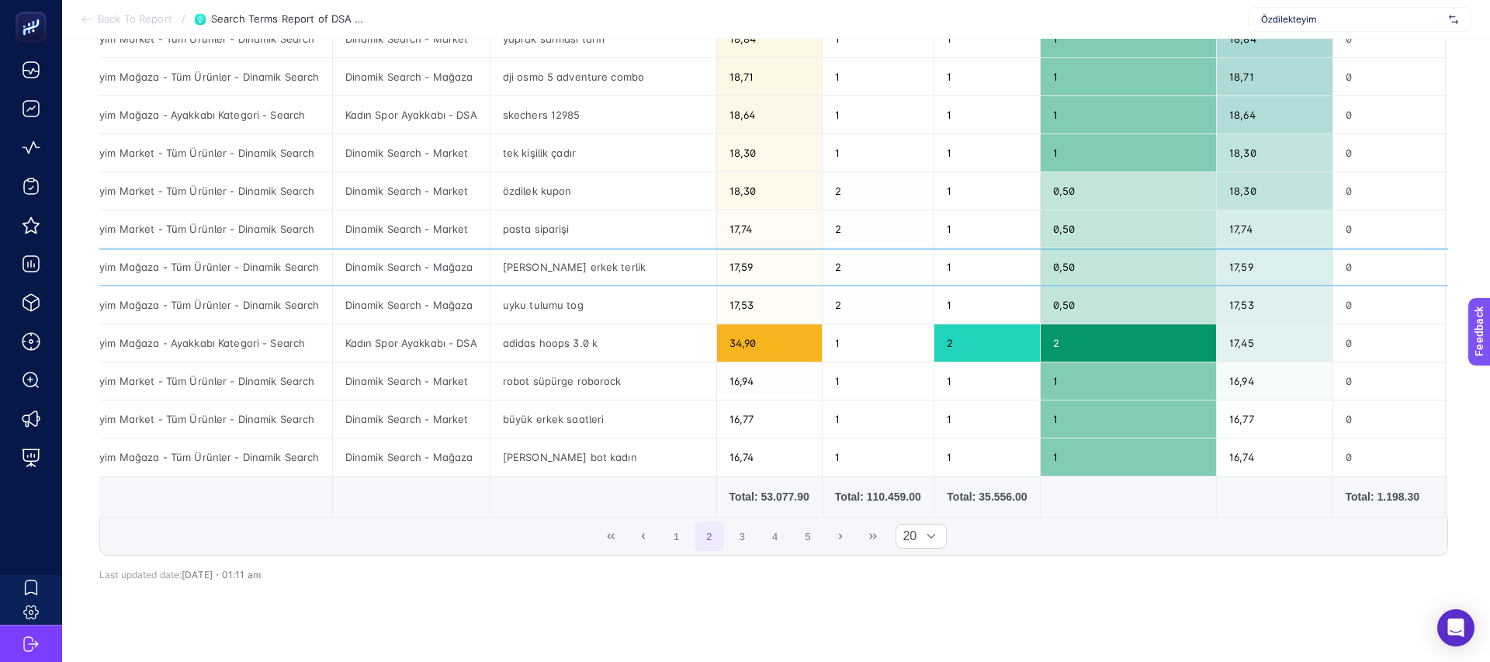
click at [278, 265] on div "Özdilekteyim Mağaza - Tüm Ürünler - Dinamik Search" at bounding box center [186, 266] width 292 height 37
copy tr "Özdilekteyim Mağaza - Tüm Ürünler - Dinamik Search"
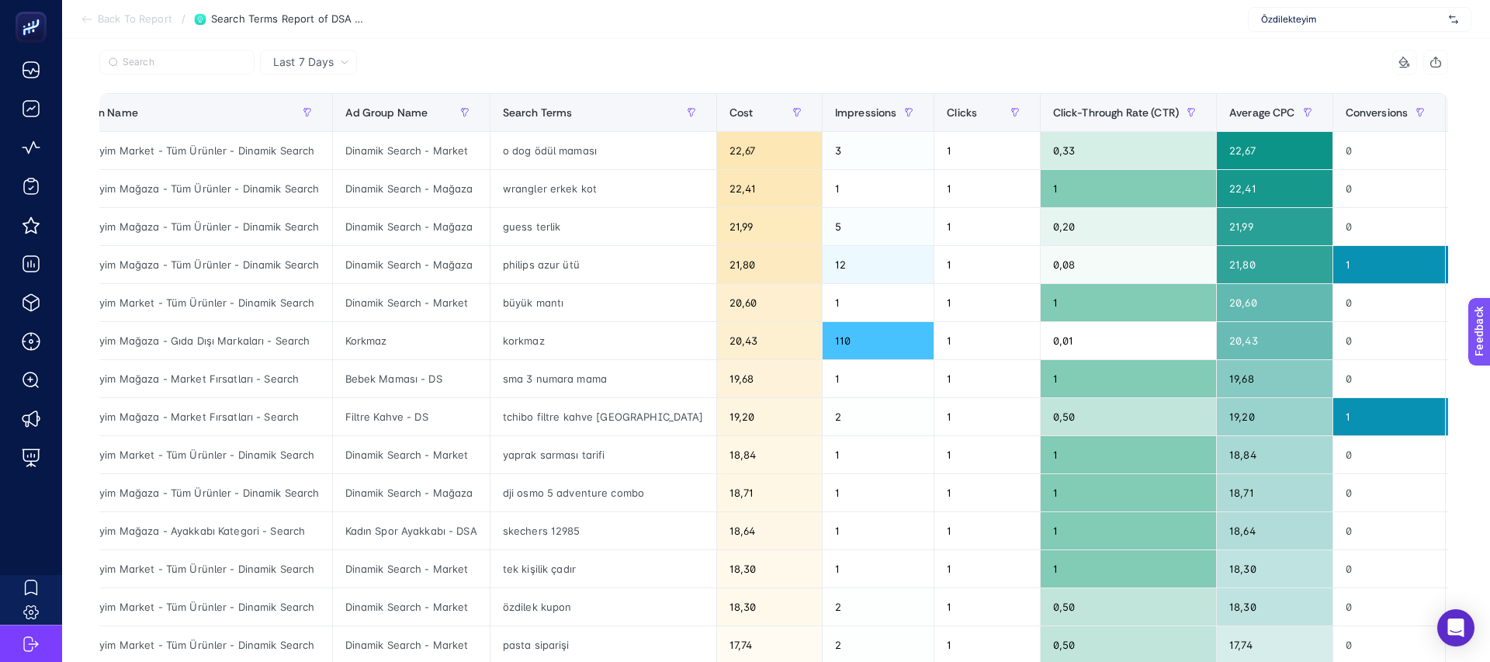
scroll to position [129, 0]
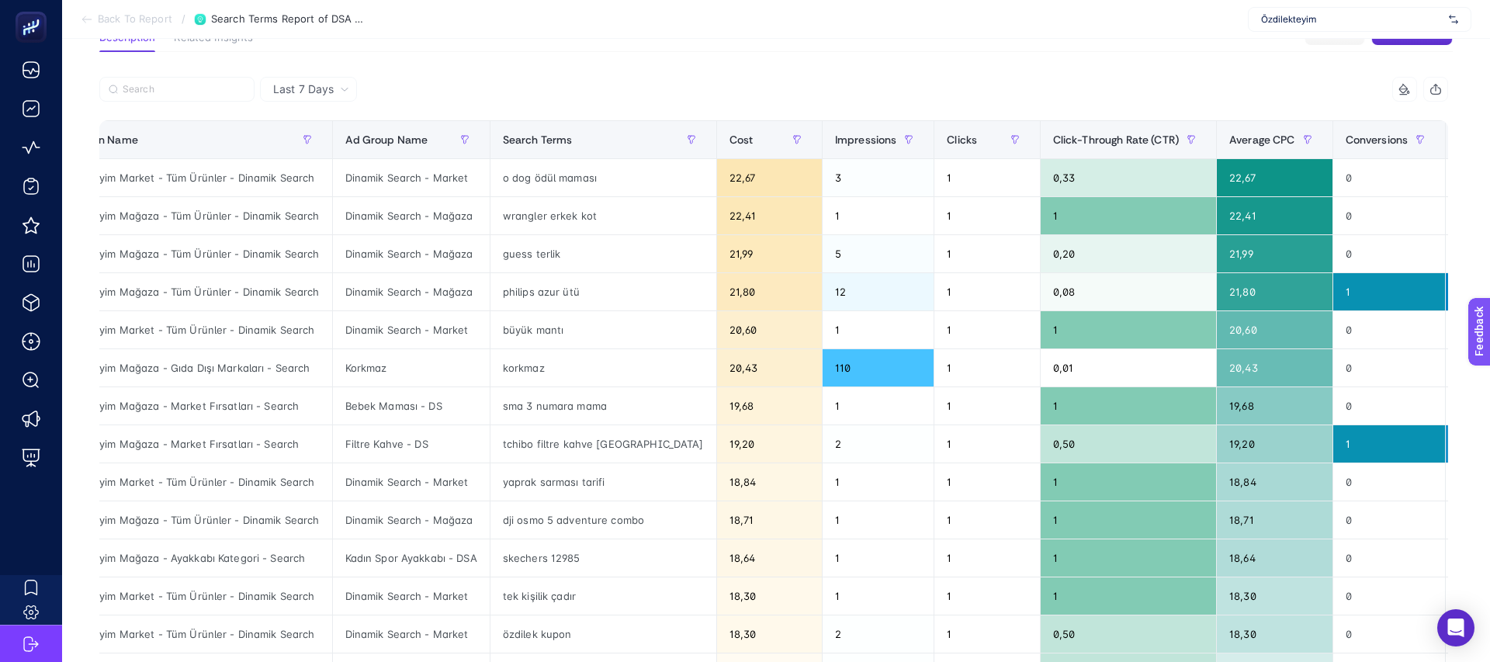
click at [209, 102] on div at bounding box center [436, 94] width 674 height 34
click at [209, 99] on label at bounding box center [176, 89] width 155 height 25
click at [209, 95] on input "Search" at bounding box center [184, 90] width 123 height 12
paste input "Özdilekteyim Mağaza - Tüm Ürünler - Dinamik Search"
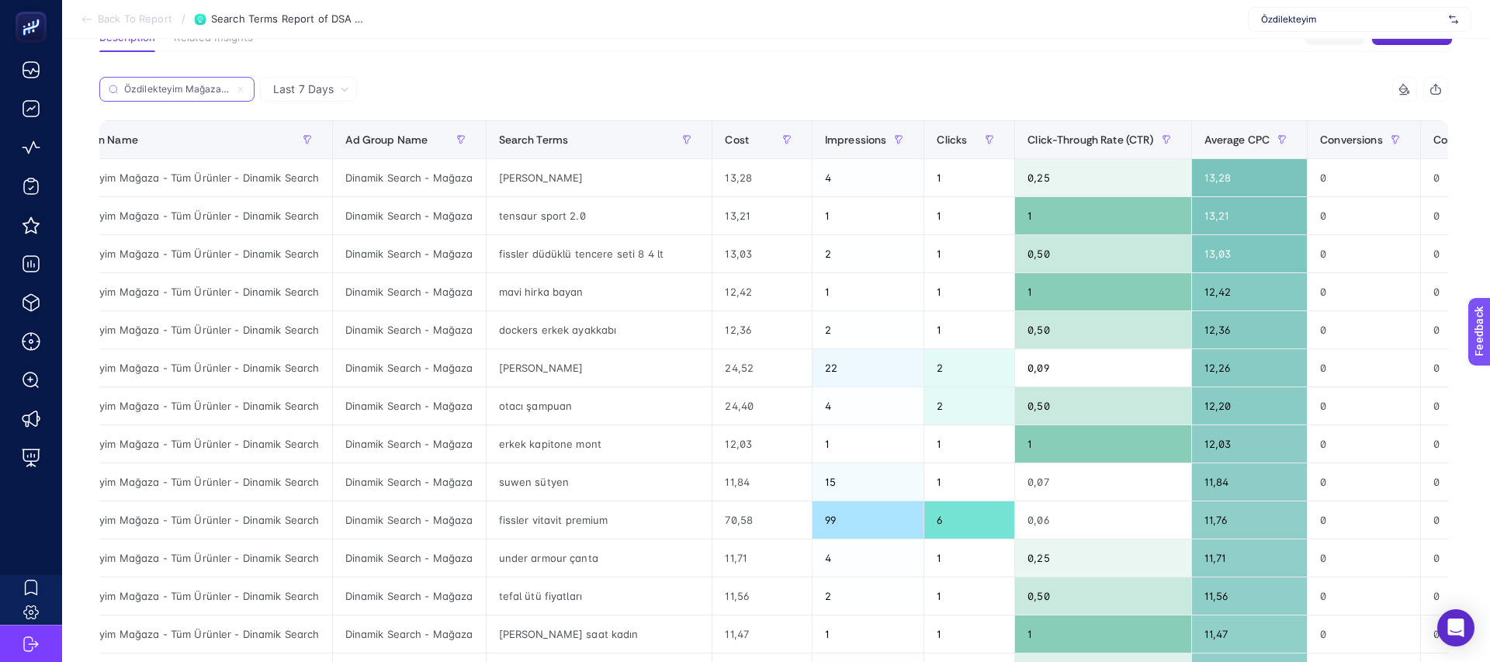
scroll to position [0, 134]
type input "Özdilekteyim Mağaza - Tüm Ürünler - Dinamik Search"
click at [725, 148] on div "Cost" at bounding box center [762, 139] width 74 height 25
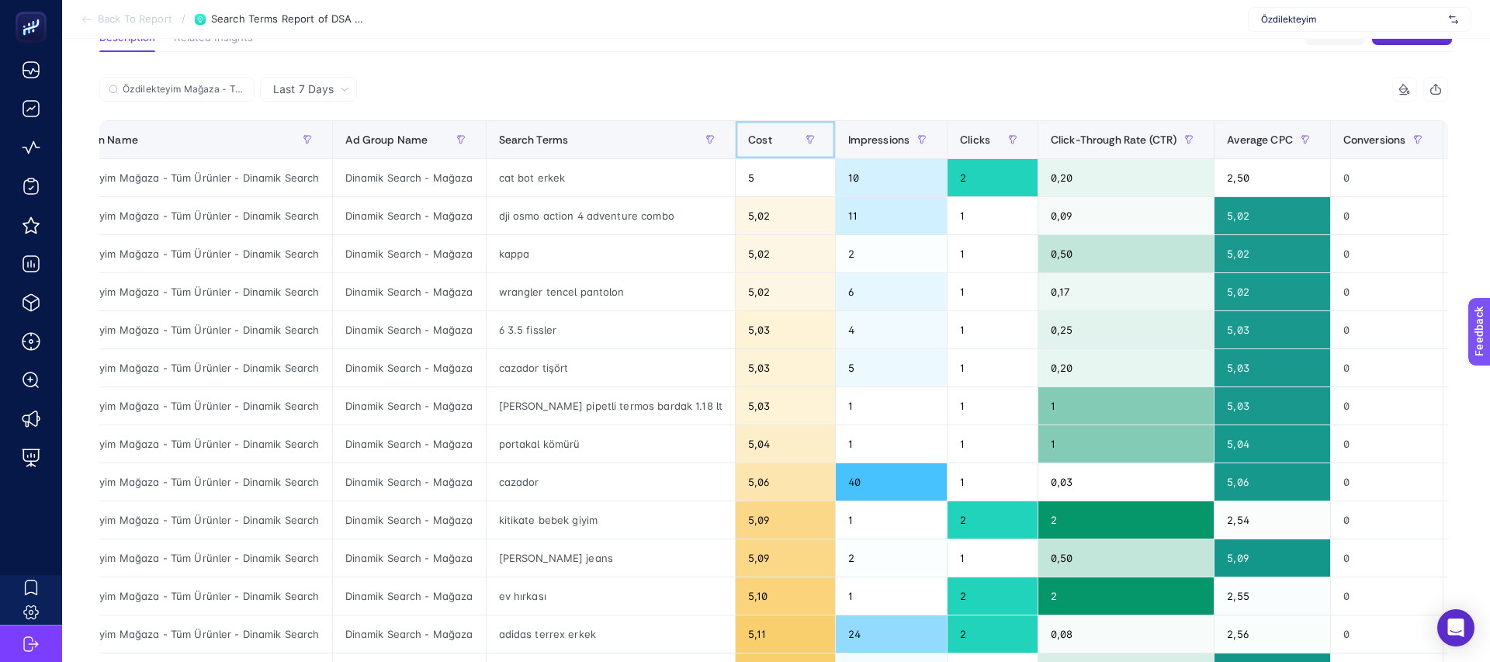
click at [773, 147] on div "Cost" at bounding box center [785, 139] width 74 height 25
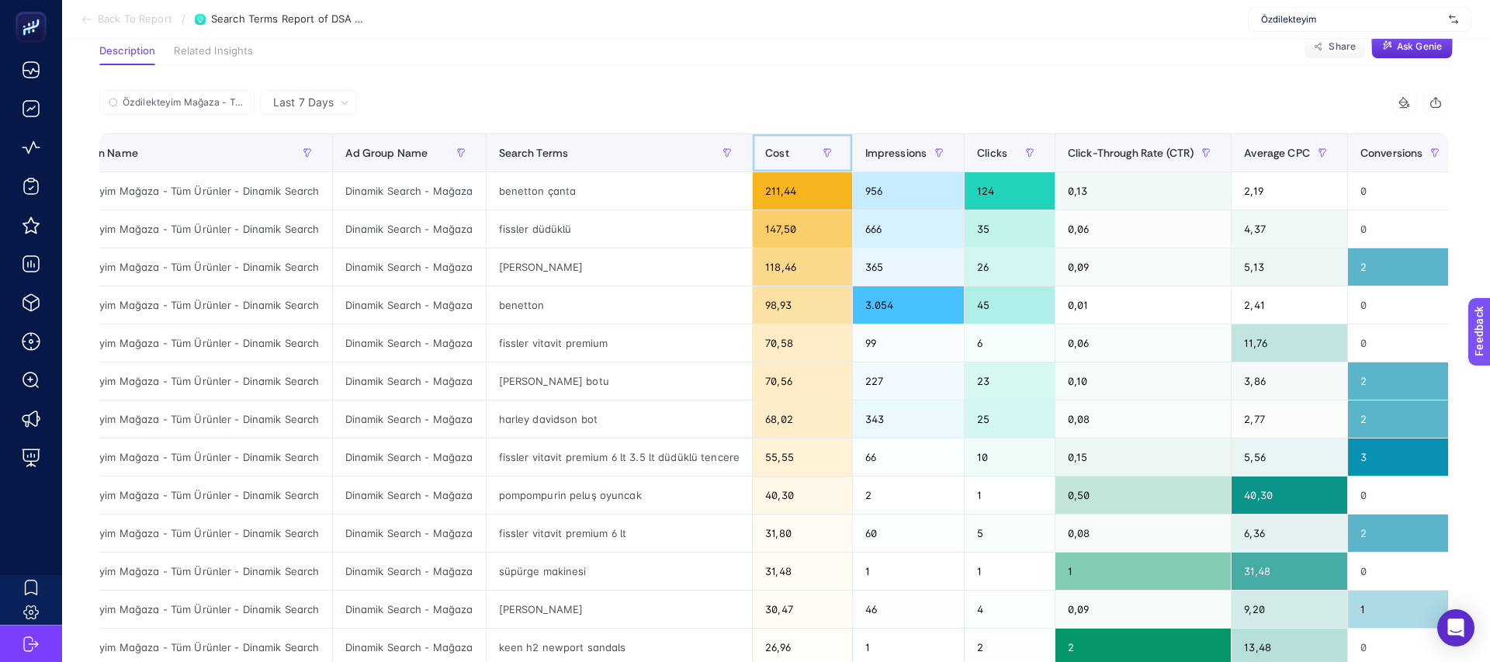
scroll to position [116, 0]
click at [524, 497] on div "pompompurin peluş oyuncak" at bounding box center [619, 494] width 266 height 37
copy tr "pompompurin peluş oyuncak"
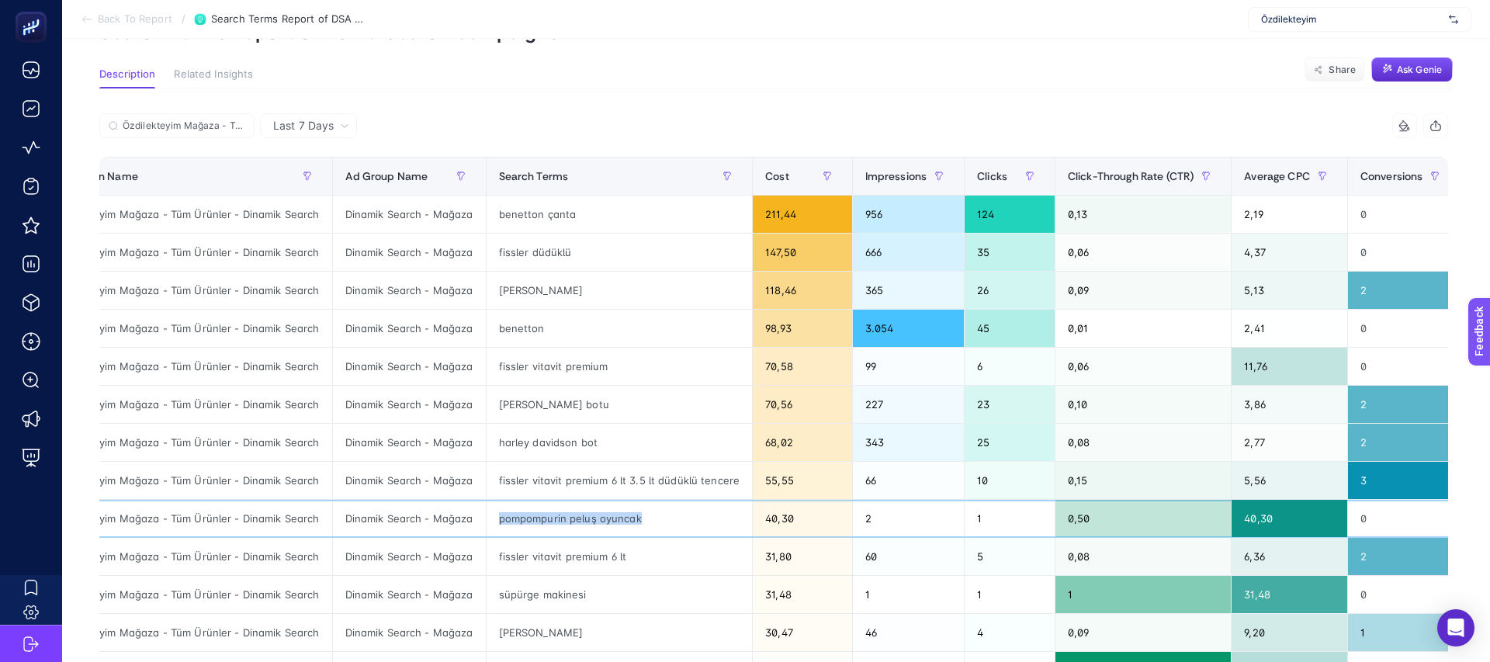
scroll to position [0, 0]
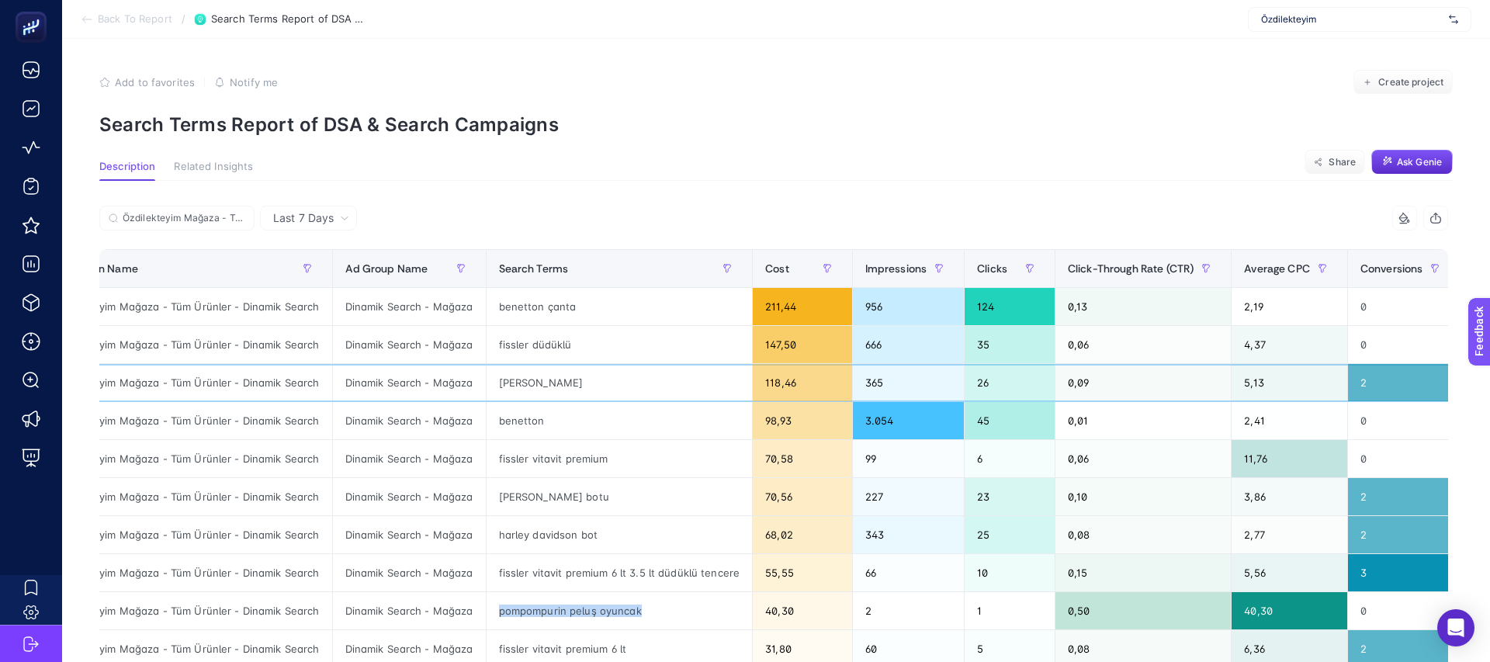
click at [195, 386] on div "Özdilekteyim Mağaza - Tüm Ürünler - Dinamik Search" at bounding box center [186, 382] width 292 height 37
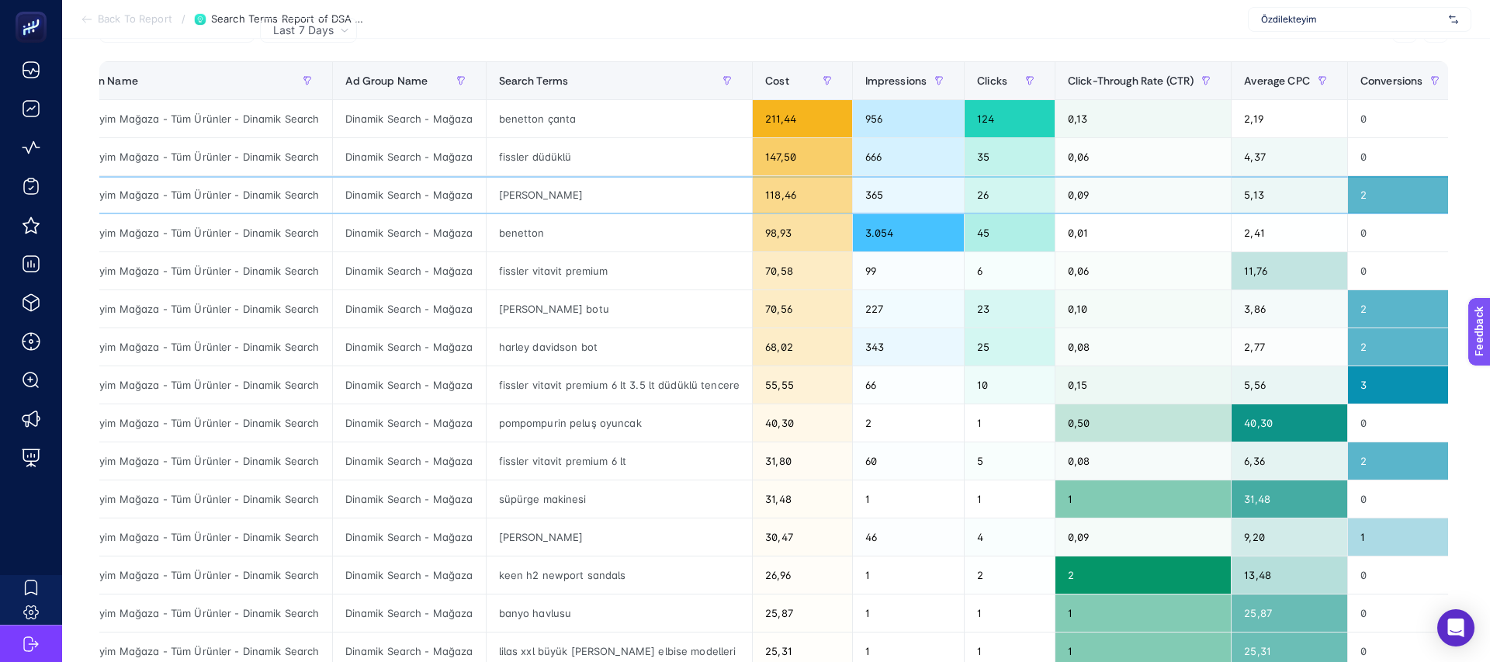
scroll to position [282, 0]
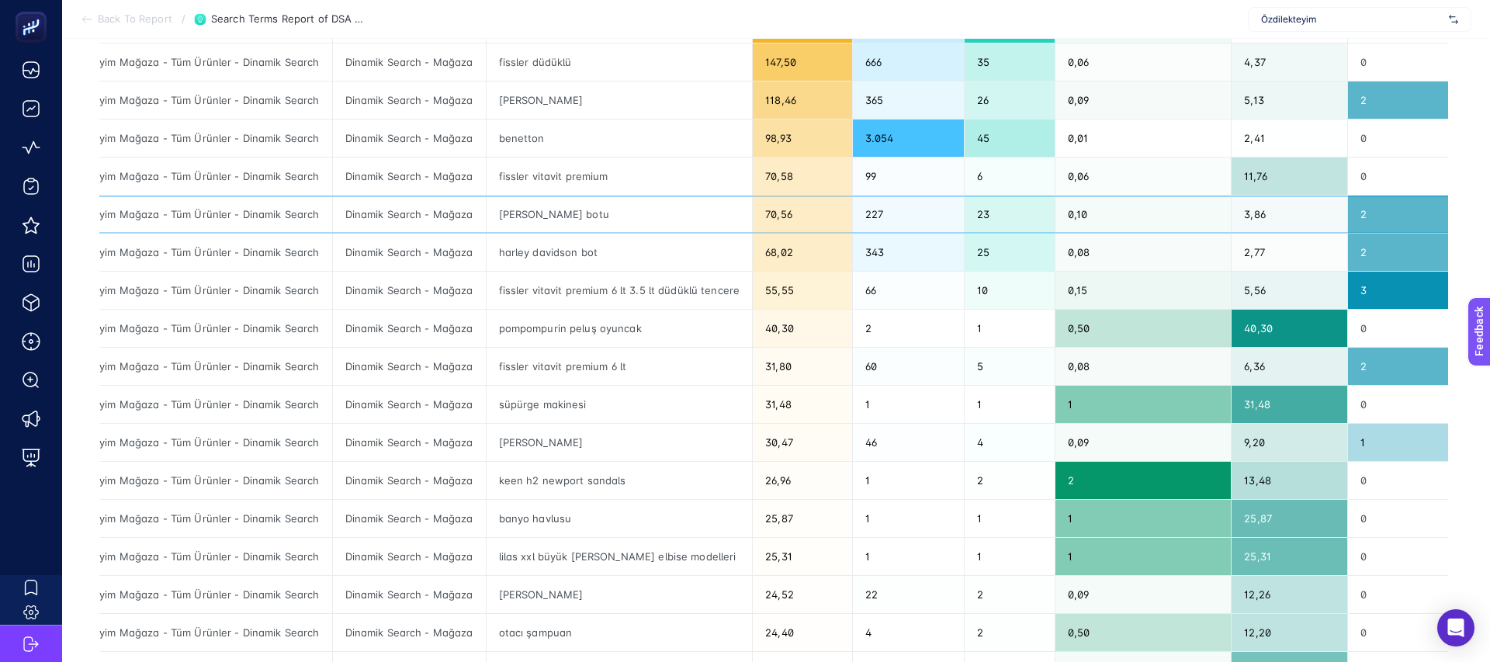
click at [524, 217] on div "igor yağmur botu" at bounding box center [619, 213] width 266 height 37
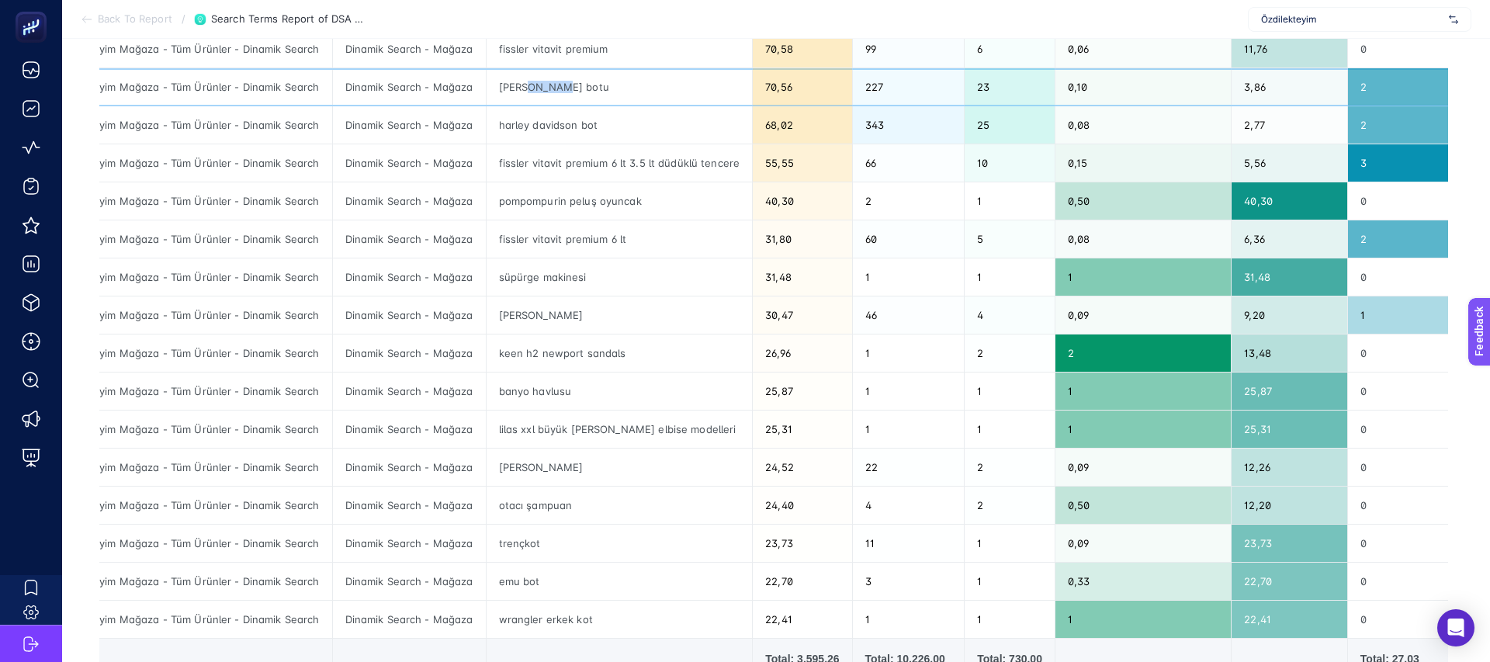
scroll to position [410, 0]
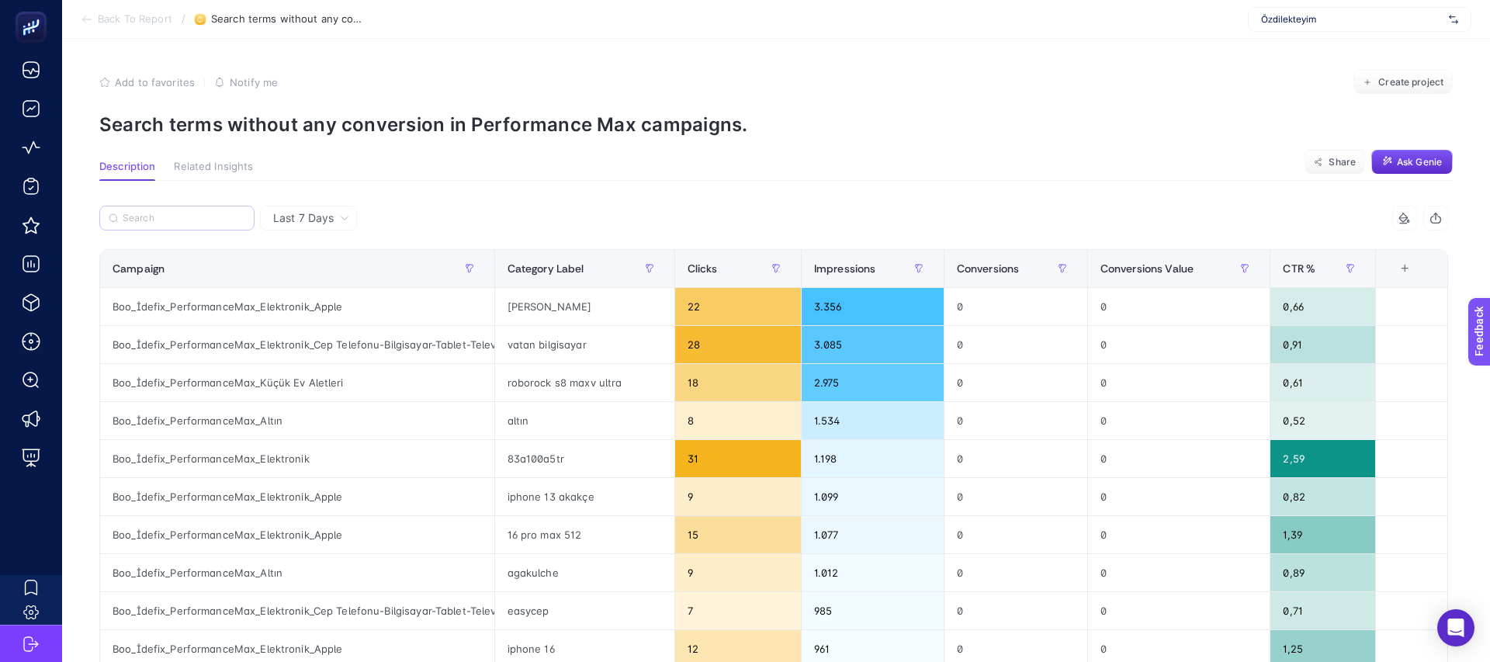
click at [202, 225] on label at bounding box center [176, 218] width 155 height 25
click at [202, 224] on input "Search" at bounding box center [184, 219] width 123 height 12
paste input "Standart Shopping - Mağaza (Tüm Ürünler)"
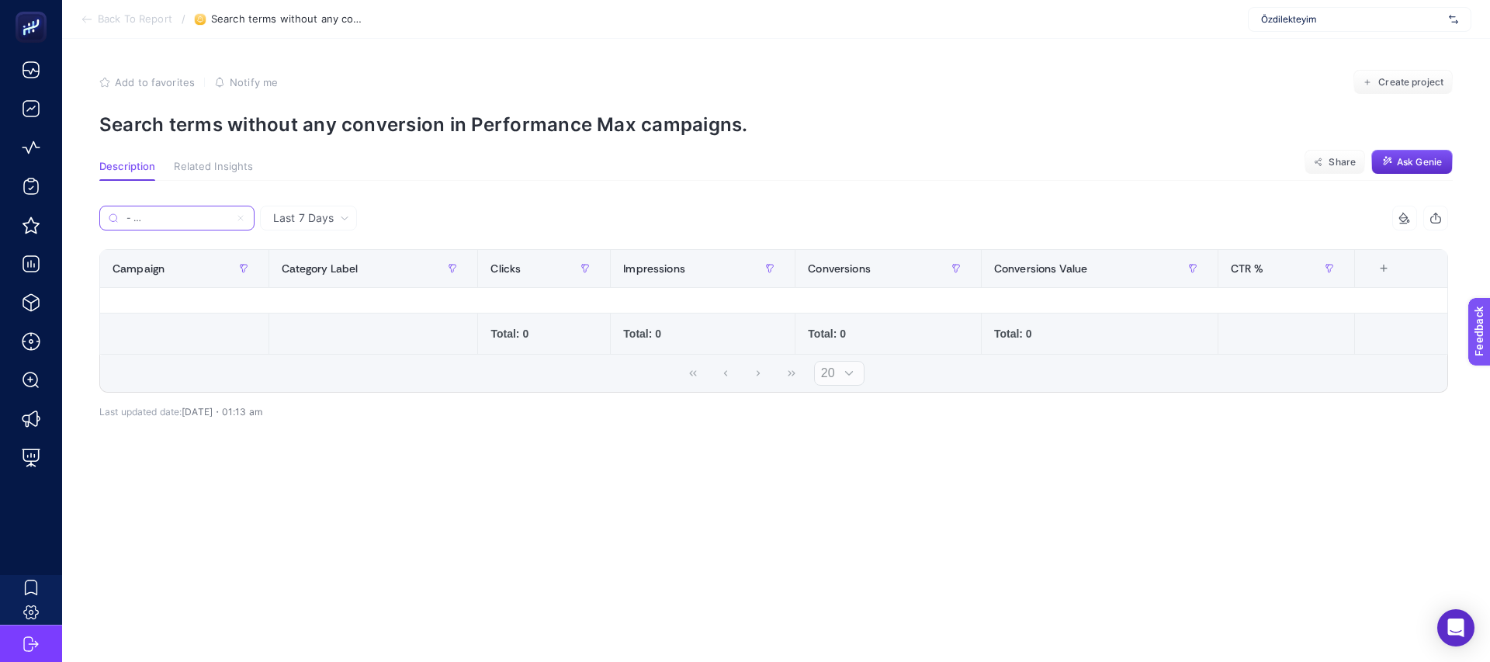
scroll to position [0, 85]
click at [176, 221] on input "StanTüm Ürünler" at bounding box center [177, 219] width 106 height 12
click at [175, 220] on input "StanTüm Ürünler" at bounding box center [177, 219] width 106 height 12
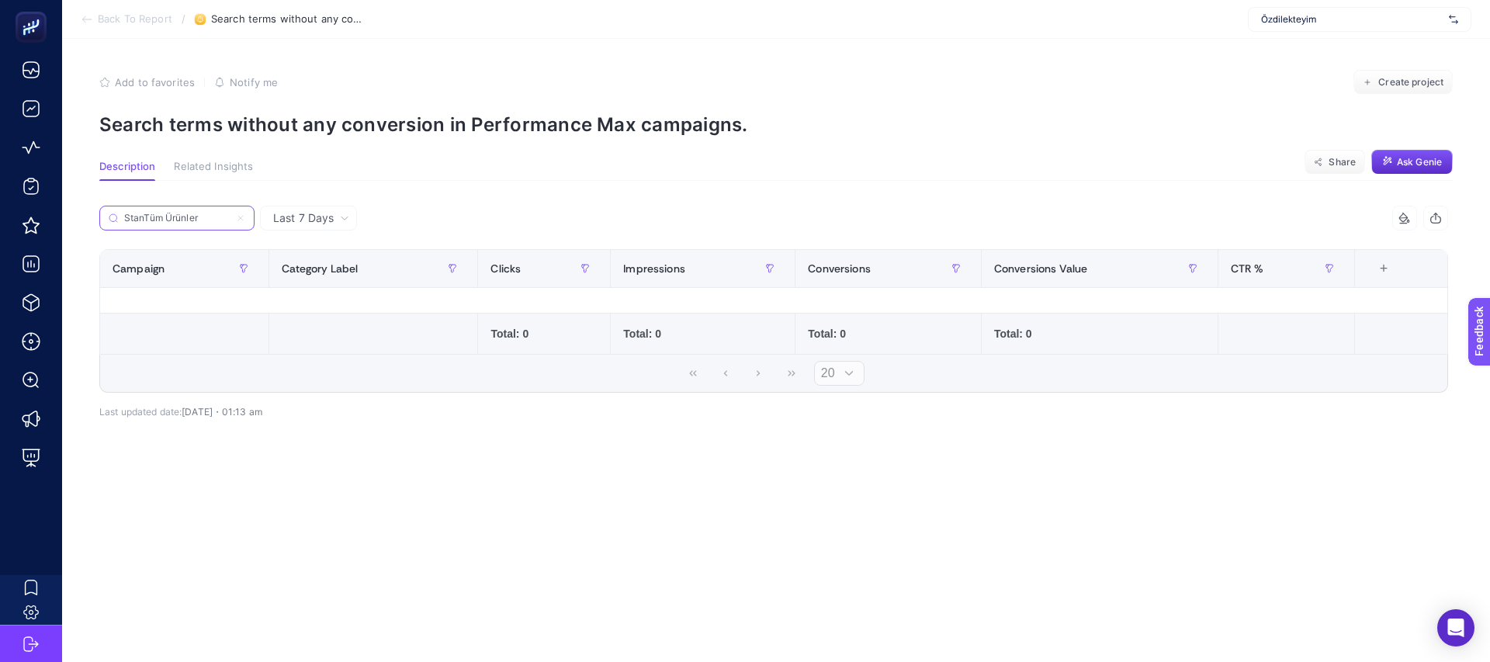
type input "StanTüm Ürünler"
click at [244, 220] on icon at bounding box center [240, 217] width 9 height 9
click at [230, 220] on input "StanTüm Ürünler" at bounding box center [177, 219] width 106 height 12
click at [230, 216] on input "StanTüm Ürünler" at bounding box center [177, 219] width 106 height 12
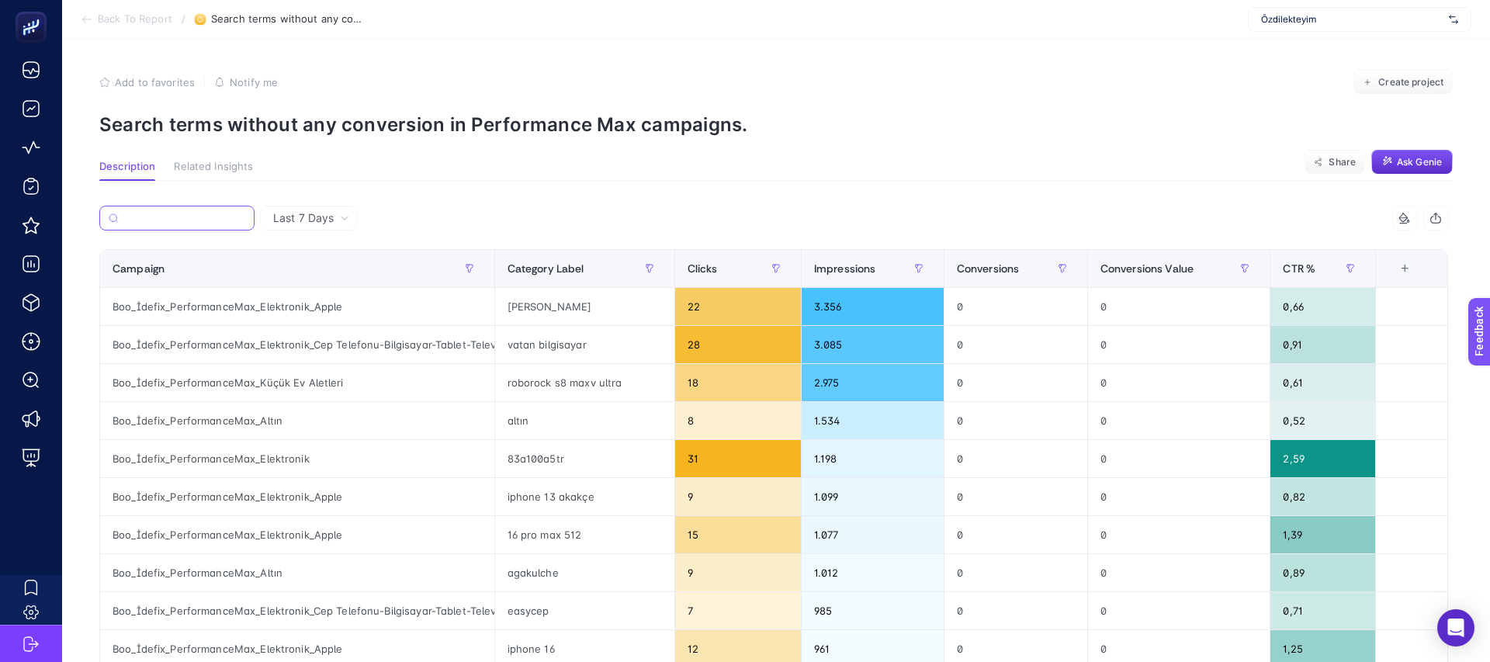
scroll to position [0, 0]
click at [455, 348] on div "Boo_İdefix_PerformanceMax_Elektronik_Cep Telefonu-Bilgisayar-Tablet-Televizyon" at bounding box center [297, 344] width 394 height 37
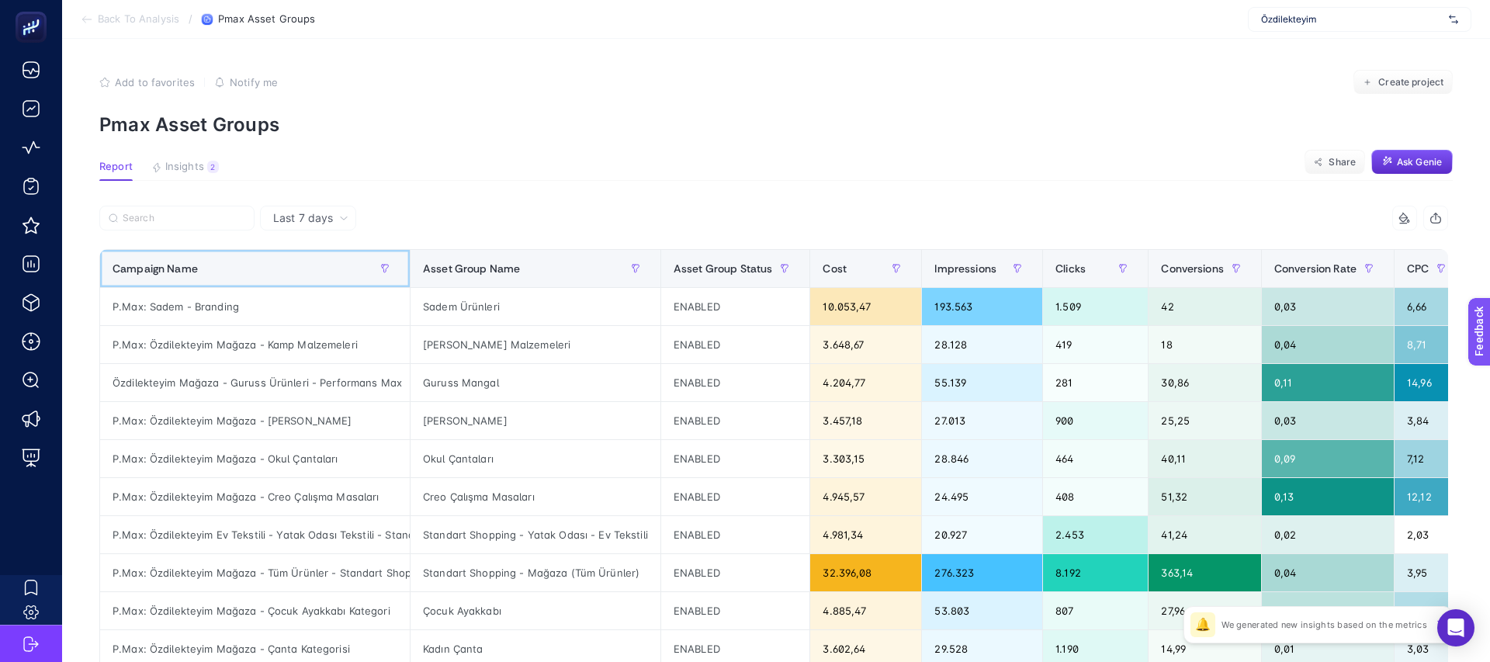
click at [202, 253] on th "Campaign Name" at bounding box center [255, 269] width 310 height 38
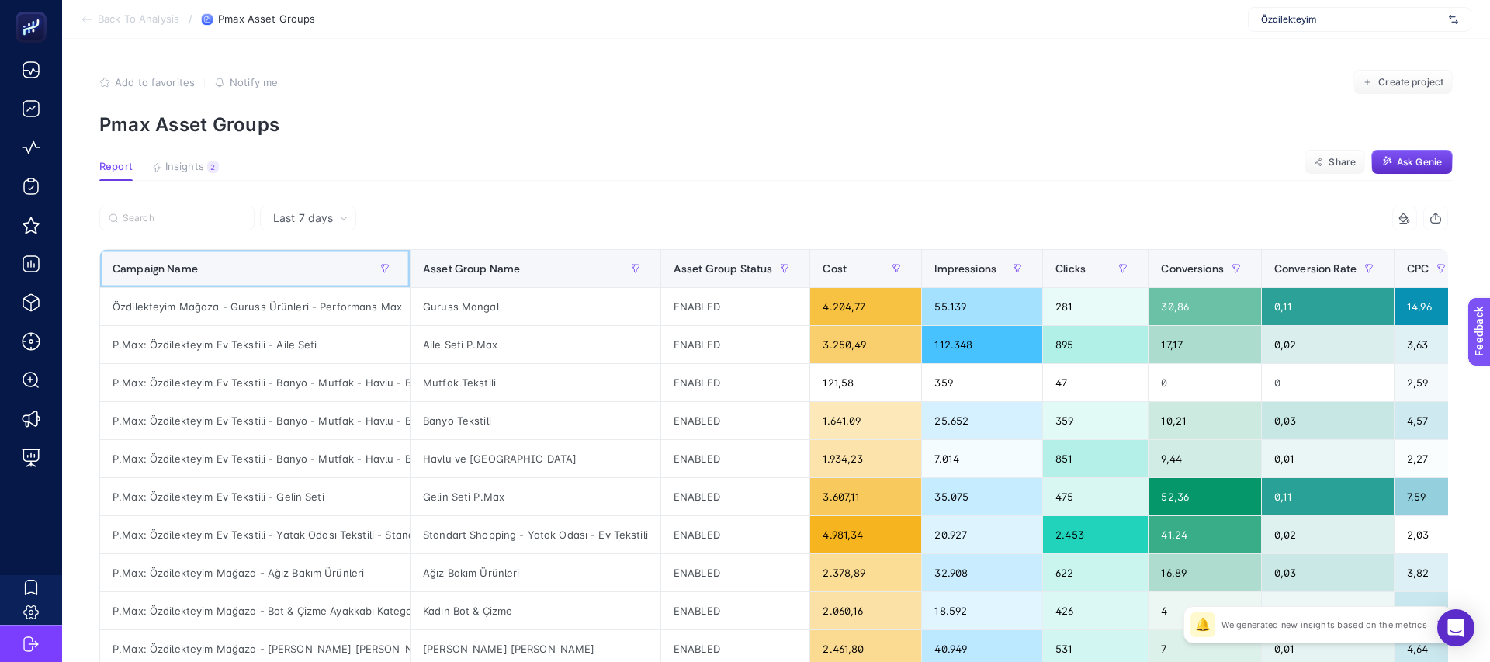
click at [206, 266] on div "Campaign Name" at bounding box center [254, 268] width 285 height 25
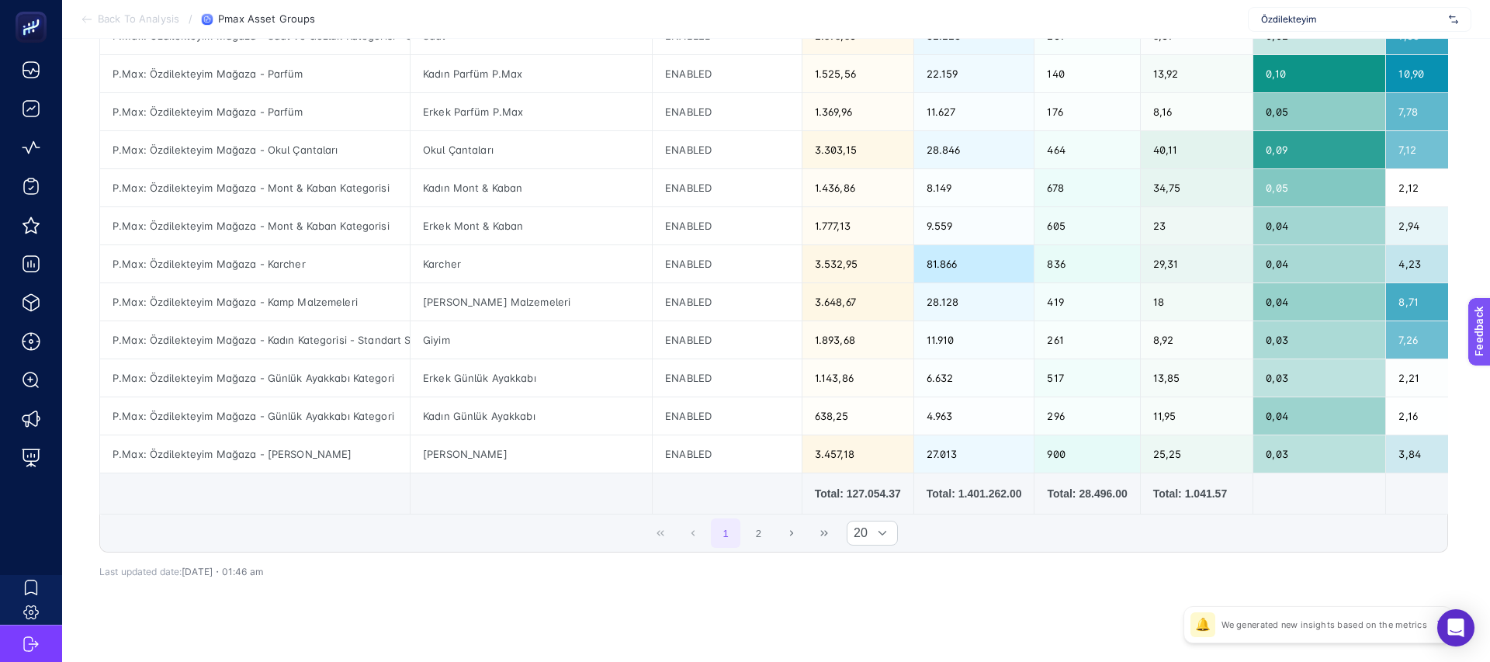
scroll to position [576, 0]
click at [755, 531] on button "2" at bounding box center [758, 531] width 29 height 29
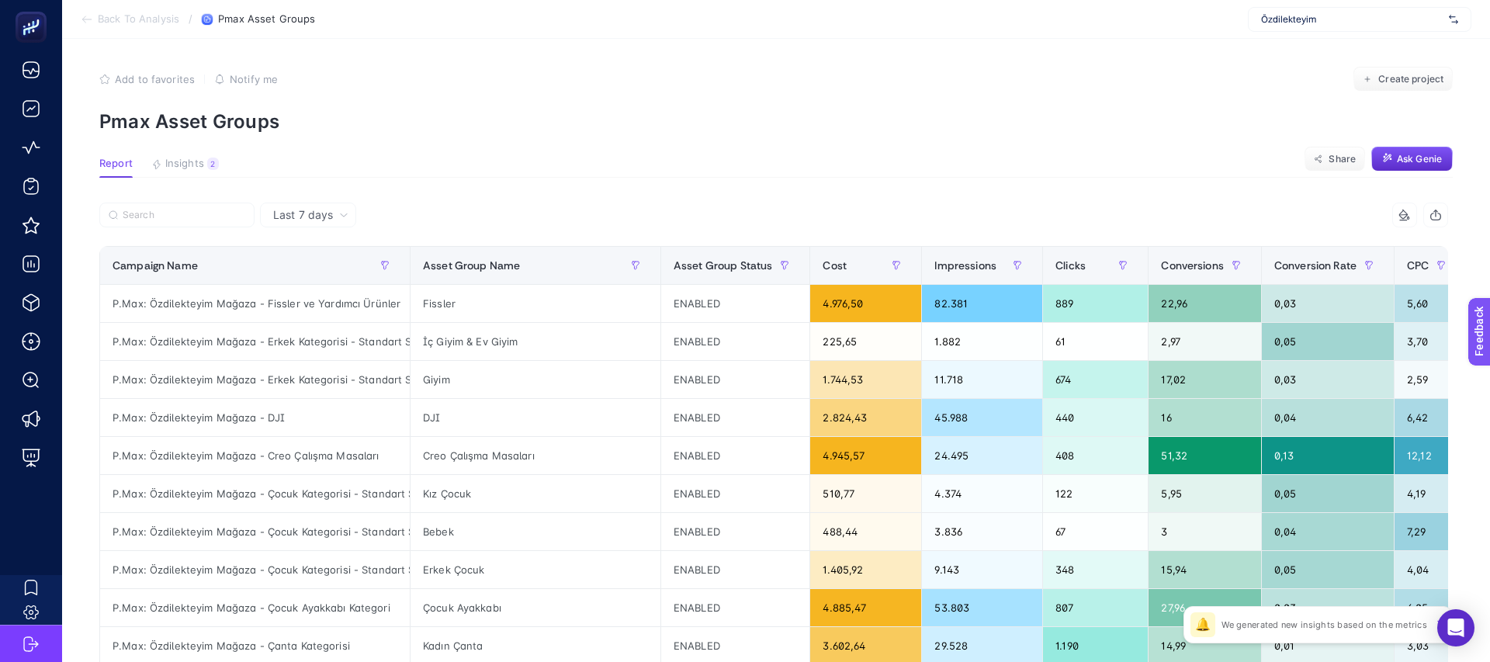
scroll to position [0, 0]
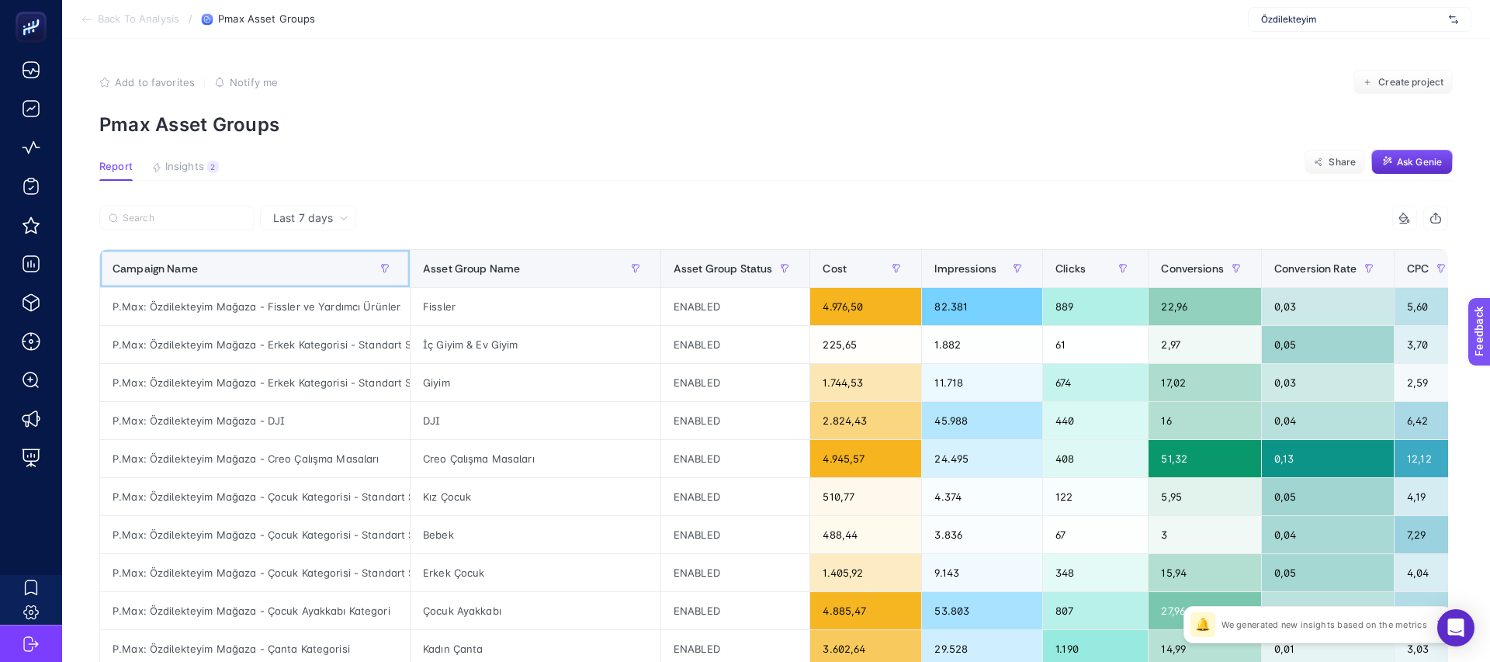
click at [283, 265] on div "Campaign Name" at bounding box center [254, 268] width 285 height 25
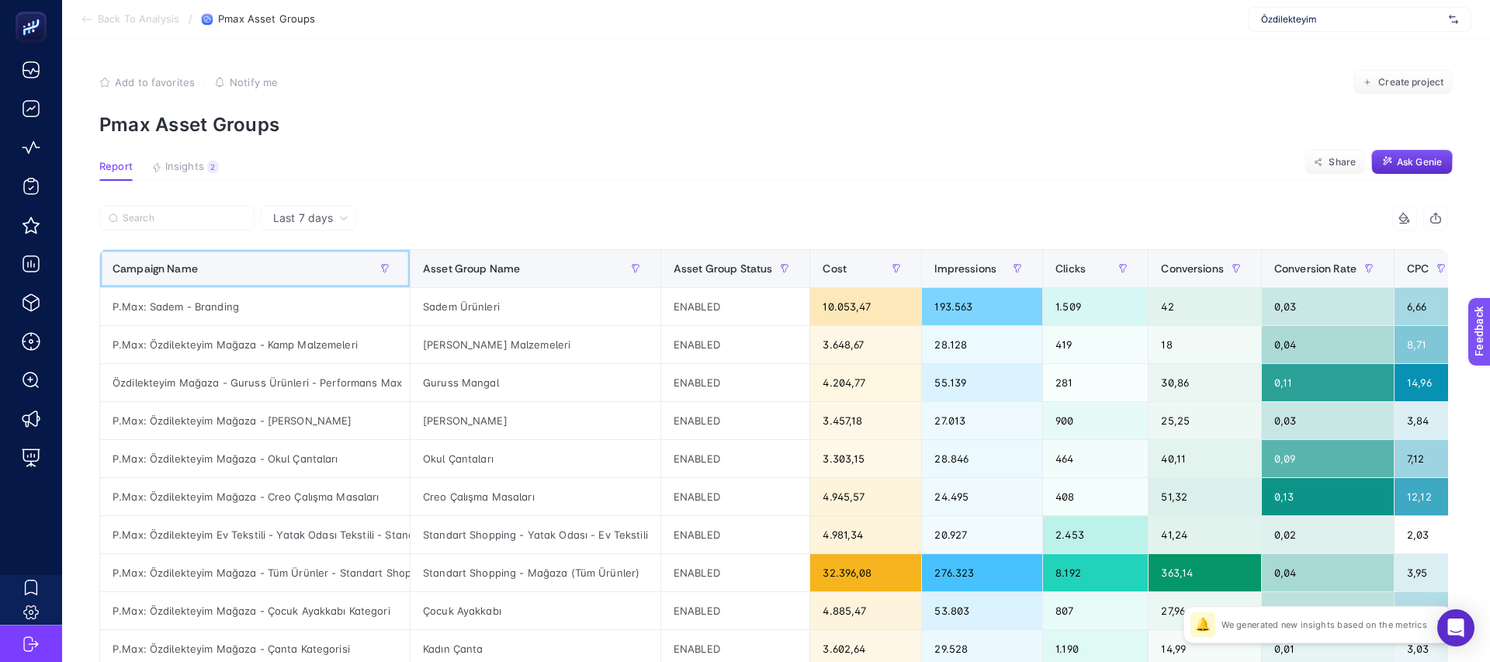
click at [284, 265] on div "Campaign Name" at bounding box center [254, 268] width 285 height 25
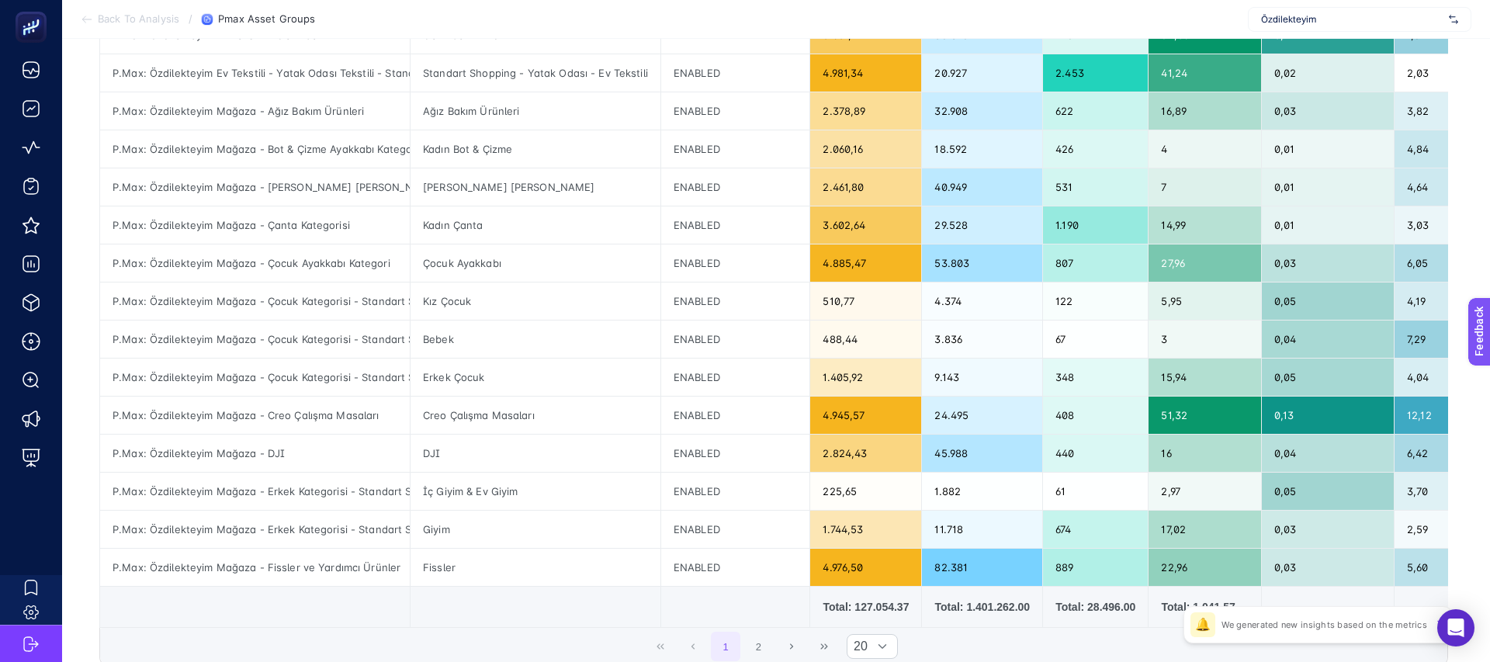
scroll to position [465, 0]
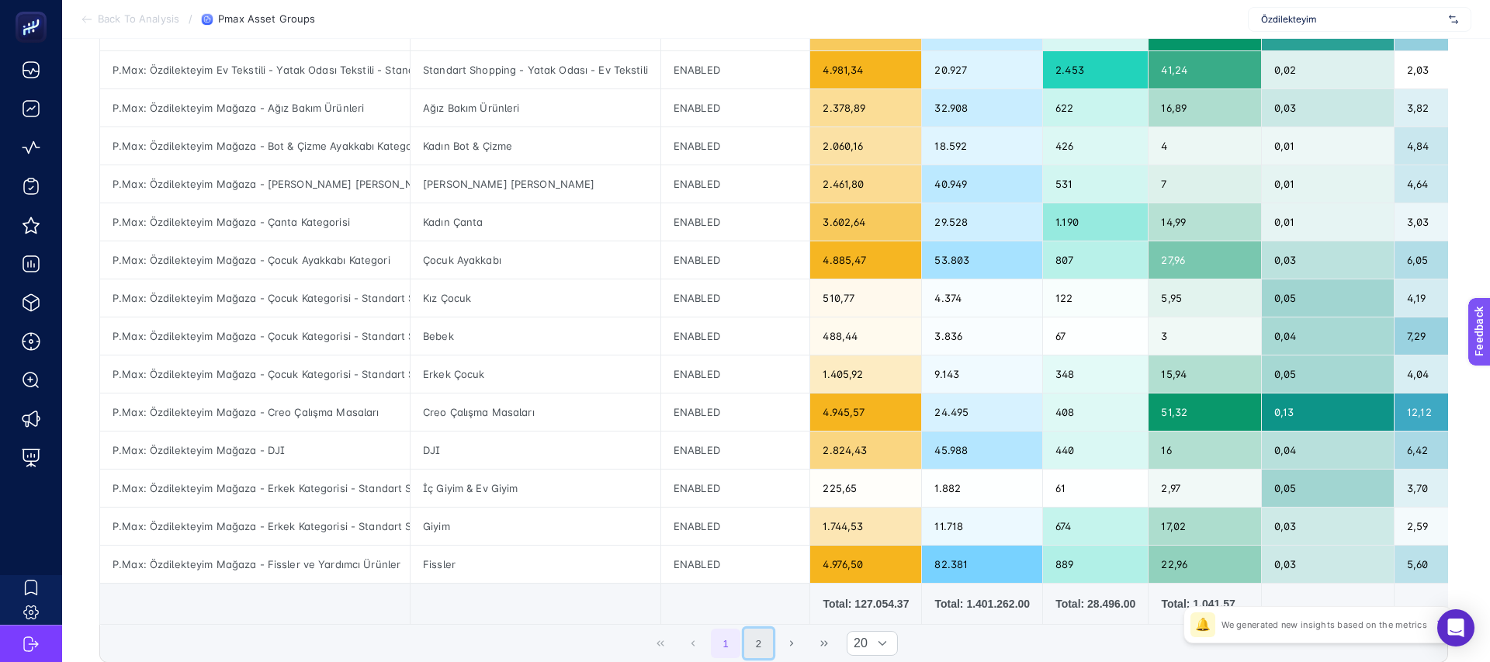
click at [748, 634] on button "2" at bounding box center [758, 642] width 29 height 29
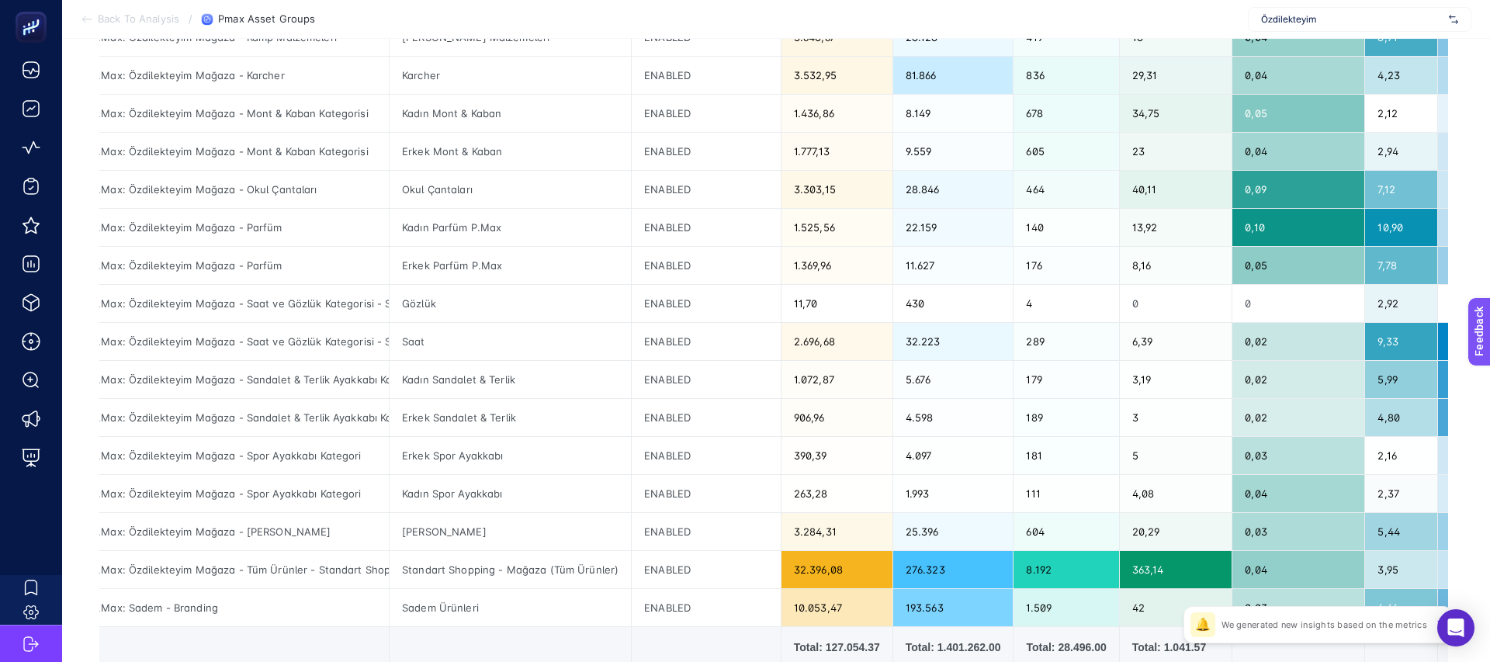
scroll to position [458, 0]
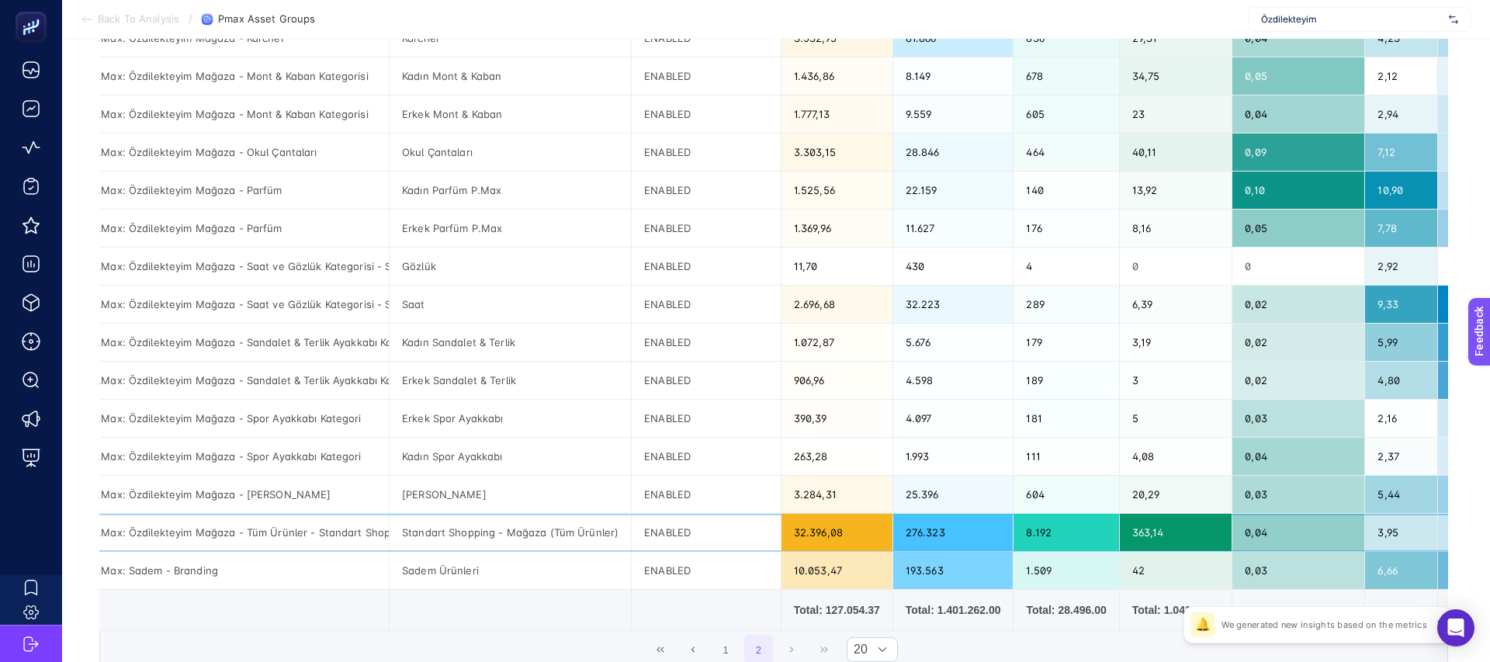
click at [362, 531] on div "P.Max: Özdilekteyim Mağaza - Tüm Ürünler - Standart Shopping" at bounding box center [234, 532] width 310 height 37
click at [497, 530] on div "Standart Shopping - Mağaza (Tüm Ürünler)" at bounding box center [509, 532] width 241 height 37
click at [277, 539] on div "P.Max: Özdilekteyim Mağaza - Tüm Ürünler - Standart Shopping" at bounding box center [234, 532] width 310 height 37
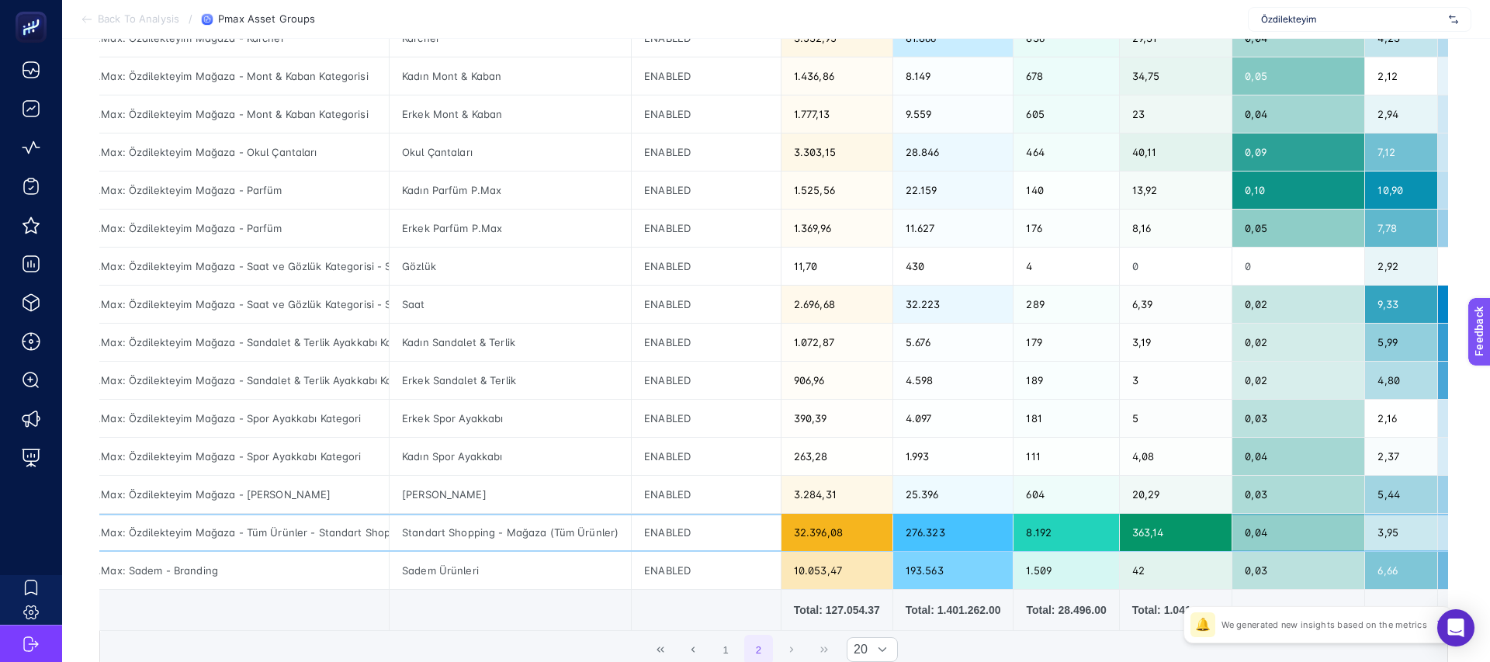
click at [277, 537] on div "P.Max: Özdilekteyim Mağaza - Tüm Ürünler - Standart Shopping" at bounding box center [234, 532] width 310 height 37
click at [363, 537] on div "P.Max: Özdilekteyim Mağaza - Tüm Ürünler - Standart Shopping" at bounding box center [234, 532] width 310 height 37
drag, startPoint x: 364, startPoint y: 537, endPoint x: 410, endPoint y: 537, distance: 45.8
click at [410, 537] on tr "P.Max: Özdilekteyim Mağaza - Tüm Ürünler - Standart Shopping Standart Shopping …" at bounding box center [905, 533] width 1652 height 38
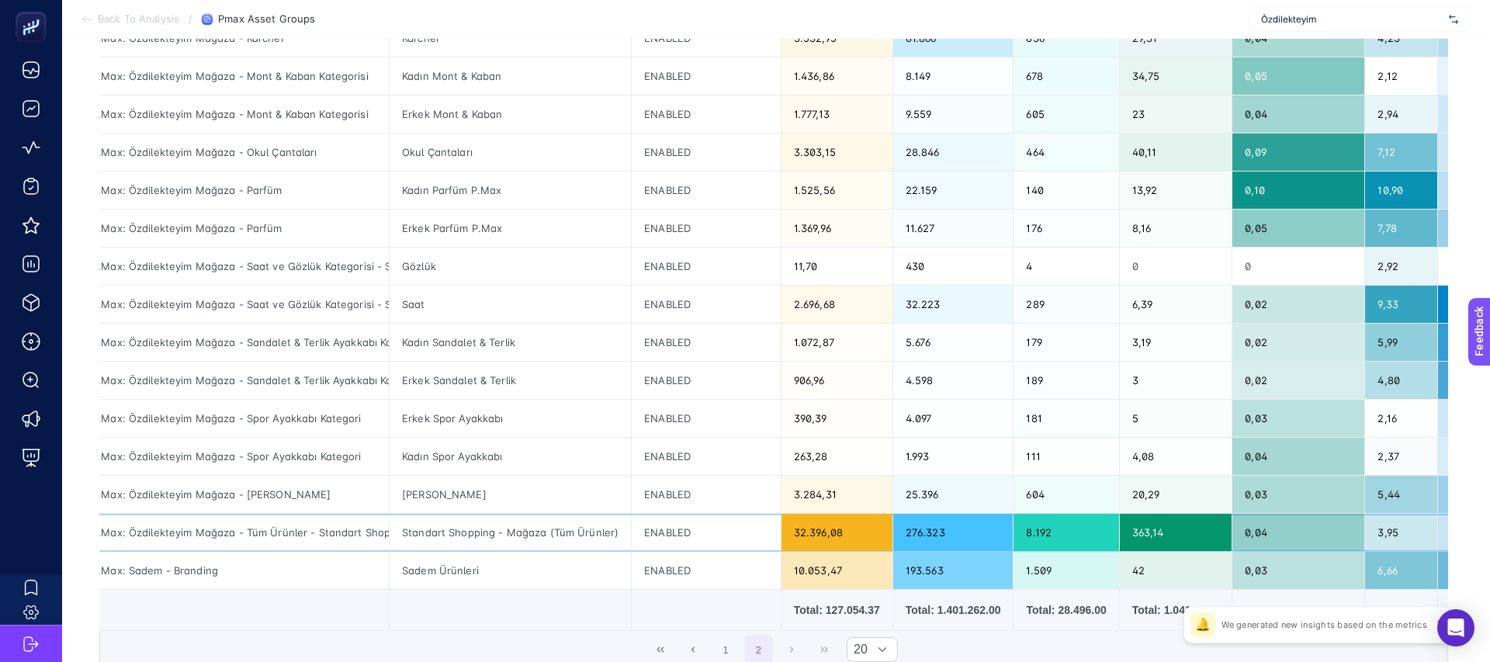
click at [410, 537] on div "Standart Shopping - Mağaza (Tüm Ürünler)" at bounding box center [509, 532] width 241 height 37
click at [407, 535] on div "Standart Shopping - Mağaza (Tüm Ürünler)" at bounding box center [509, 532] width 241 height 37
copy tr "Standart Shopping - Mağaza (Tüm Ürünler)"
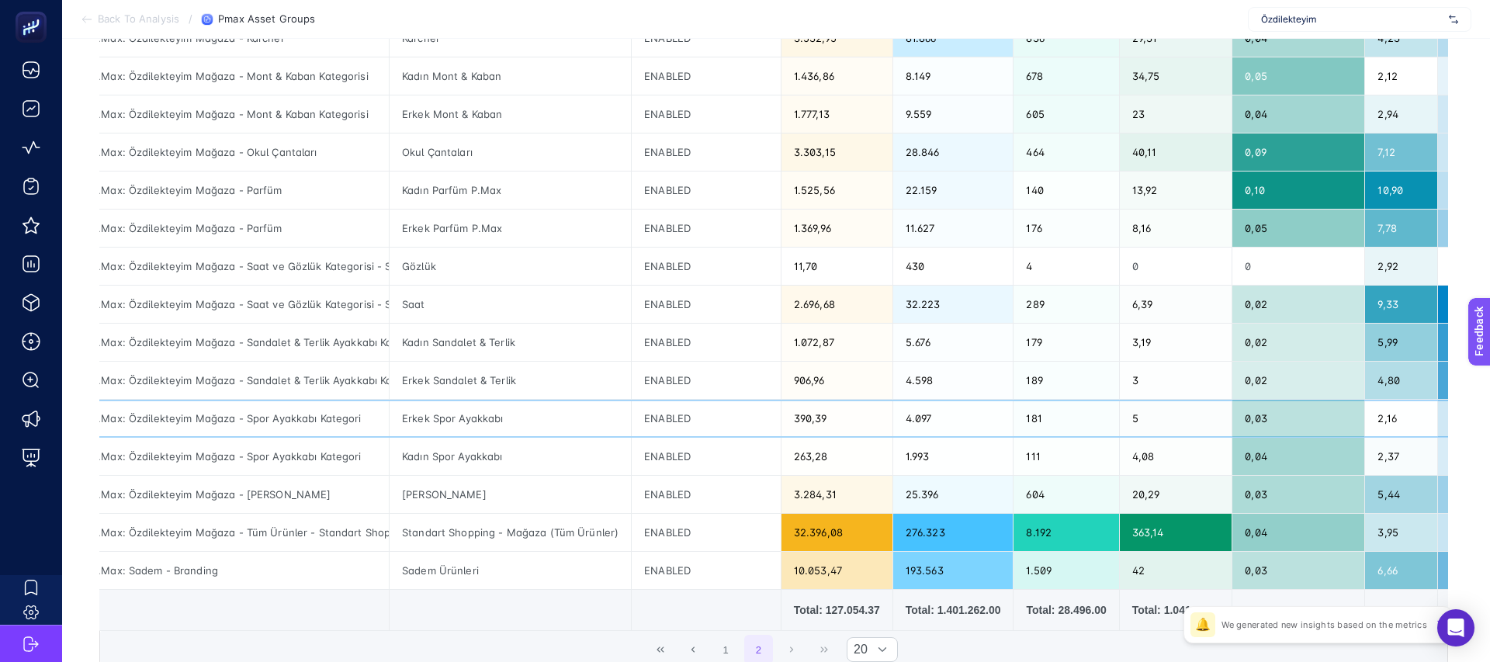
click at [474, 403] on div "Erkek Spor Ayakkabı" at bounding box center [509, 418] width 241 height 37
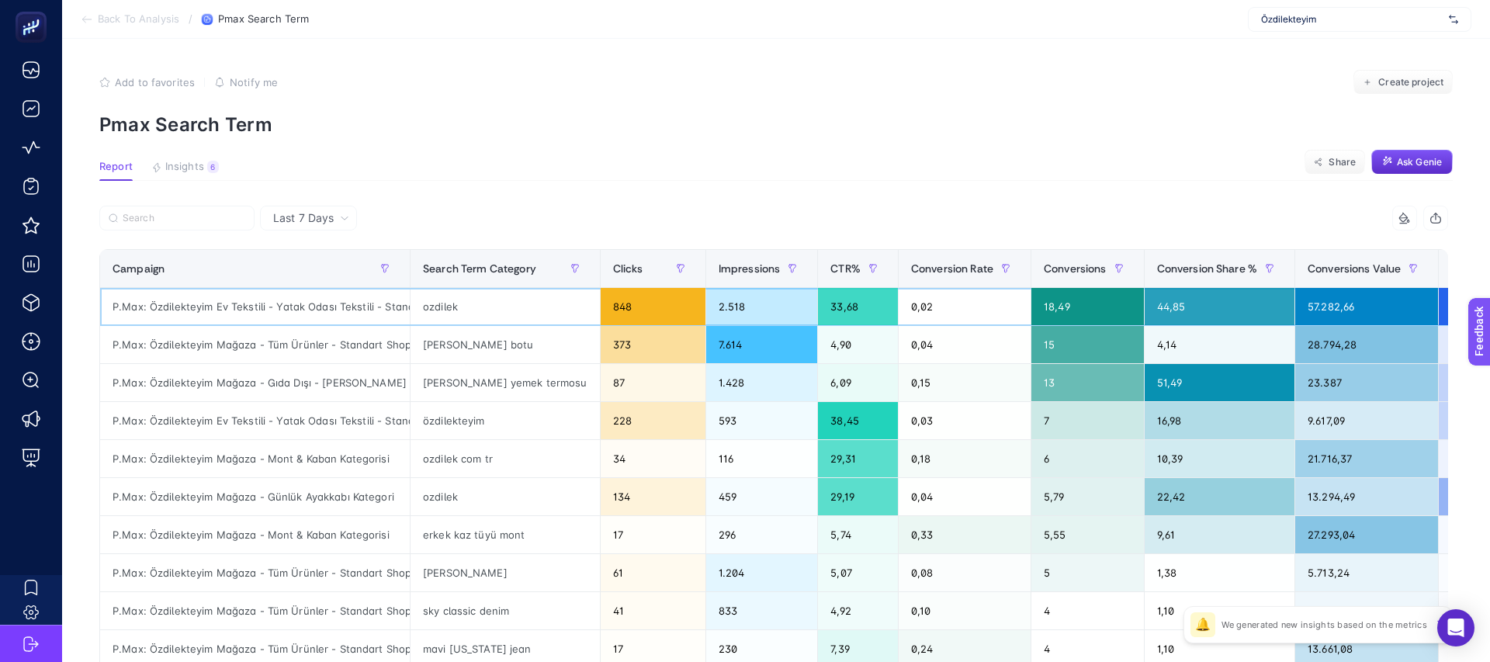
click at [437, 304] on div "ozdilek" at bounding box center [504, 306] width 189 height 37
click at [306, 462] on div "P.Max: Özdilekteyim Mağaza - Mont & Kaban Kategorisi" at bounding box center [255, 458] width 310 height 37
click at [309, 503] on div "P.Max: Özdilekteyim Mağaza - Günlük Ayakkabı Kategori" at bounding box center [255, 496] width 310 height 37
click at [355, 308] on div "P.Max: Özdilekteyim Ev Tekstili - Yatak Odası Tekstili - Standart Shopping" at bounding box center [255, 306] width 310 height 37
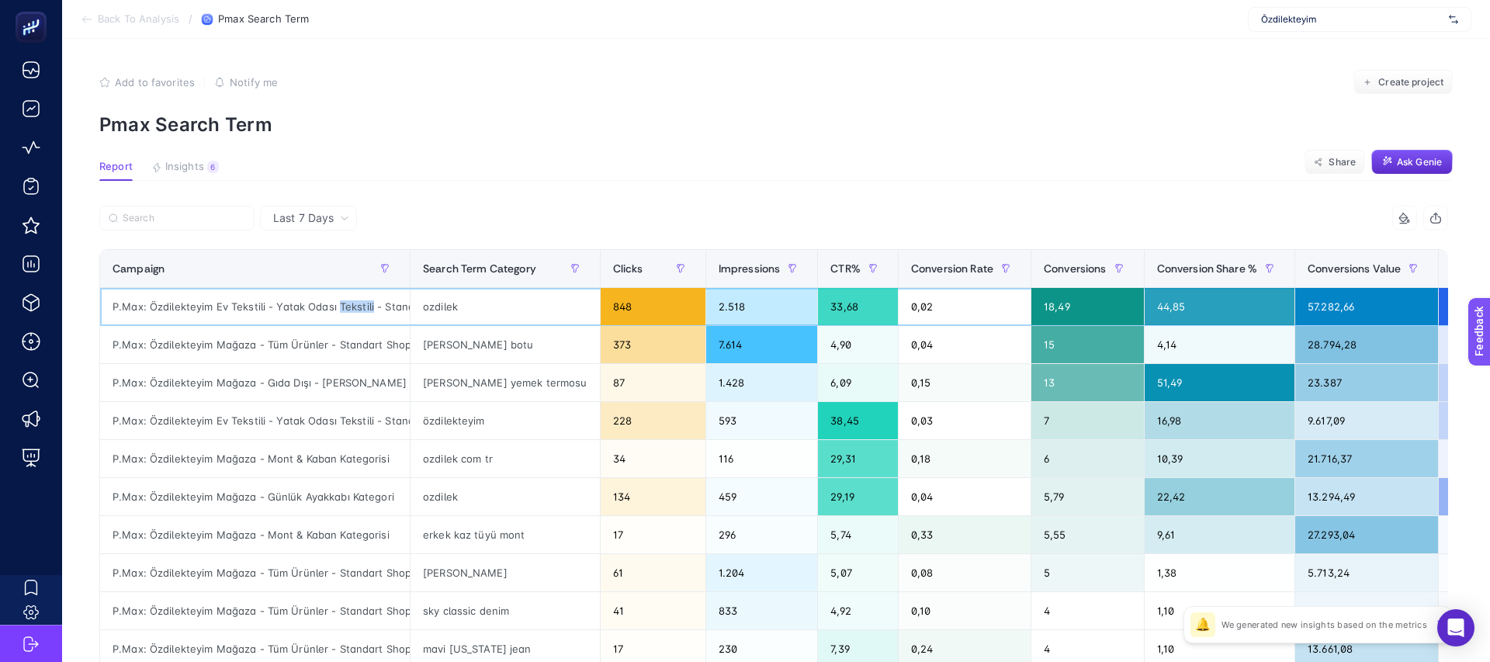
click at [355, 308] on div "P.Max: Özdilekteyim Ev Tekstili - Yatak Odası Tekstili - Standart Shopping" at bounding box center [255, 306] width 310 height 37
drag, startPoint x: 384, startPoint y: 309, endPoint x: 410, endPoint y: 306, distance: 25.7
click at [410, 306] on tr "P.Max: Özdilekteyim Ev Tekstili - Yatak Odası Tekstili - Standart Shopping ozdi…" at bounding box center [859, 307] width 1519 height 38
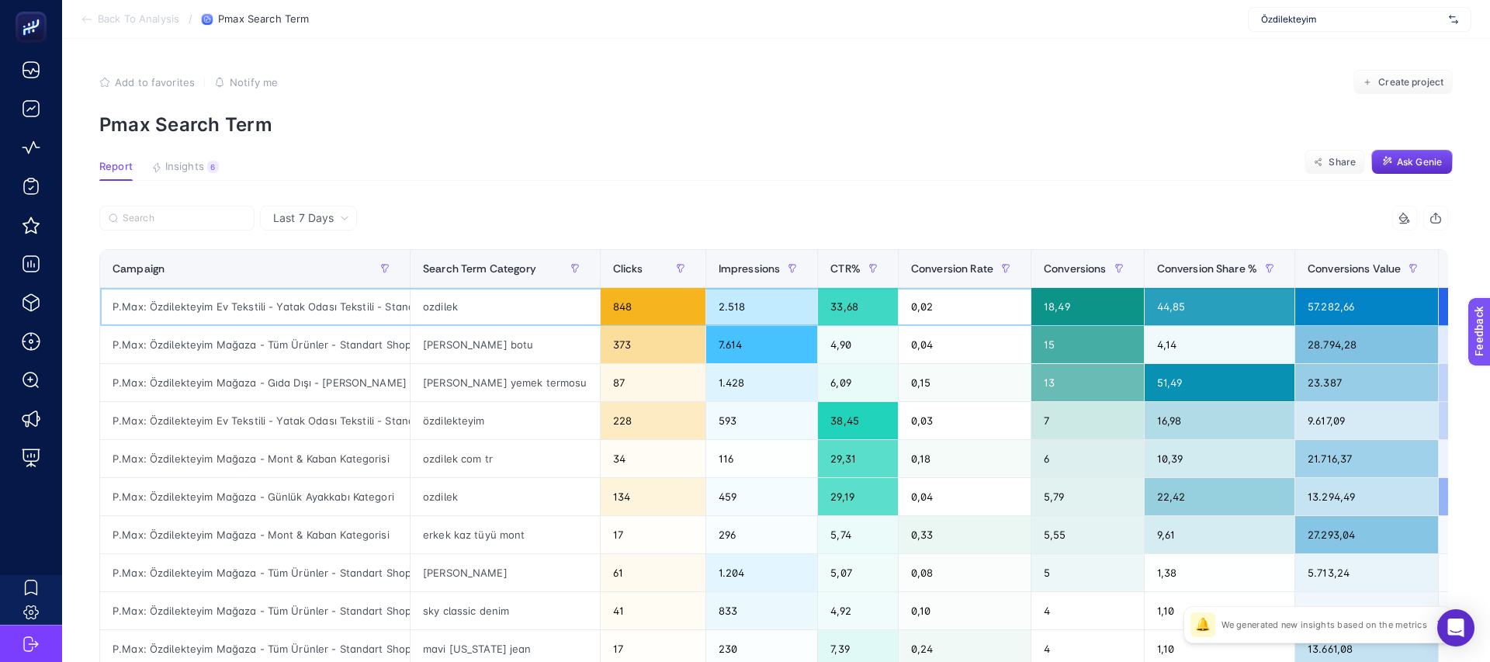
drag, startPoint x: 384, startPoint y: 310, endPoint x: 410, endPoint y: 310, distance: 25.6
click at [410, 310] on tr "P.Max: Özdilekteyim Ev Tekstili - Yatak Odası Tekstili - Standart Shopping ozdi…" at bounding box center [859, 307] width 1519 height 38
click at [406, 310] on div "P.Max: Özdilekteyim Ev Tekstili - Yatak Odası Tekstili - Standart Shopping" at bounding box center [255, 306] width 310 height 37
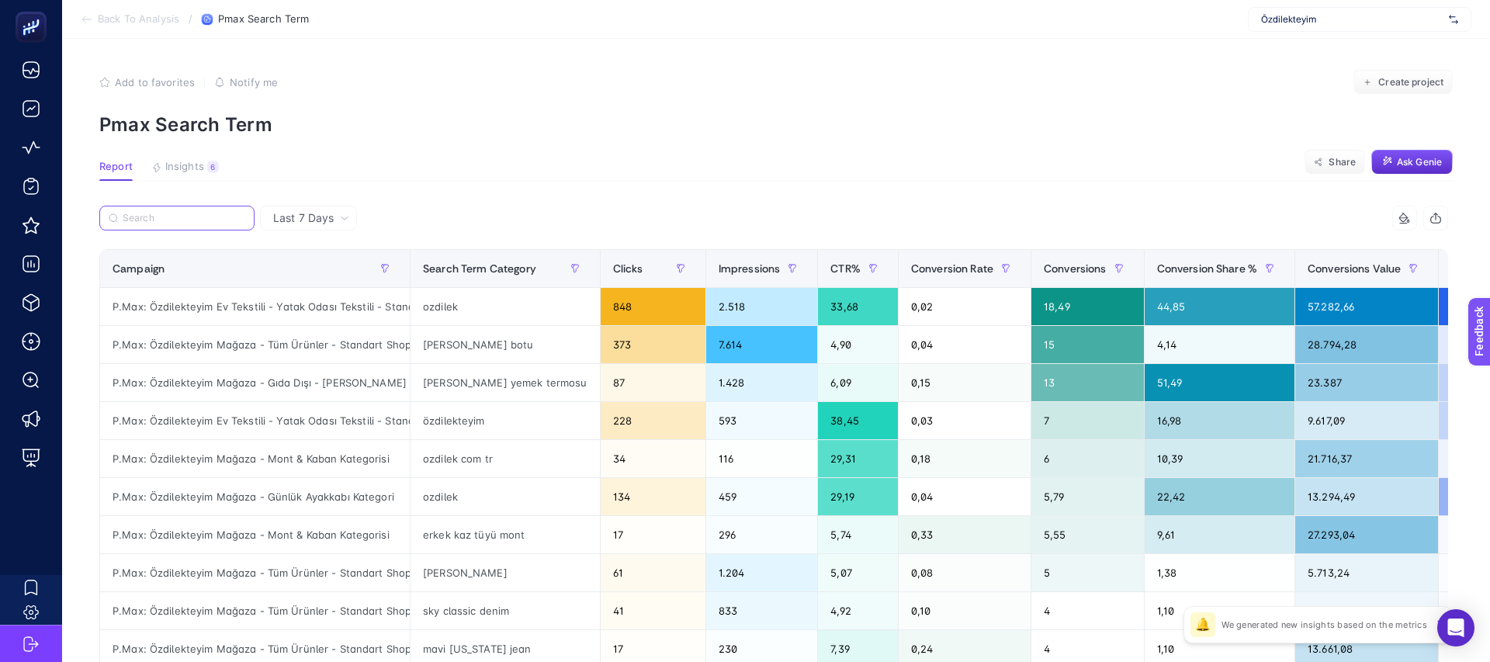
click at [180, 220] on input "Search" at bounding box center [184, 219] width 123 height 12
type input "zdilek"
click at [459, 280] on div "Search Term Category" at bounding box center [505, 268] width 164 height 25
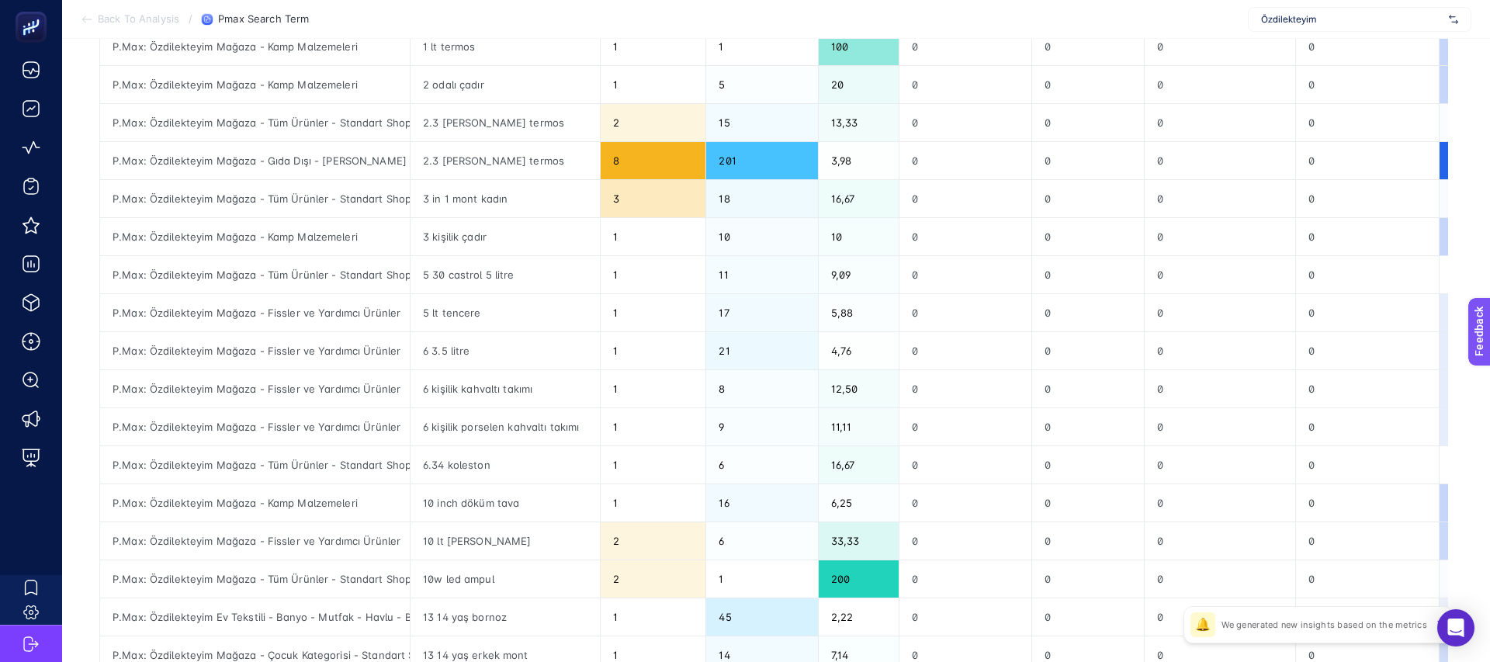
scroll to position [590, 0]
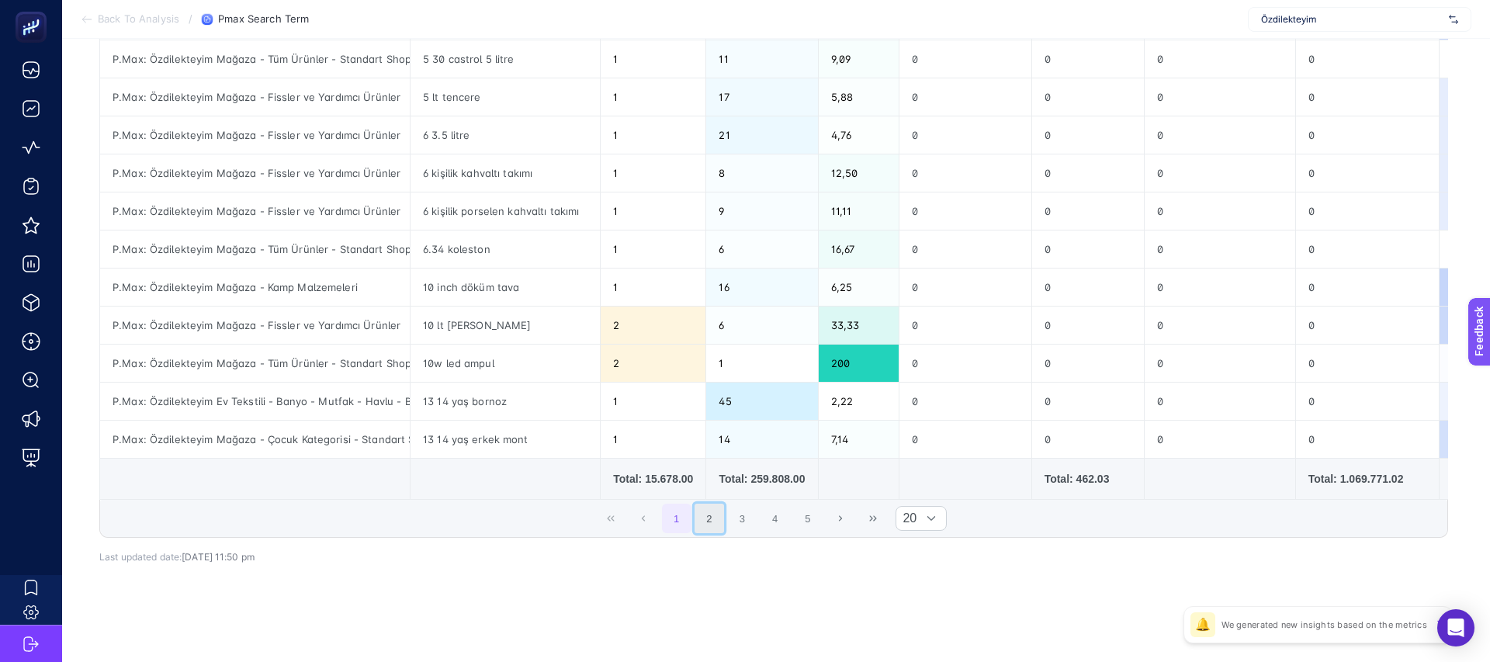
click at [714, 522] on button "2" at bounding box center [708, 517] width 29 height 29
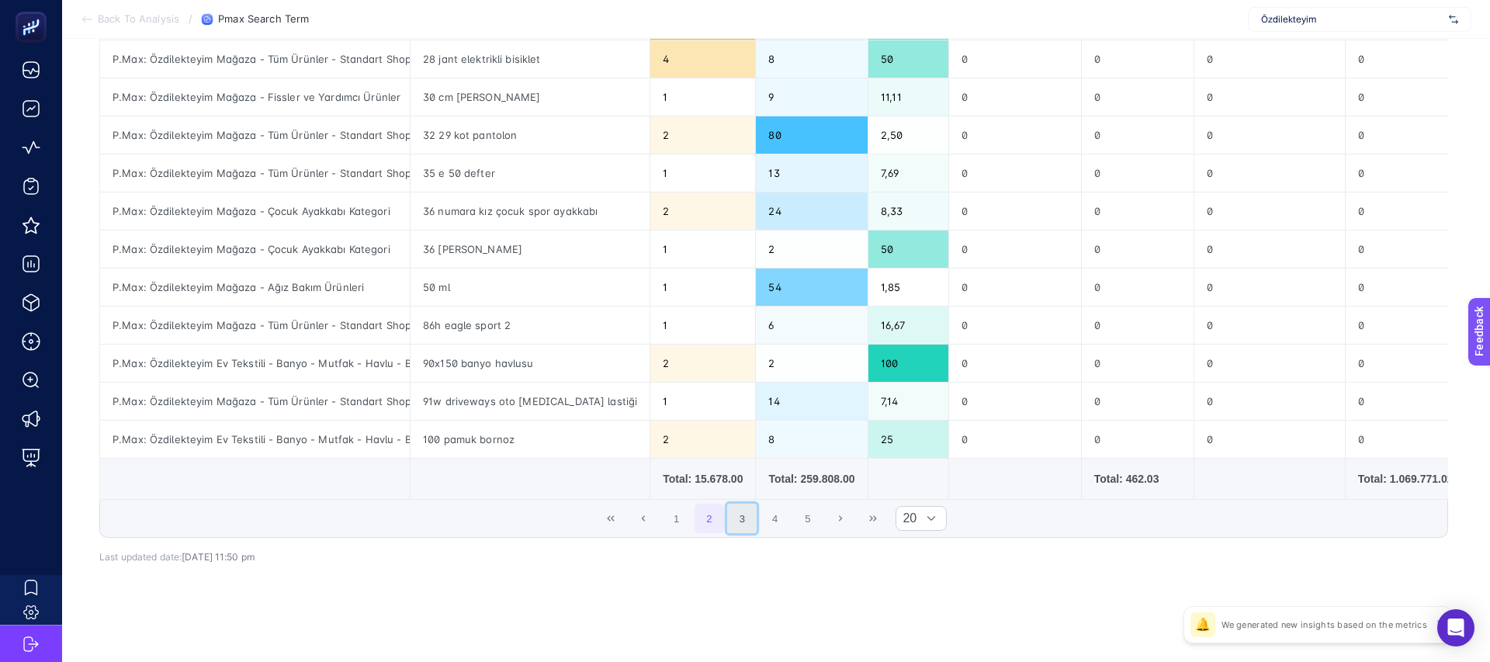
click at [743, 518] on button "3" at bounding box center [741, 517] width 29 height 29
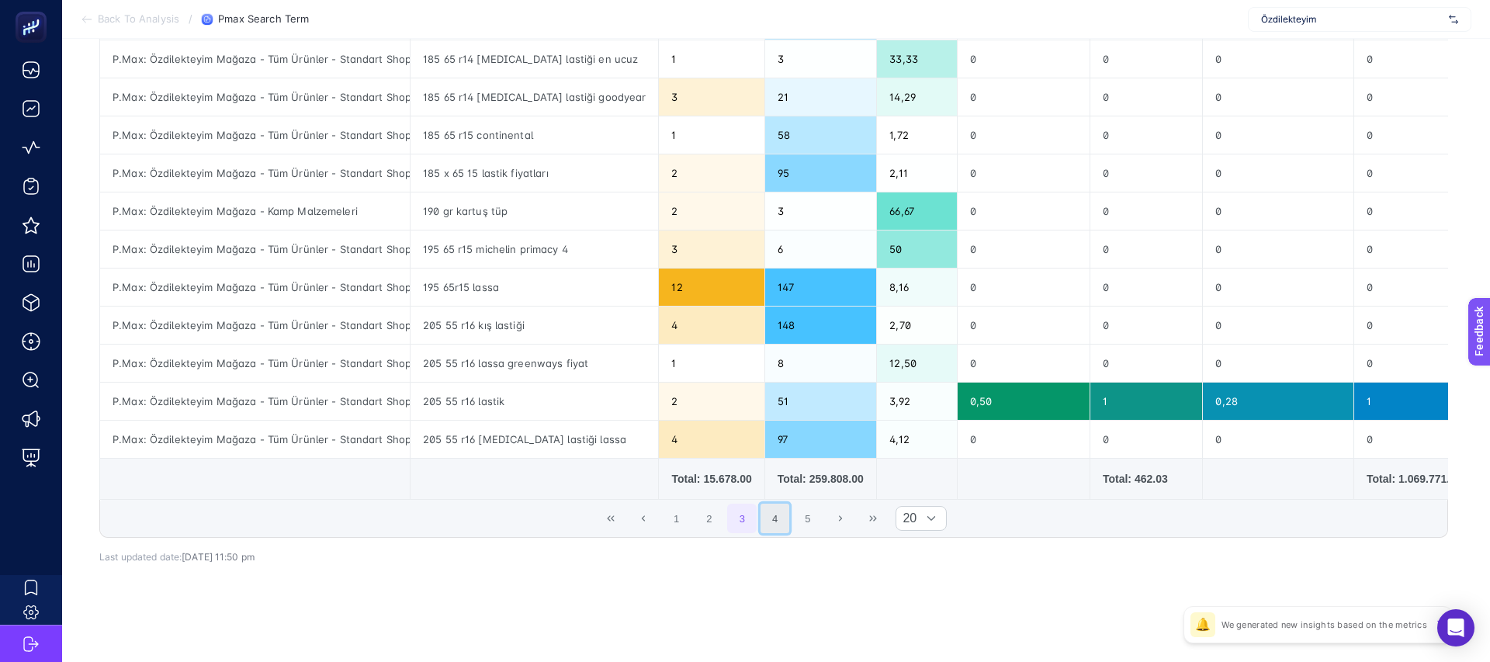
click at [777, 519] on button "4" at bounding box center [774, 517] width 29 height 29
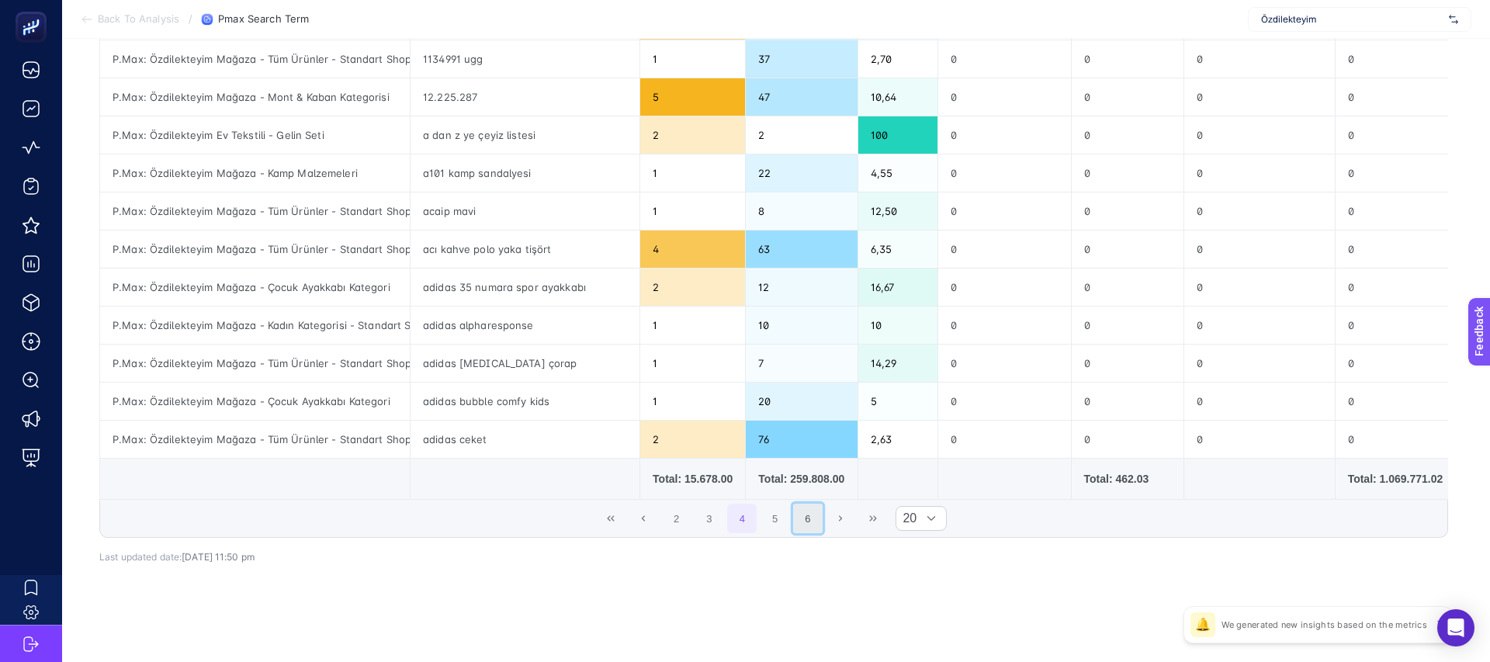
click at [804, 517] on button "6" at bounding box center [807, 517] width 29 height 29
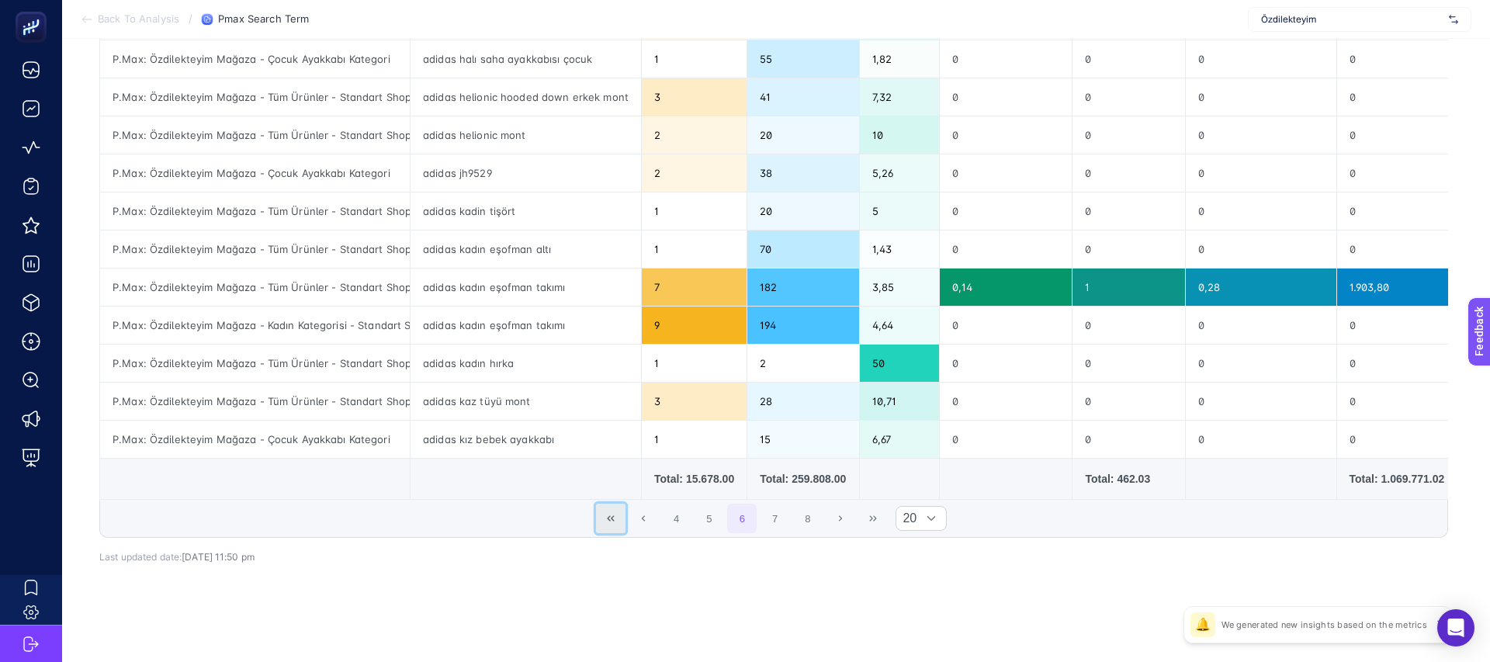
click at [604, 517] on button "First Page" at bounding box center [610, 517] width 29 height 29
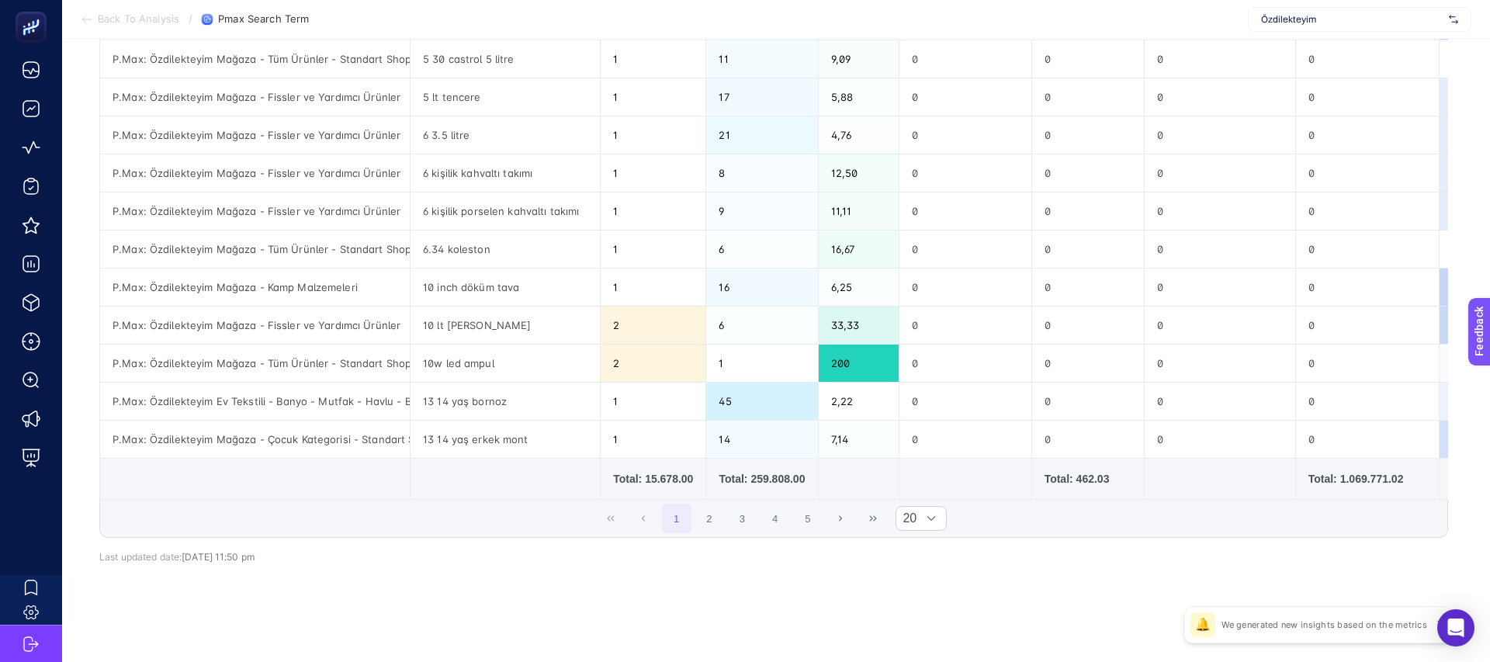
scroll to position [0, 0]
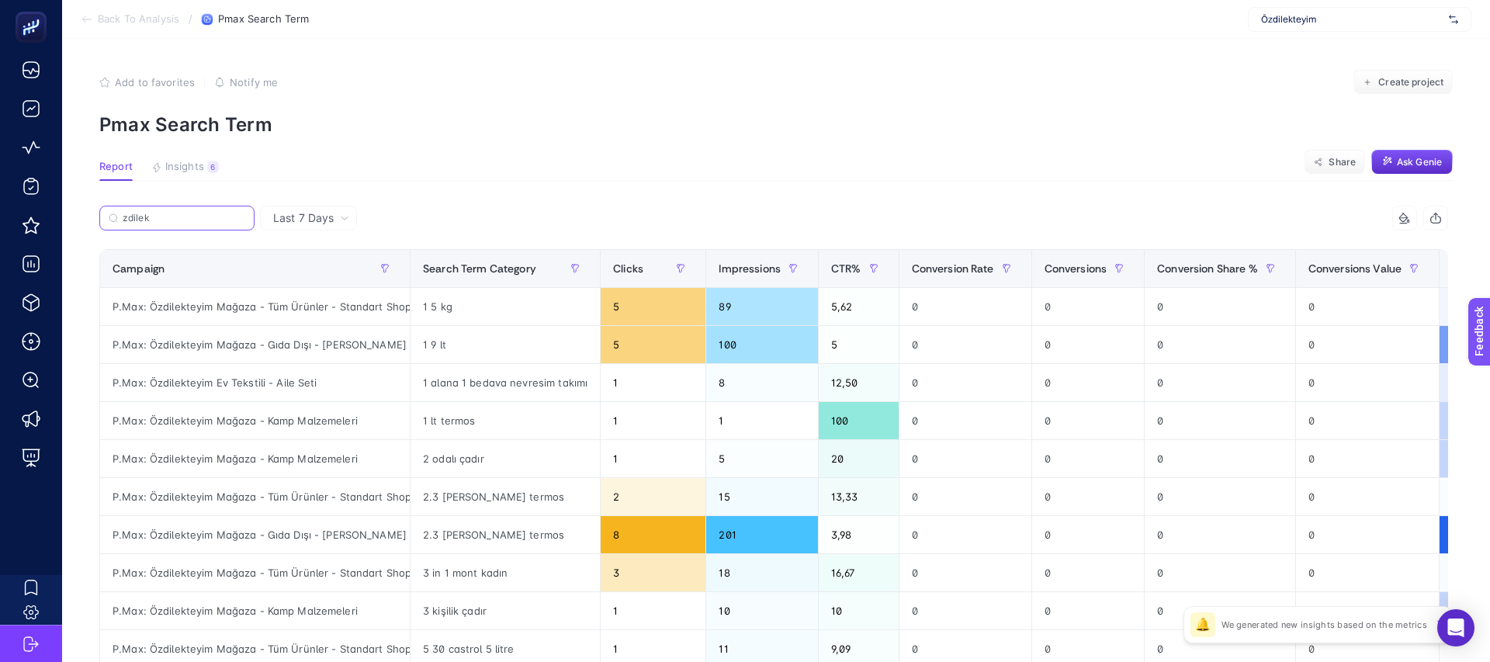
click at [159, 219] on input "zdilek" at bounding box center [184, 219] width 123 height 12
click at [159, 219] on input "zdilek" at bounding box center [177, 219] width 106 height 12
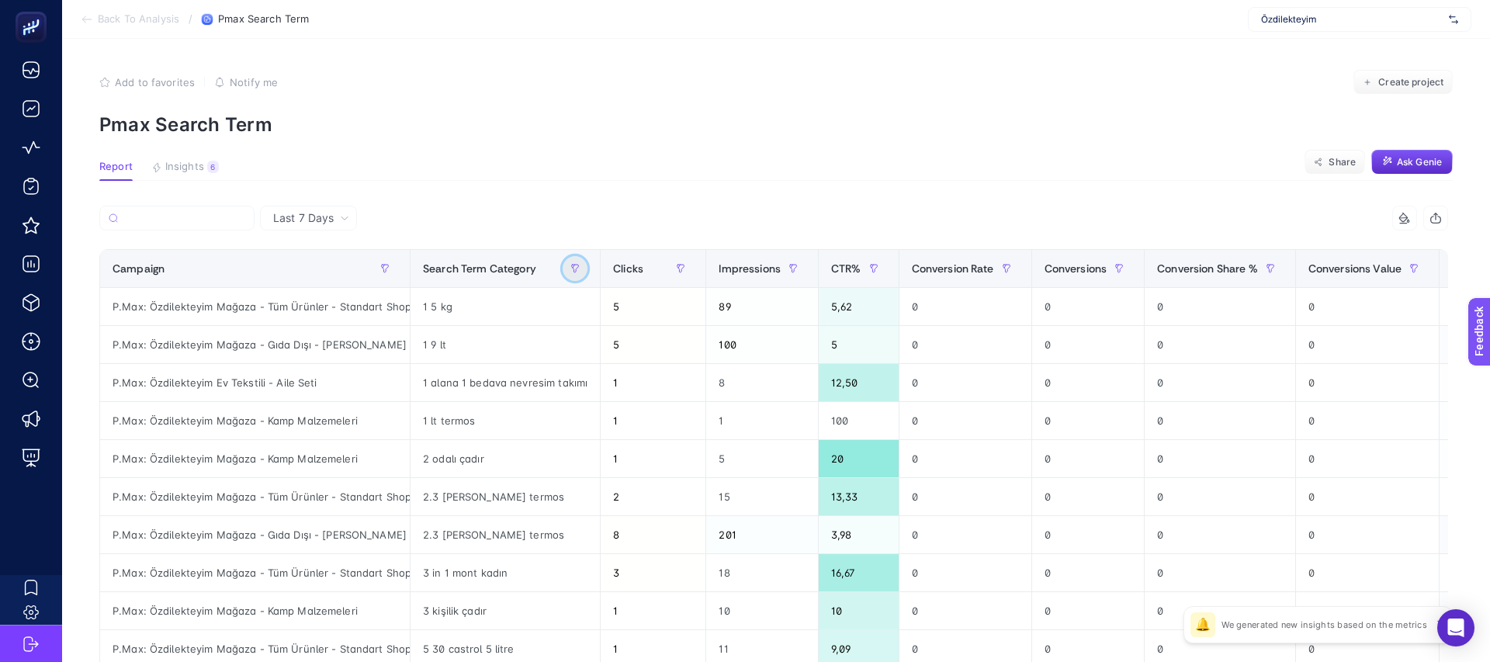
click at [573, 268] on icon "button" at bounding box center [575, 269] width 7 height 8
click at [592, 365] on span "Starts with" at bounding box center [642, 354] width 138 height 31
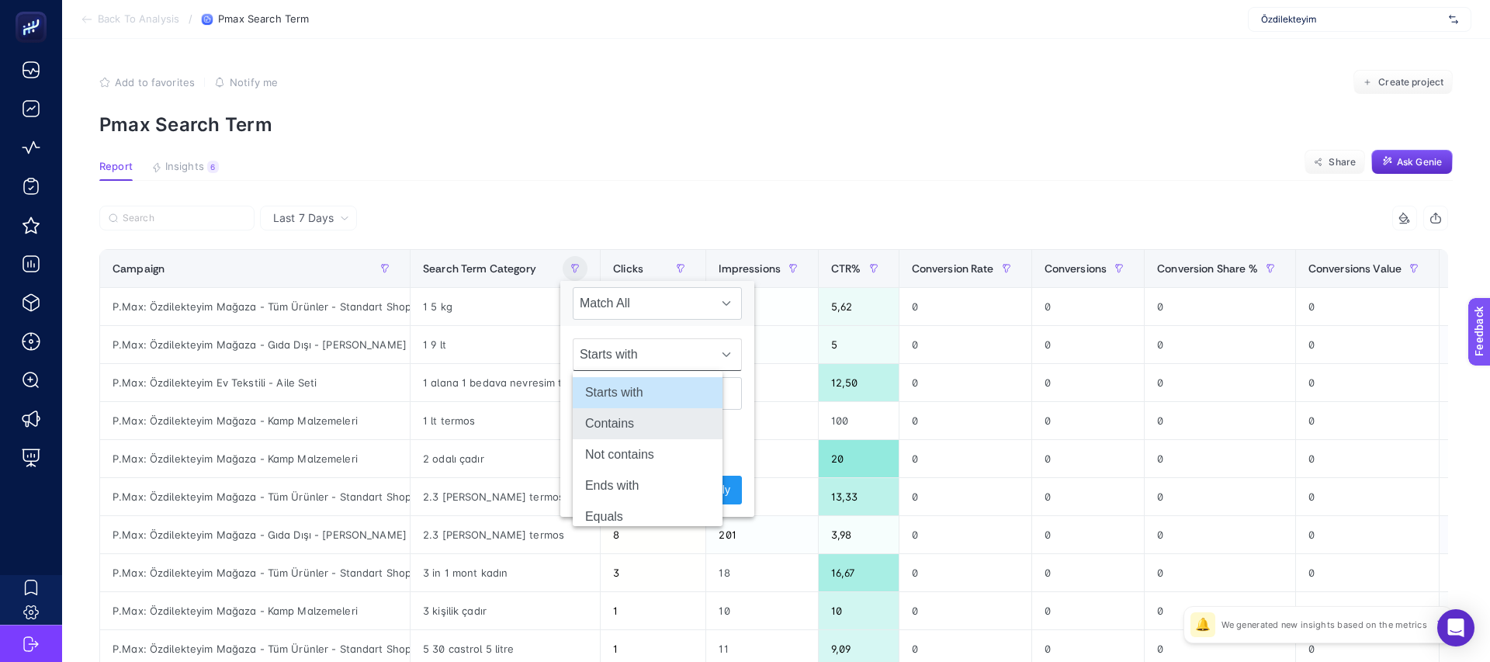
click at [601, 425] on li "Contains" at bounding box center [648, 423] width 150 height 31
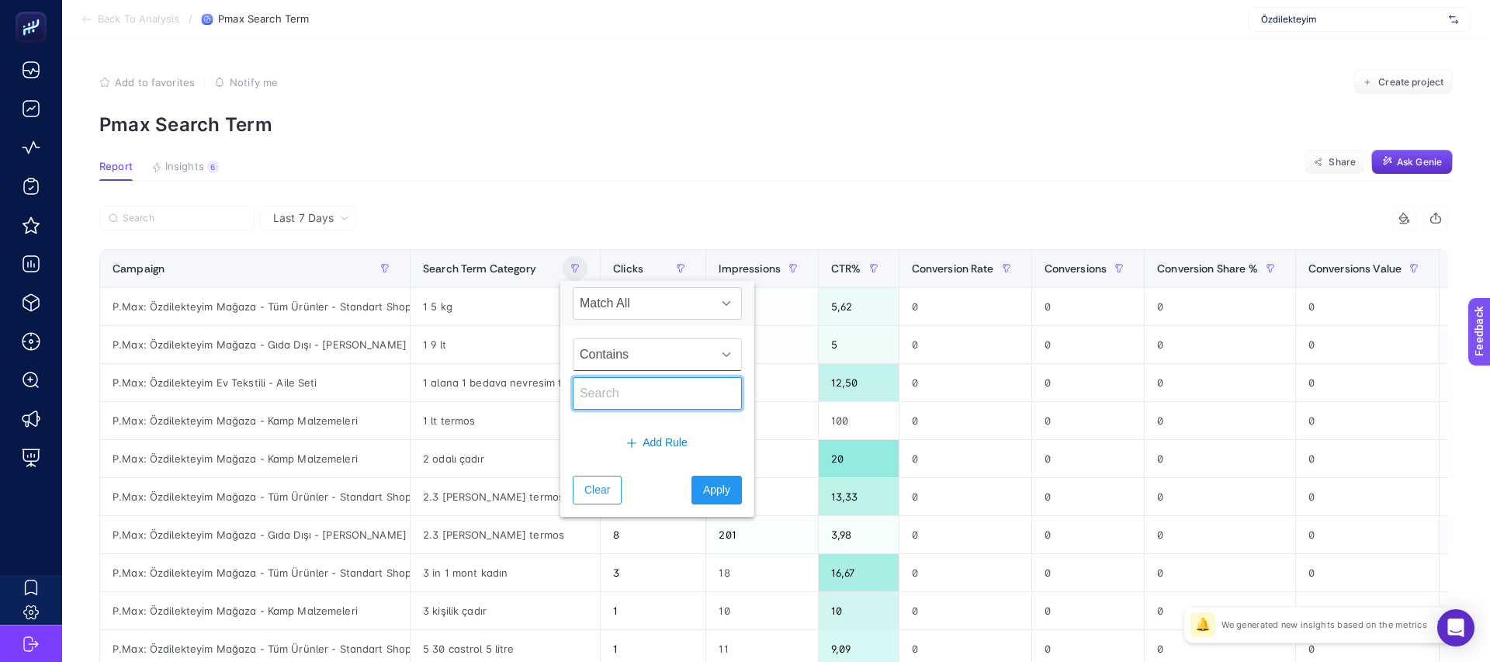
click at [601, 386] on input "text" at bounding box center [657, 393] width 169 height 33
type input "zdil"
click at [703, 497] on span "Apply" at bounding box center [716, 490] width 27 height 16
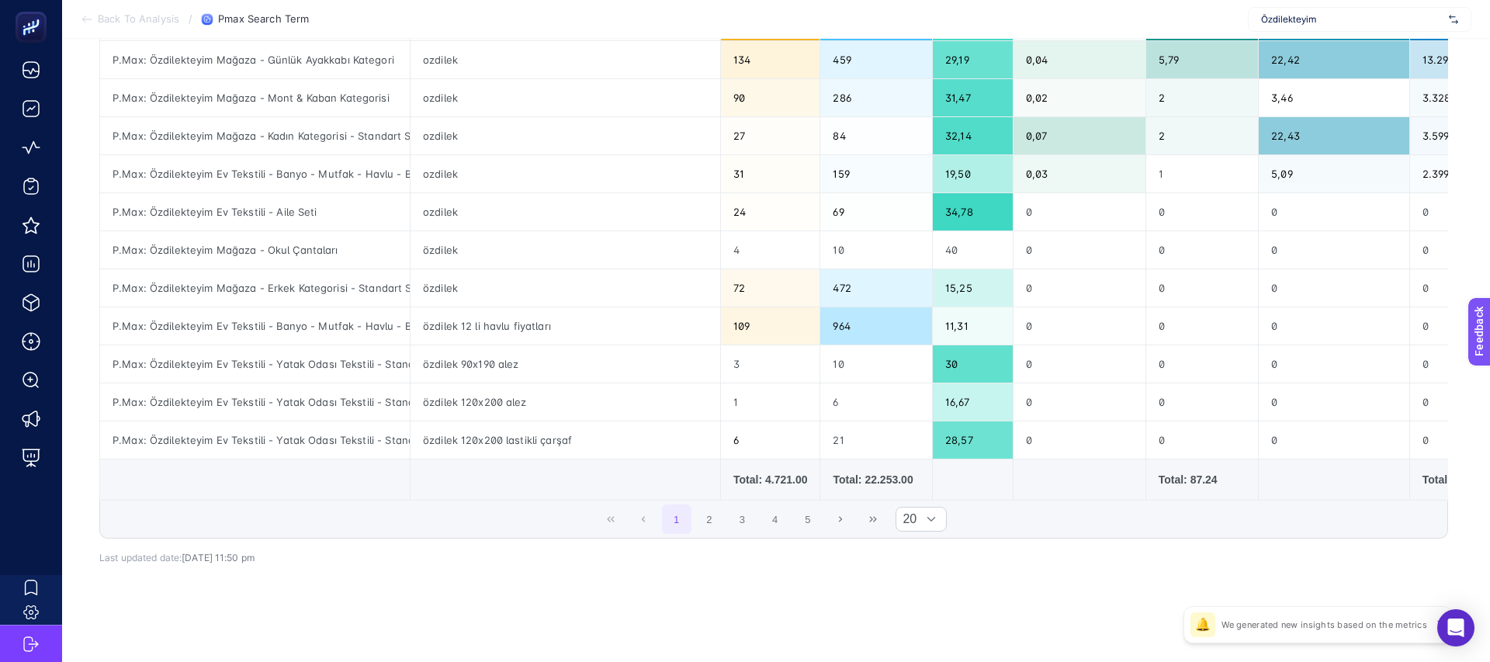
scroll to position [588, 0]
click at [712, 517] on button "2" at bounding box center [708, 519] width 29 height 29
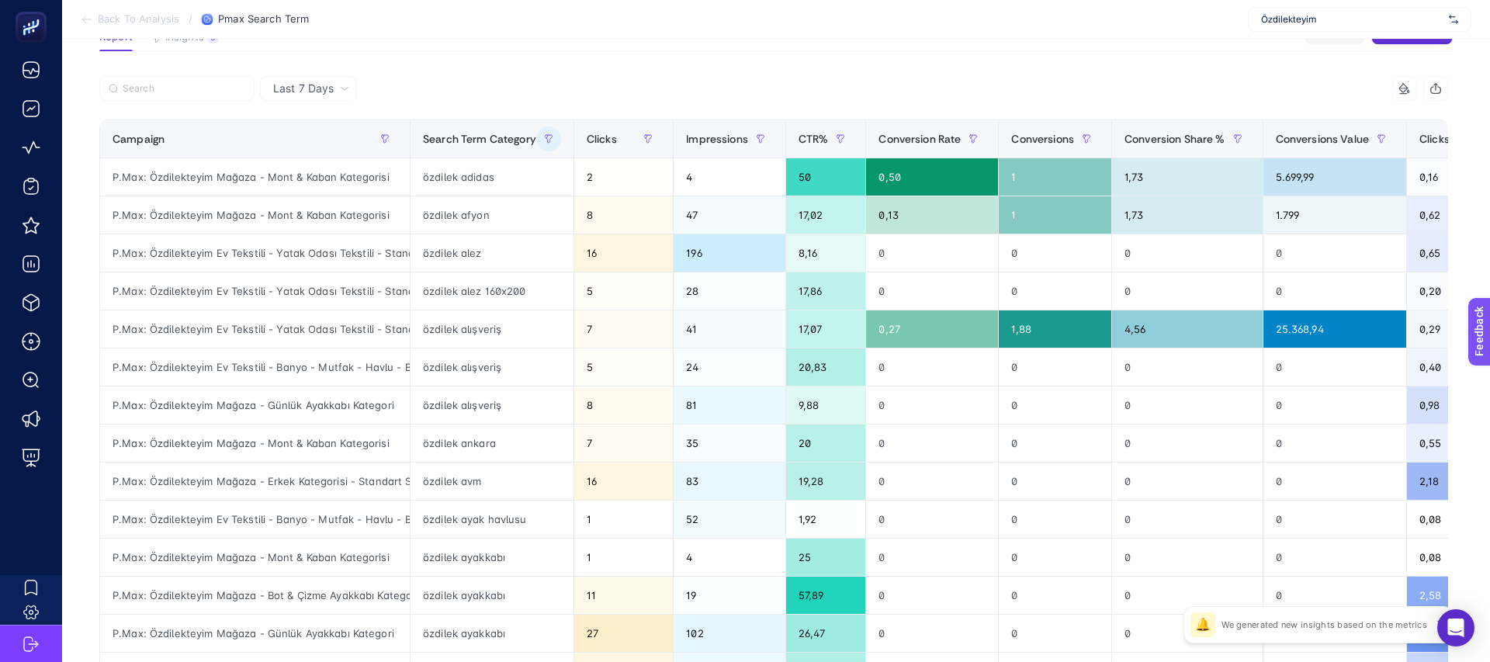
scroll to position [129, 0]
click at [549, 139] on icon "button" at bounding box center [548, 140] width 7 height 8
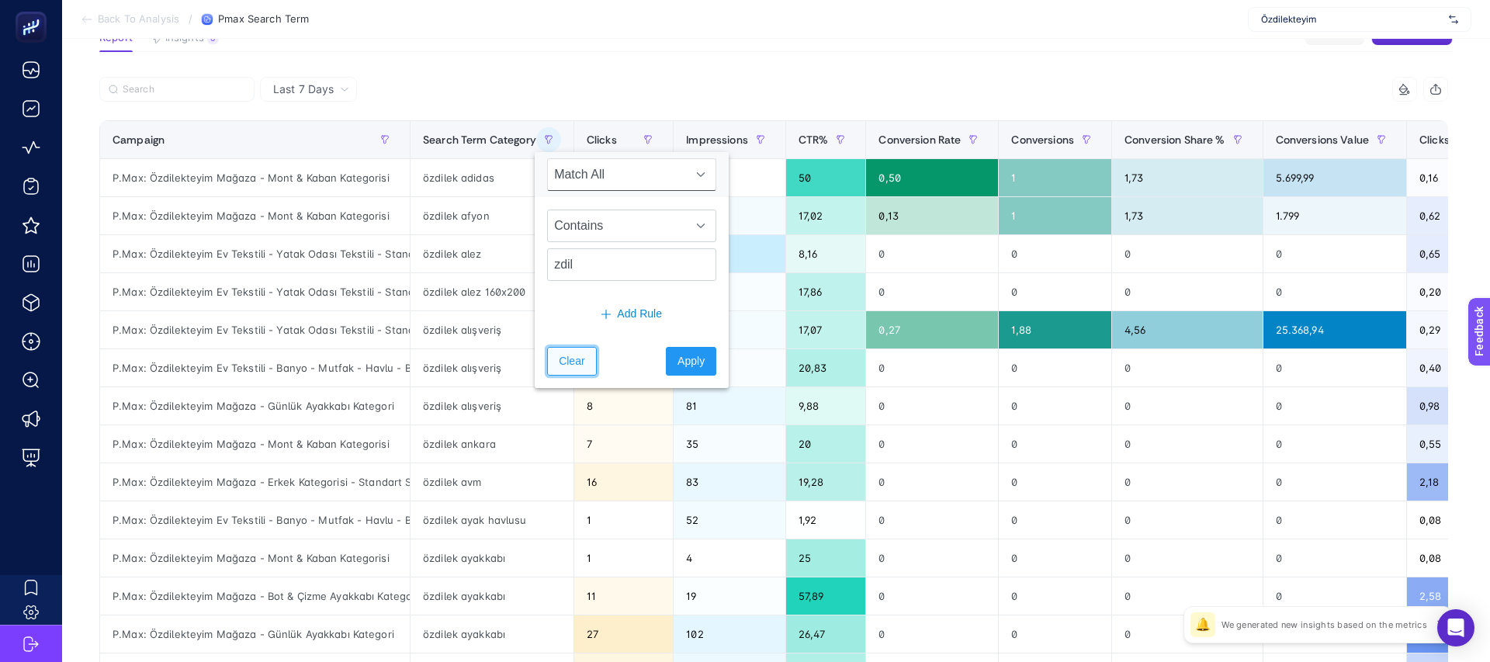
click at [577, 357] on span "Clear" at bounding box center [572, 361] width 26 height 16
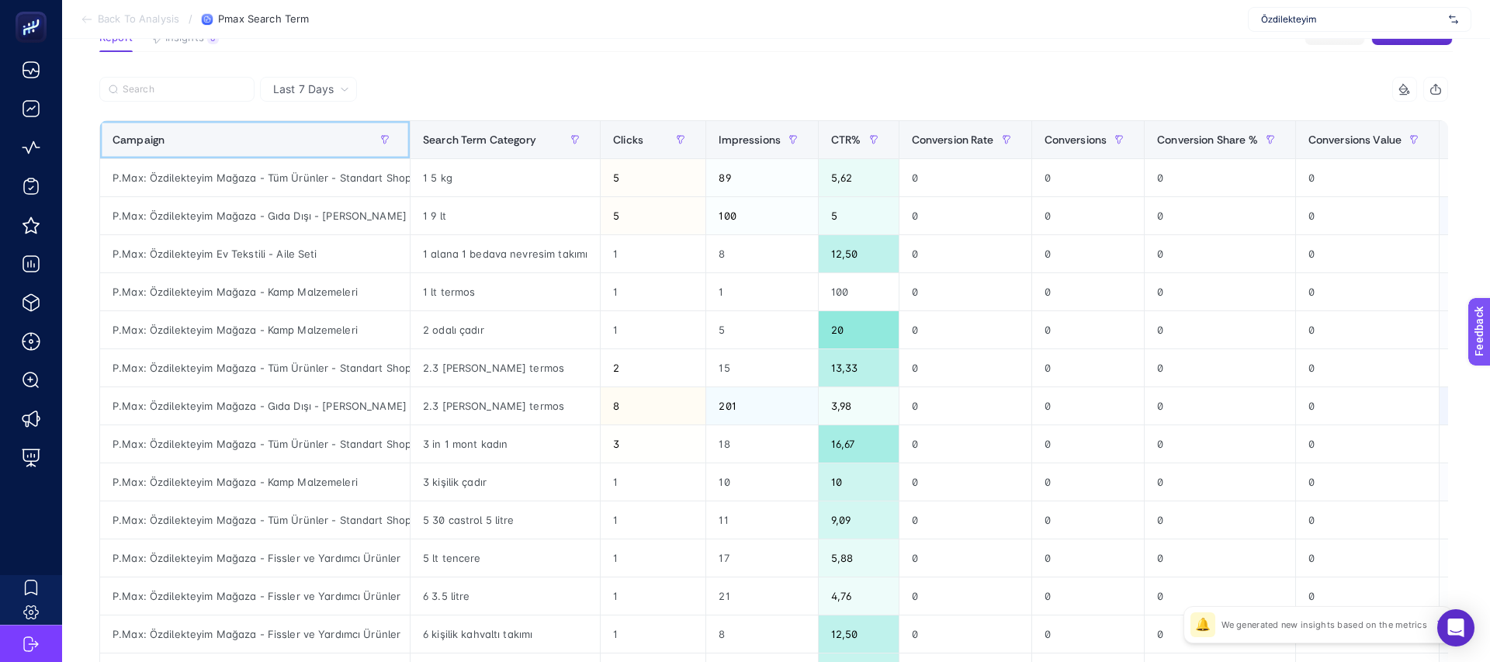
click at [292, 128] on div "Campaign" at bounding box center [254, 139] width 285 height 25
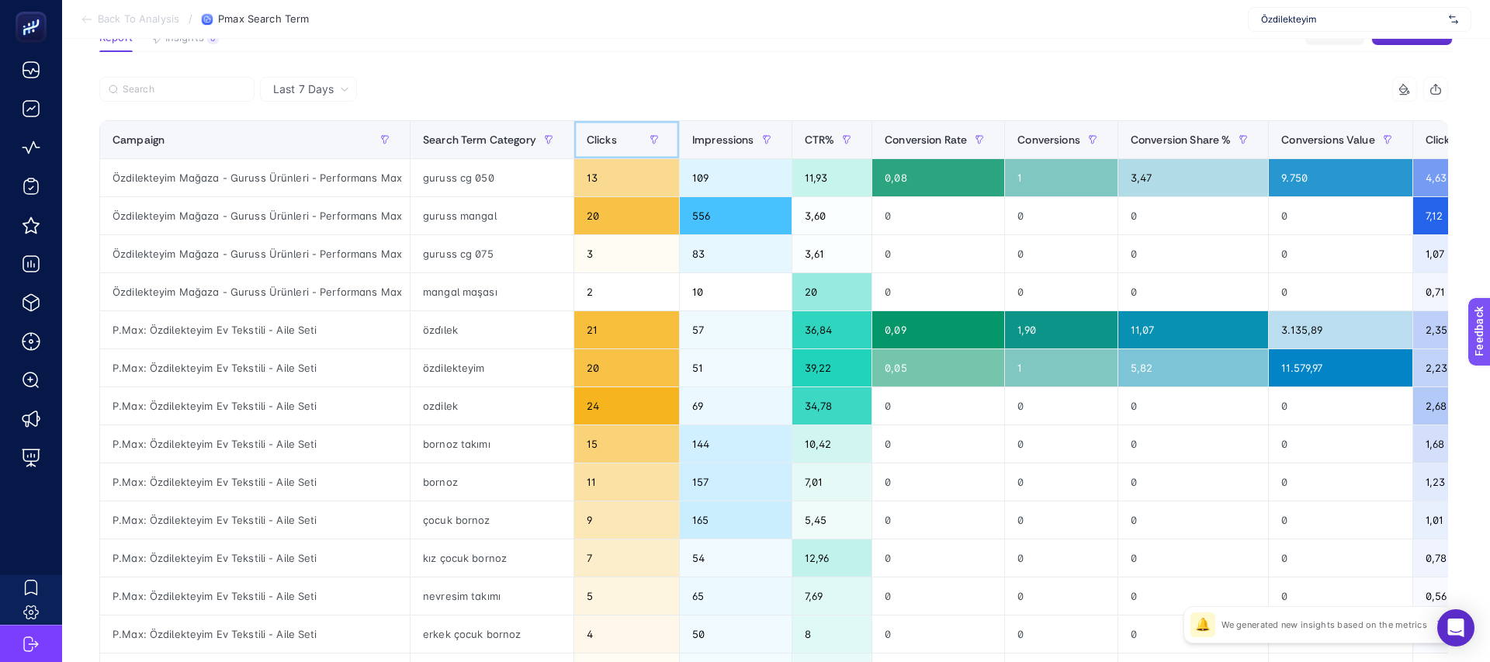
click at [631, 134] on div "Clicks" at bounding box center [626, 139] width 80 height 25
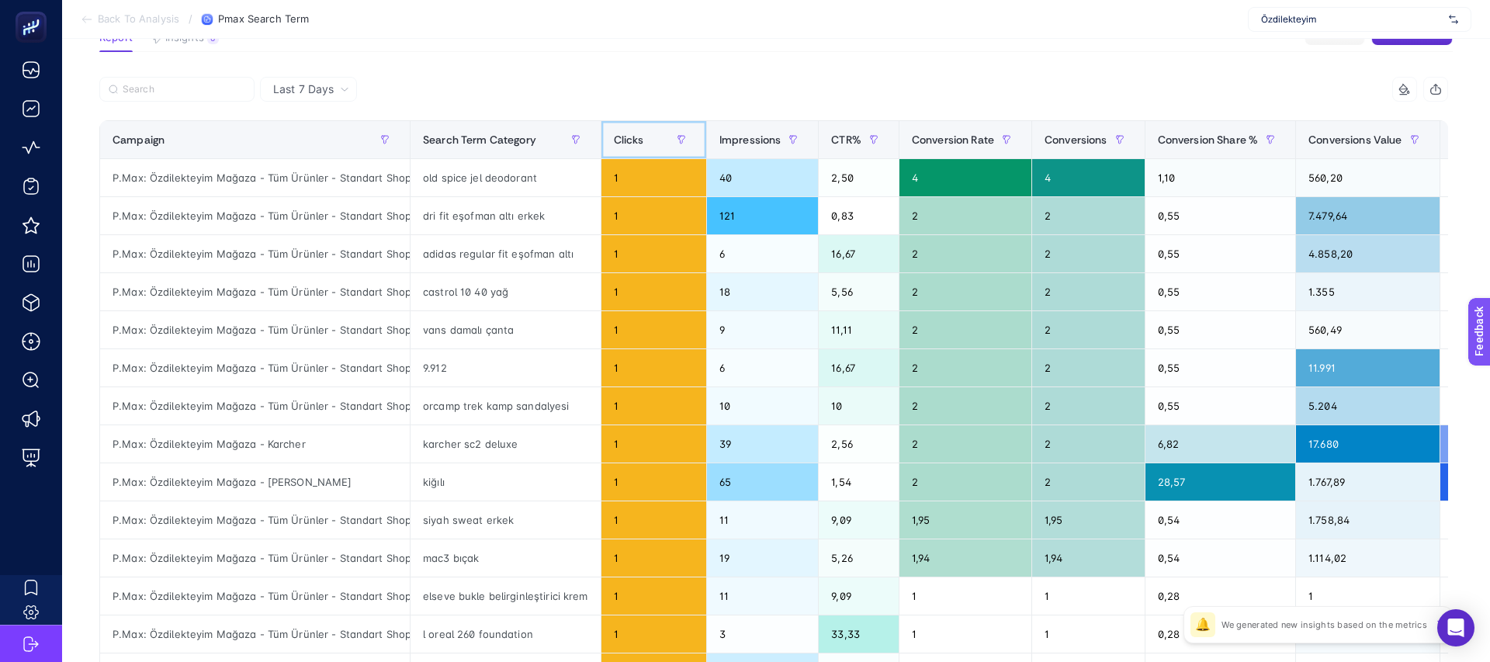
click at [631, 134] on span "Clicks" at bounding box center [629, 139] width 30 height 12
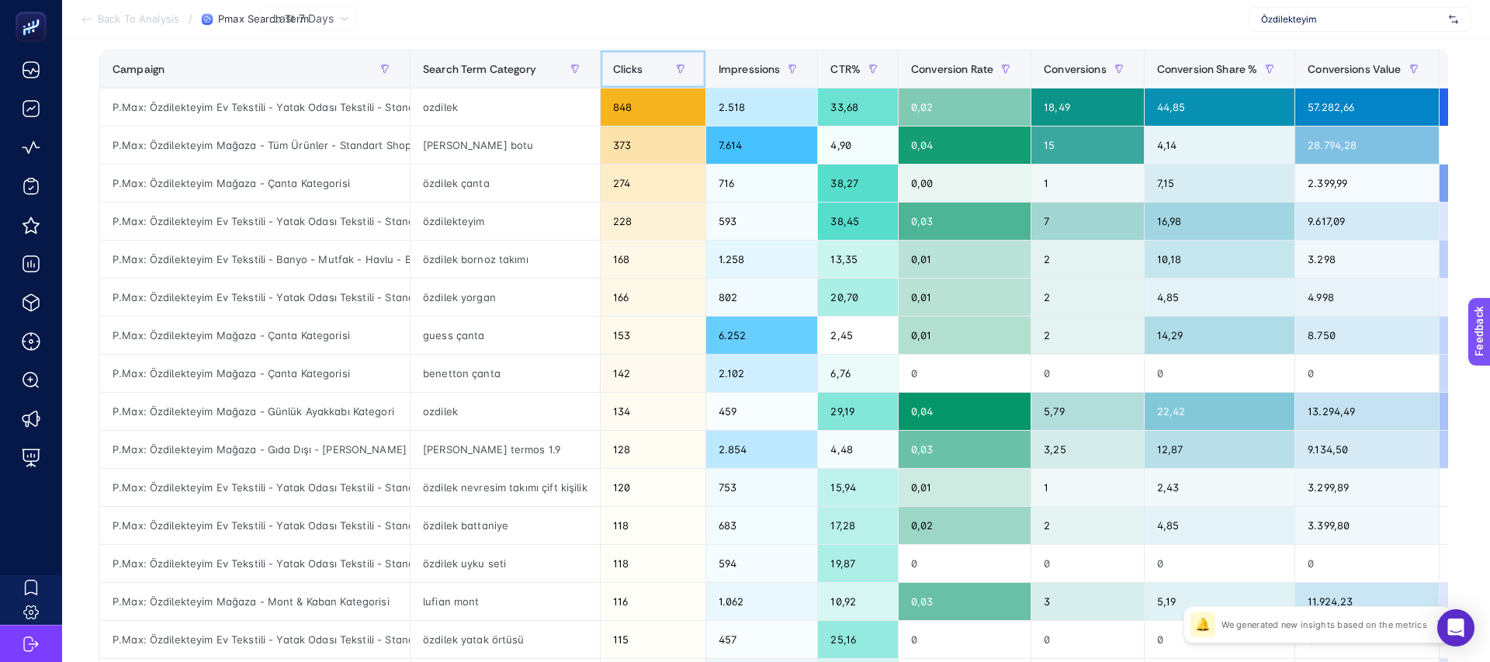
scroll to position [181, 0]
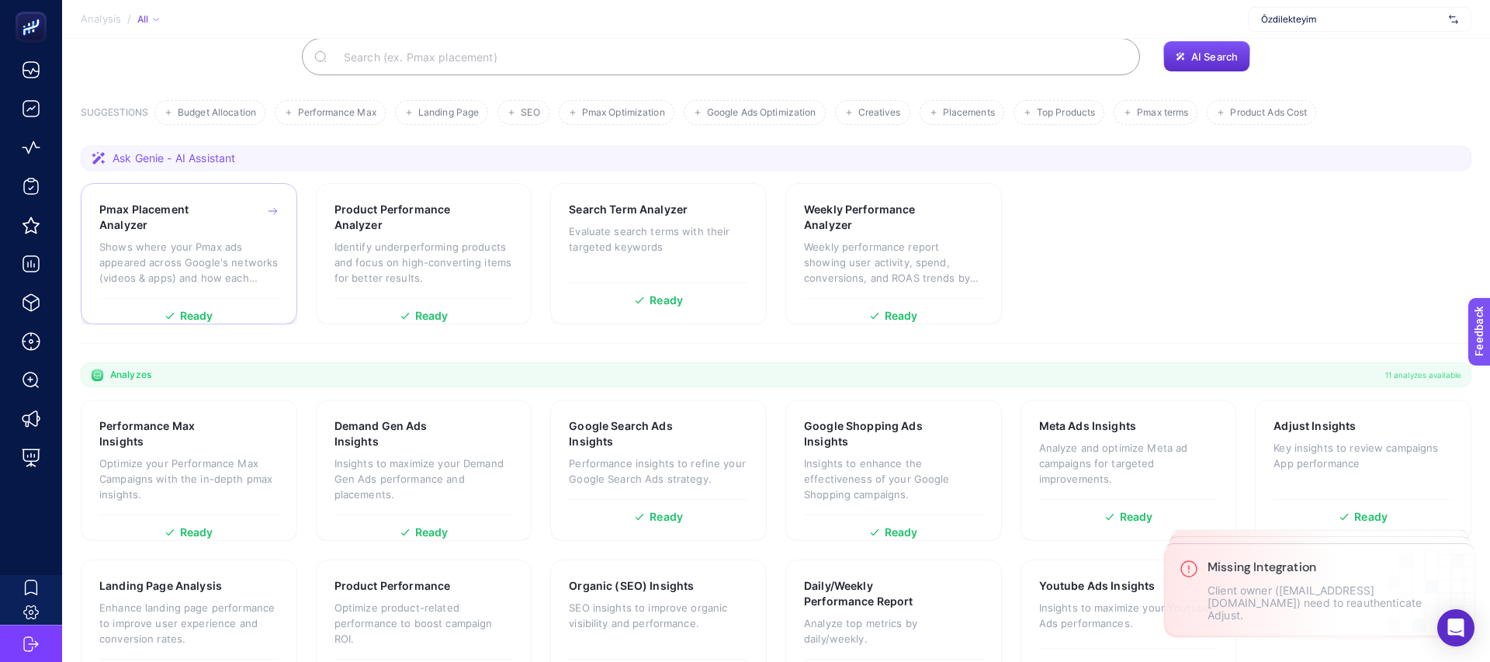
scroll to position [178, 0]
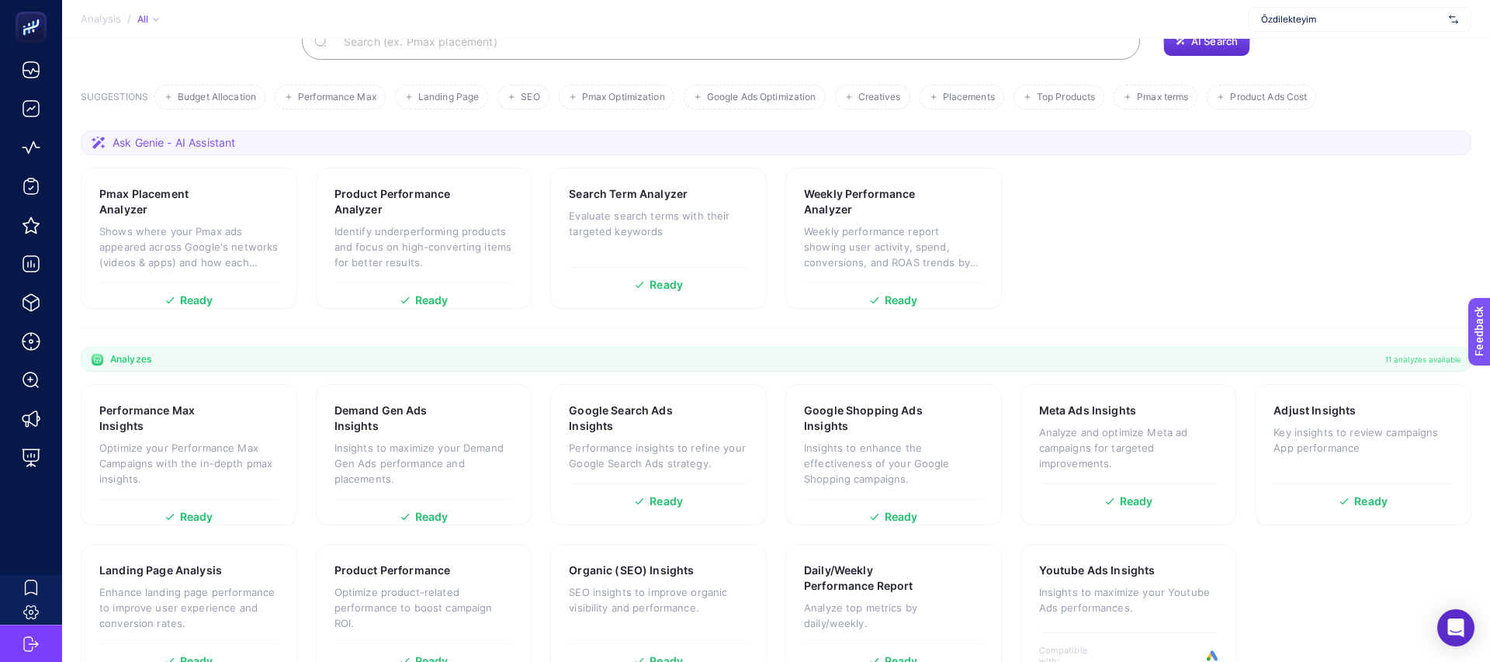
click at [1006, 347] on section "Analyzes 11 analyzes available Performance Max Insights Optimize your Performan…" at bounding box center [776, 516] width 1390 height 338
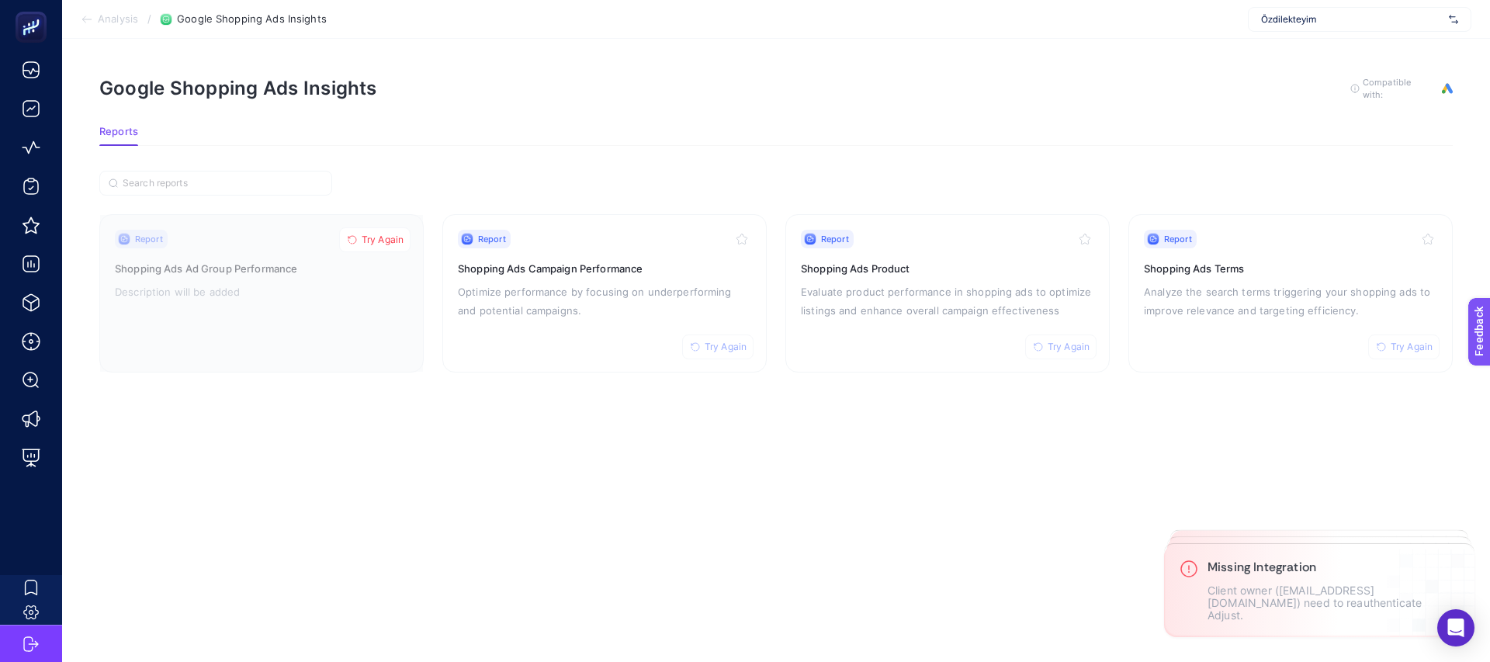
click at [986, 103] on section "Google Shopping Ads Insights To get quality results from this analysis, we reco…" at bounding box center [775, 101] width 1353 height 50
click at [401, 235] on span "Try Again" at bounding box center [383, 240] width 42 height 12
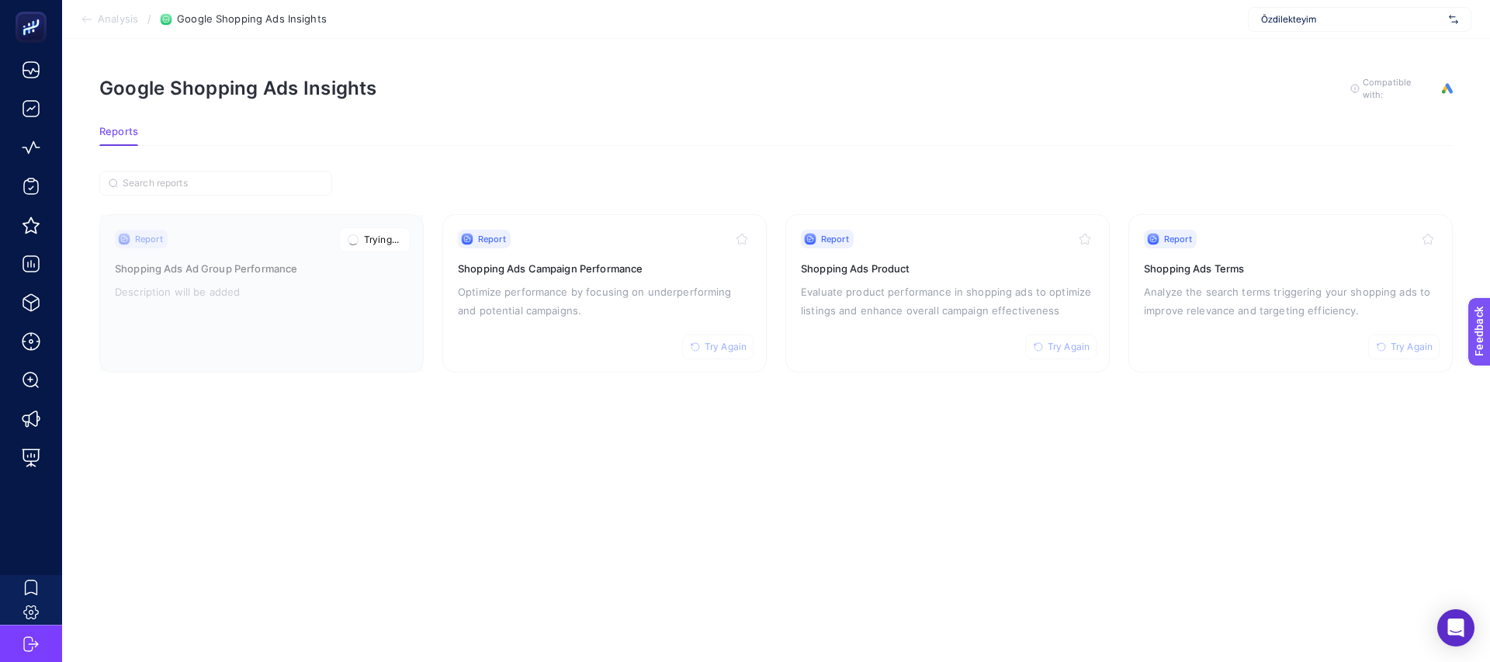
click at [929, 400] on article "Google Shopping Ads Insights To get quality results from this analysis, we reco…" at bounding box center [775, 350] width 1427 height 623
click at [1023, 91] on div "Google Shopping Ads Insights To get quality results from this analysis, we reco…" at bounding box center [775, 88] width 1353 height 25
click at [1109, 126] on section "Reports" at bounding box center [775, 136] width 1353 height 20
click at [1196, 321] on div "Report Try Again Shopping Ads Terms Analyze the search terms triggering your sh…" at bounding box center [1290, 293] width 293 height 127
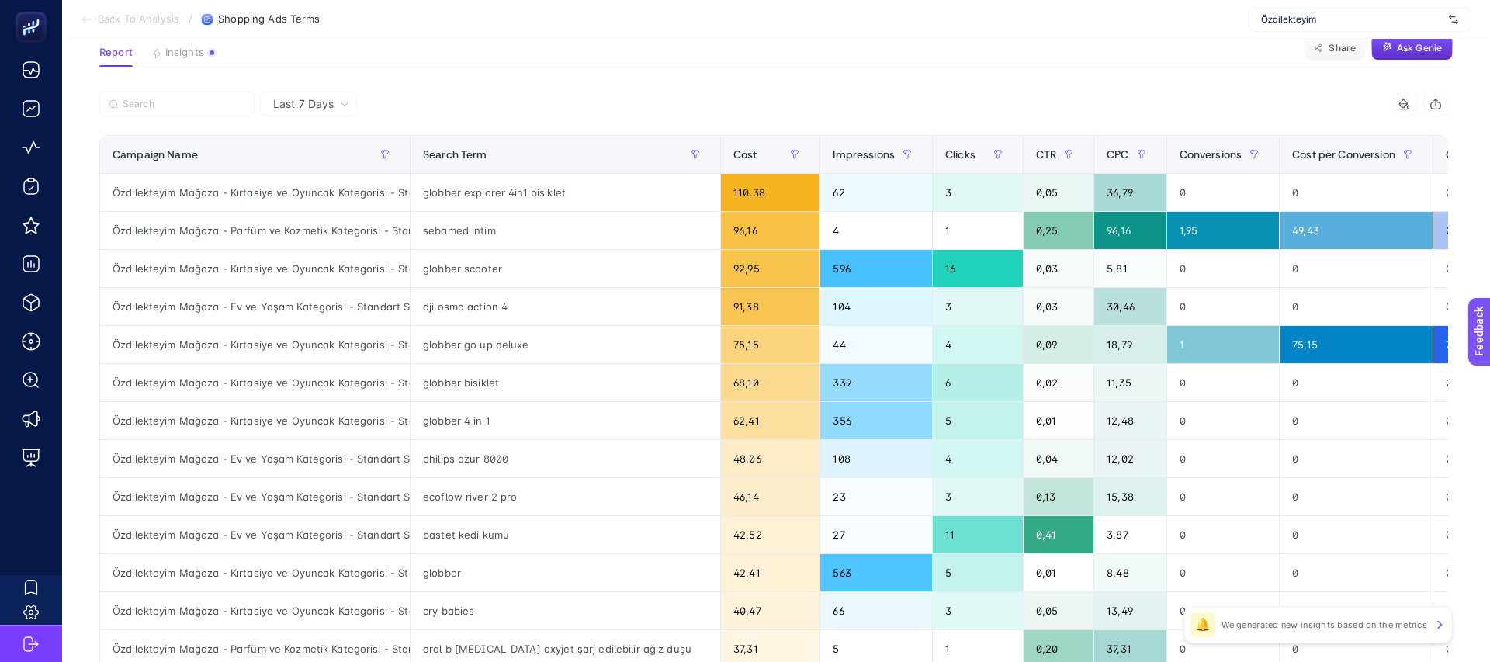
scroll to position [116, 0]
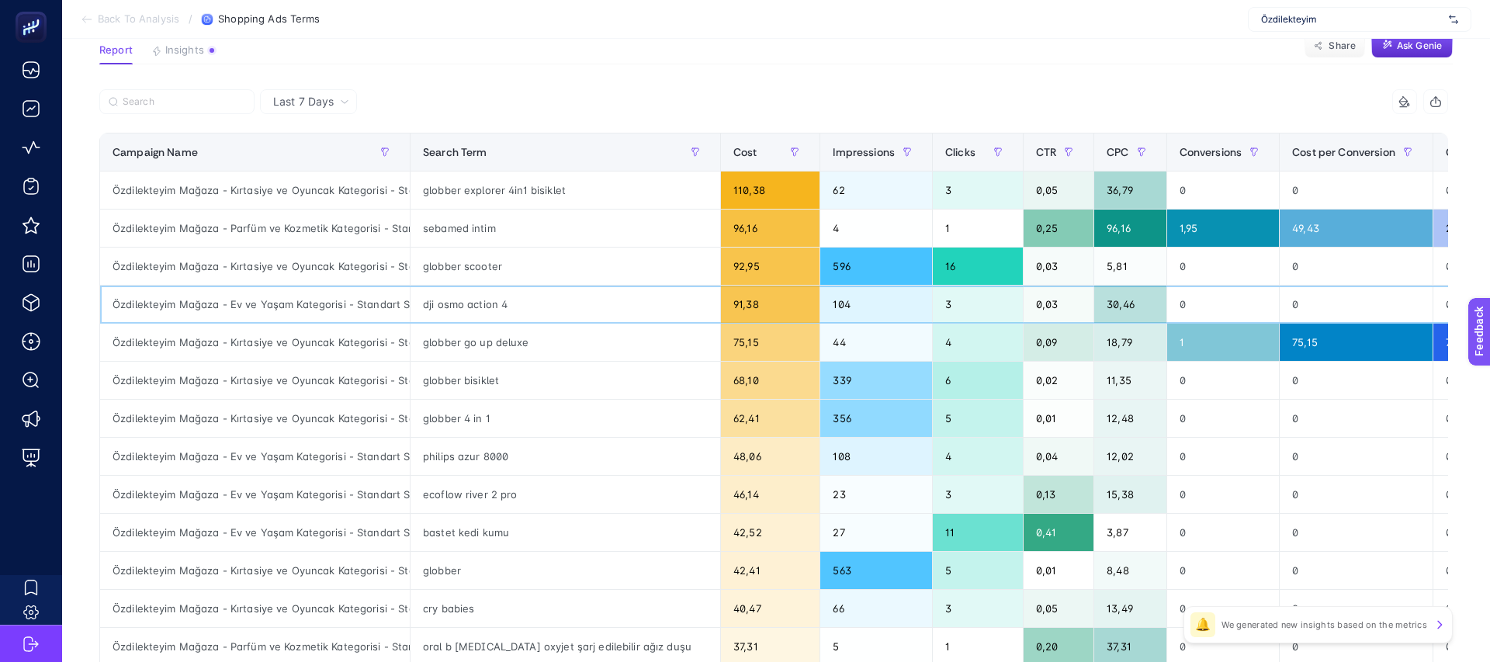
click at [330, 307] on div "Özdilekteyim Mağaza - Ev ve Yaşam Kategorisi - Standart Shopping" at bounding box center [255, 303] width 310 height 37
click at [330, 164] on div "Campaign Name" at bounding box center [254, 152] width 285 height 25
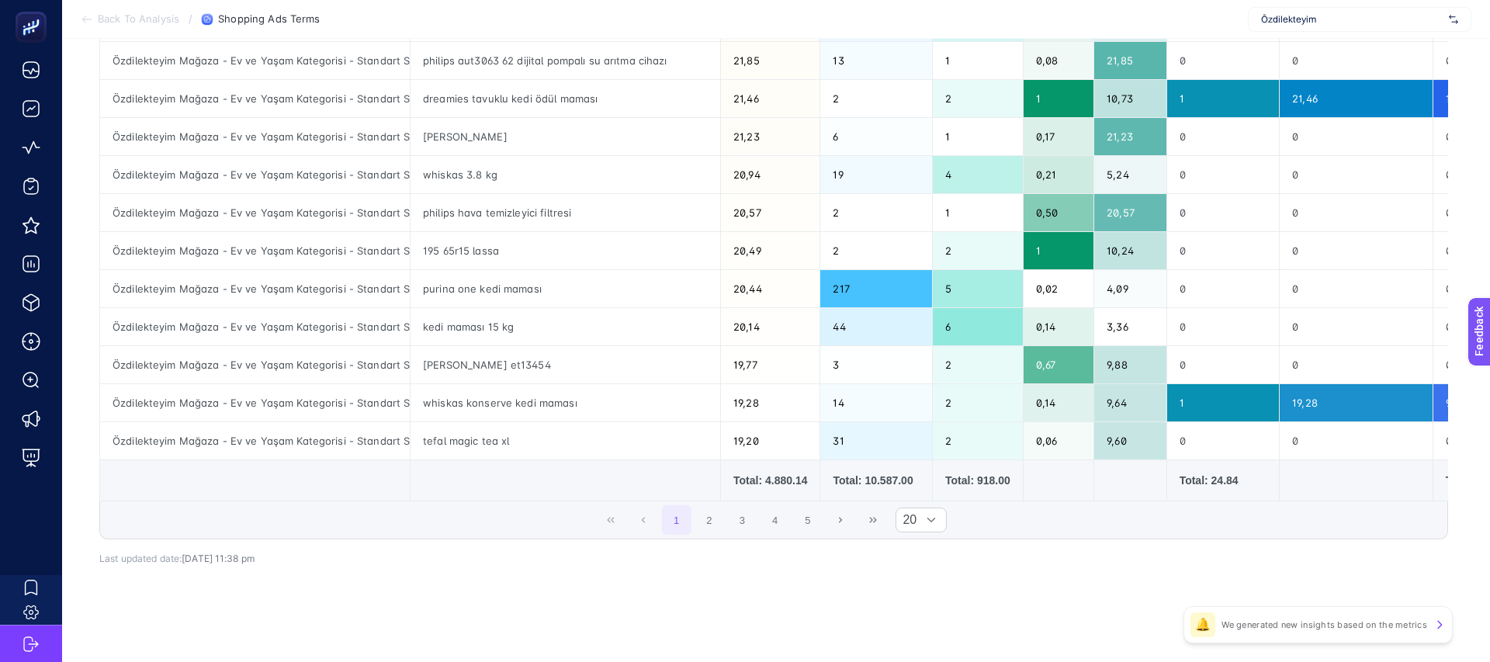
scroll to position [590, 0]
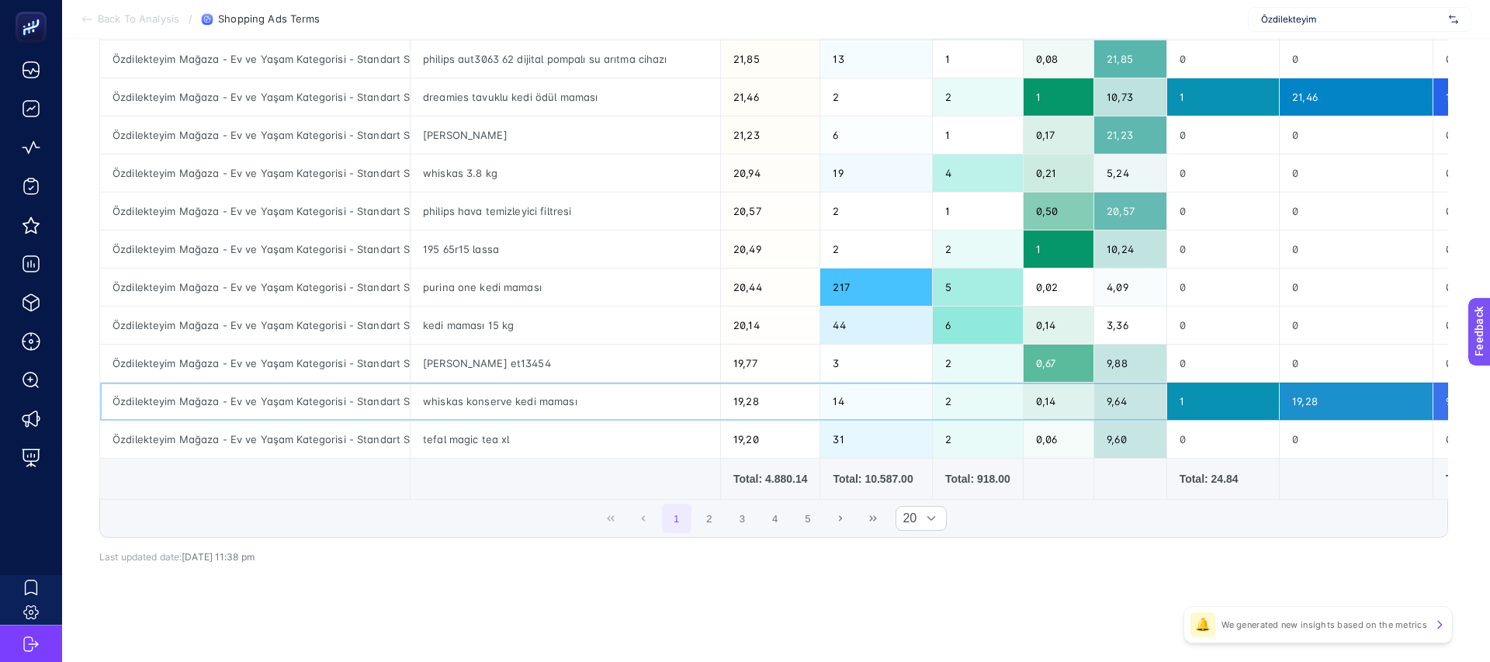
click at [529, 398] on div "whiskas konserve kedi maması" at bounding box center [565, 400] width 310 height 37
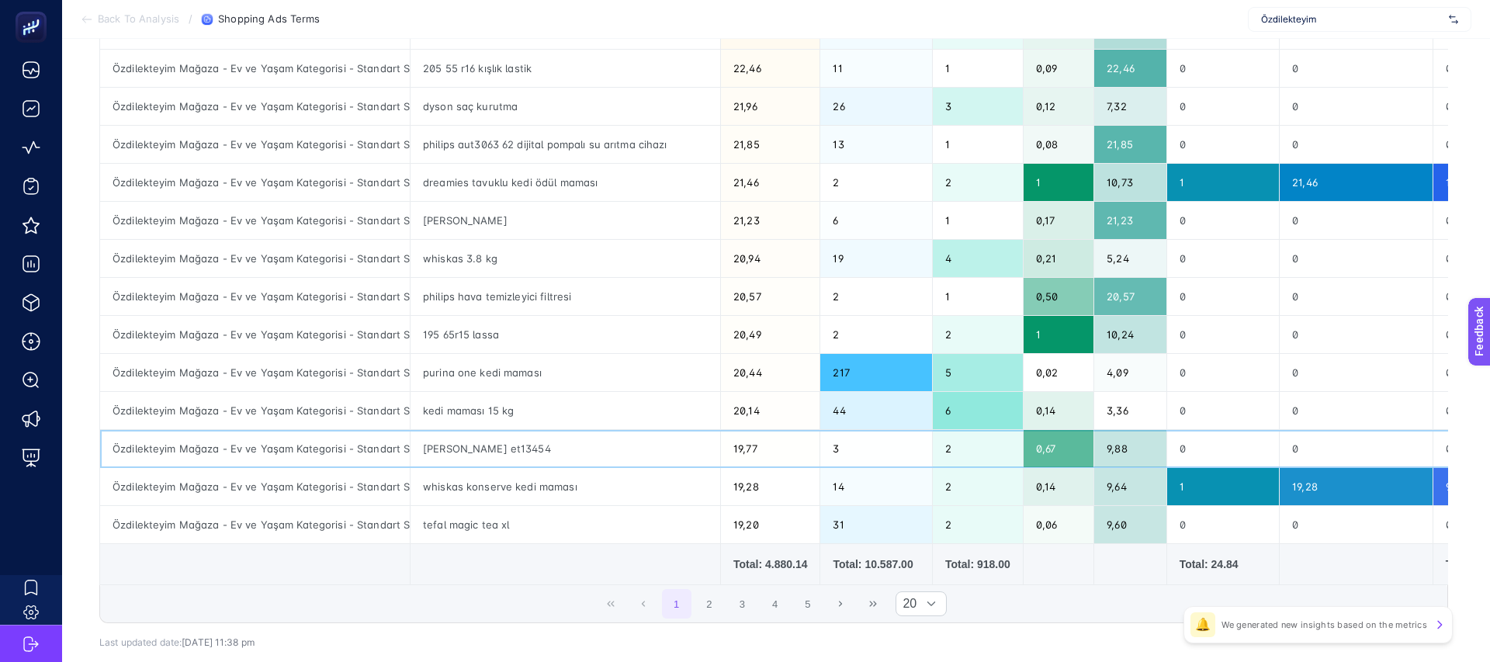
click at [507, 438] on div "arnica solara et13454" at bounding box center [565, 448] width 310 height 37
click at [504, 455] on div "arnica solara et13454" at bounding box center [565, 448] width 310 height 37
click at [500, 415] on div "kedi maması 15 kg" at bounding box center [565, 410] width 310 height 37
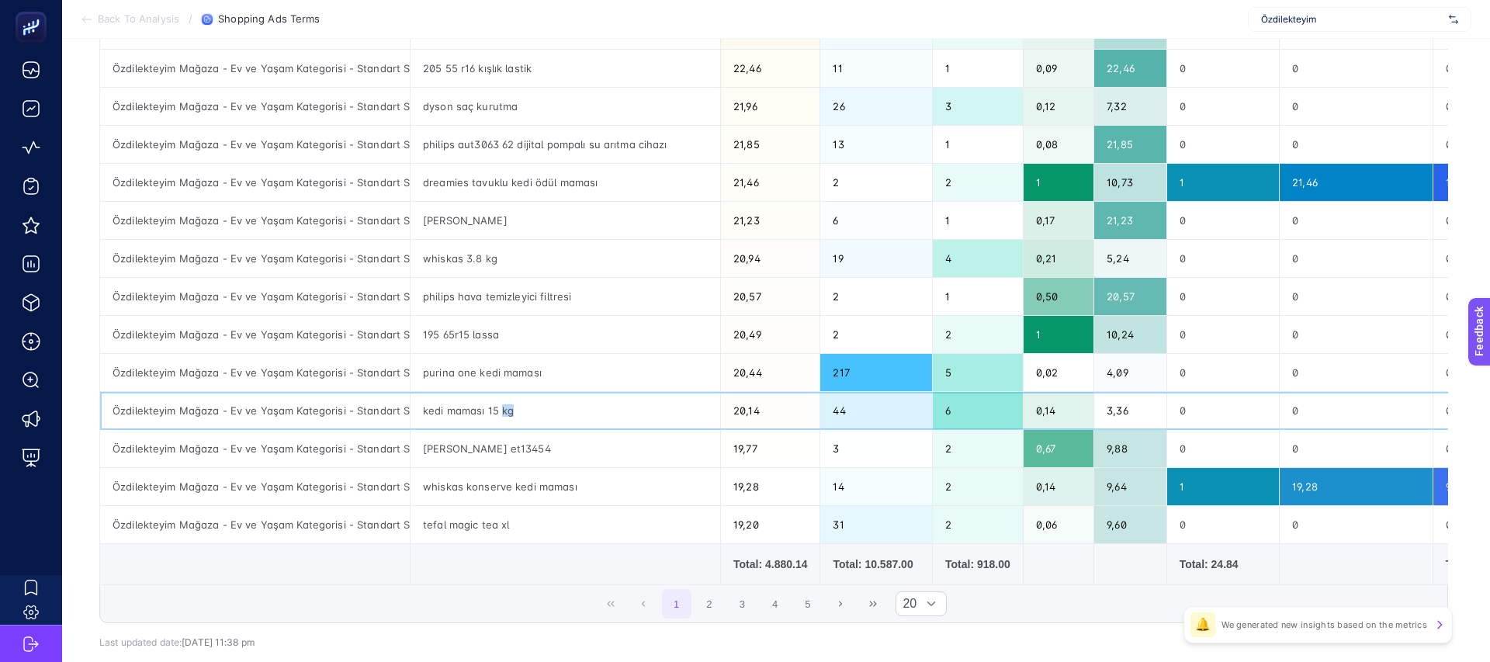
click at [500, 415] on div "kedi maması 15 kg" at bounding box center [565, 410] width 310 height 37
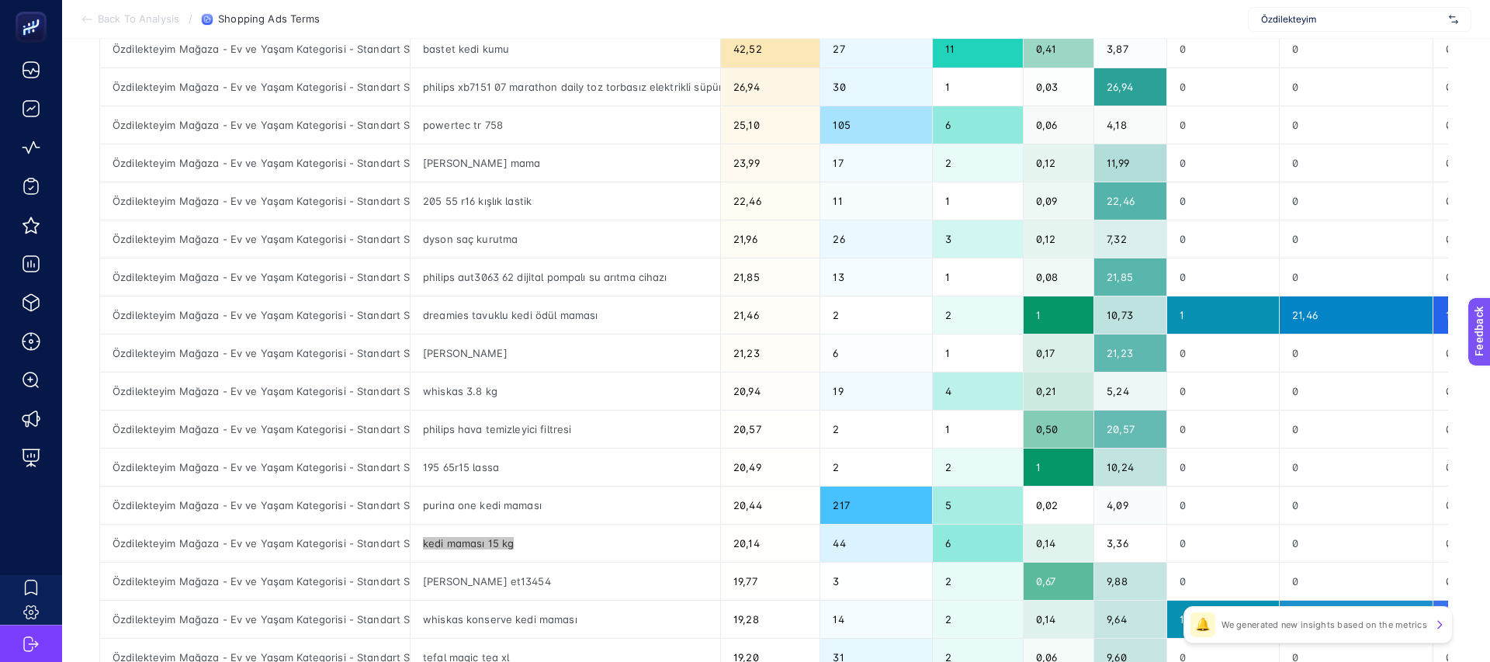
scroll to position [368, 0]
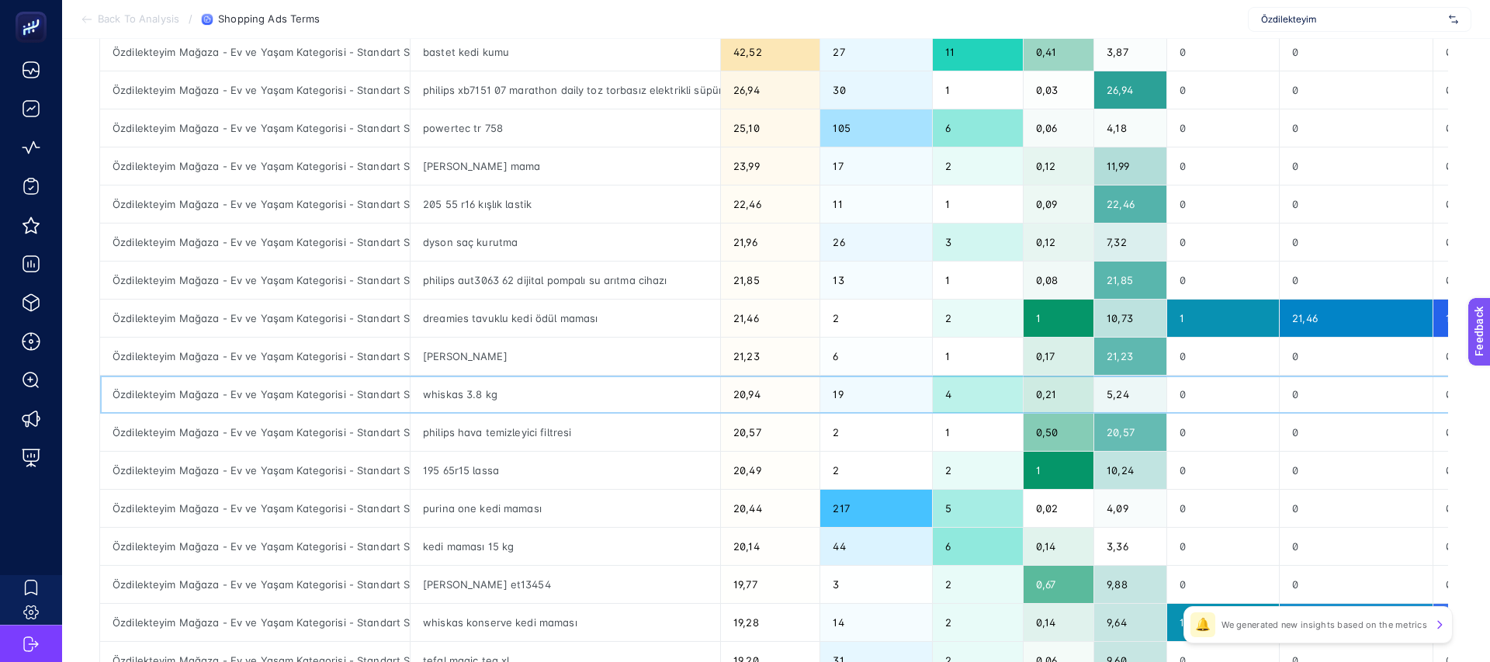
drag, startPoint x: 395, startPoint y: 396, endPoint x: 406, endPoint y: 396, distance: 10.9
click at [406, 396] on div "Özdilekteyim Mağaza - Ev ve Yaşam Kategorisi - Standart Shopping" at bounding box center [255, 393] width 310 height 37
drag, startPoint x: 406, startPoint y: 396, endPoint x: 317, endPoint y: 393, distance: 88.5
click at [317, 393] on div "Özdilekteyim Mağaza - Ev ve Yaşam Kategorisi - Standart Shopping" at bounding box center [255, 393] width 310 height 37
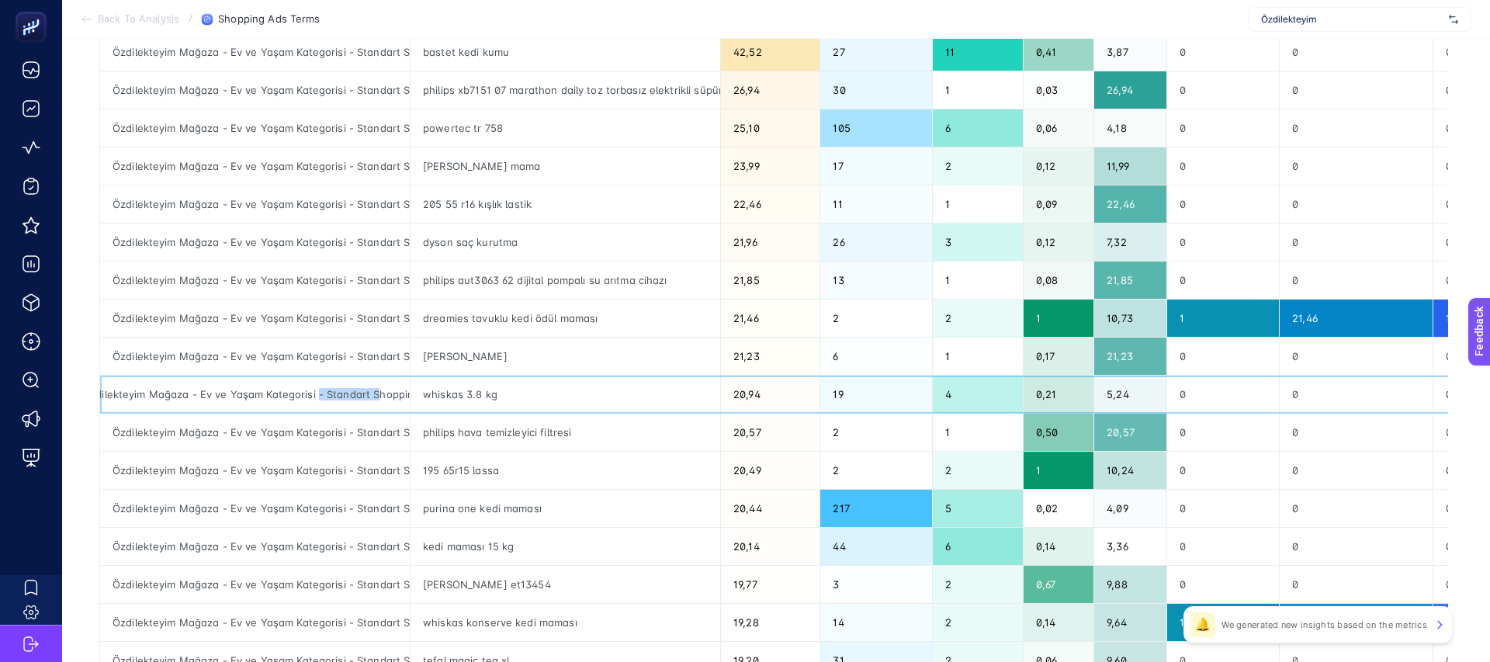
click at [317, 393] on div "Özdilekteyim Mağaza - Ev ve Yaşam Kategorisi - Standart Shopping" at bounding box center [255, 393] width 310 height 37
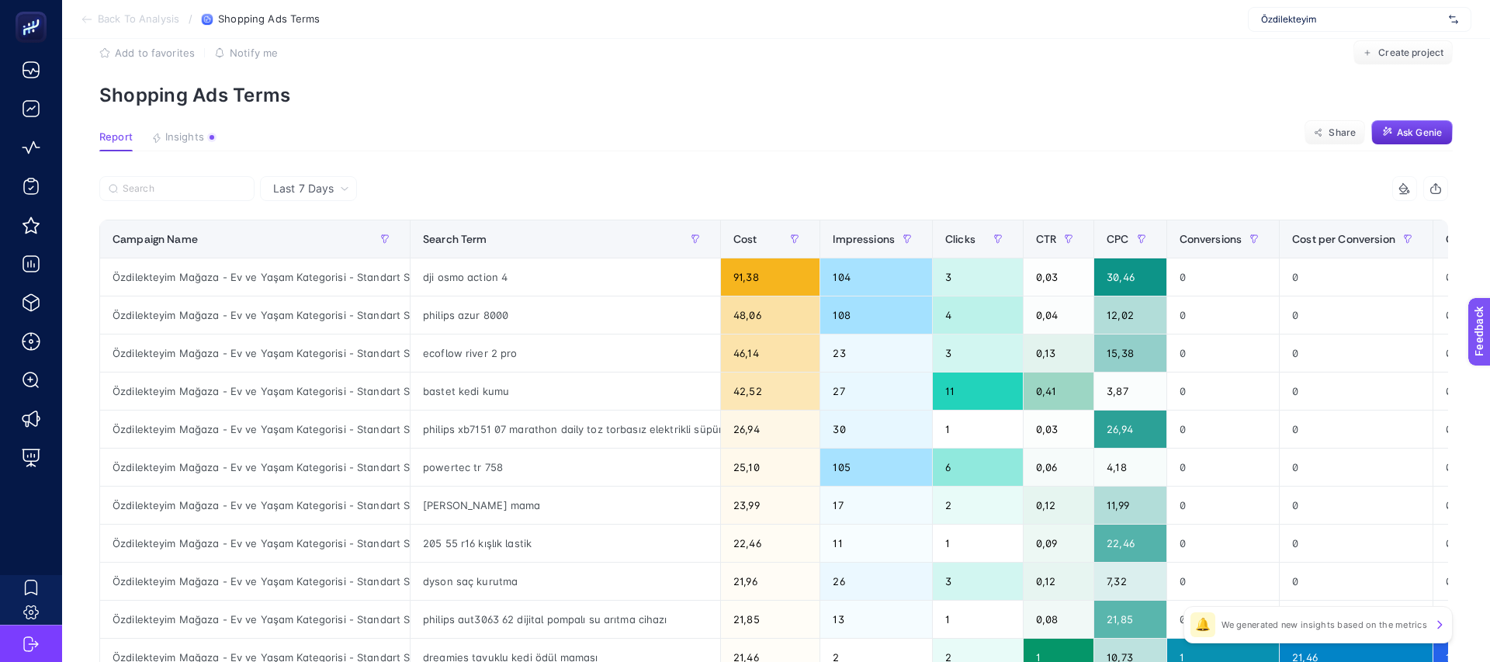
scroll to position [28, 0]
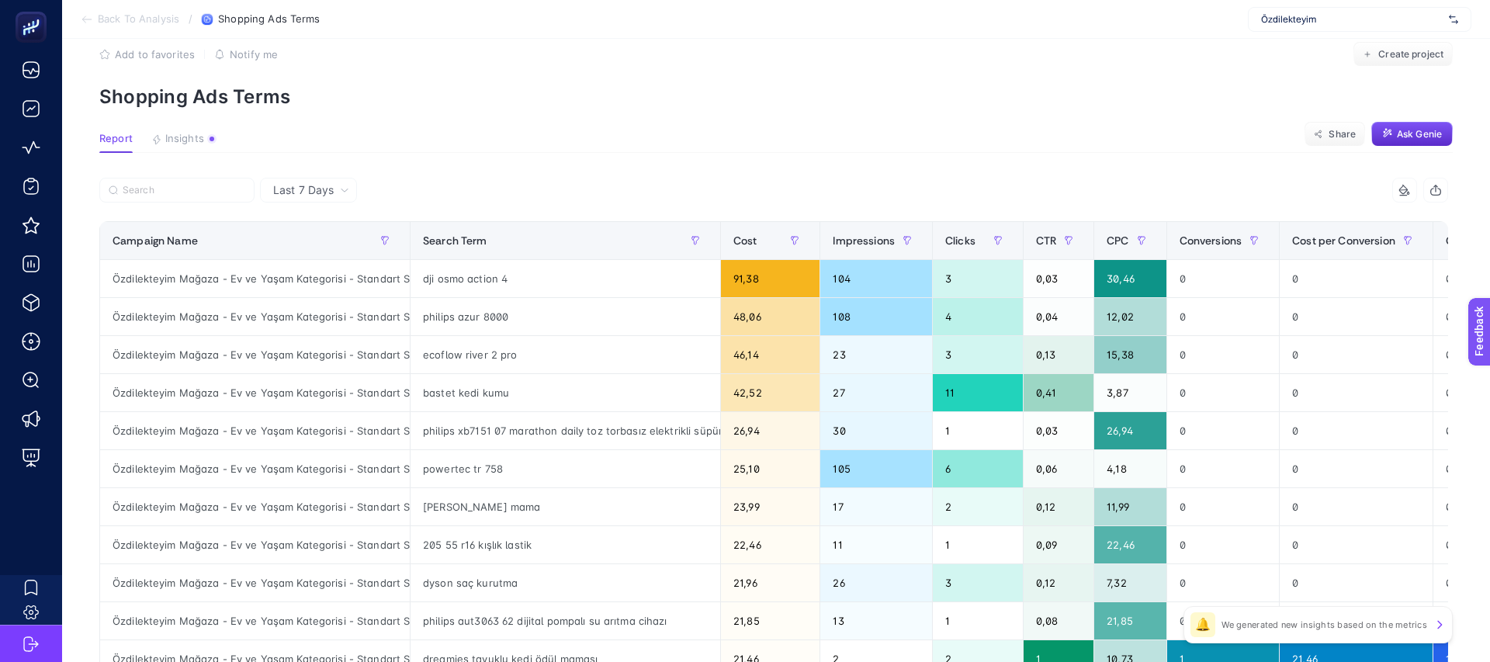
click at [1285, 26] on div "Özdilekteyim" at bounding box center [1358, 19] width 223 height 25
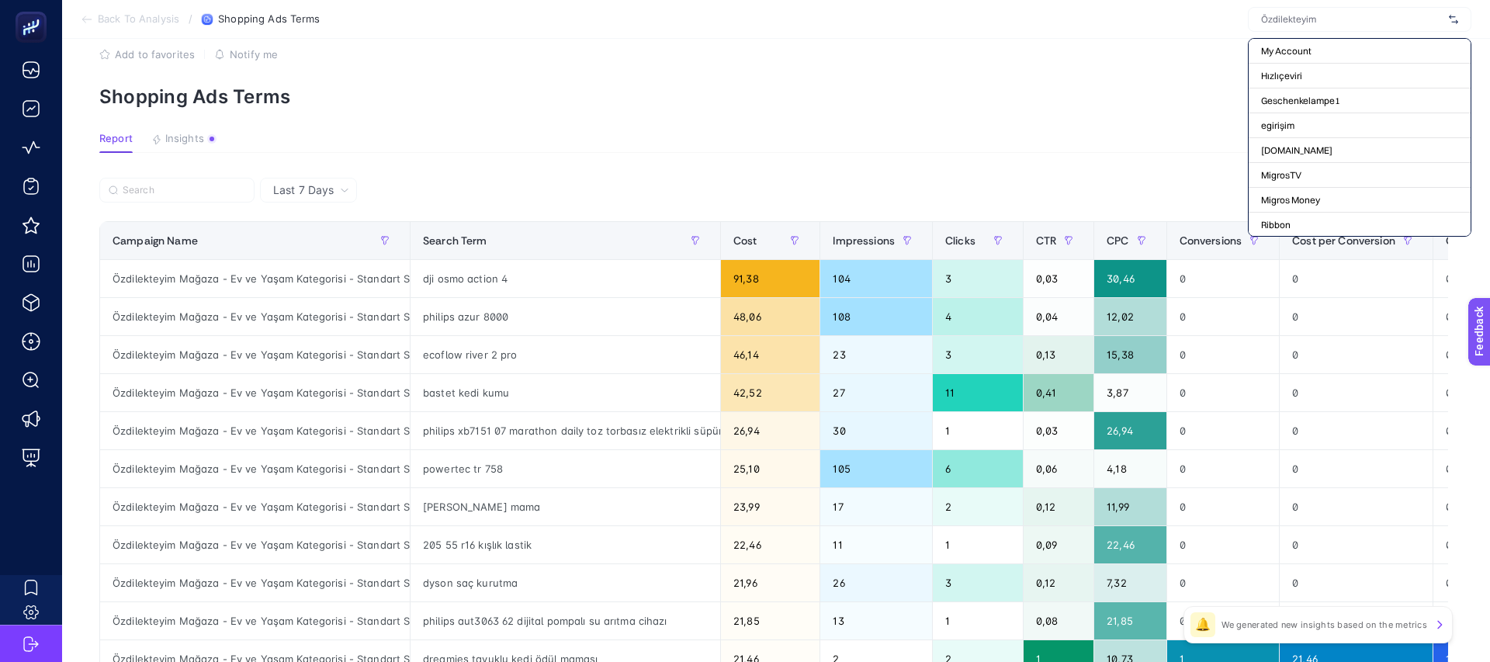
click at [1149, 124] on article "Add to favorites false Notify me Create project Shopping Ads Terms Report Insig…" at bounding box center [775, 617] width 1427 height 1213
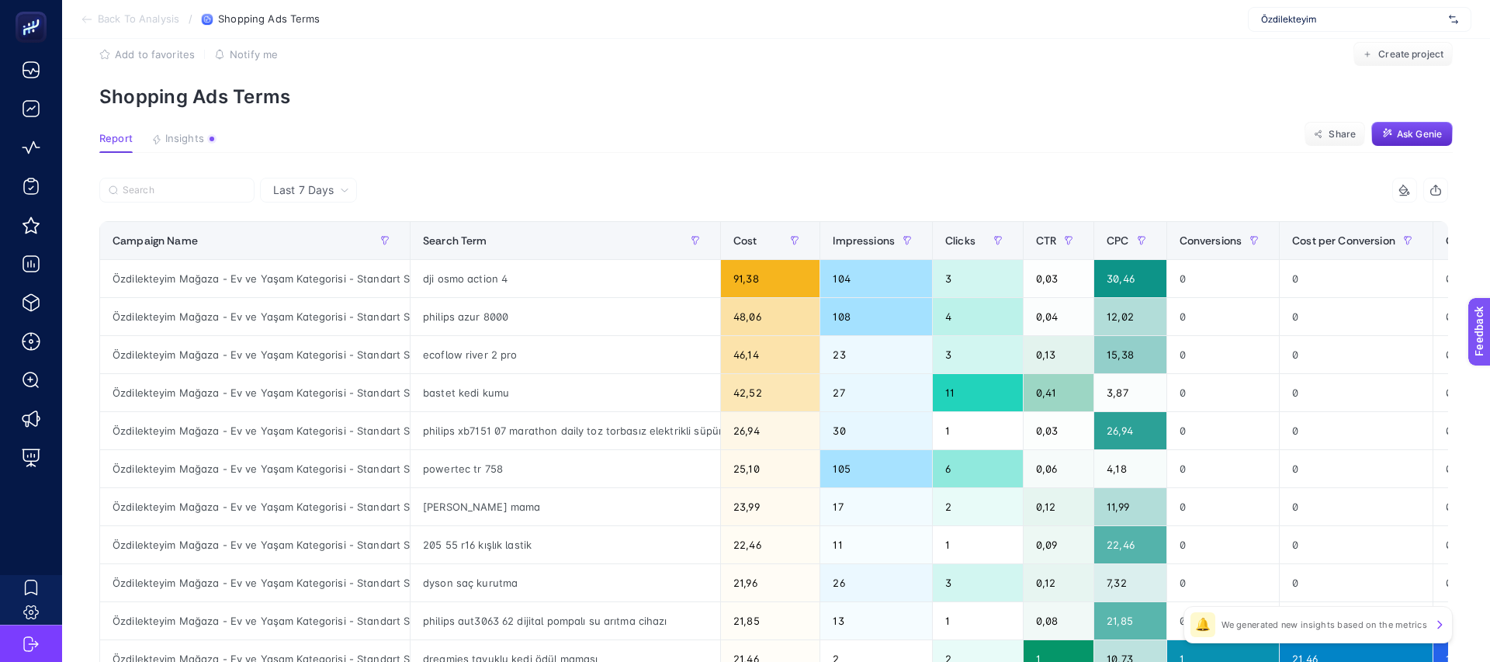
click at [1188, 115] on article "Add to favorites false Notify me Create project Shopping Ads Terms Report Insig…" at bounding box center [775, 617] width 1427 height 1213
click at [1189, 149] on section "Report Insights We generated new insights based on the metrics Share Ask Genie" at bounding box center [775, 143] width 1353 height 20
click at [1272, 21] on span "Özdilekteyim" at bounding box center [1352, 19] width 182 height 12
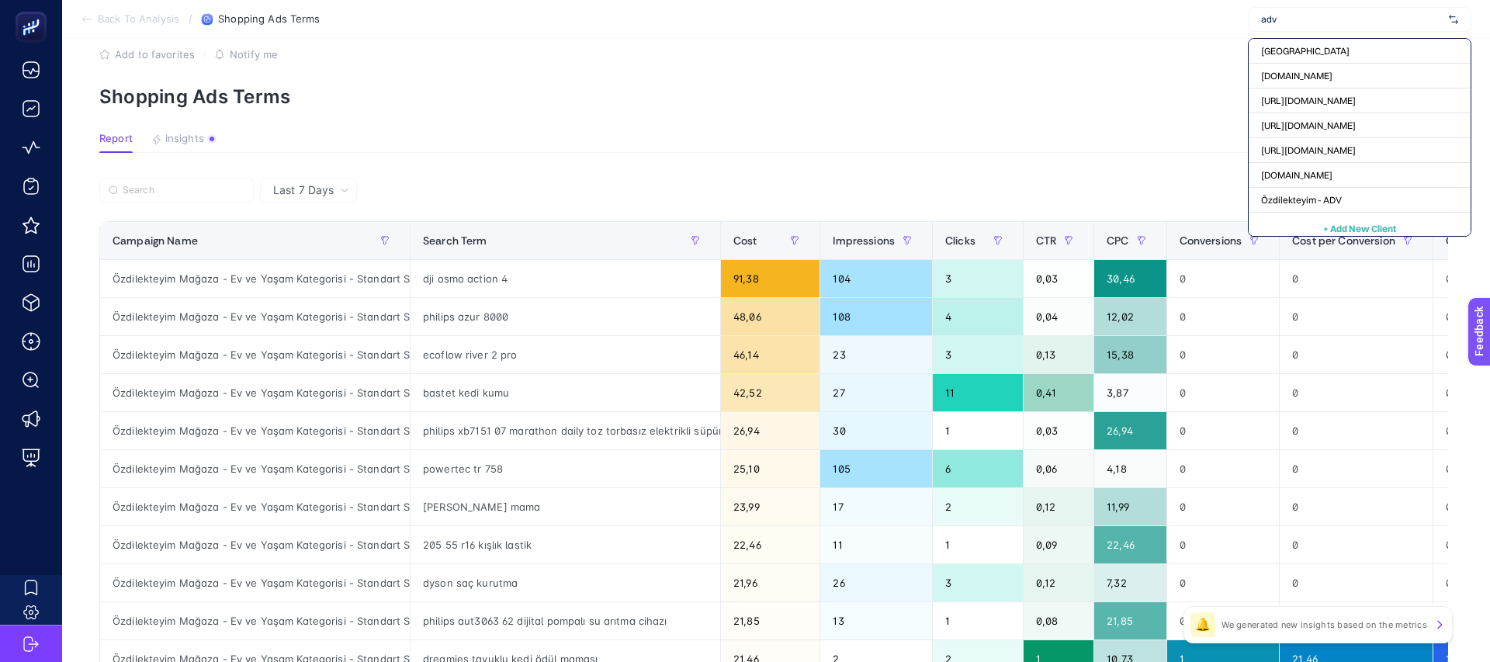
type input "adv"
click at [1133, 120] on article "Add to favorites false Notify me Create project Shopping Ads Terms Report Insig…" at bounding box center [775, 617] width 1427 height 1213
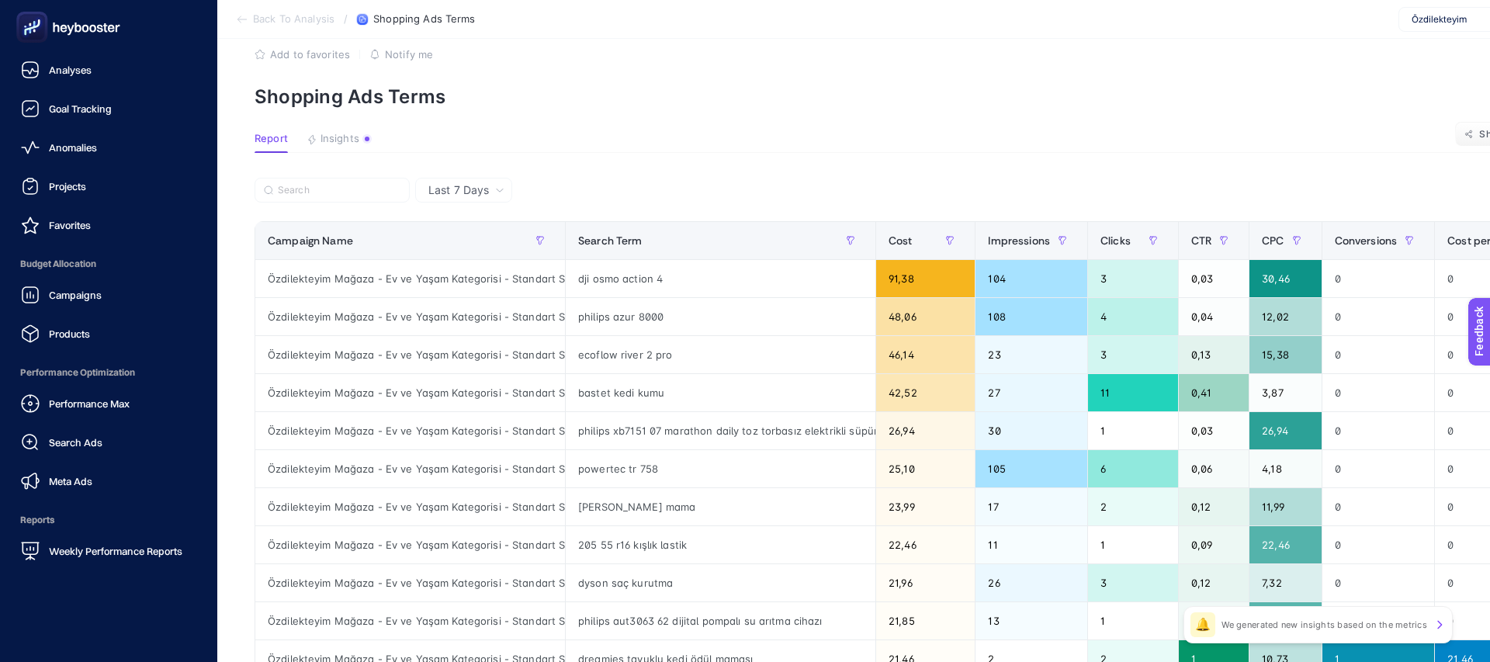
scroll to position [91, 0]
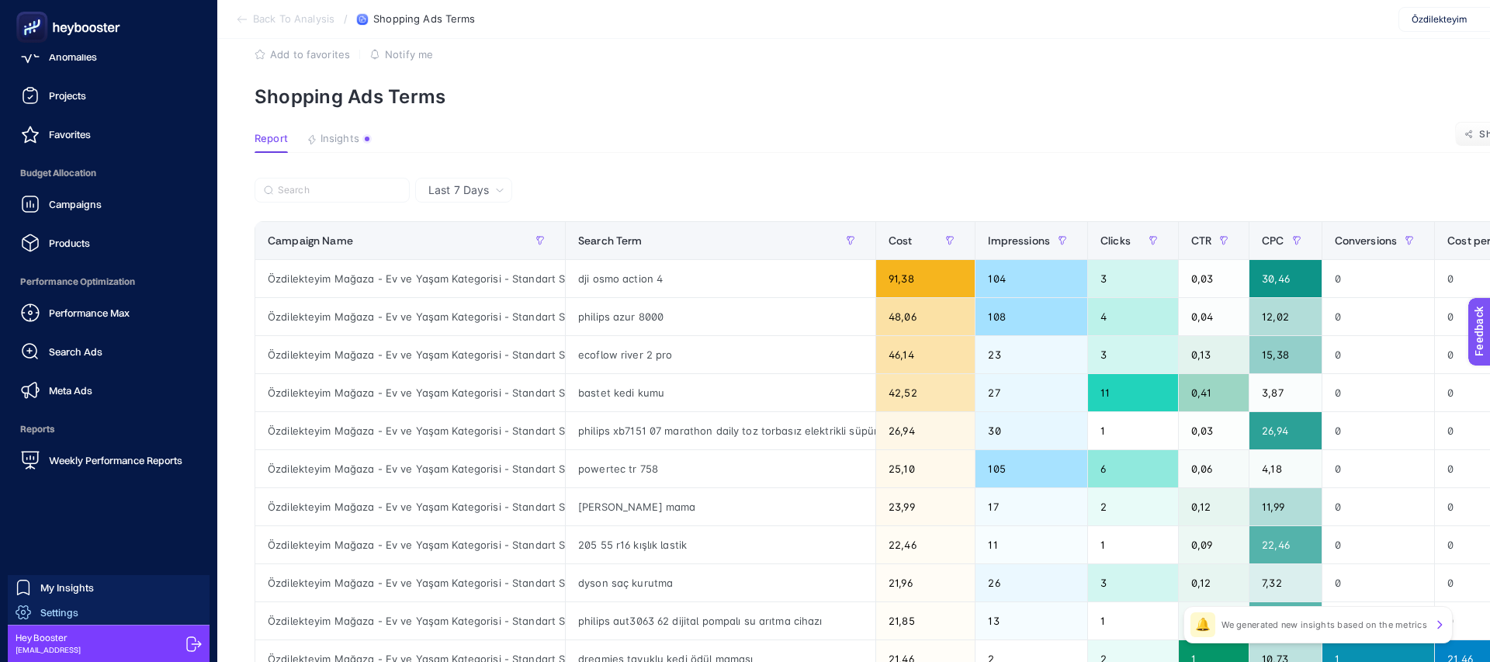
click at [50, 611] on span "Settings" at bounding box center [59, 612] width 38 height 12
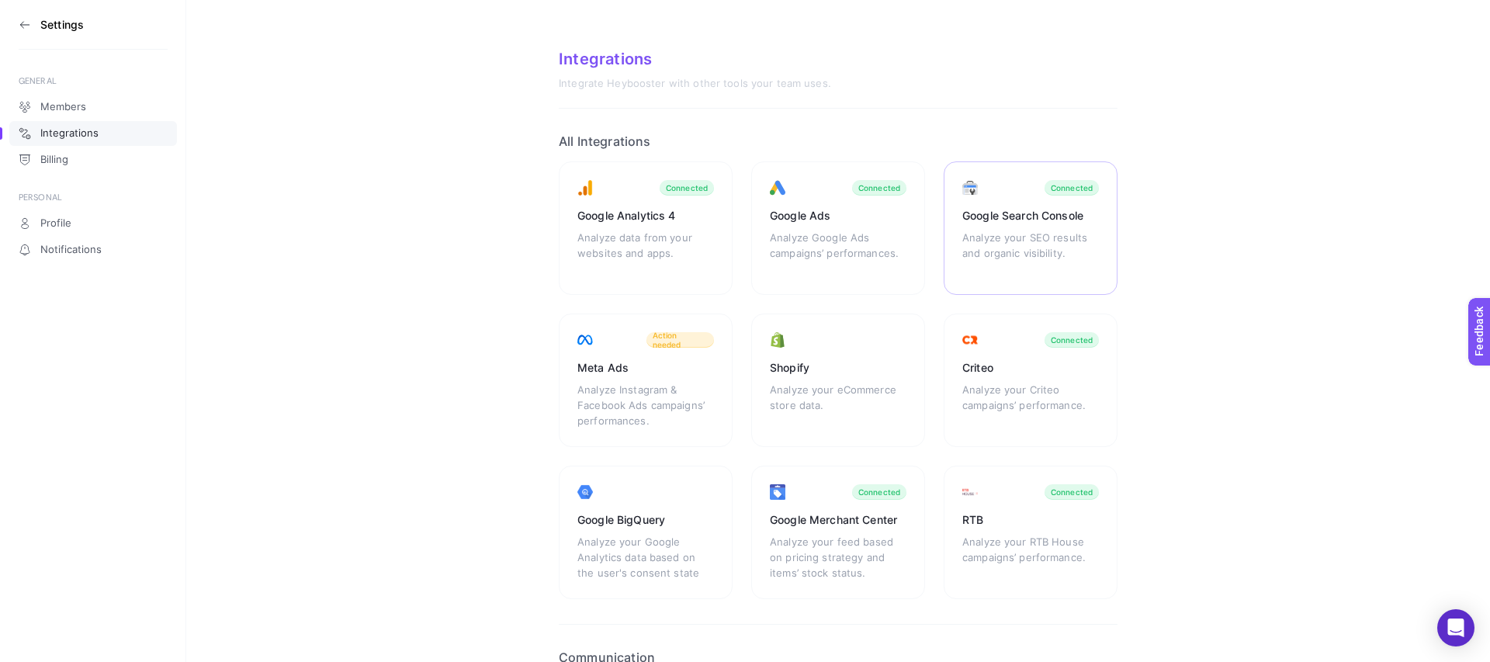
click at [1019, 210] on div "Google Search Console" at bounding box center [1030, 216] width 137 height 16
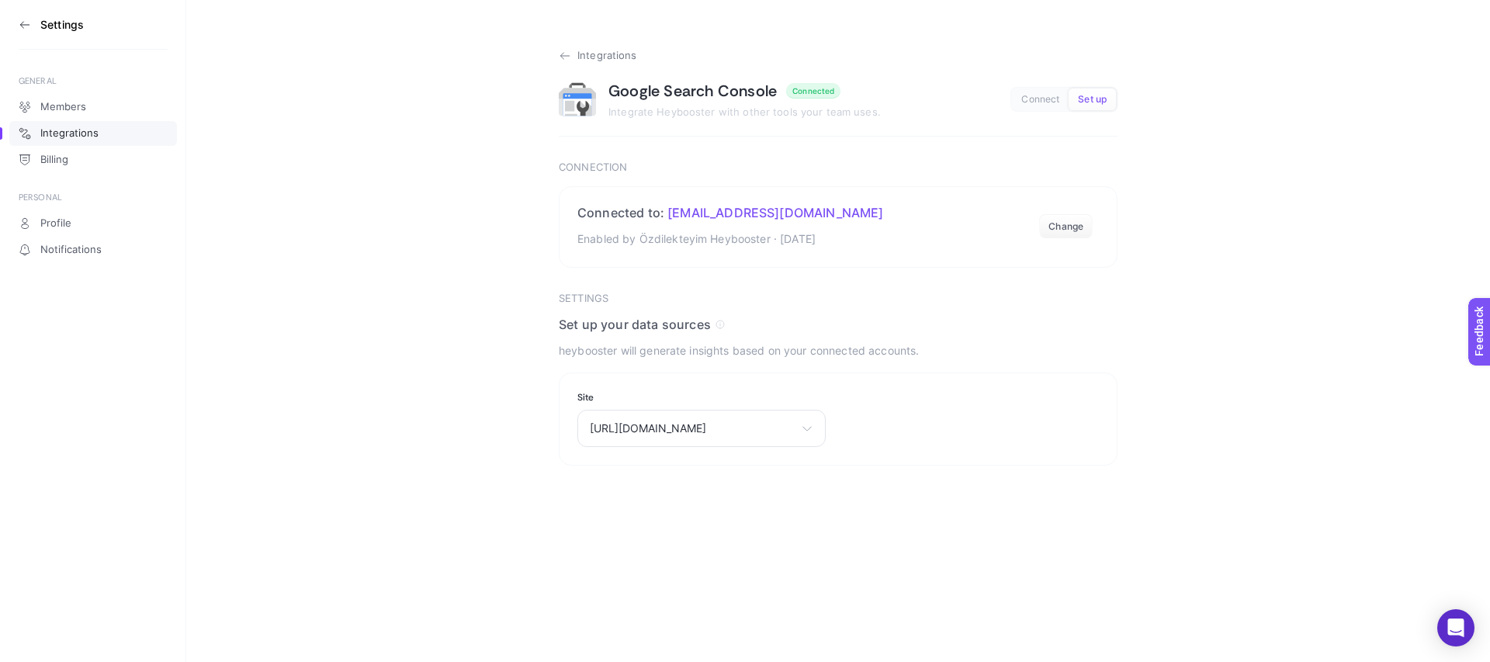
click at [565, 54] on icon at bounding box center [565, 56] width 12 height 12
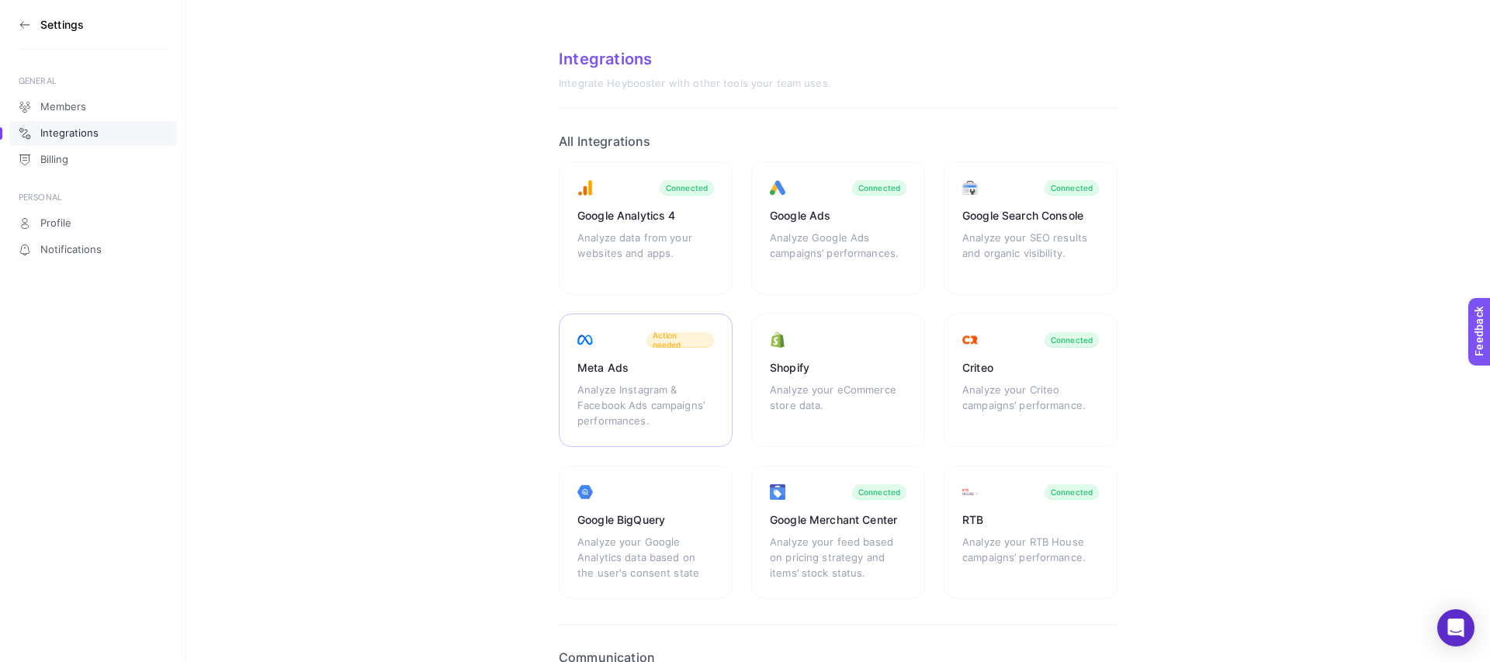
click at [656, 357] on div "Meta Ads Analyze Instagram & Facebook Ads campaigns’ performances. Action needed" at bounding box center [646, 379] width 174 height 133
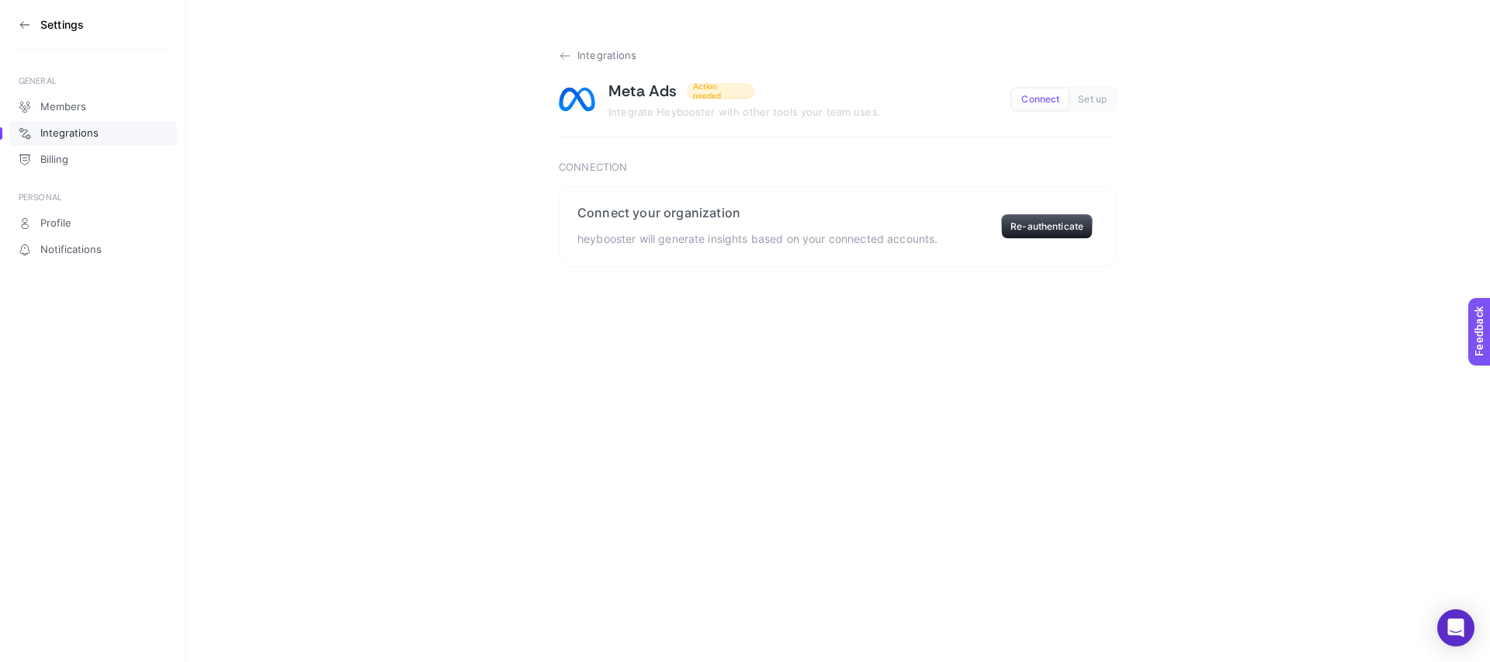
click at [563, 58] on icon at bounding box center [565, 56] width 12 height 12
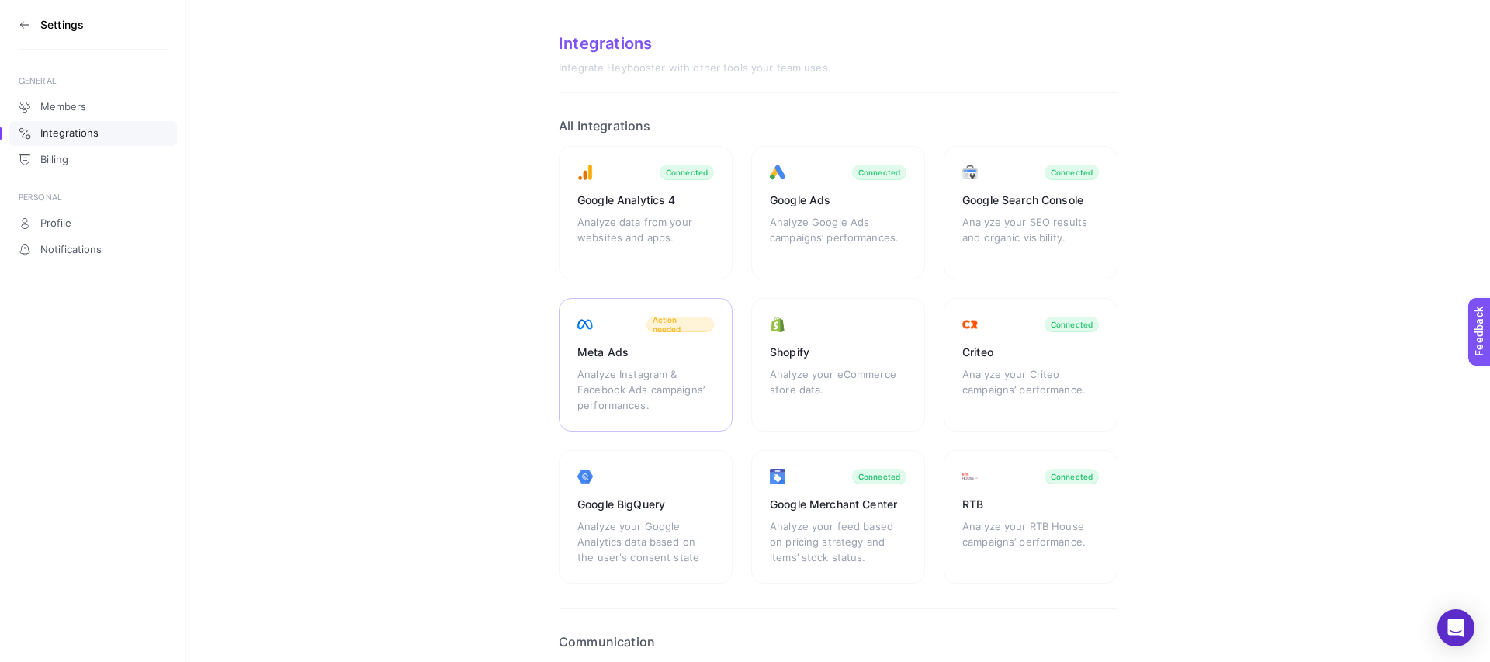
scroll to position [13, 0]
click at [638, 186] on div "Google Analytics 4 Analyze data from your websites and apps. Connected" at bounding box center [646, 214] width 174 height 133
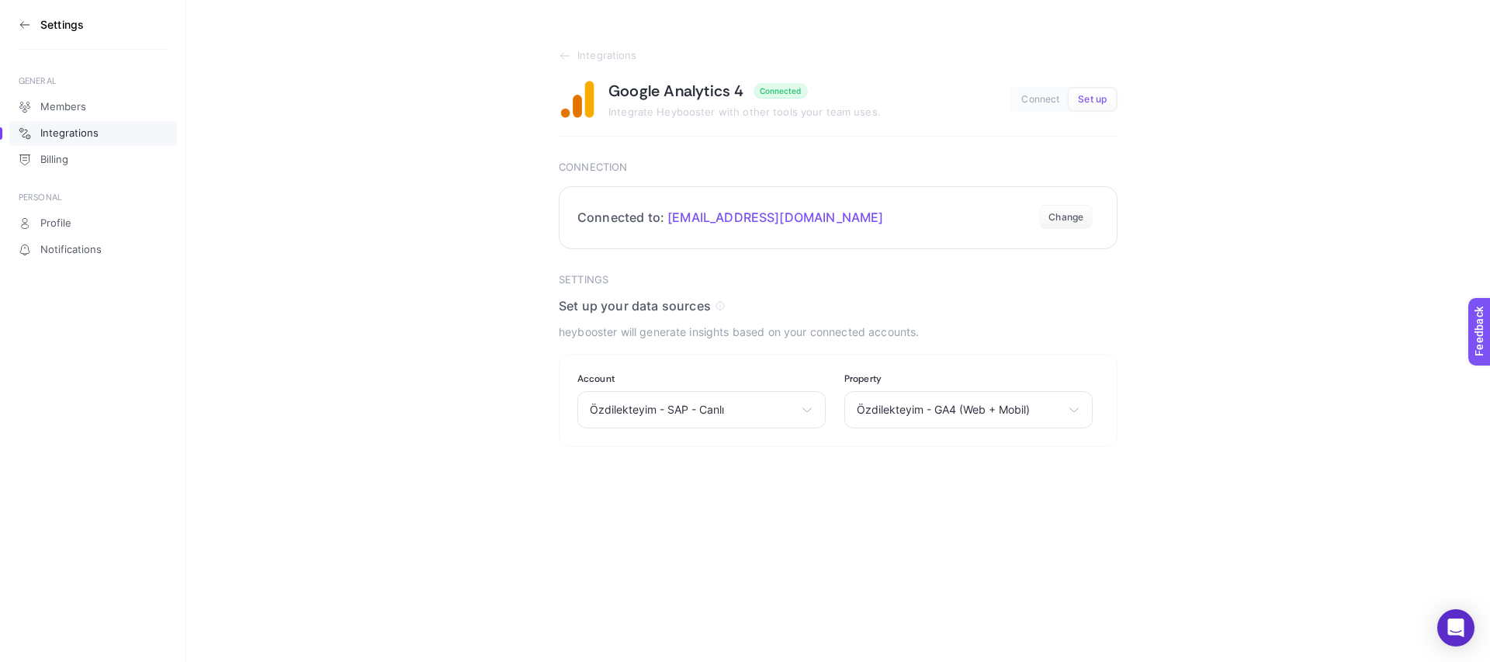
drag, startPoint x: 667, startPoint y: 220, endPoint x: 821, endPoint y: 223, distance: 153.6
click at [821, 223] on section "Connected to: ozdilekdijital@gmail.com Change" at bounding box center [838, 217] width 559 height 63
drag, startPoint x: 820, startPoint y: 223, endPoint x: 814, endPoint y: 217, distance: 8.2
click at [814, 217] on section "Connected to: ozdilekdijital@gmail.com Change" at bounding box center [838, 217] width 559 height 63
click at [564, 57] on icon at bounding box center [565, 56] width 12 height 12
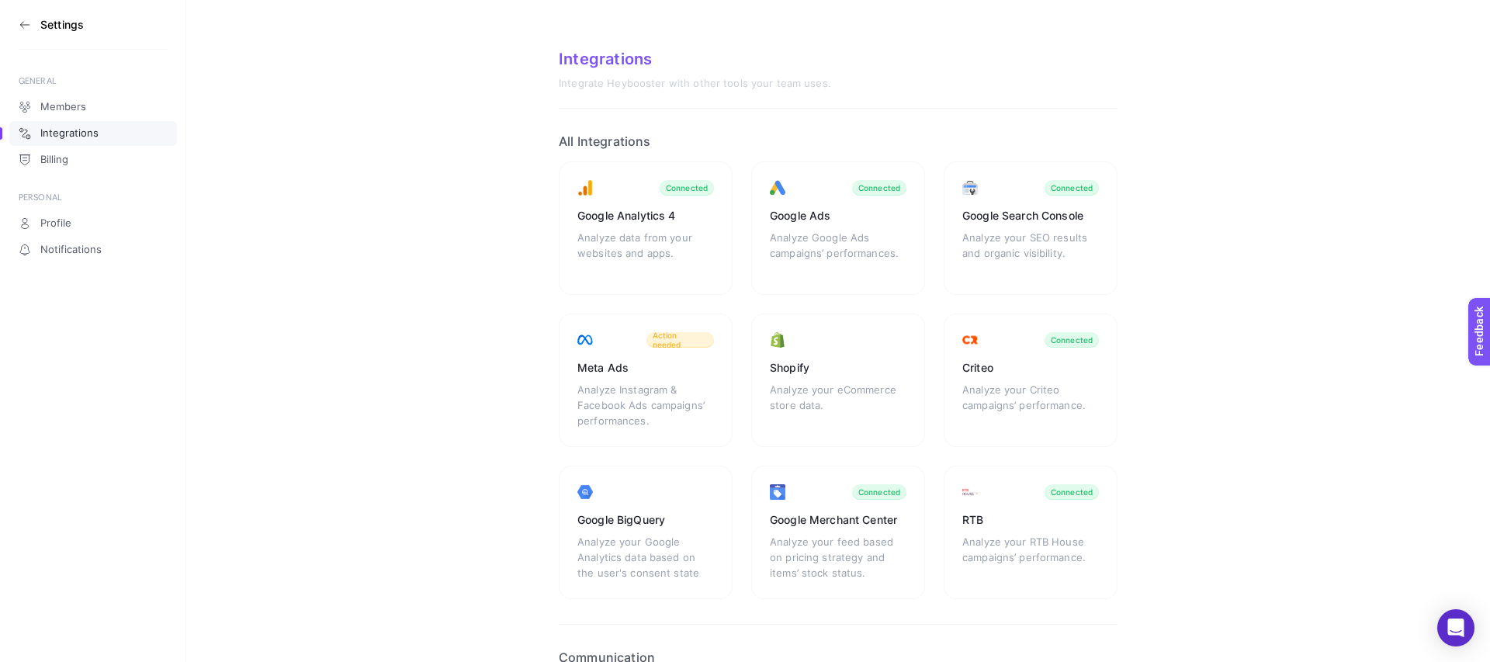
click at [26, 23] on icon at bounding box center [25, 25] width 12 height 12
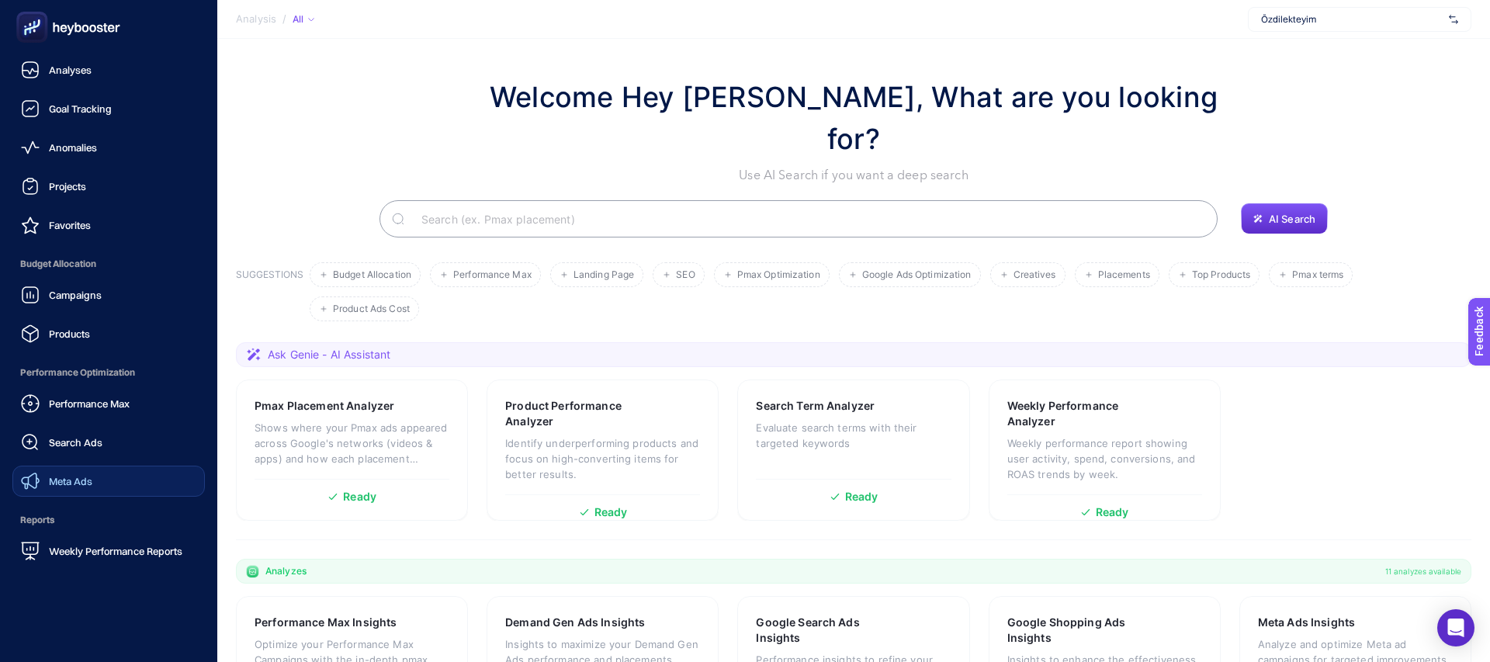
click at [90, 479] on span "Meta Ads" at bounding box center [70, 481] width 43 height 12
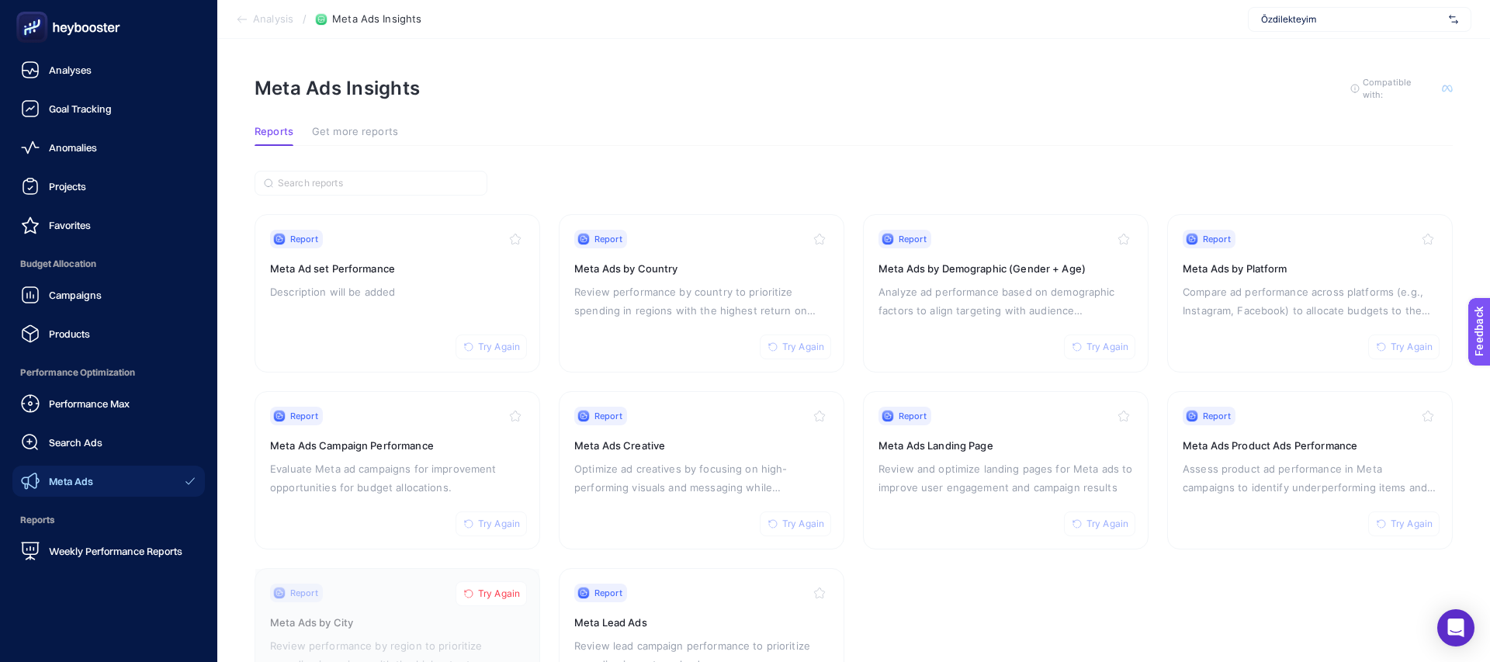
scroll to position [91, 0]
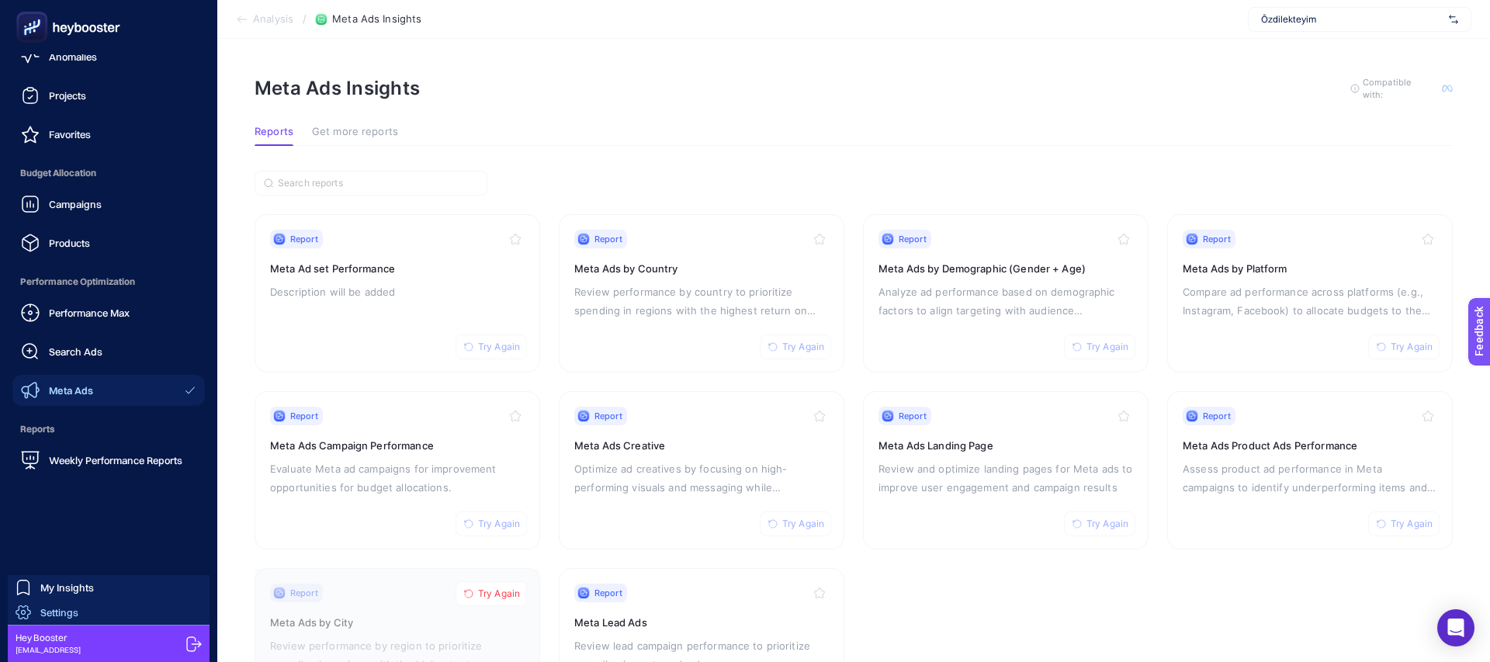
click at [130, 611] on link "Settings" at bounding box center [109, 612] width 202 height 25
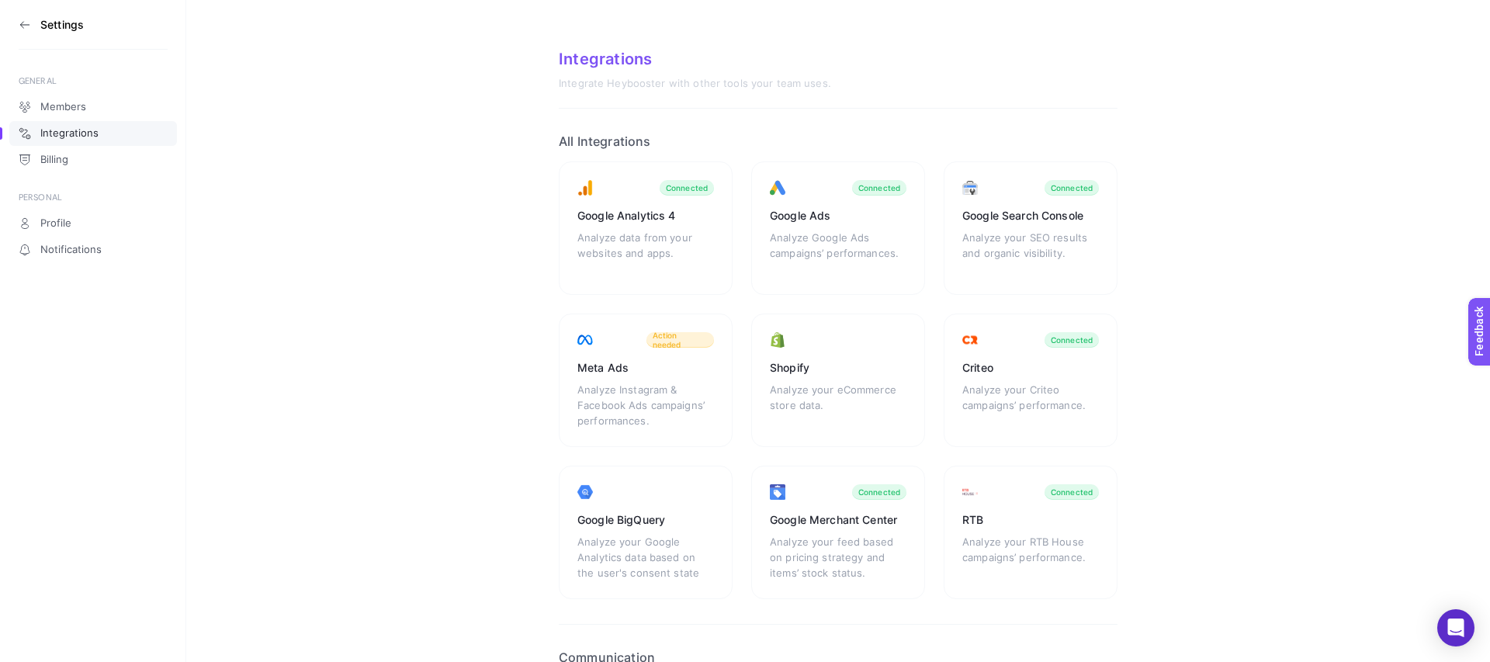
scroll to position [138, 0]
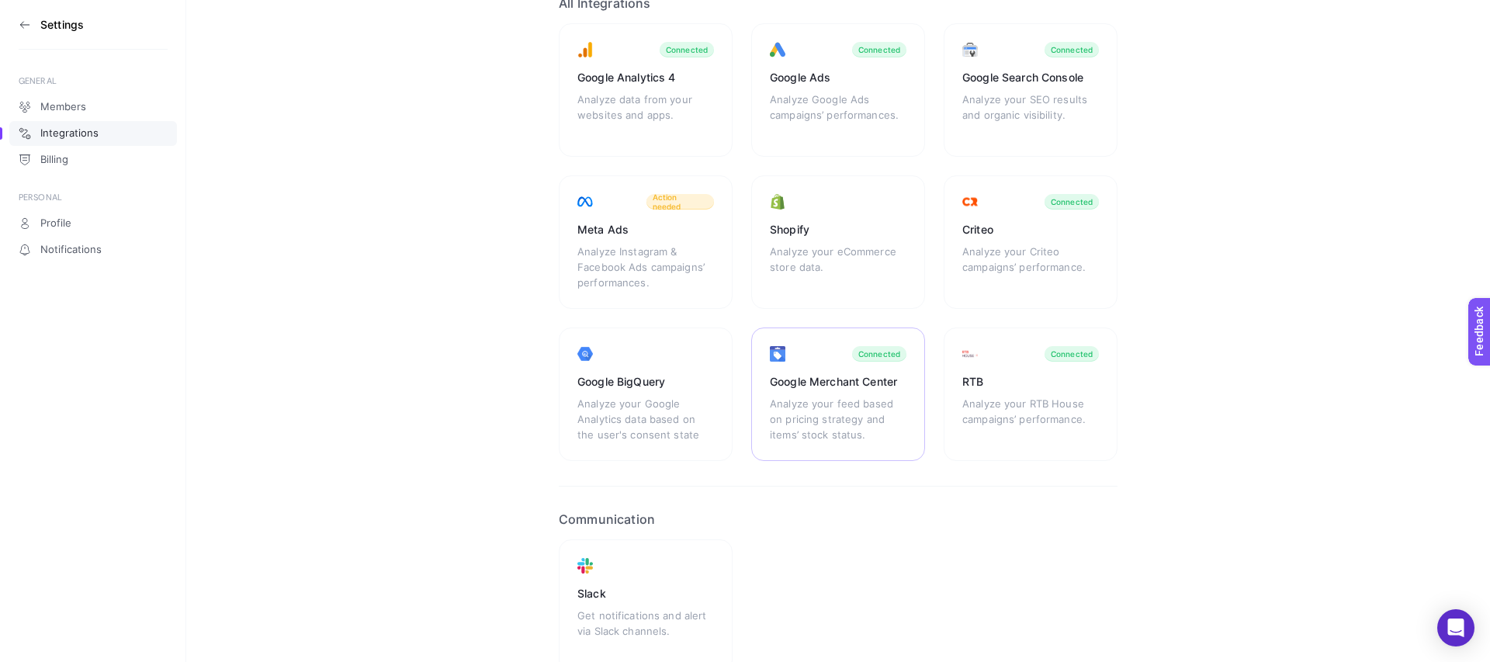
click at [840, 372] on div "Google Merchant Center Analyze your feed based on pricing strategy and items’ s…" at bounding box center [838, 393] width 174 height 133
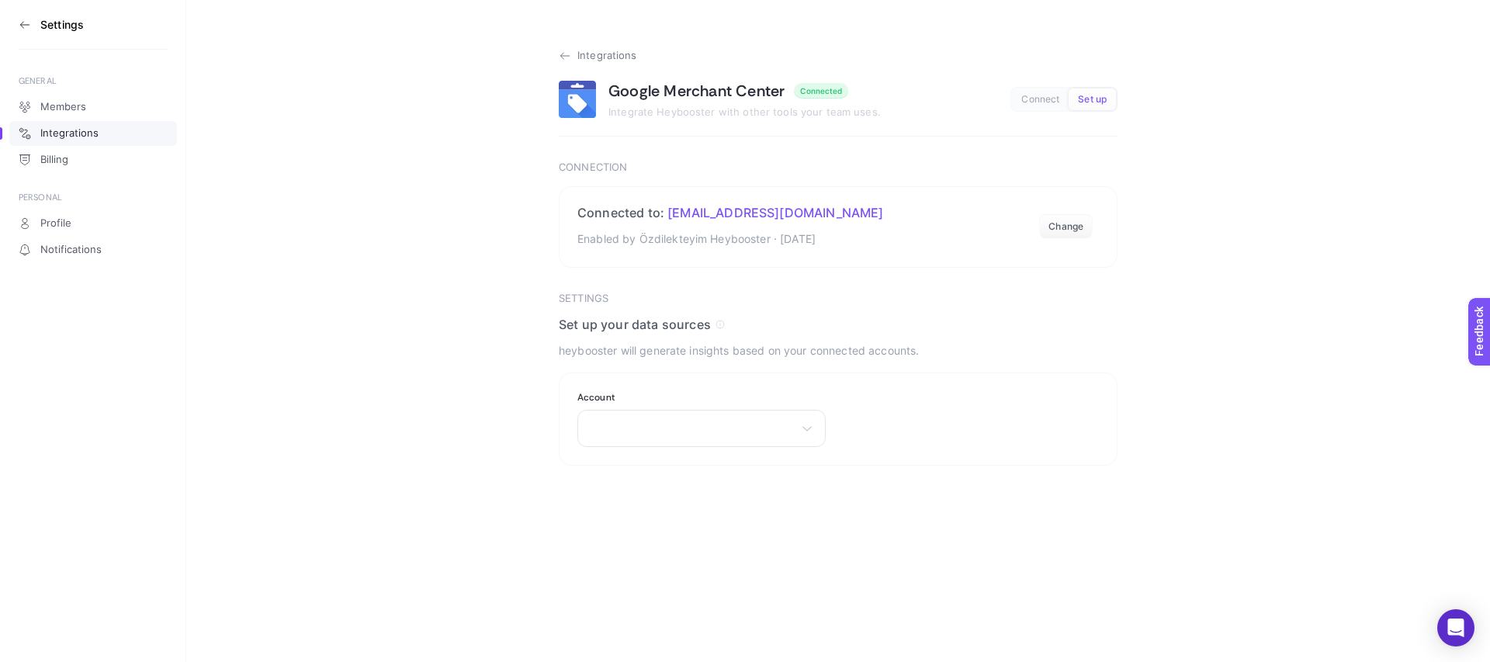
click at [562, 52] on icon at bounding box center [565, 56] width 12 height 12
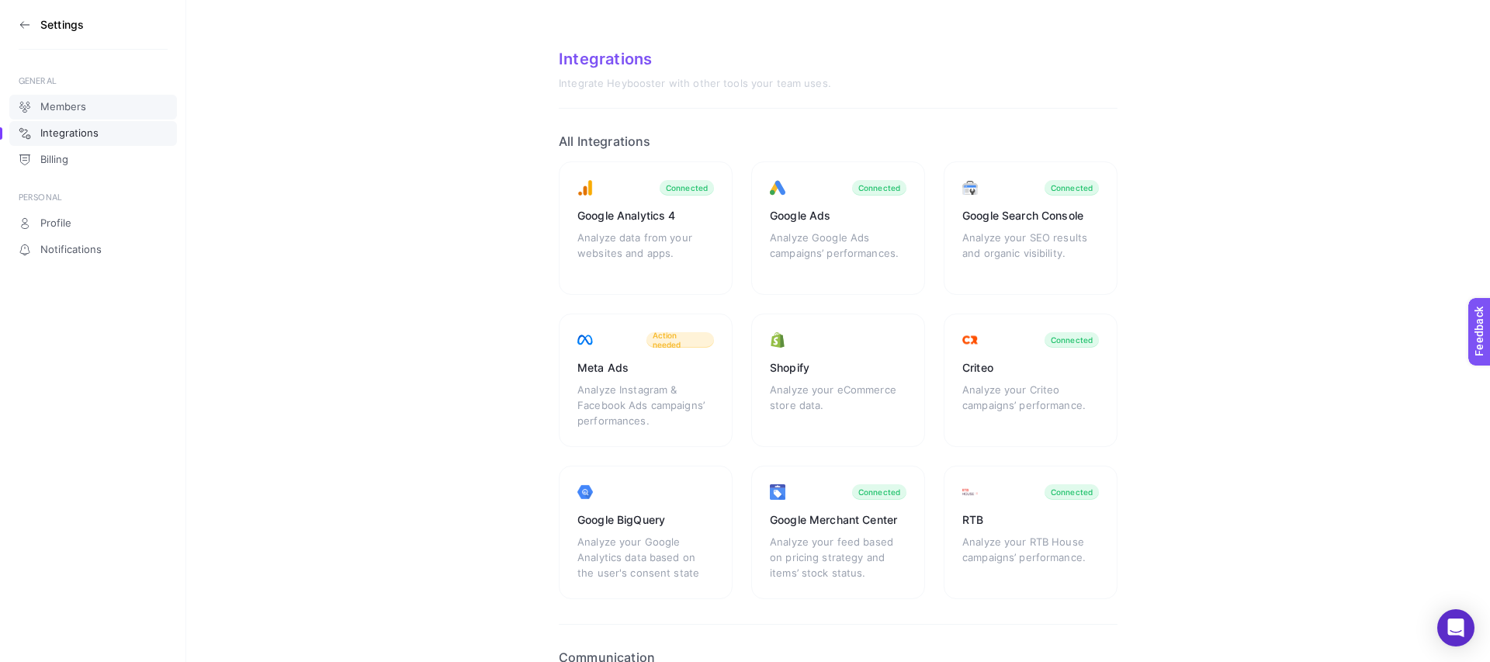
click at [57, 110] on span "Members" at bounding box center [63, 107] width 46 height 12
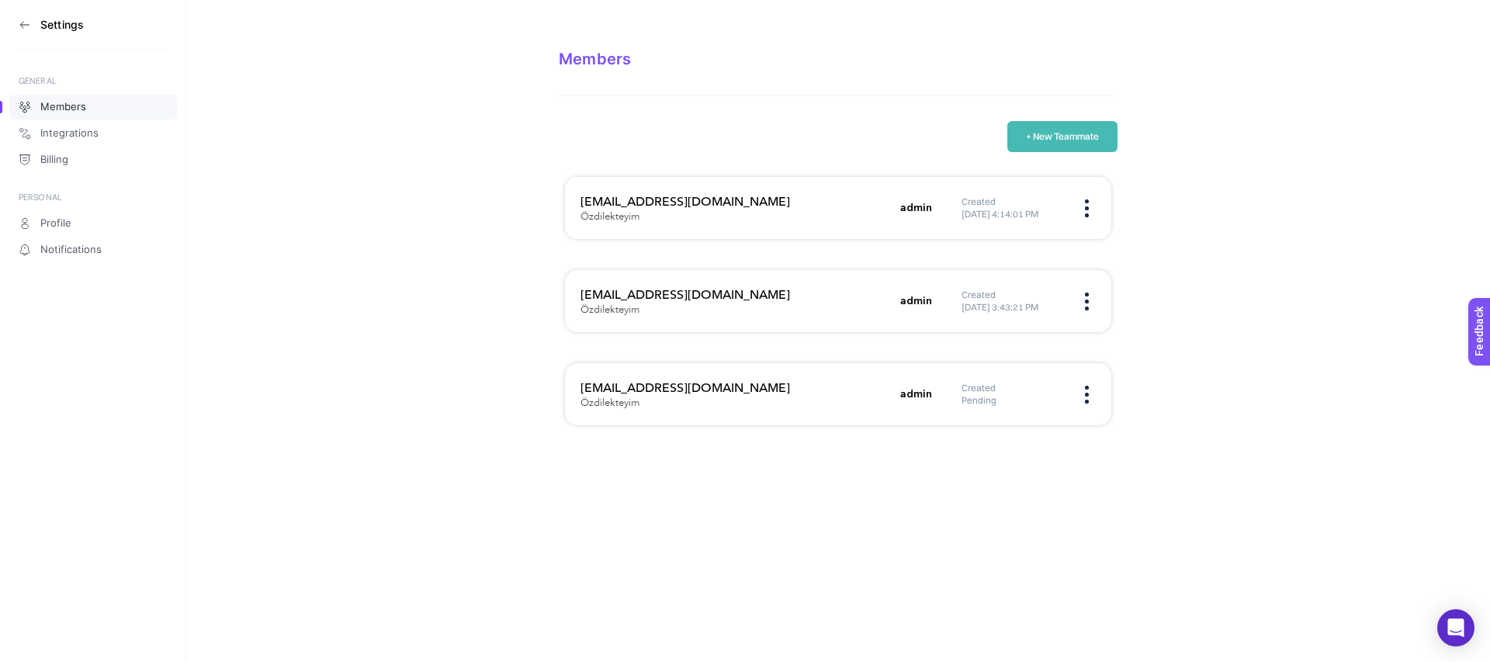
click at [1081, 223] on div "denizhan@adventuredigital.com Özdilekteyim admin Created 6/4/2024, 4:14:01 PM" at bounding box center [838, 208] width 546 height 62
click at [1085, 211] on img at bounding box center [1087, 208] width 4 height 18
click at [1011, 258] on span "Remove" at bounding box center [1002, 257] width 118 height 34
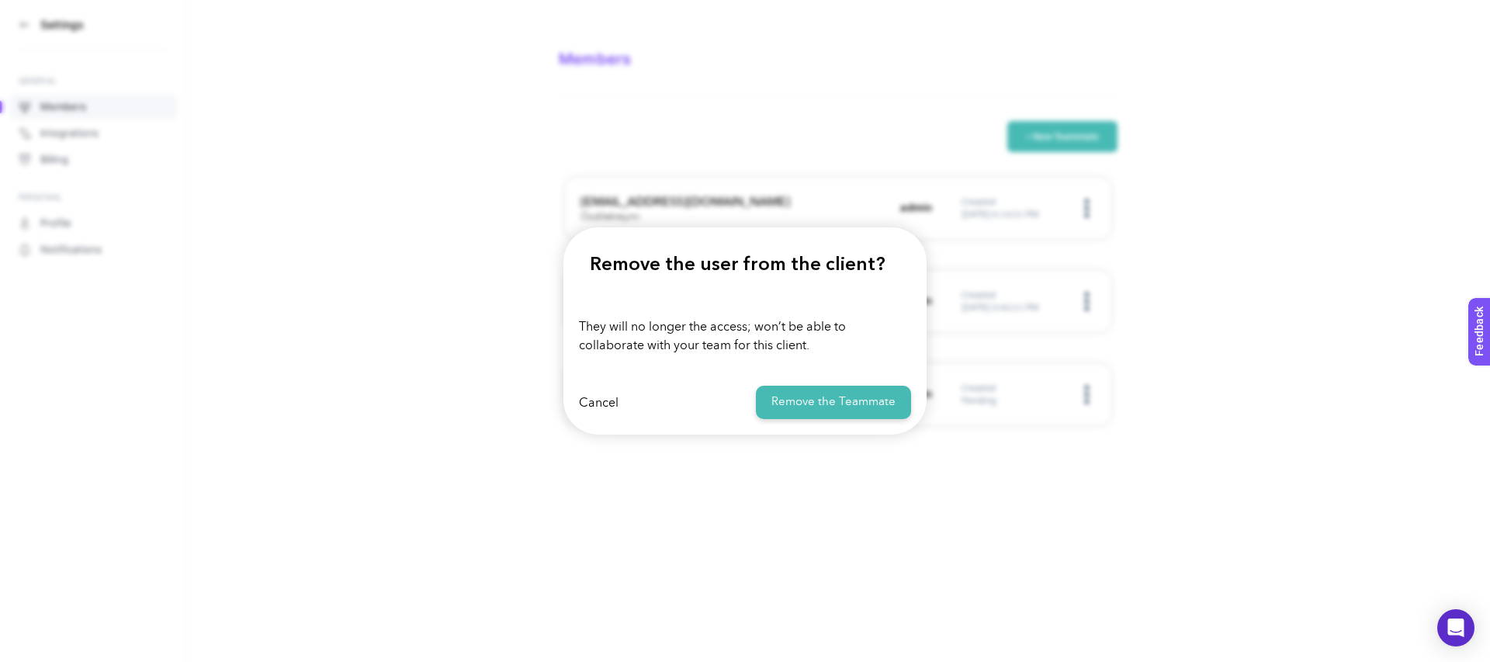
click at [821, 426] on div "Cancel Remove the Teammate" at bounding box center [744, 402] width 363 height 64
click at [821, 415] on button "Remove the Teammate" at bounding box center [833, 402] width 155 height 33
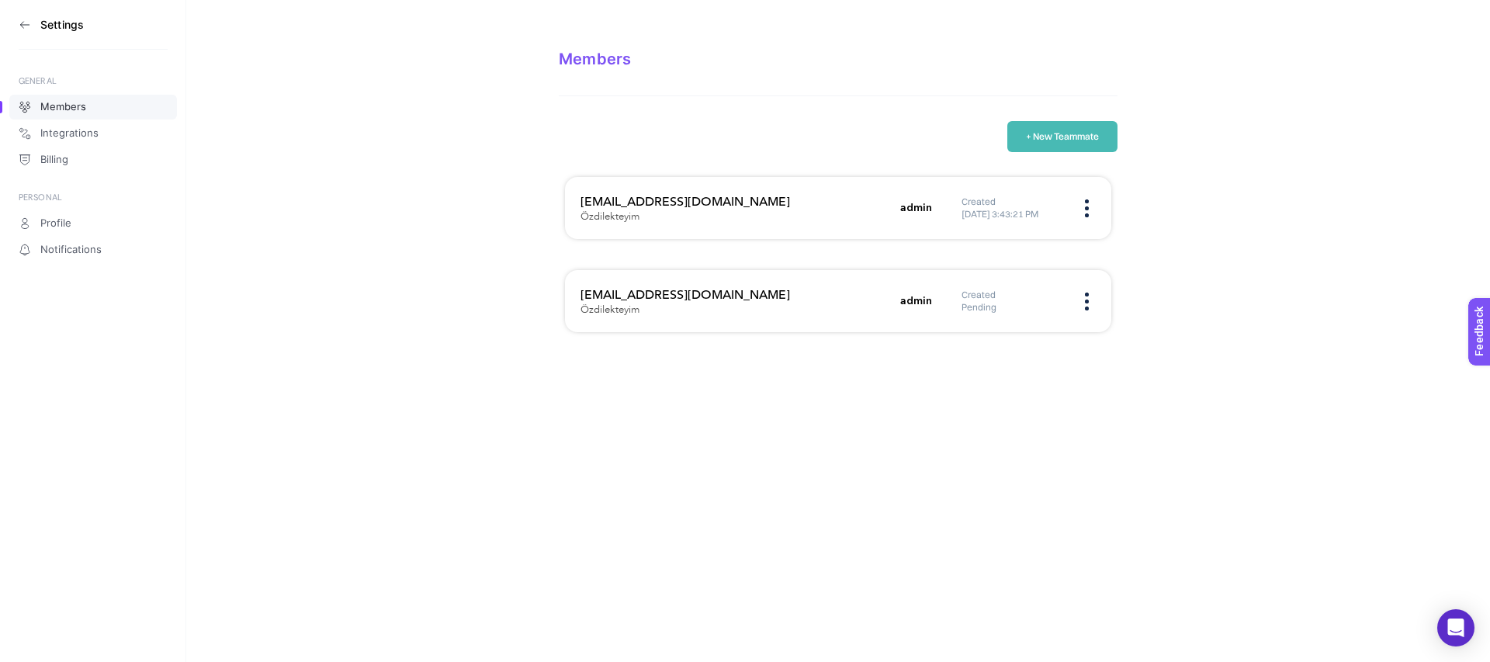
click at [1088, 213] on img at bounding box center [1087, 208] width 4 height 18
click at [1032, 251] on span "Remove" at bounding box center [1002, 257] width 118 height 34
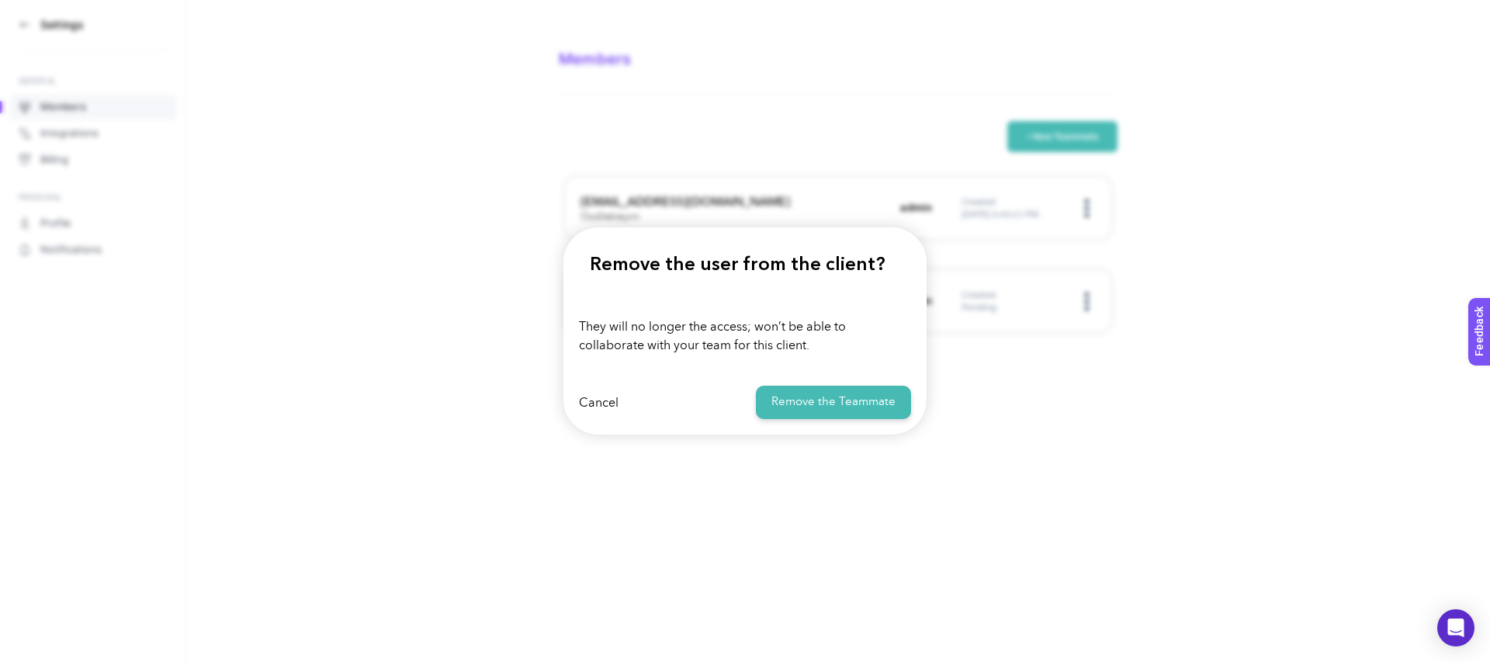
click at [786, 402] on button "Remove the Teammate" at bounding box center [833, 402] width 155 height 33
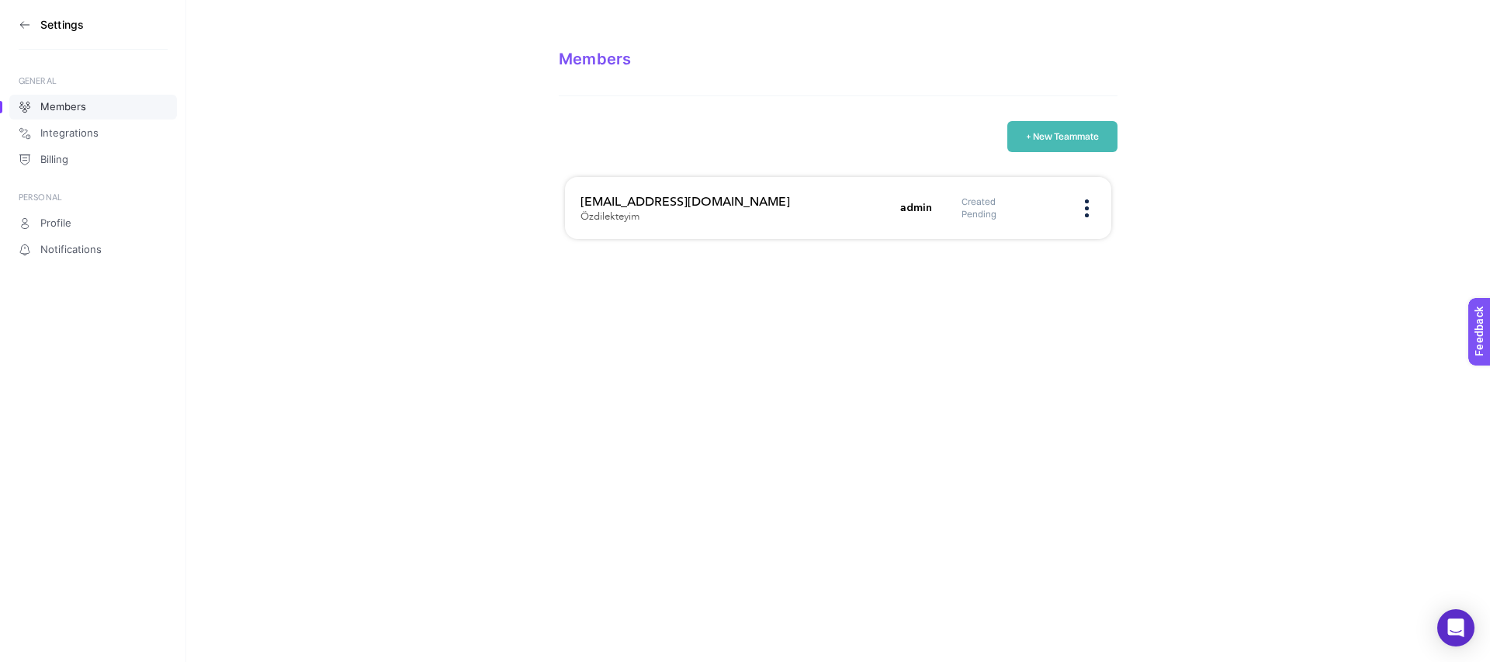
click at [1092, 199] on div "Created Pending" at bounding box center [1028, 207] width 134 height 25
click at [1089, 201] on div "Created Pending" at bounding box center [1028, 207] width 134 height 25
click at [1087, 207] on img at bounding box center [1087, 208] width 4 height 18
click at [1054, 249] on span "Remove" at bounding box center [1002, 257] width 118 height 34
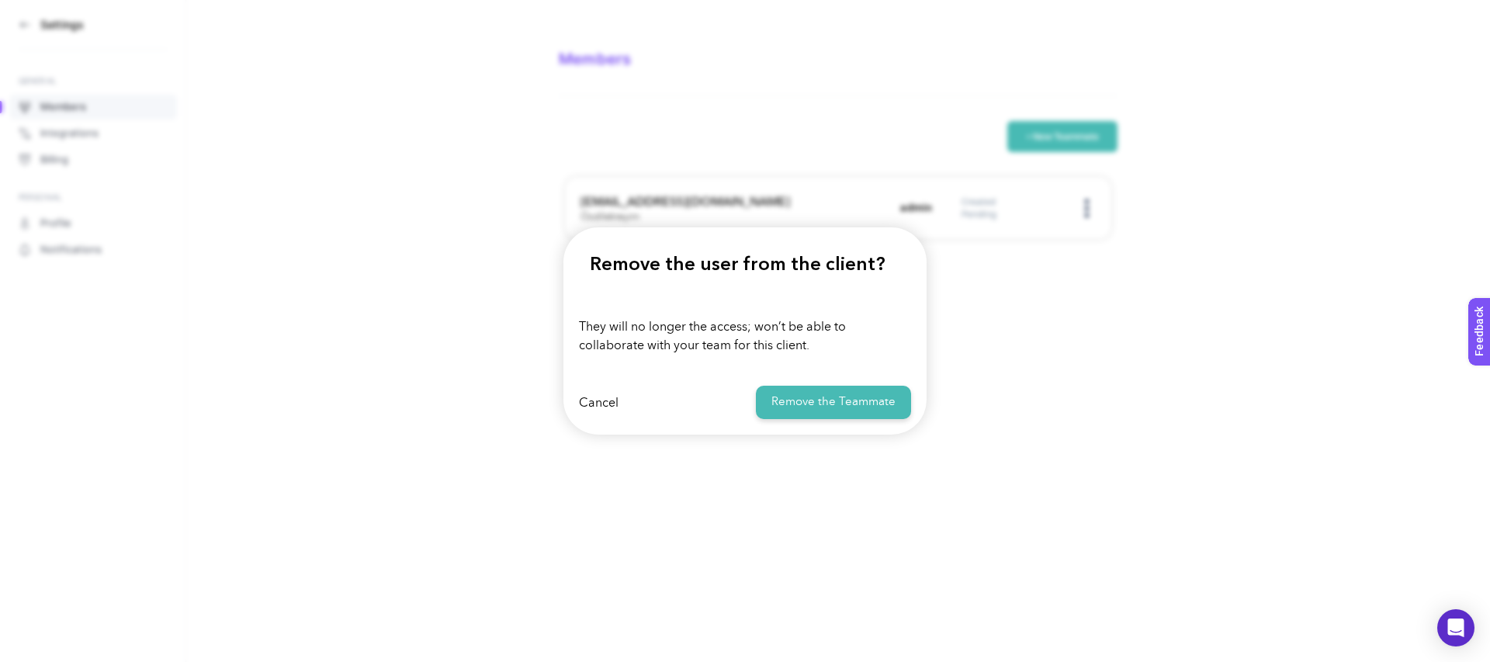
click at [791, 396] on button "Remove the Teammate" at bounding box center [833, 402] width 155 height 33
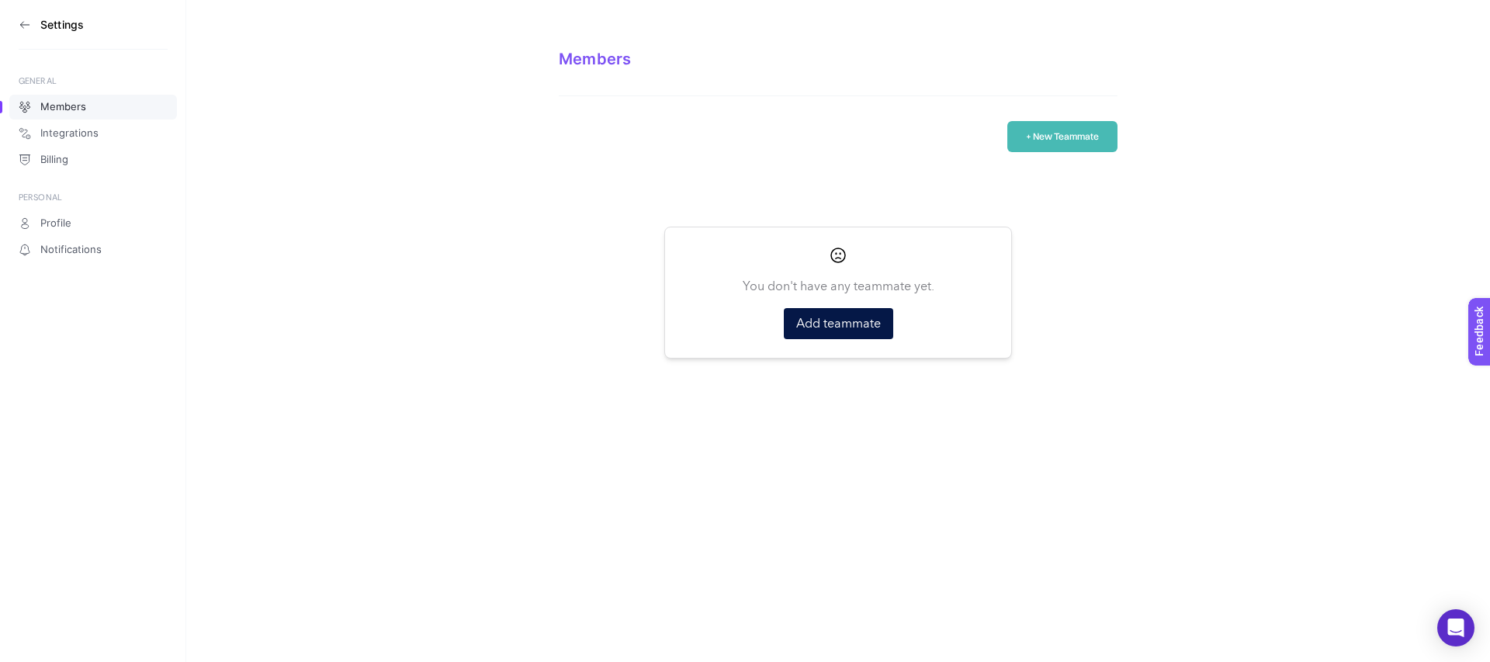
click at [25, 25] on icon at bounding box center [24, 25] width 9 height 0
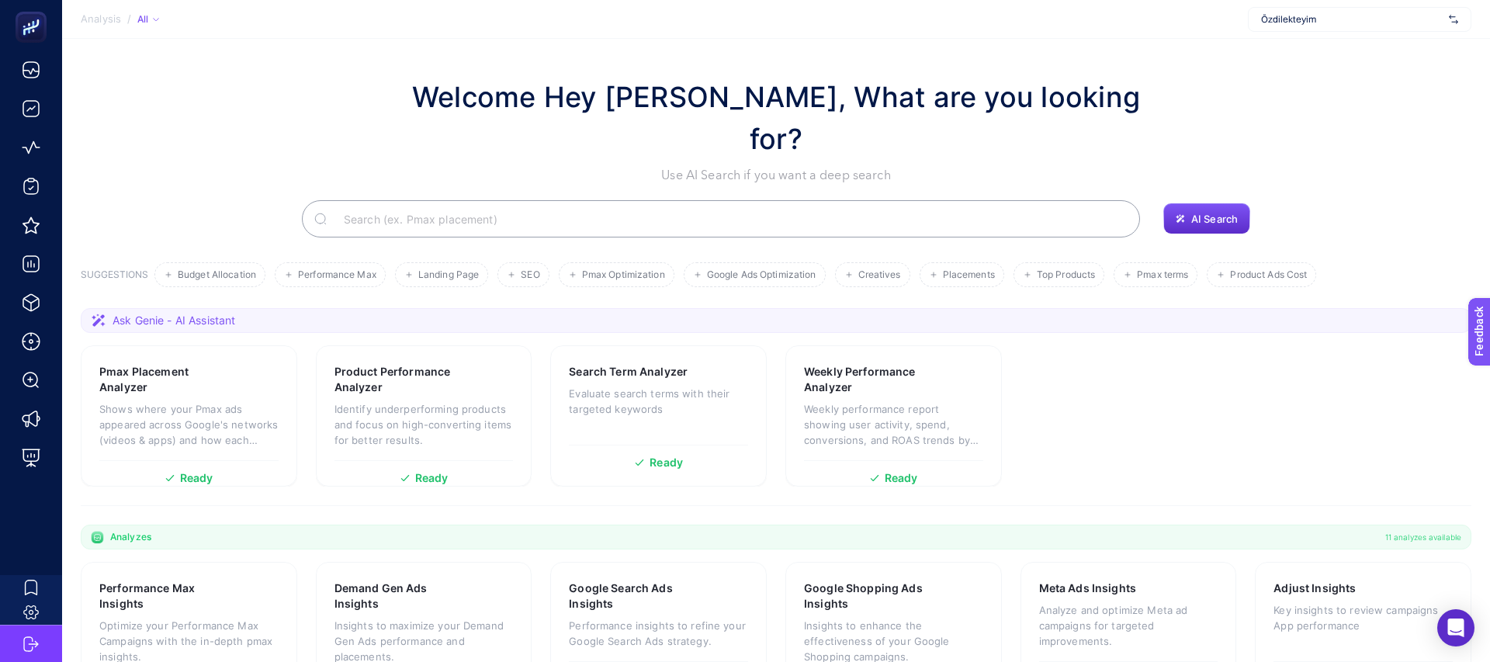
click at [1306, 19] on span "Özdilekteyim" at bounding box center [1352, 19] width 182 height 12
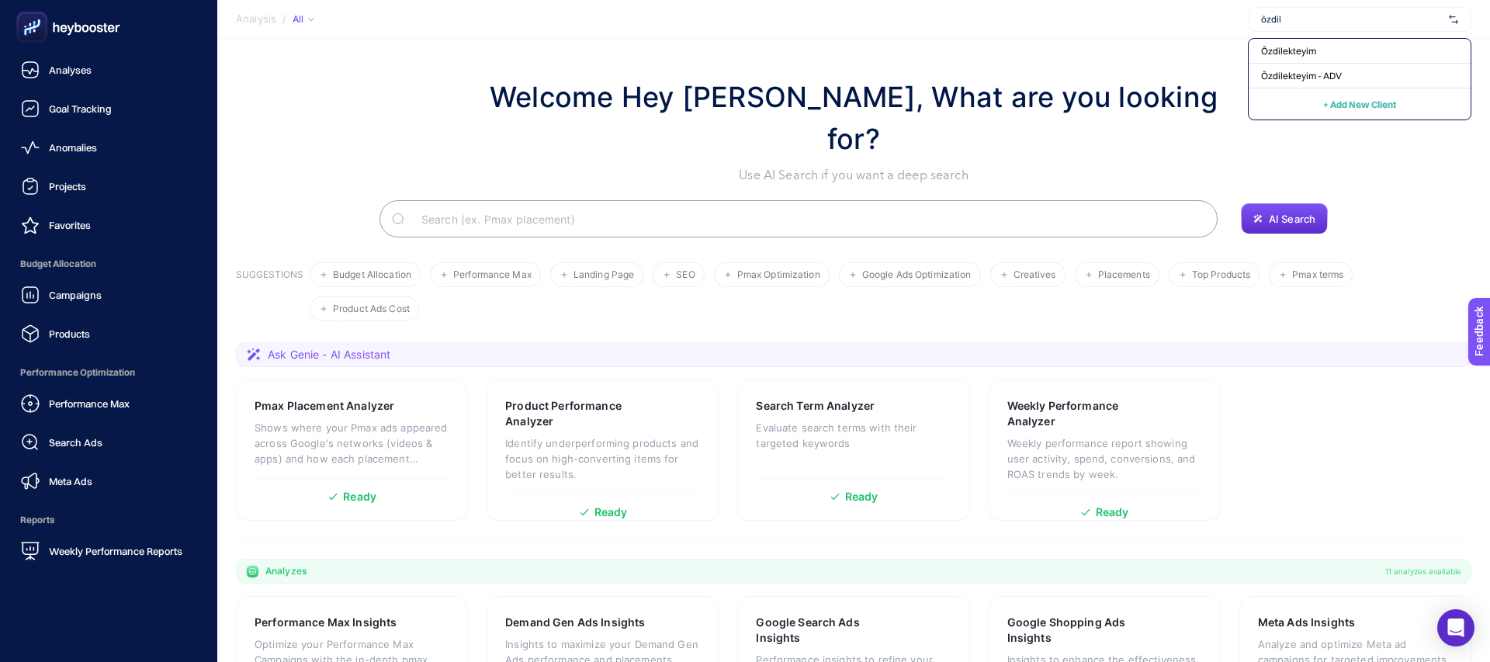
scroll to position [91, 0]
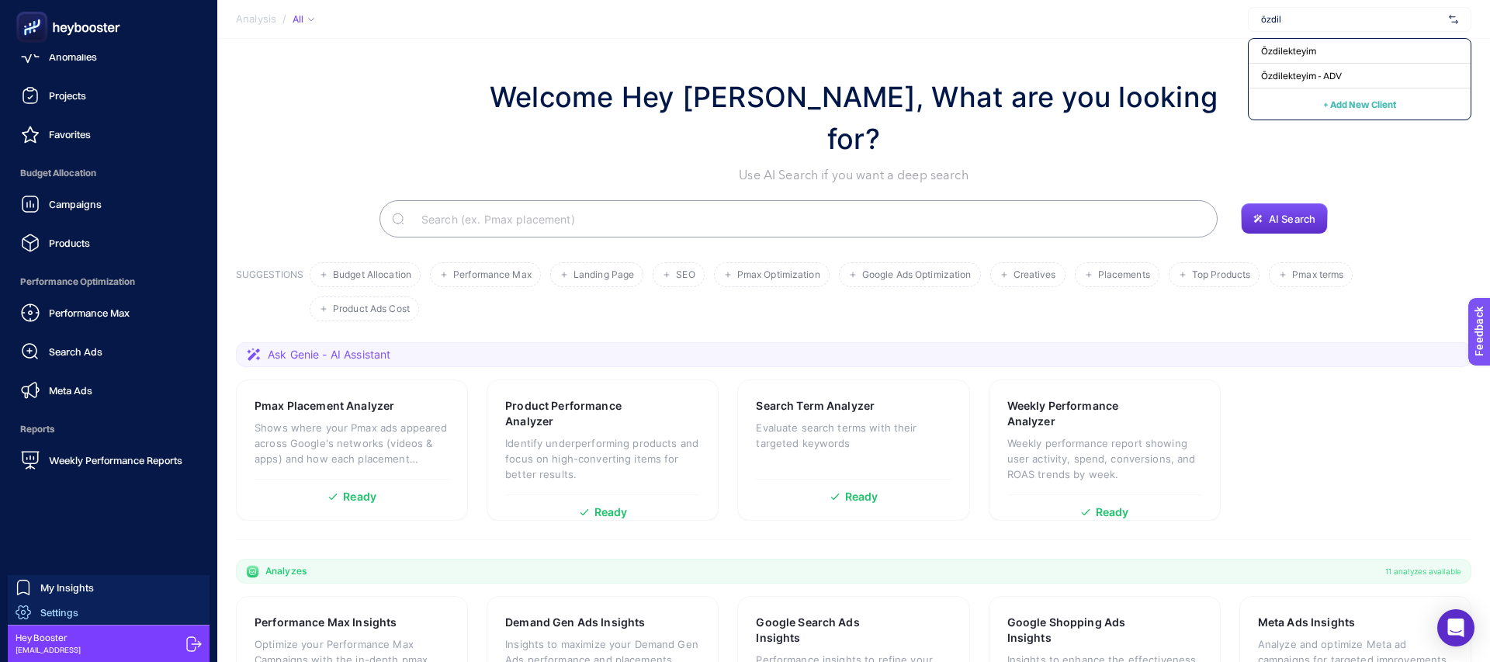
type input "özdil"
click at [81, 613] on link "Settings" at bounding box center [109, 612] width 202 height 25
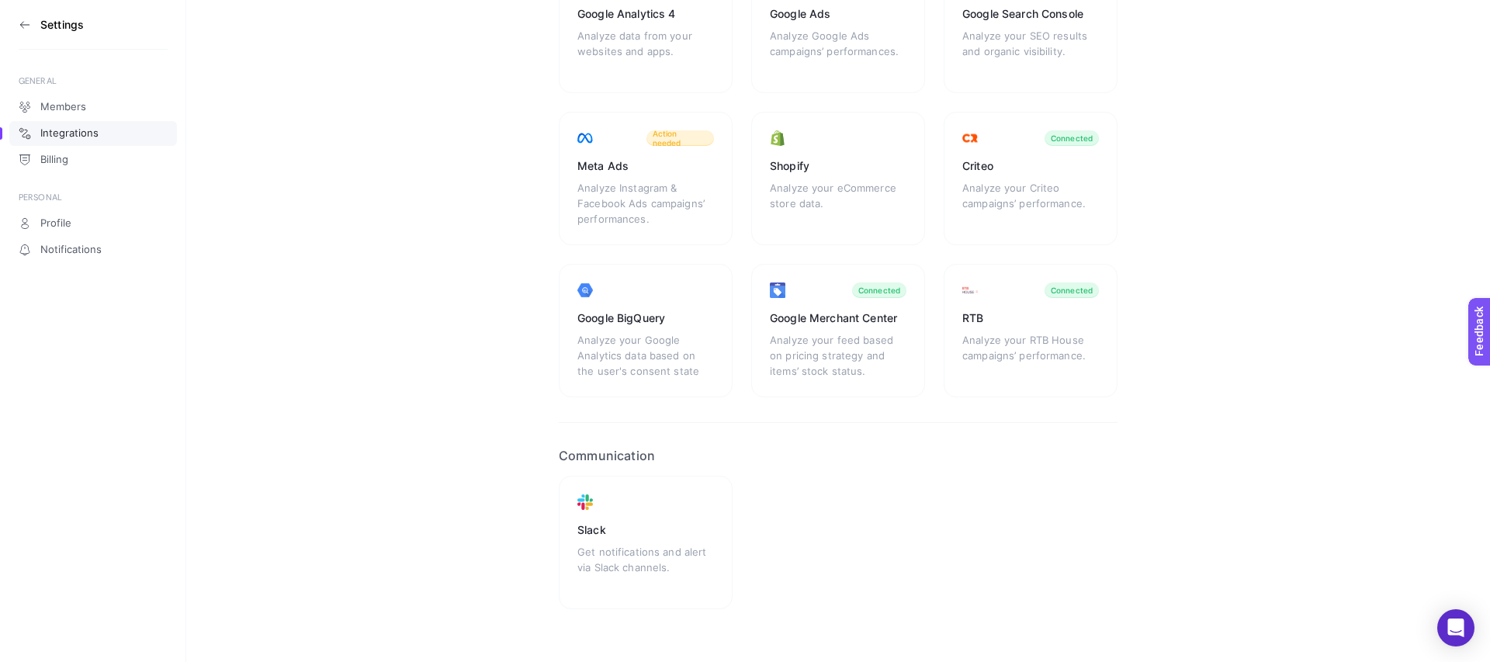
scroll to position [223, 0]
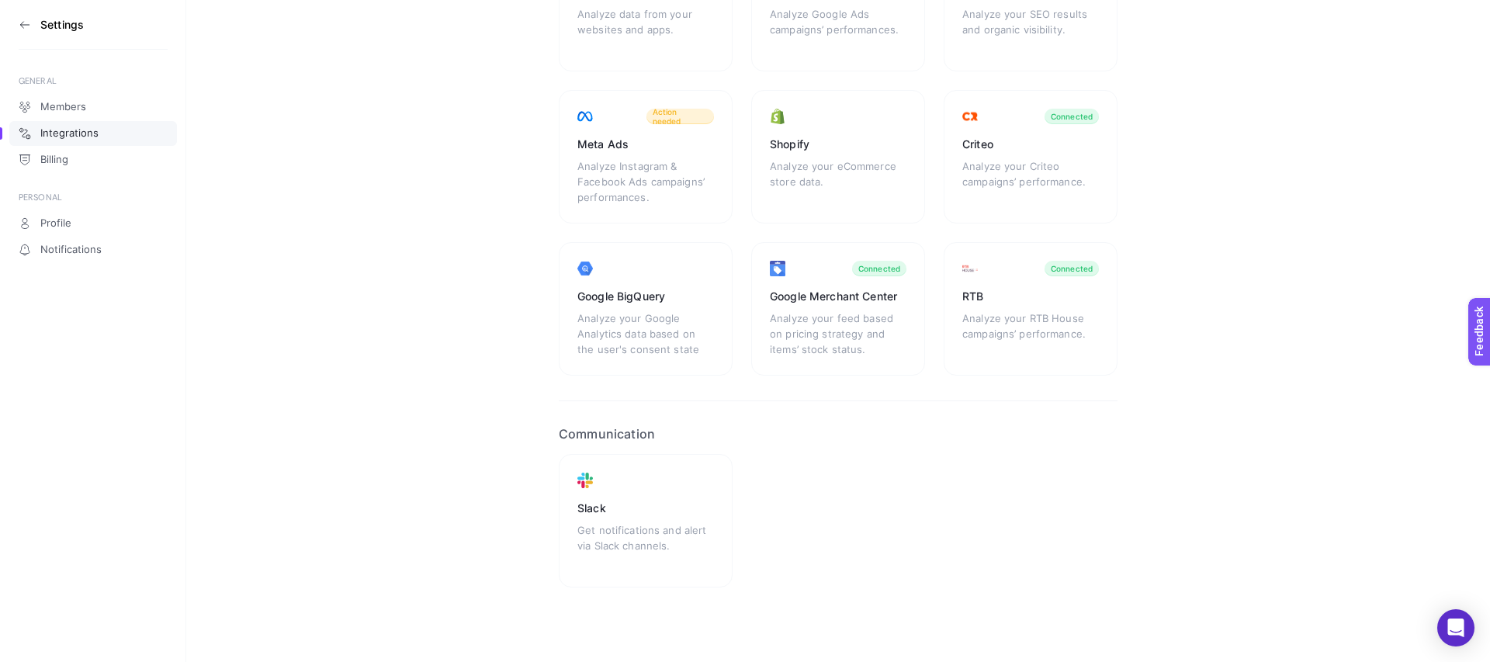
click at [26, 26] on icon at bounding box center [25, 25] width 12 height 12
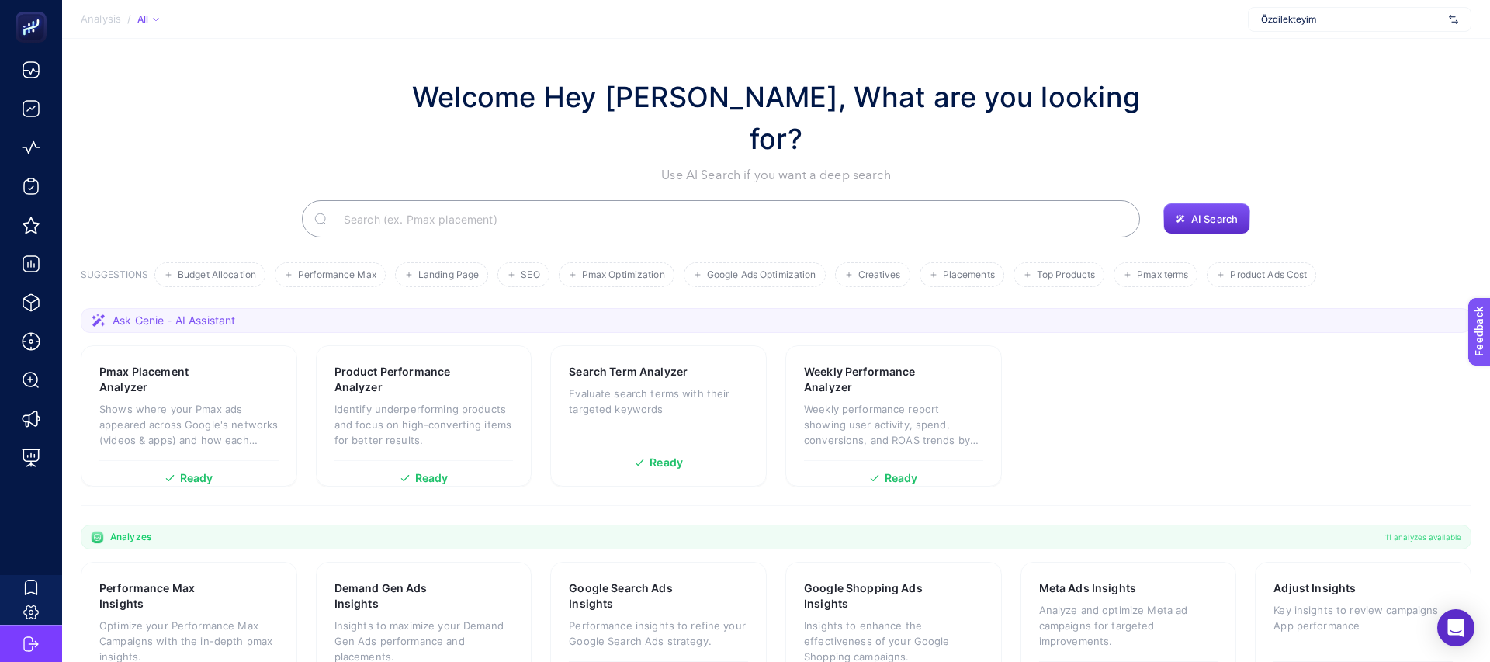
click at [292, 200] on div "AI Search" at bounding box center [776, 218] width 1390 height 37
click at [393, 92] on div "Welcome Hey [PERSON_NAME], What are you looking for? Use AI Search if you want …" at bounding box center [776, 130] width 1390 height 109
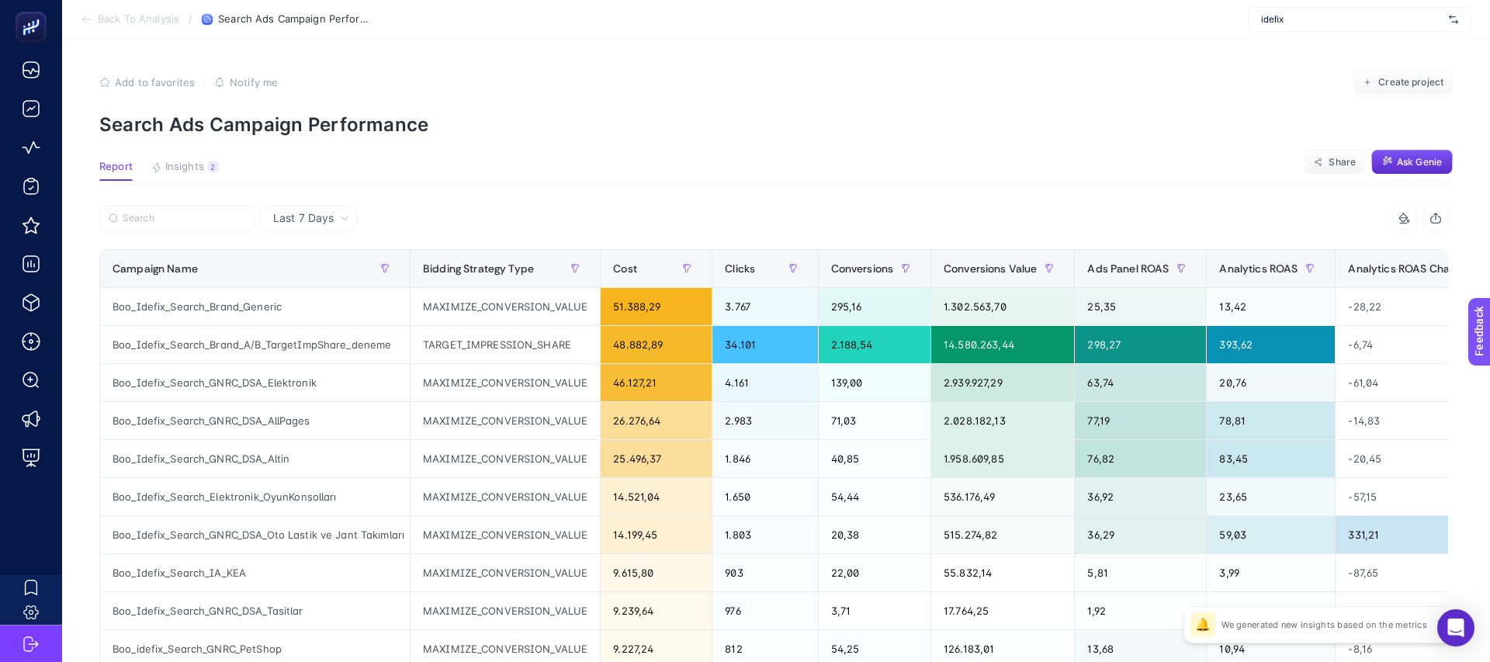
click at [1367, 16] on span "idefix" at bounding box center [1352, 19] width 182 height 12
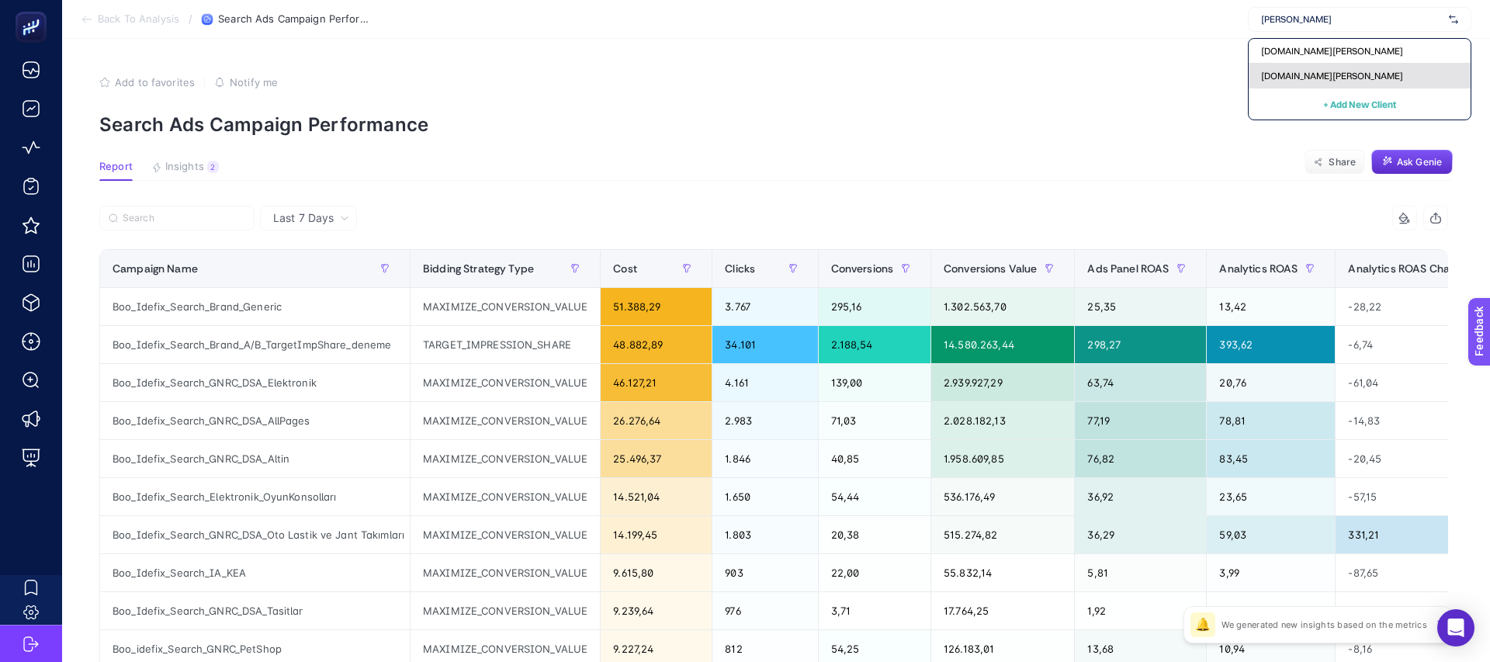
type input "abbate"
click at [1296, 75] on span "www.abbate.co" at bounding box center [1332, 76] width 142 height 12
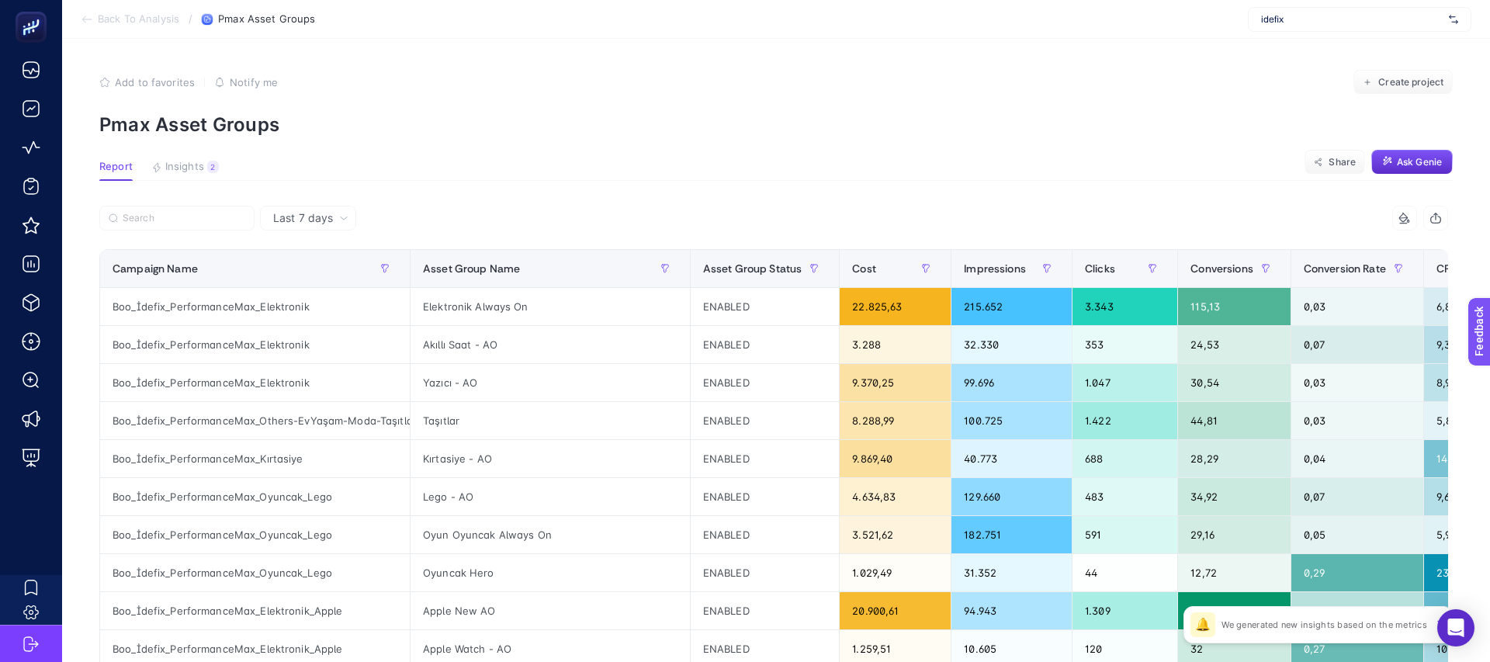
click at [742, 64] on article "Add to favorites false Notify me Create project Pmax Asset Groups Report Insigh…" at bounding box center [775, 645] width 1427 height 1213
click at [208, 267] on div "Campaign Name" at bounding box center [254, 268] width 285 height 25
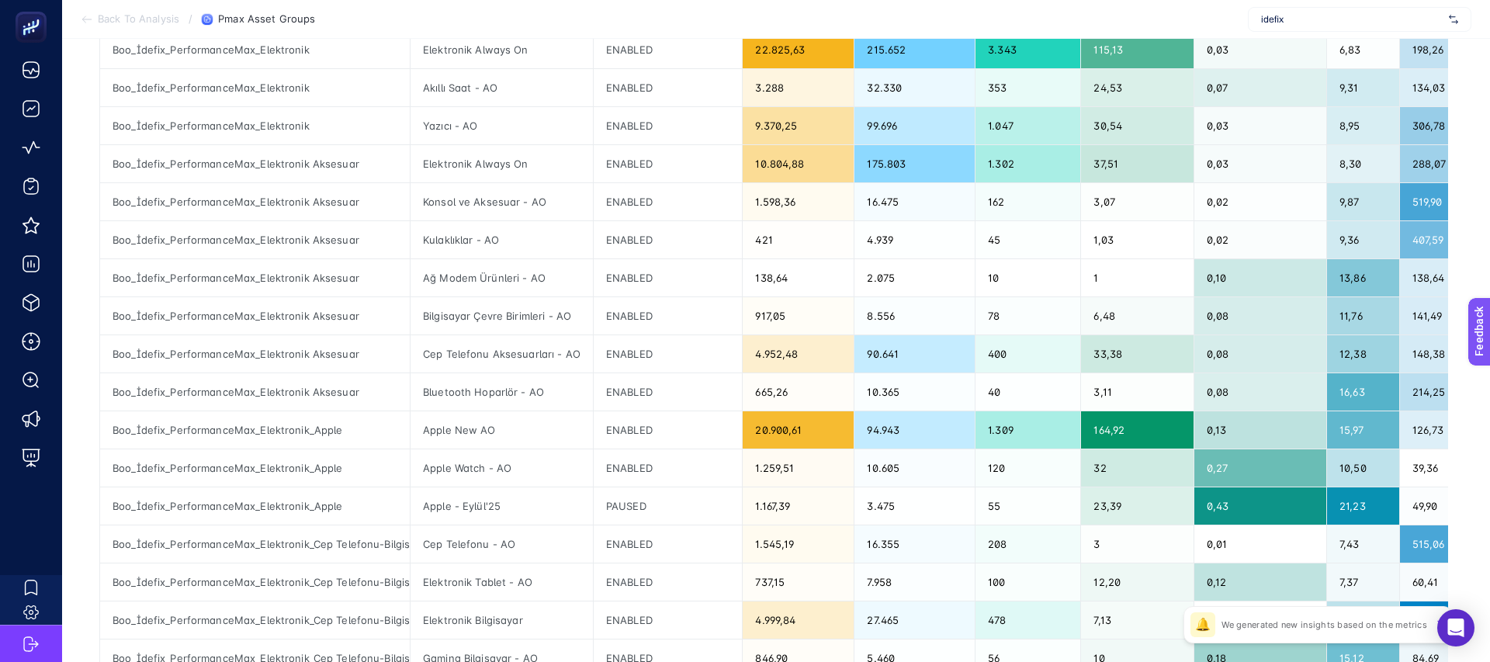
scroll to position [310, 0]
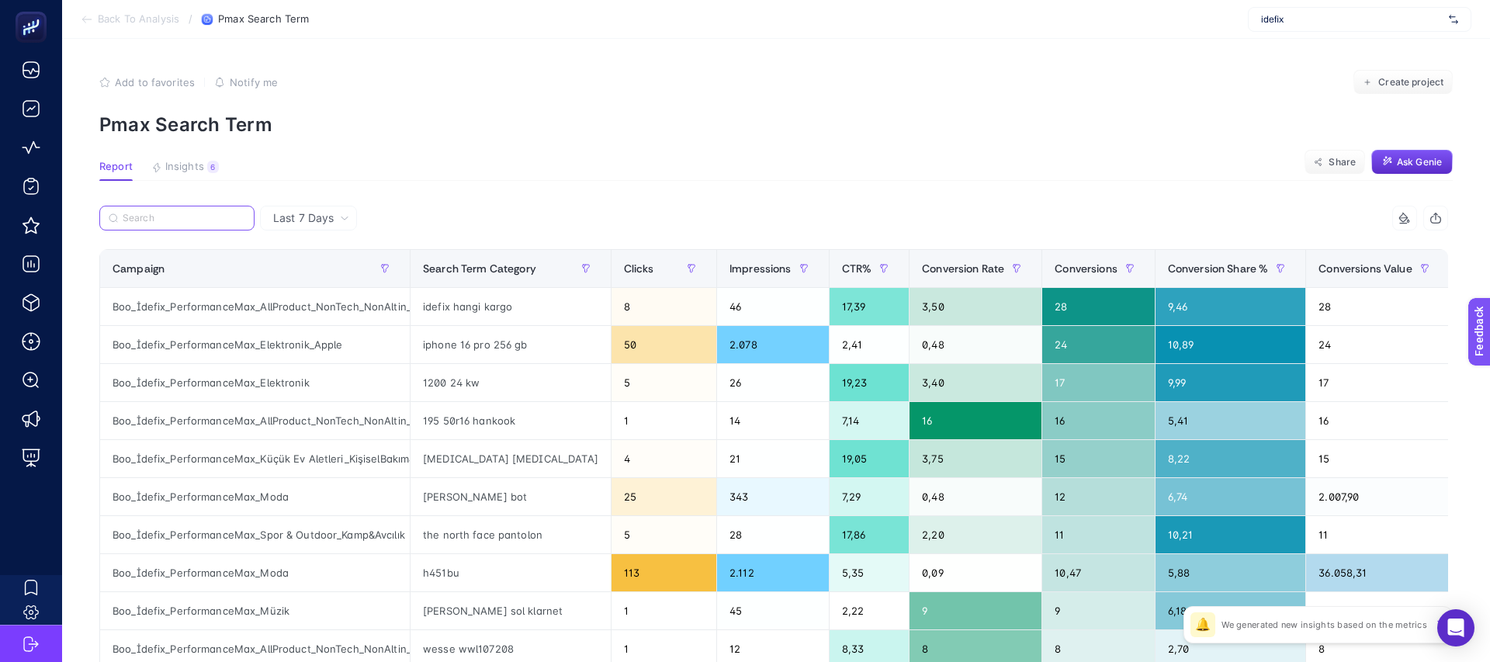
click at [185, 216] on input "Search" at bounding box center [184, 219] width 123 height 12
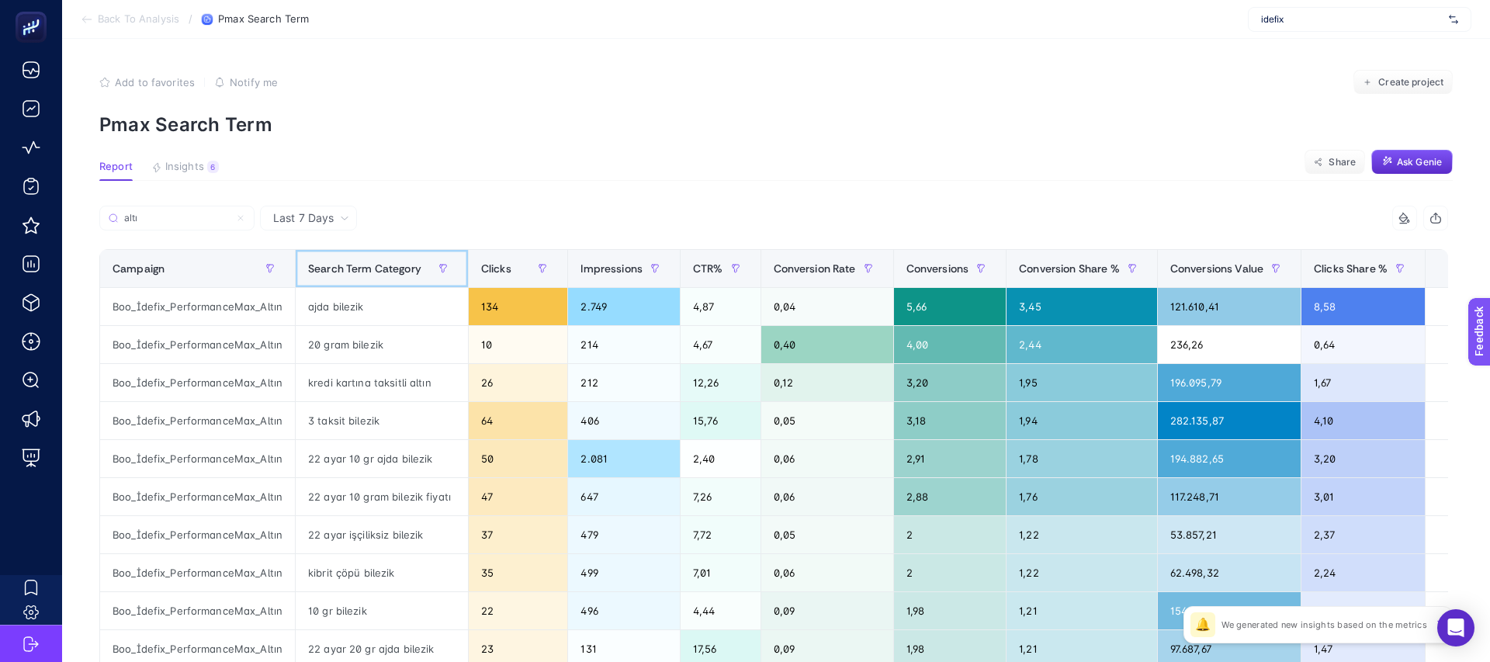
click at [329, 272] on span "Search Term Category" at bounding box center [364, 268] width 113 height 12
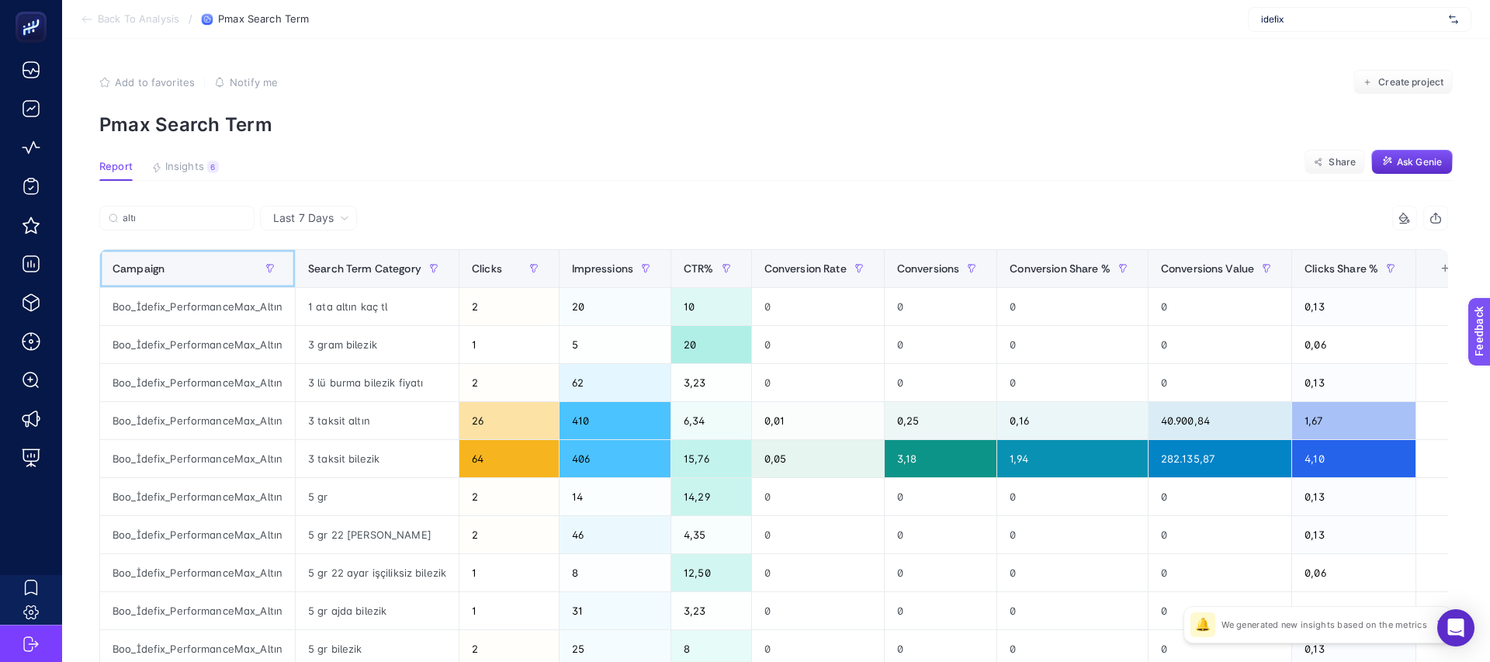
click at [212, 276] on div "Campaign" at bounding box center [197, 268] width 170 height 25
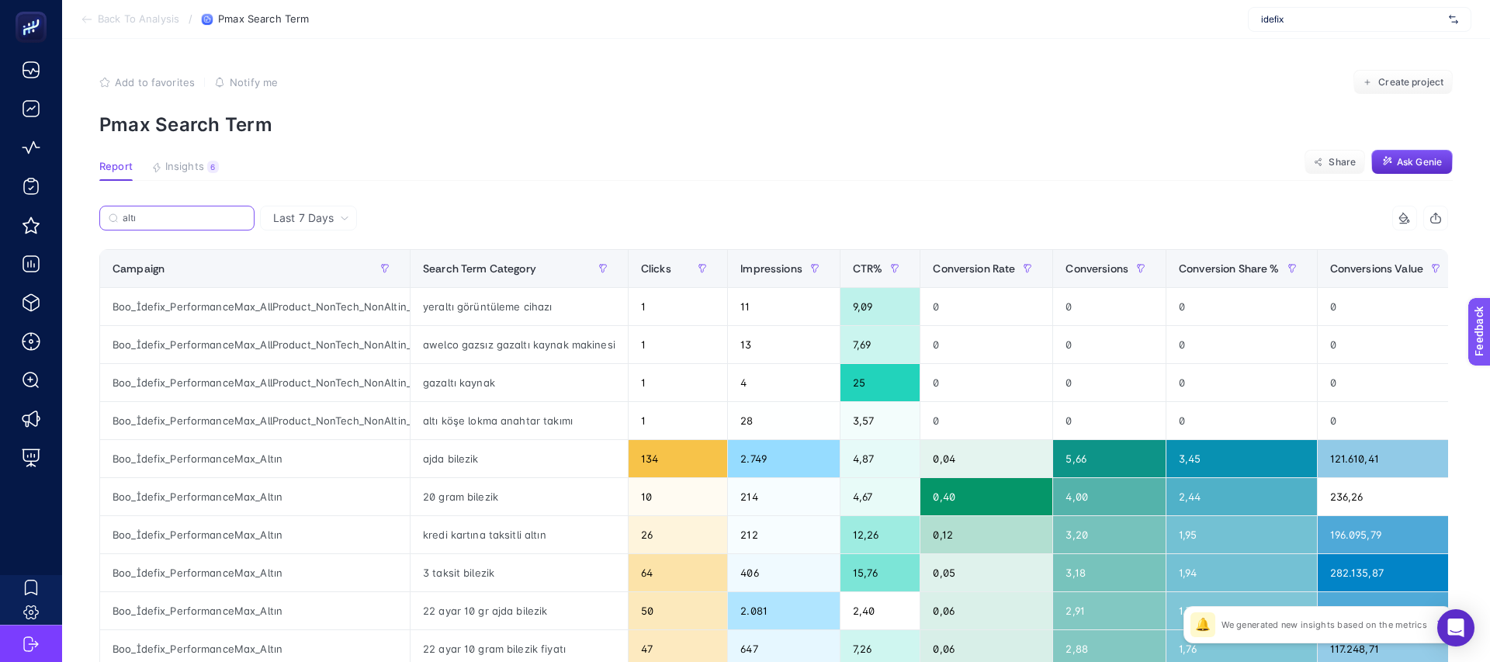
click at [232, 215] on input "altı" at bounding box center [184, 219] width 123 height 12
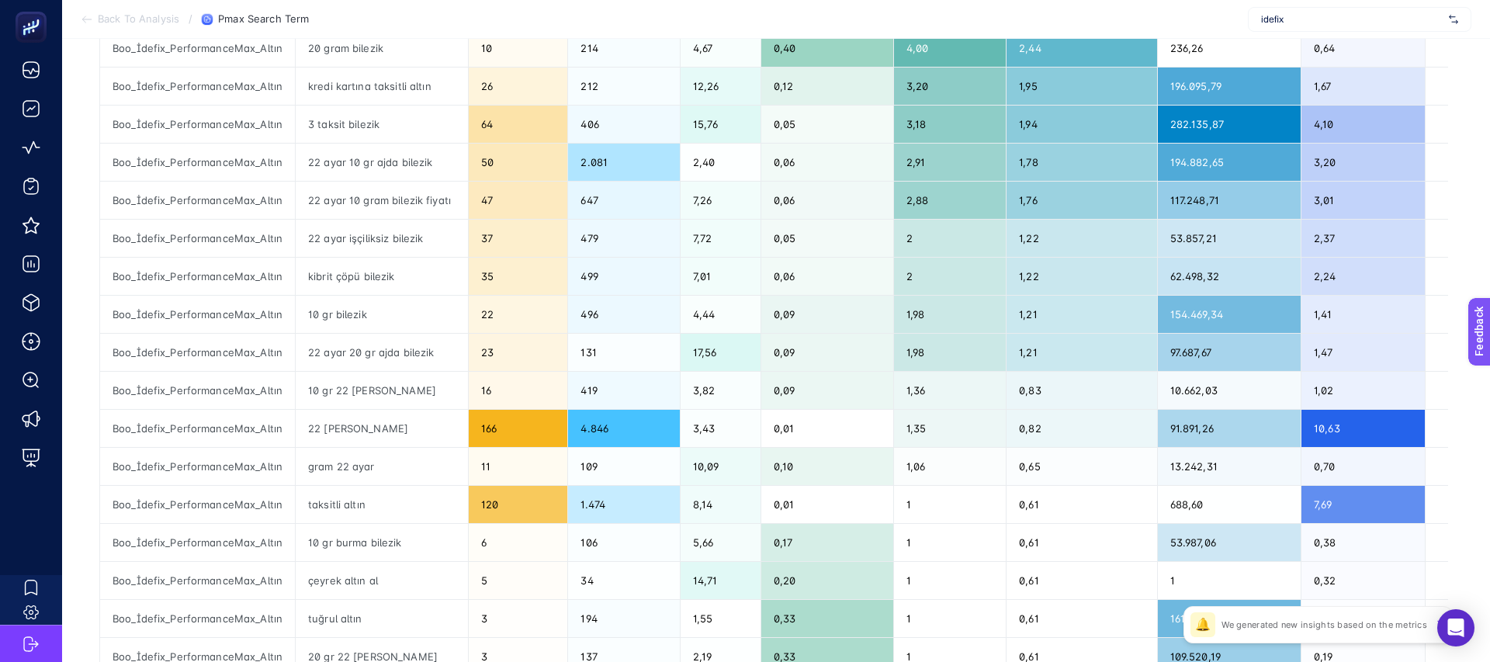
scroll to position [102, 0]
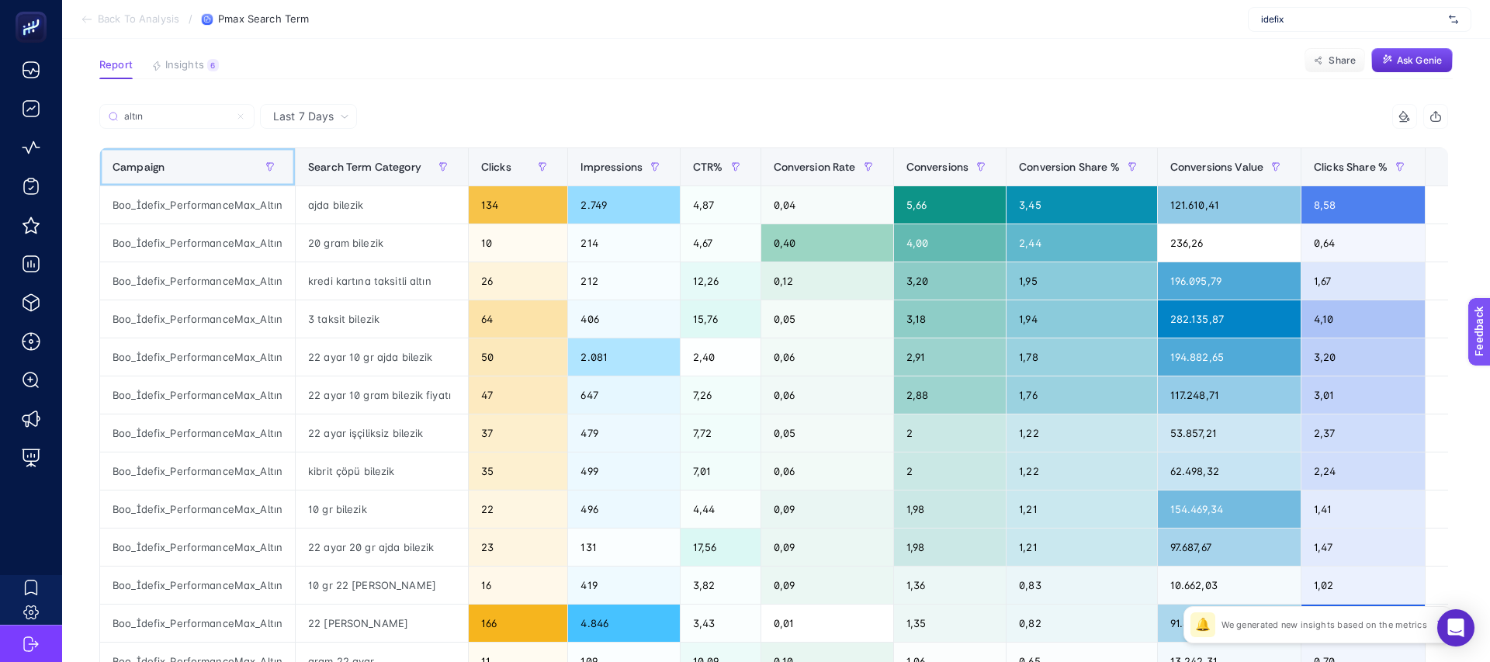
click at [212, 155] on div "Campaign" at bounding box center [197, 166] width 170 height 25
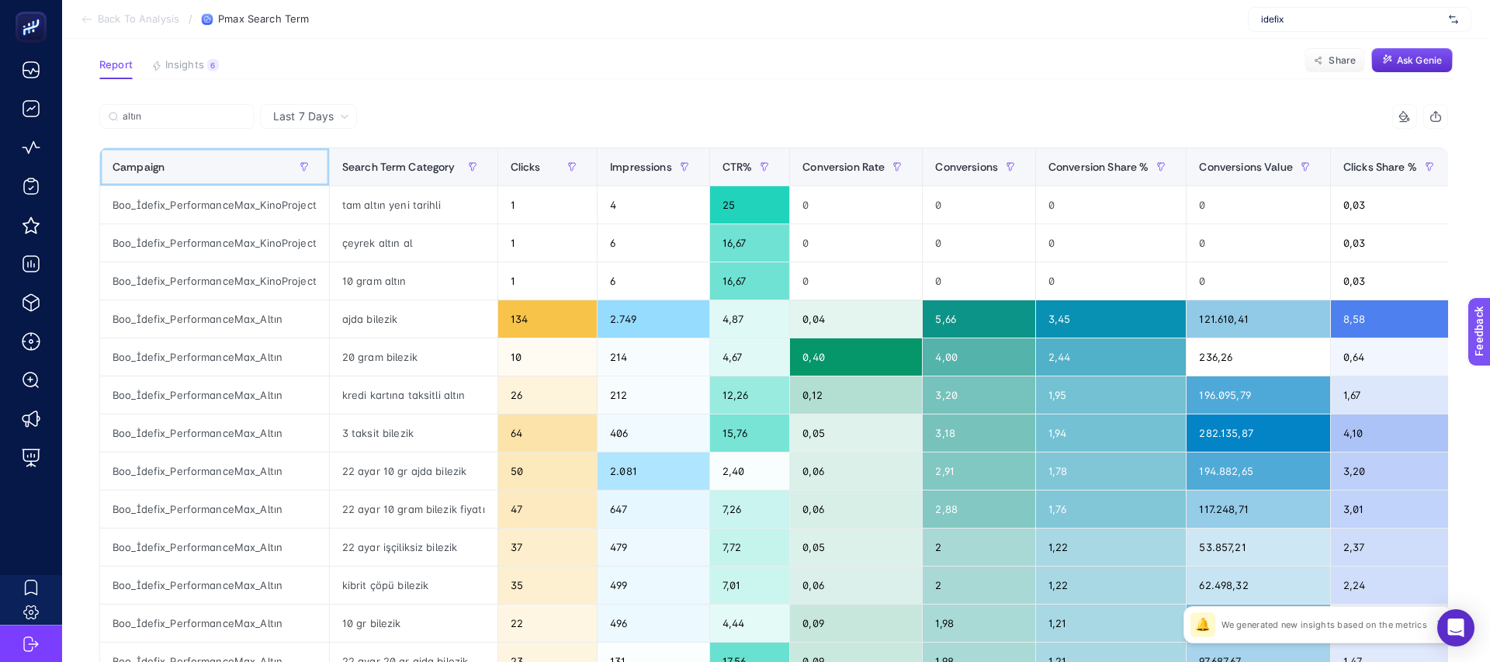
click at [209, 156] on div "Campaign" at bounding box center [214, 166] width 204 height 25
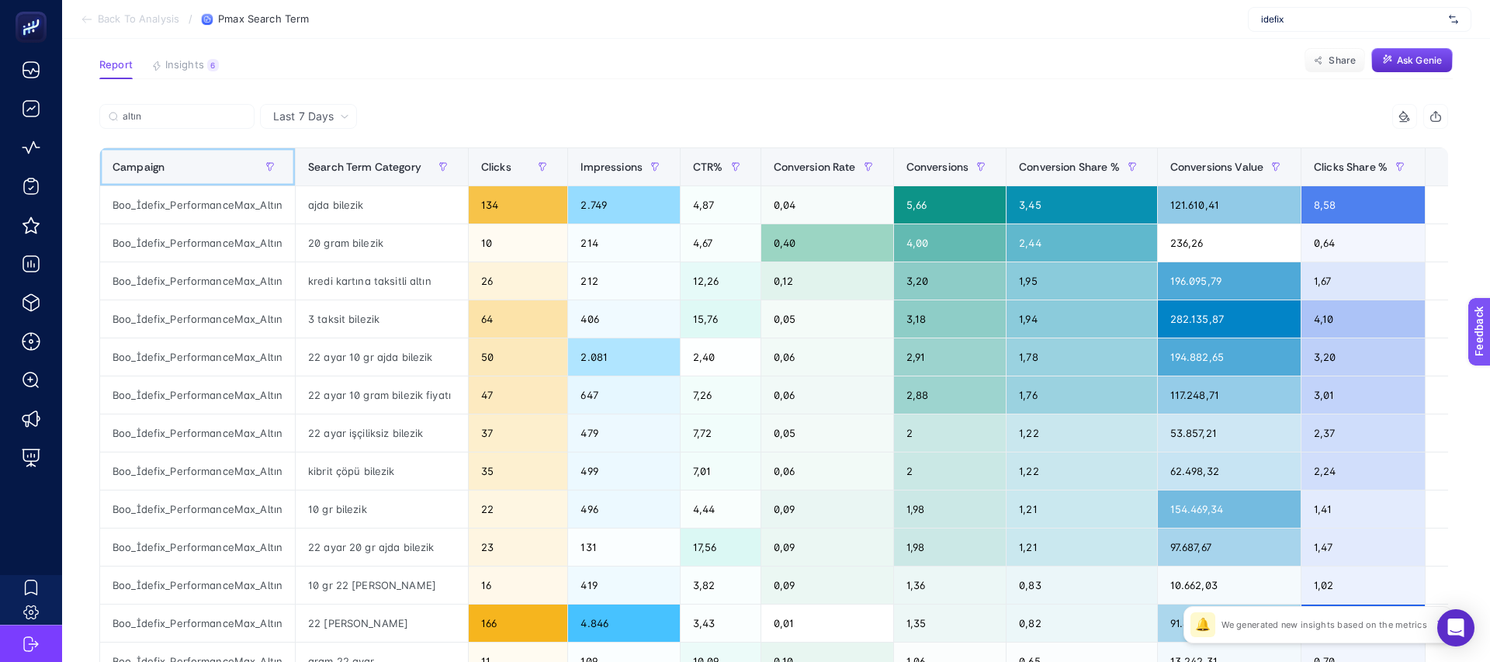
click at [209, 156] on div "Campaign" at bounding box center [197, 166] width 170 height 25
click at [206, 166] on div "Campaign" at bounding box center [197, 166] width 170 height 25
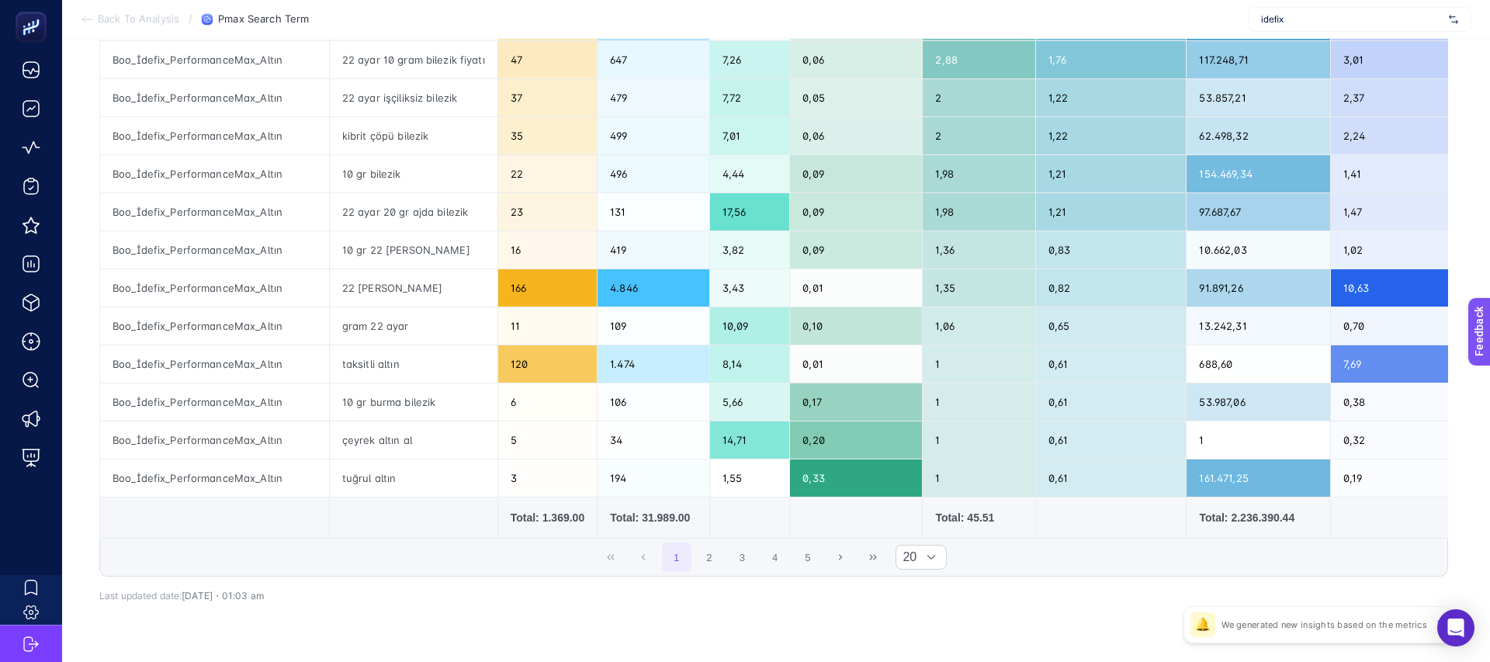
scroll to position [590, 0]
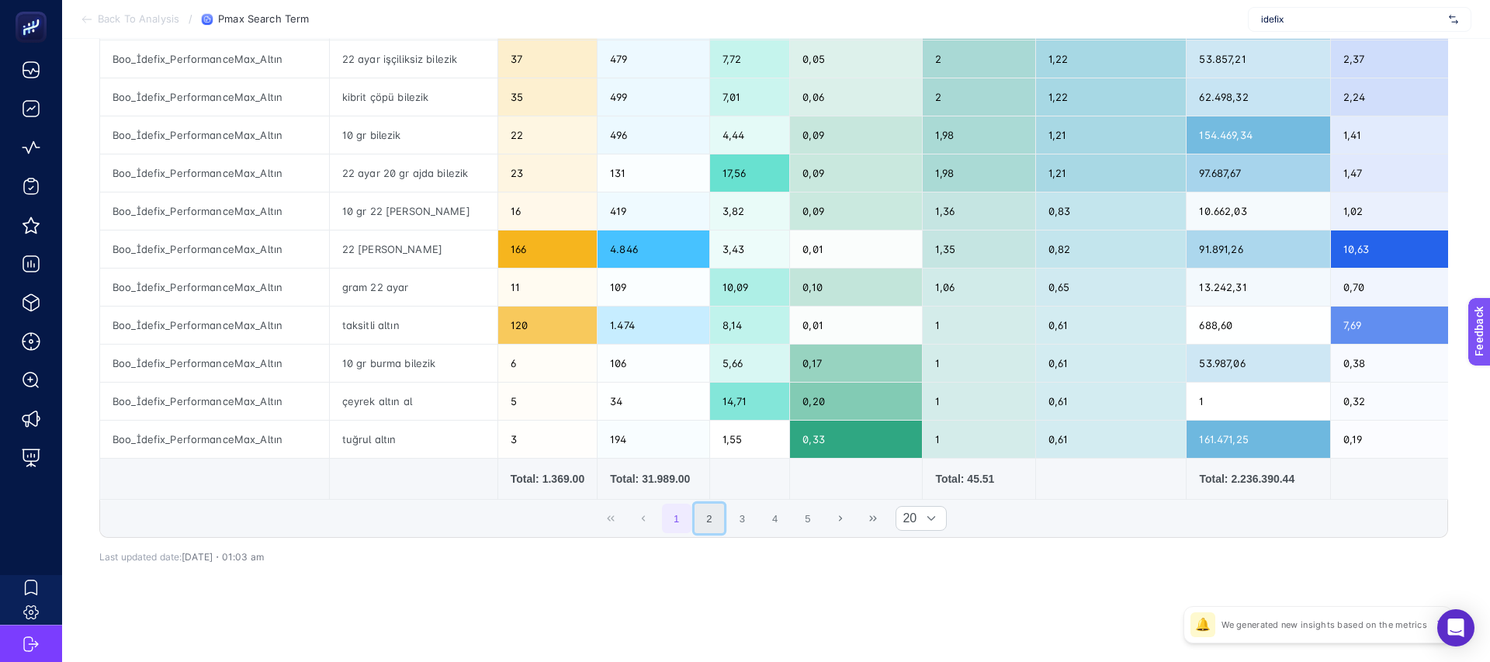
click at [701, 516] on button "2" at bounding box center [708, 517] width 29 height 29
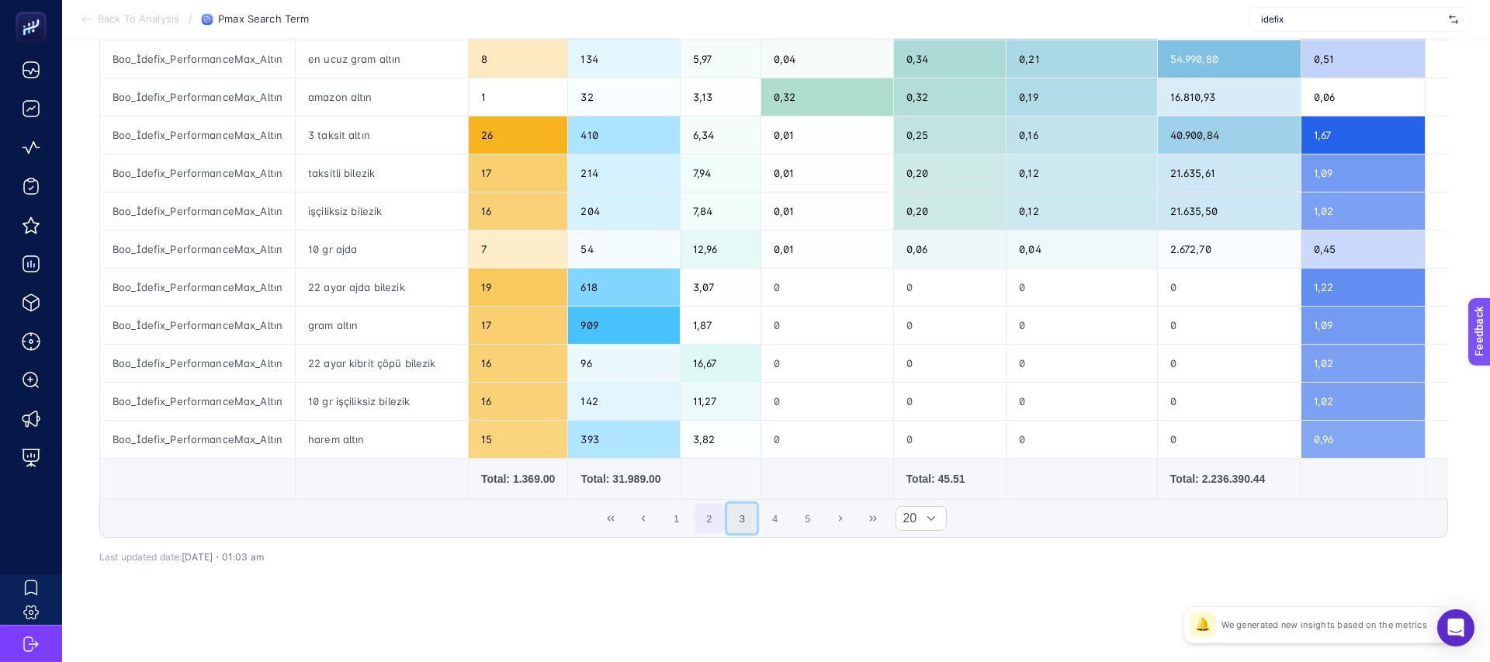
click at [731, 516] on button "3" at bounding box center [741, 517] width 29 height 29
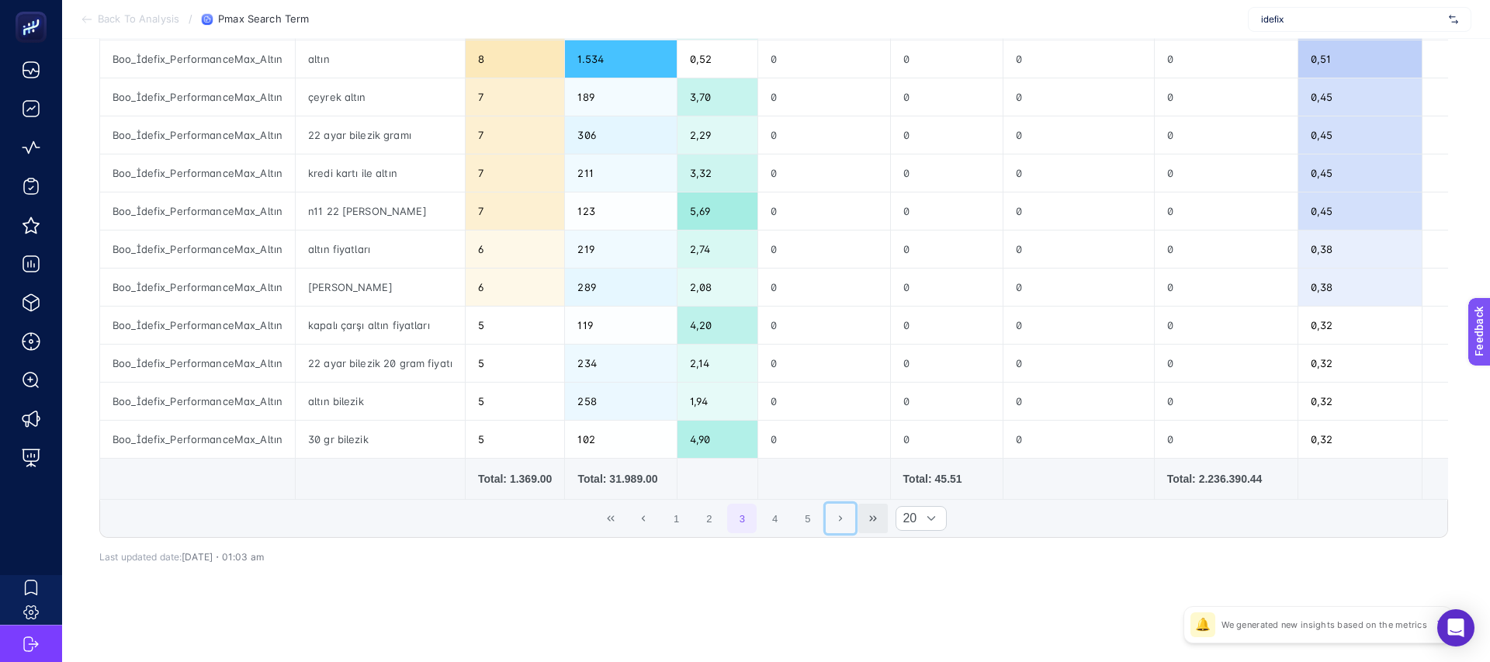
click at [842, 523] on button "Next Page" at bounding box center [839, 517] width 29 height 29
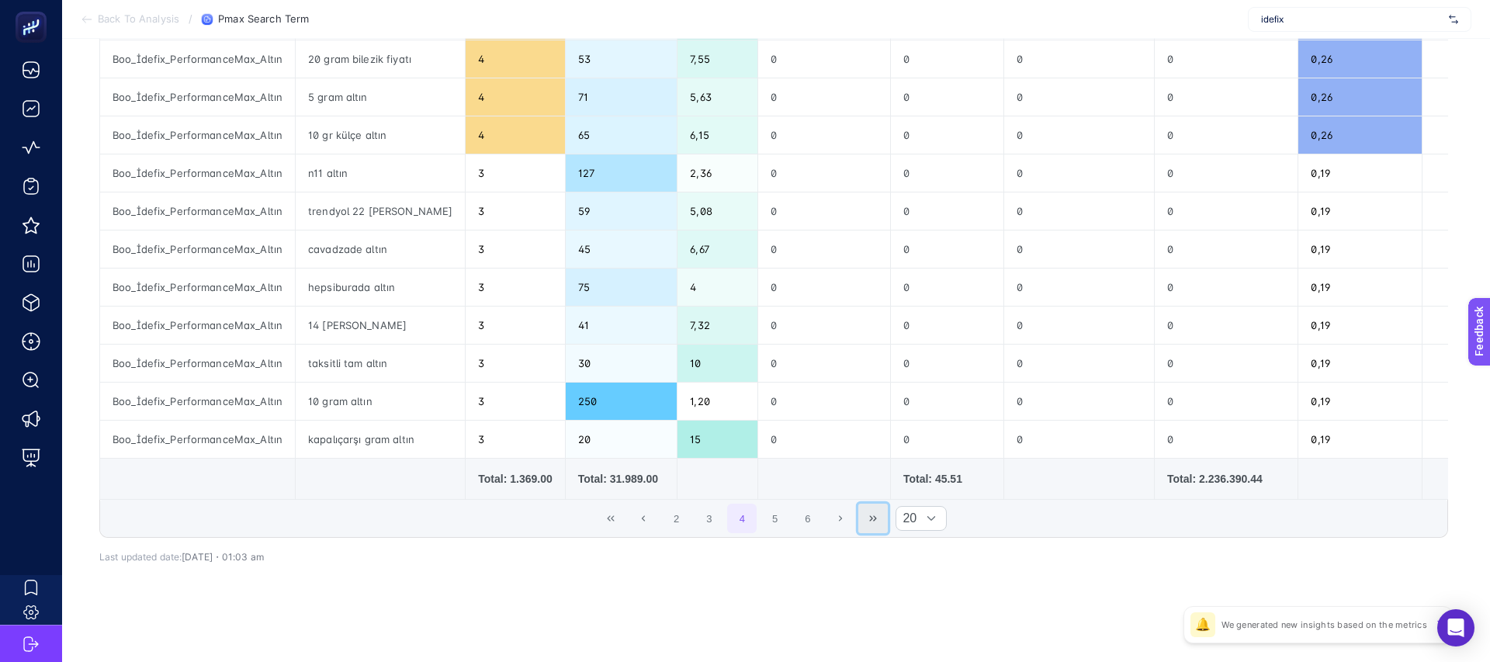
click at [875, 518] on icon "Last Page" at bounding box center [873, 517] width 7 height 5
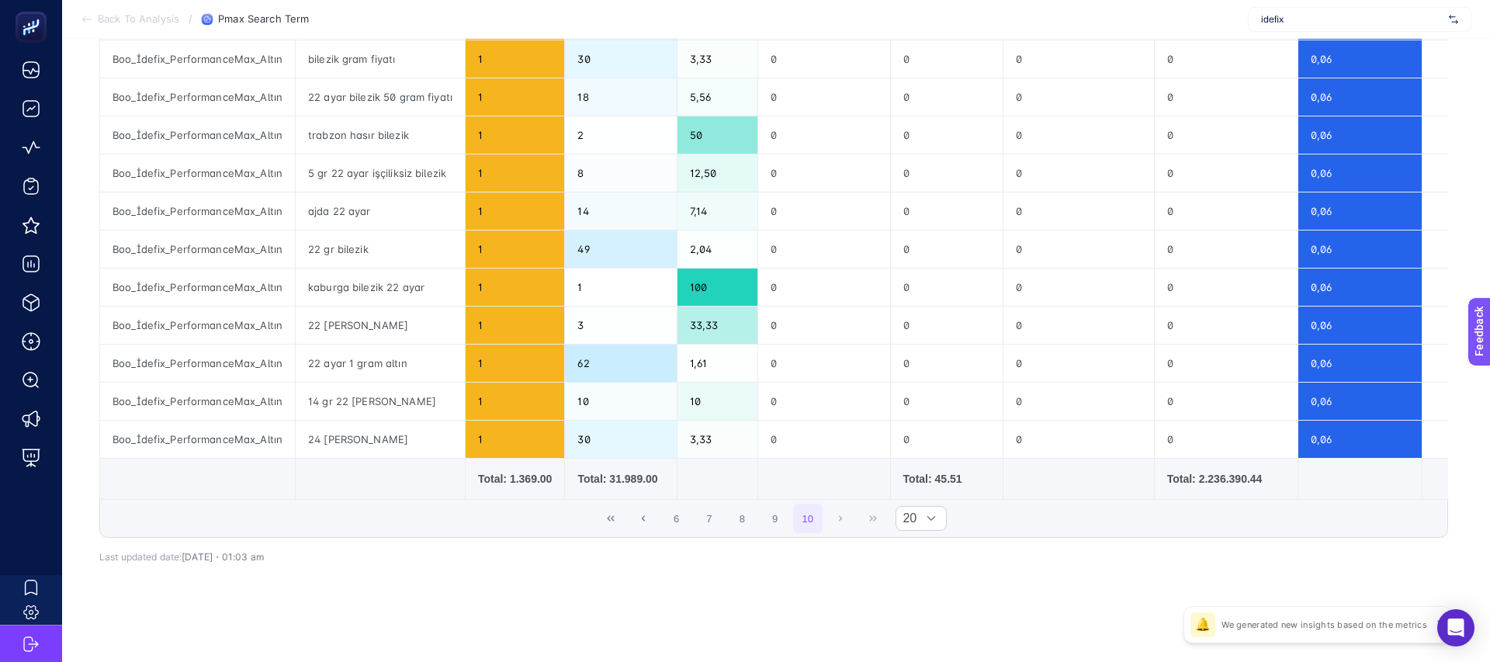
scroll to position [438, 0]
click at [780, 519] on button "9" at bounding box center [774, 517] width 29 height 29
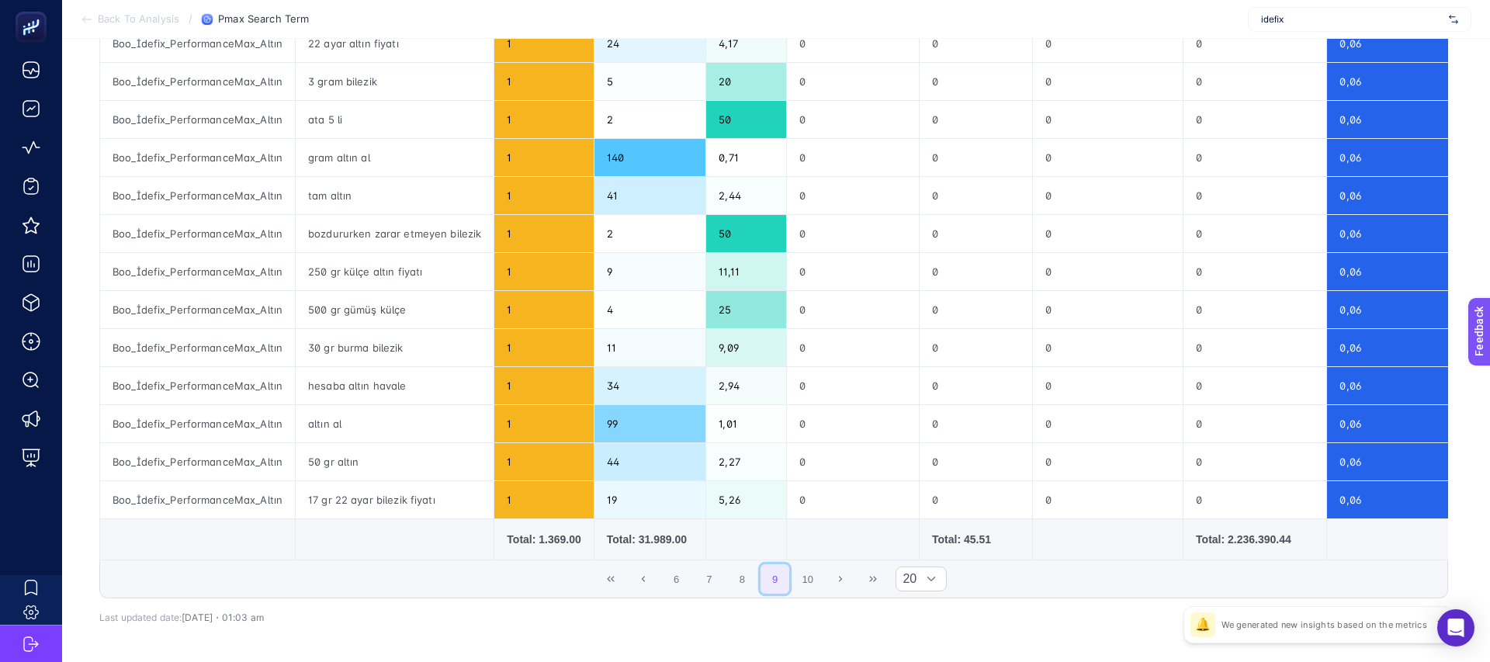
scroll to position [530, 0]
click at [740, 596] on div "6 7 8 9 10 20" at bounding box center [773, 577] width 1347 height 37
click at [740, 583] on button "8" at bounding box center [741, 577] width 29 height 29
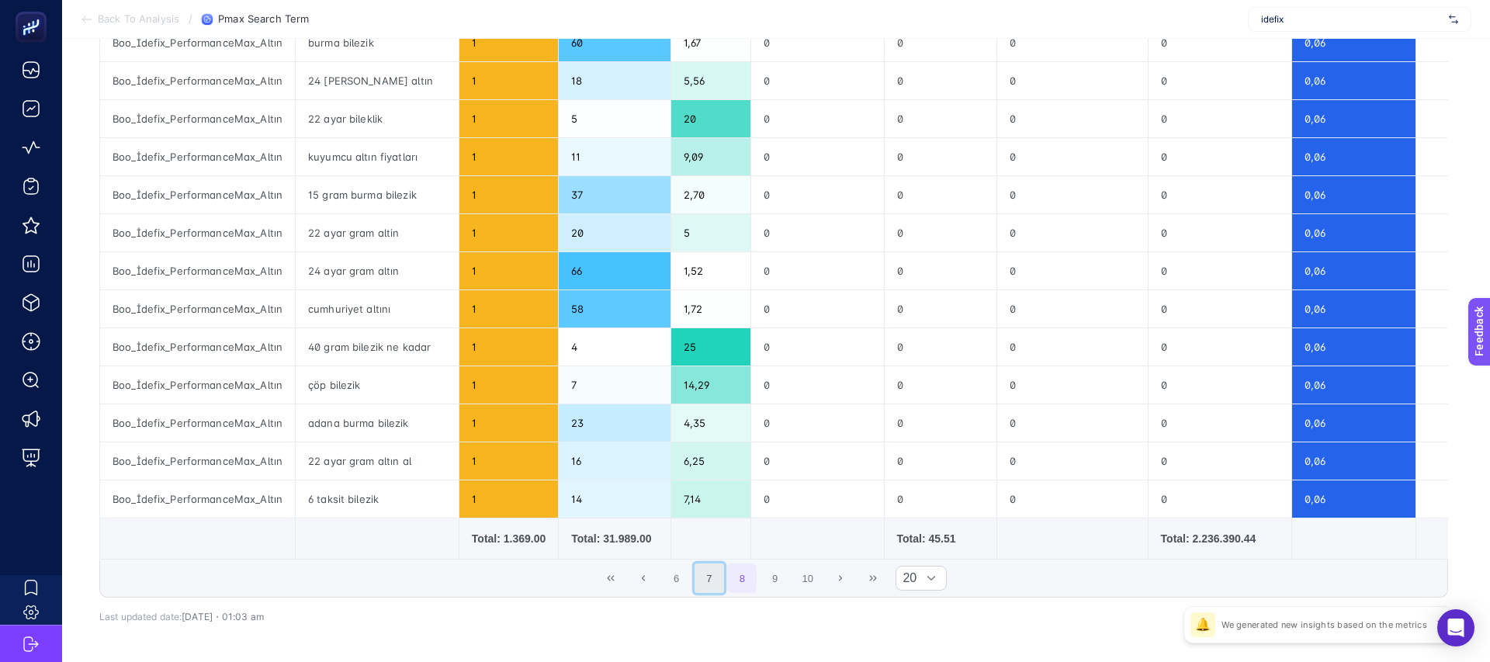
click at [710, 583] on button "7" at bounding box center [708, 577] width 29 height 29
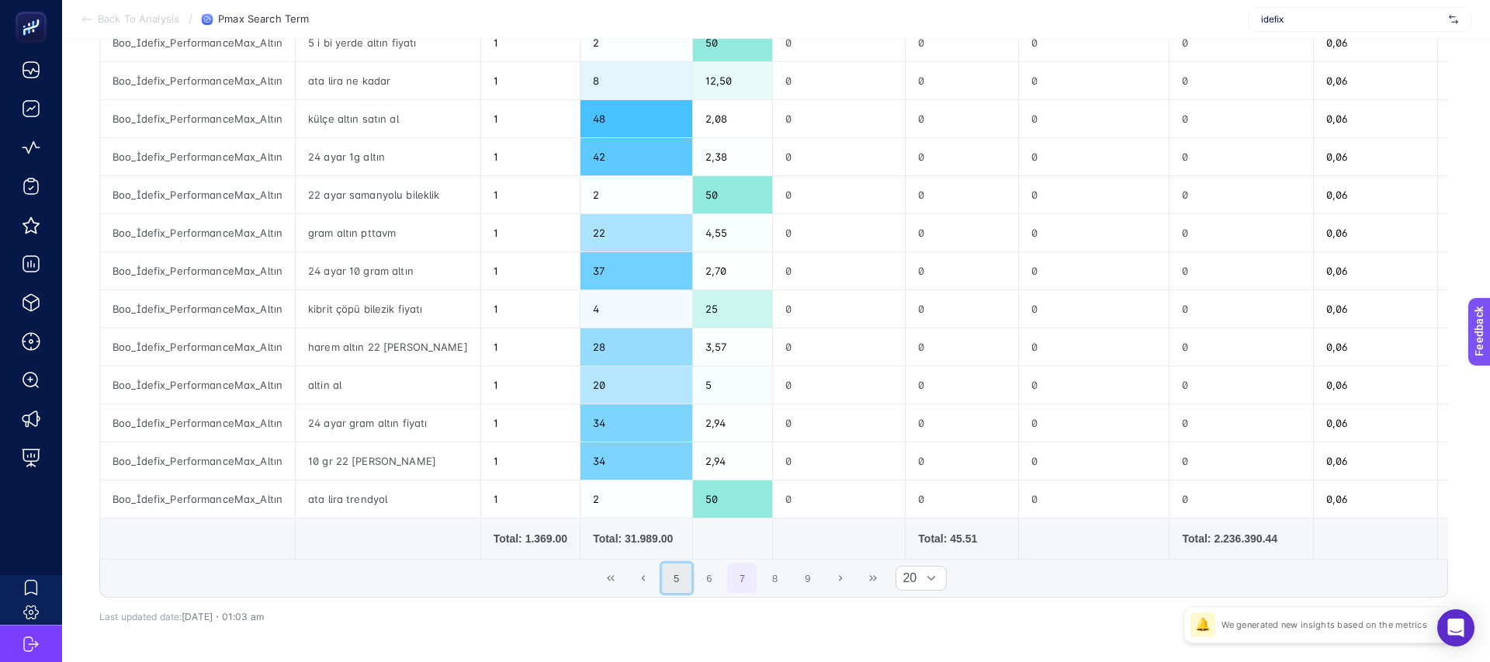
click at [685, 581] on button "5" at bounding box center [676, 577] width 29 height 29
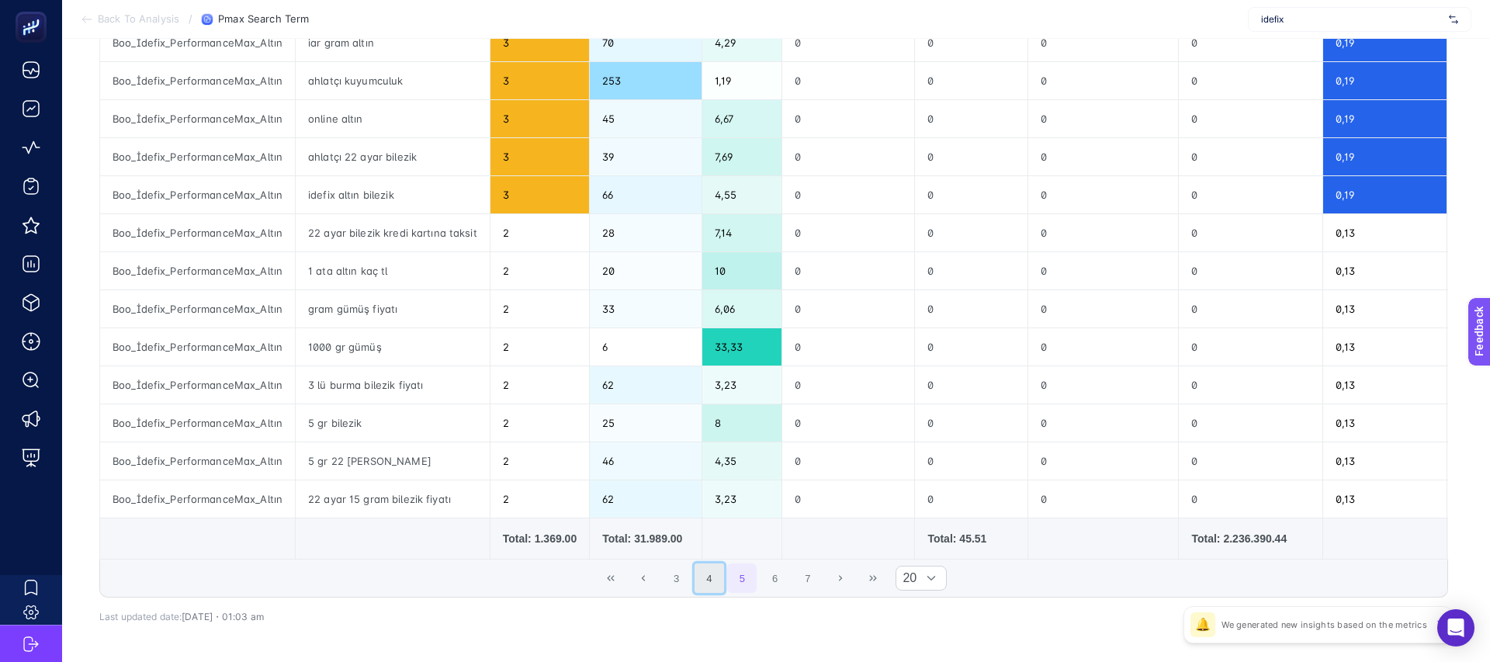
click at [705, 582] on button "4" at bounding box center [708, 577] width 29 height 29
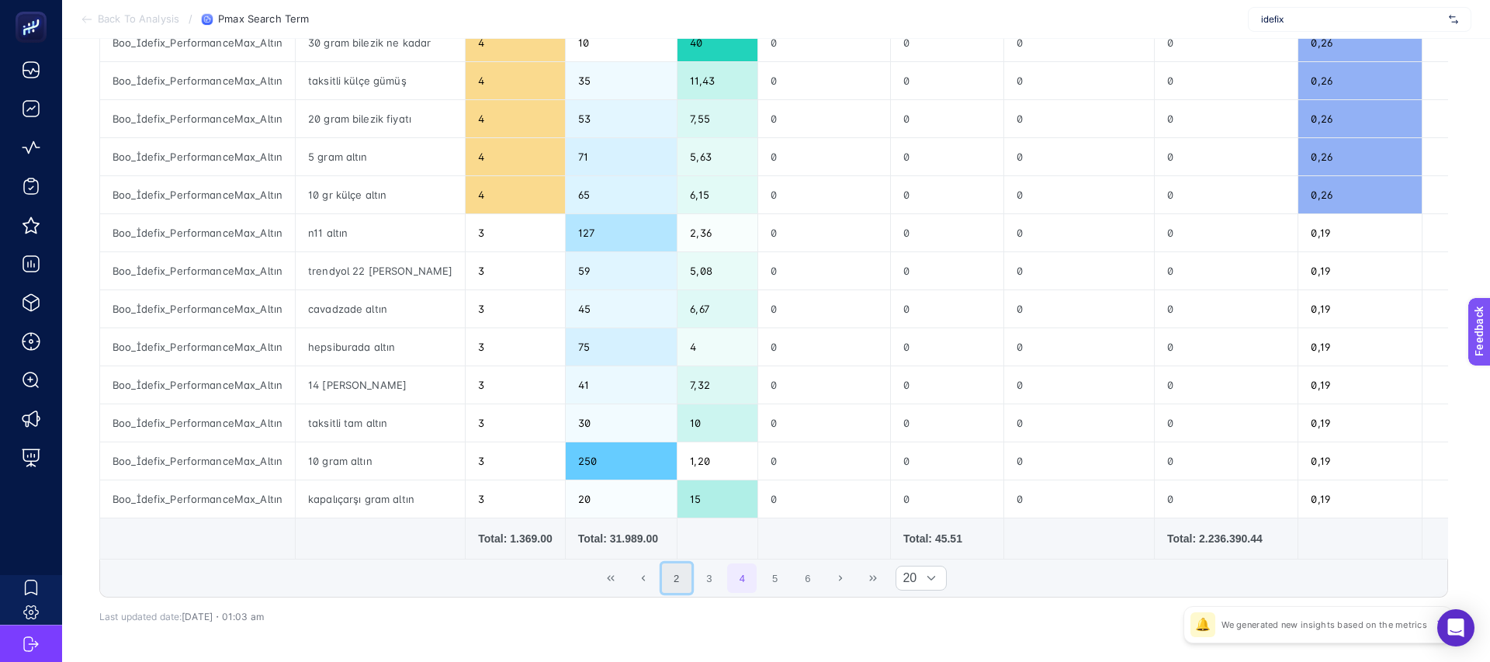
click at [679, 584] on button "2" at bounding box center [676, 577] width 29 height 29
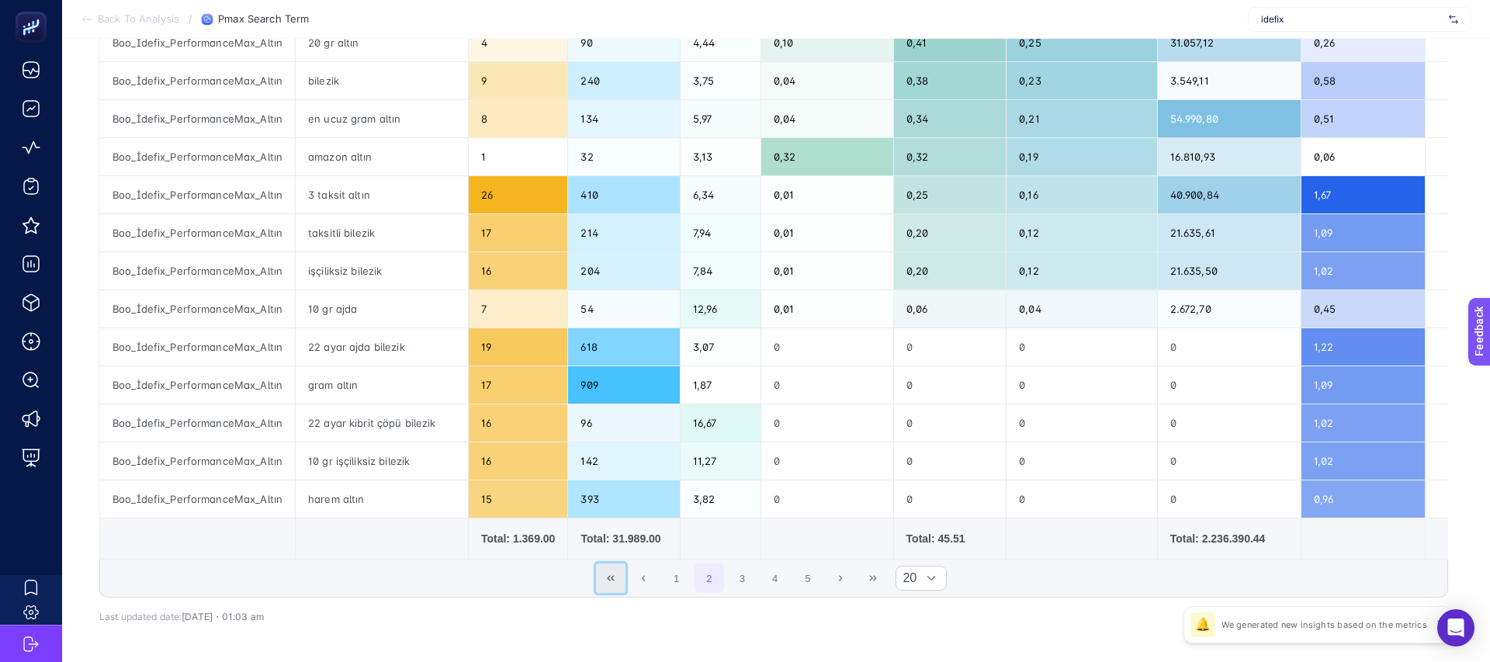
click at [621, 575] on button "First Page" at bounding box center [610, 577] width 29 height 29
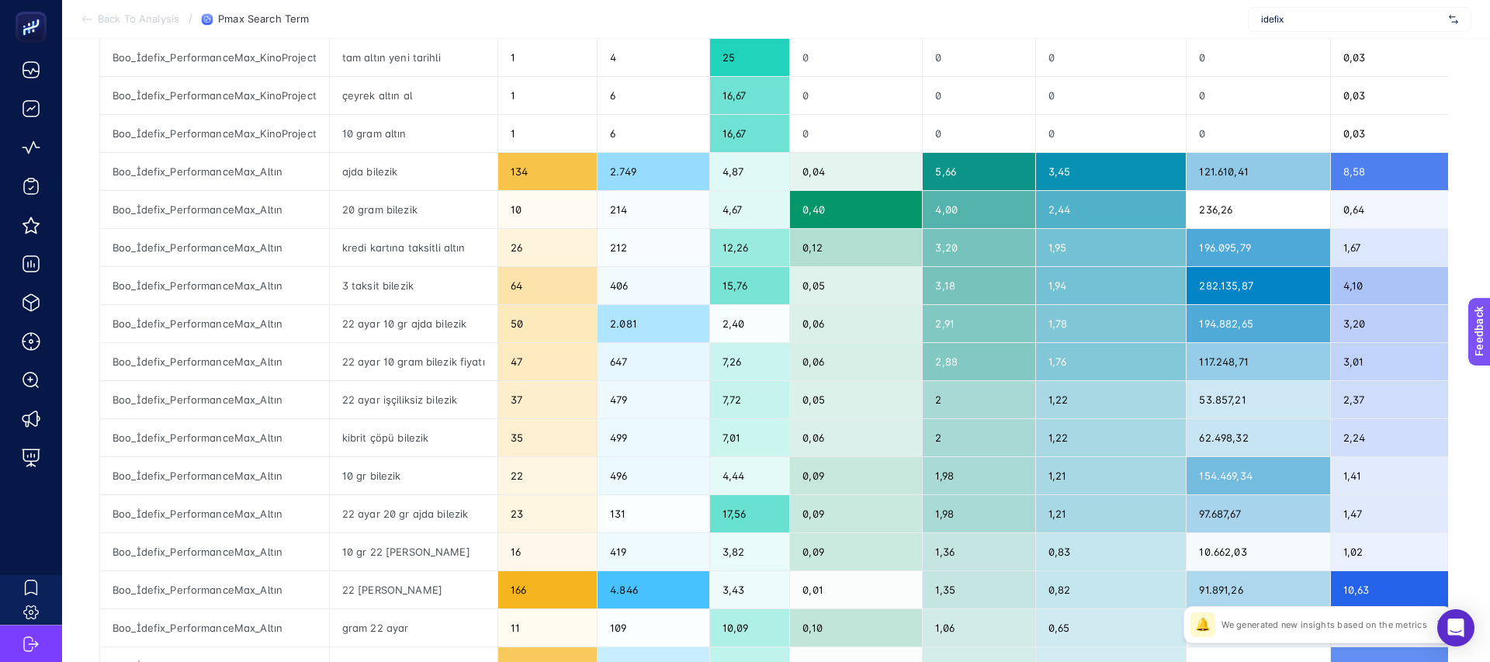
scroll to position [104, 0]
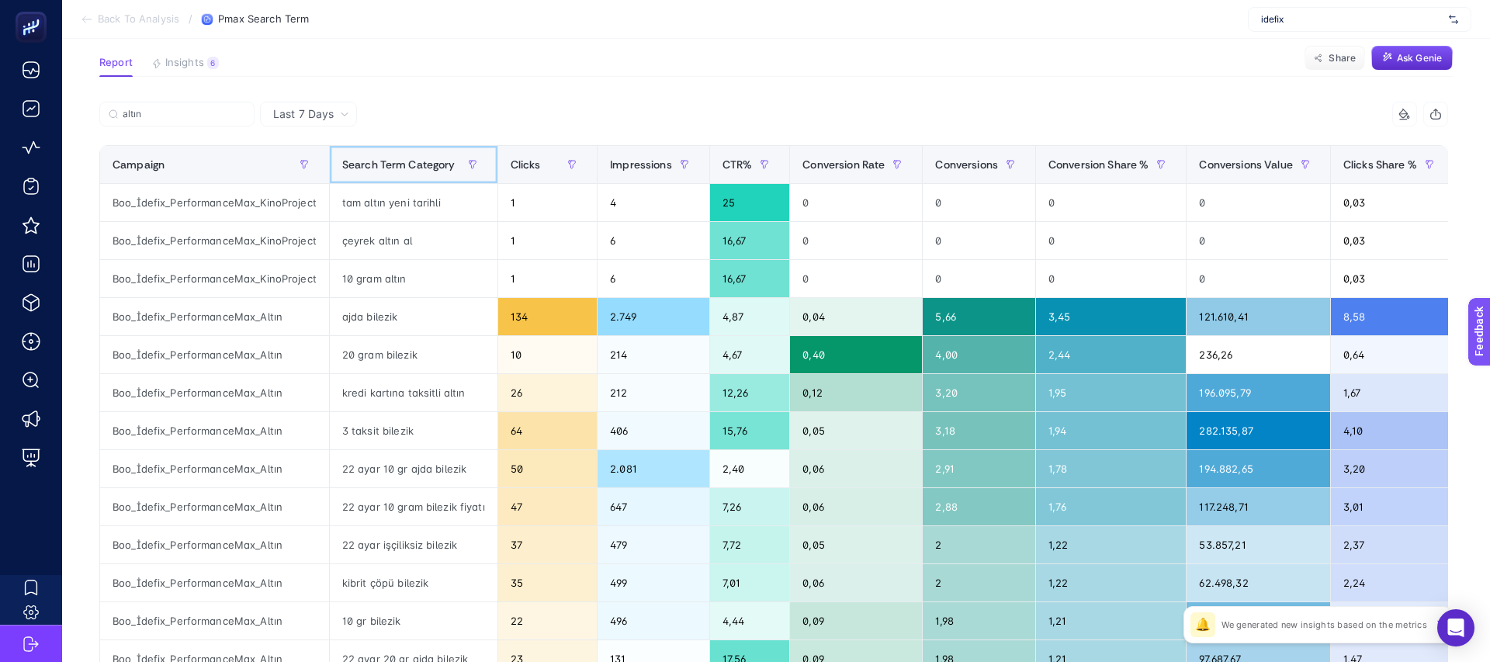
click at [384, 163] on span "Search Term Category" at bounding box center [398, 164] width 113 height 12
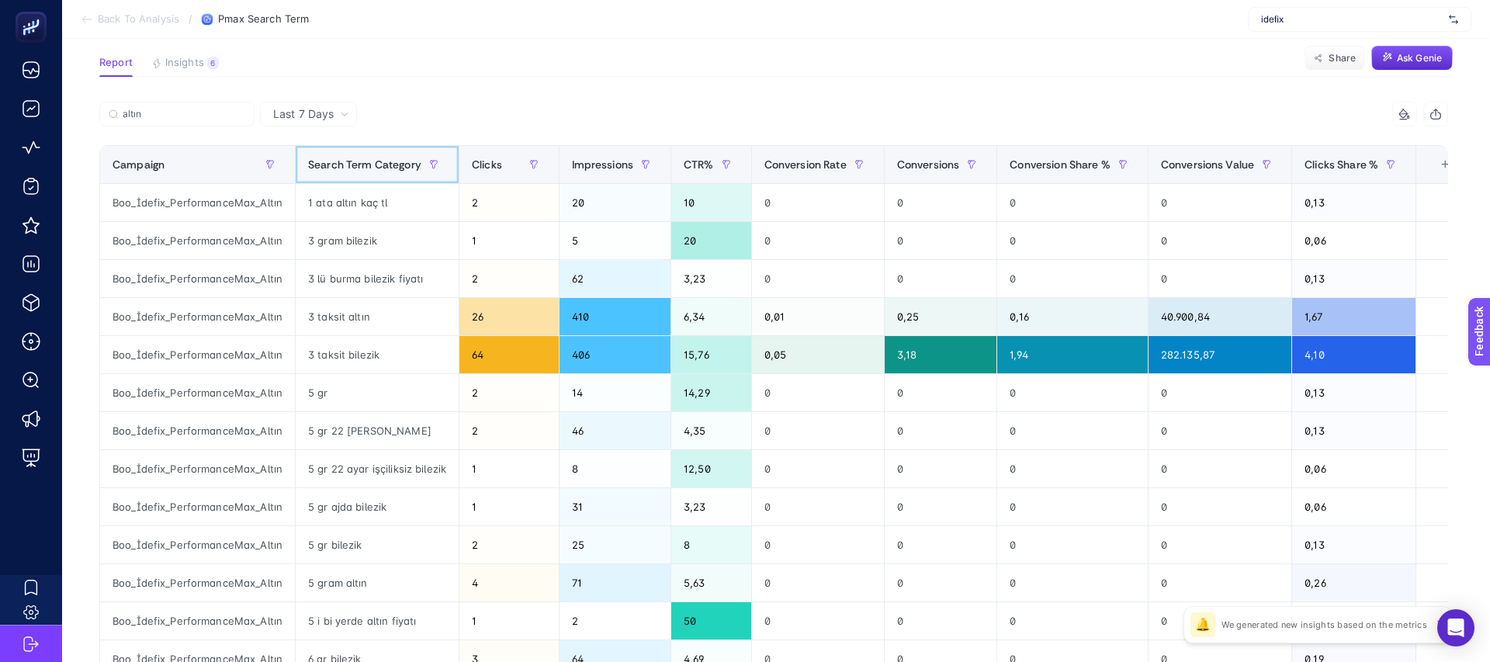
click at [382, 164] on span "Search Term Category" at bounding box center [364, 164] width 113 height 12
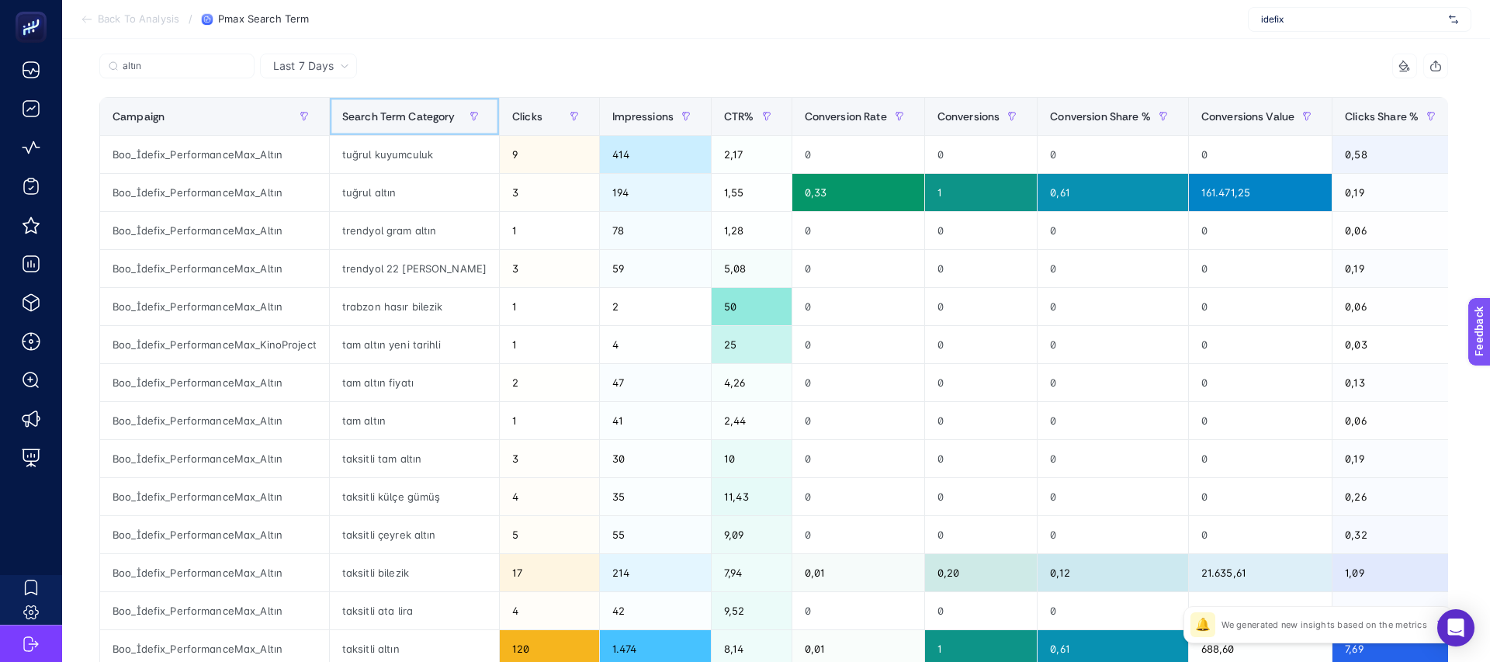
scroll to position [151, 0]
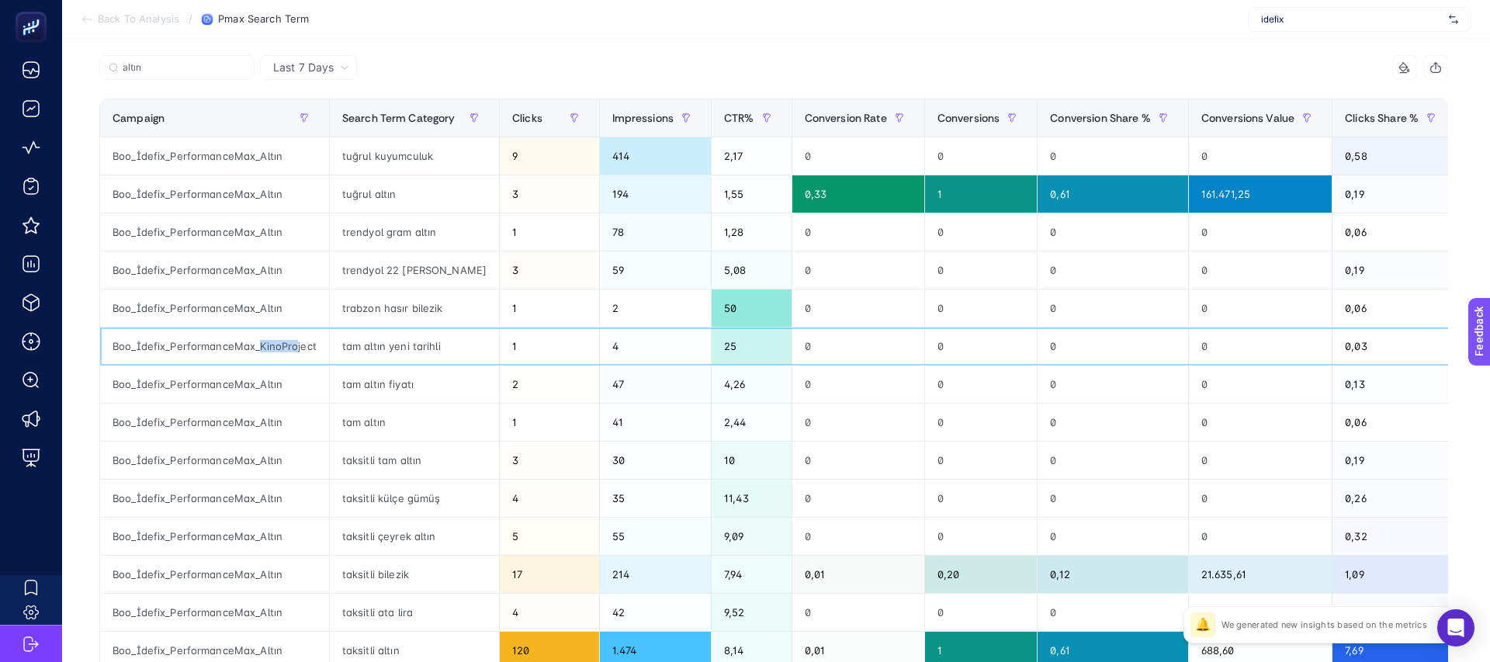
drag, startPoint x: 259, startPoint y: 344, endPoint x: 297, endPoint y: 346, distance: 38.1
click at [297, 346] on div "Boo_İdefix_PerformanceMax_KinoProject" at bounding box center [214, 345] width 229 height 37
copy div "KinoPro"
click at [205, 71] on input "altın" at bounding box center [184, 68] width 123 height 12
click at [205, 71] on input "altın" at bounding box center [177, 68] width 106 height 12
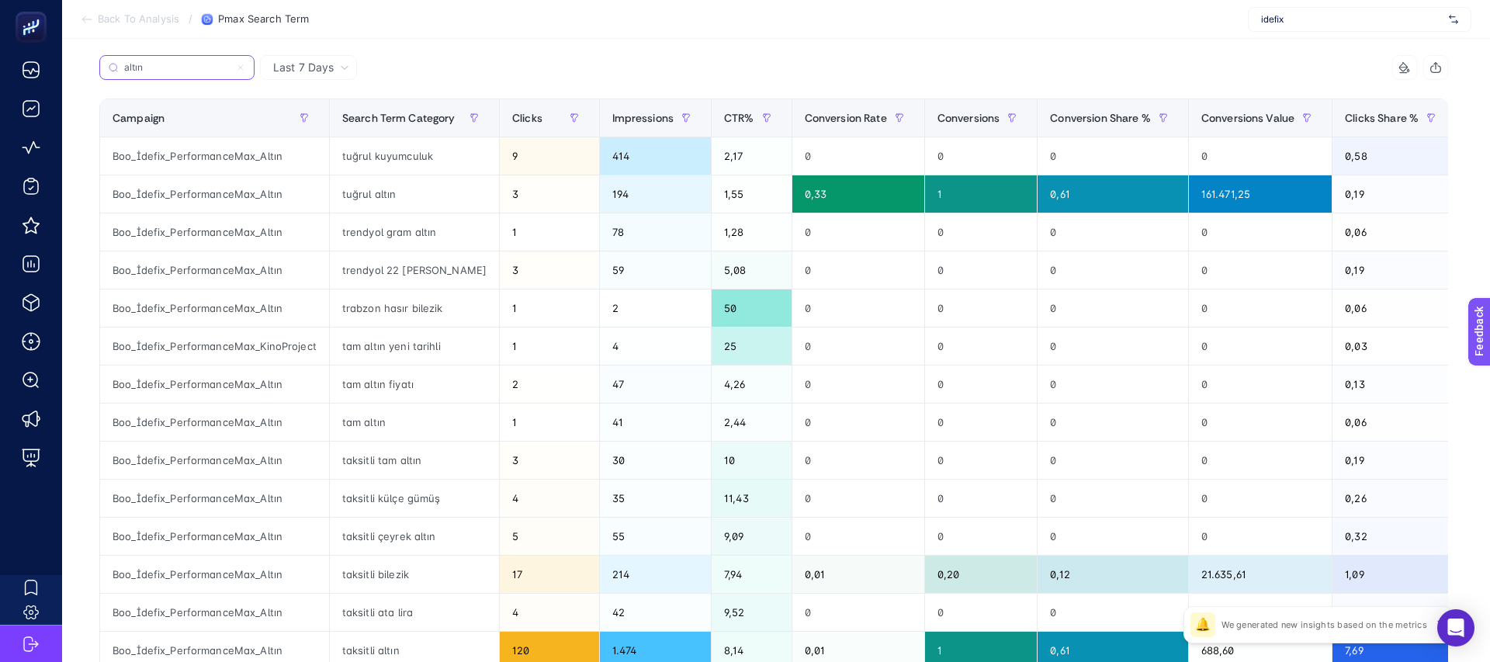
paste input "KinoPro"
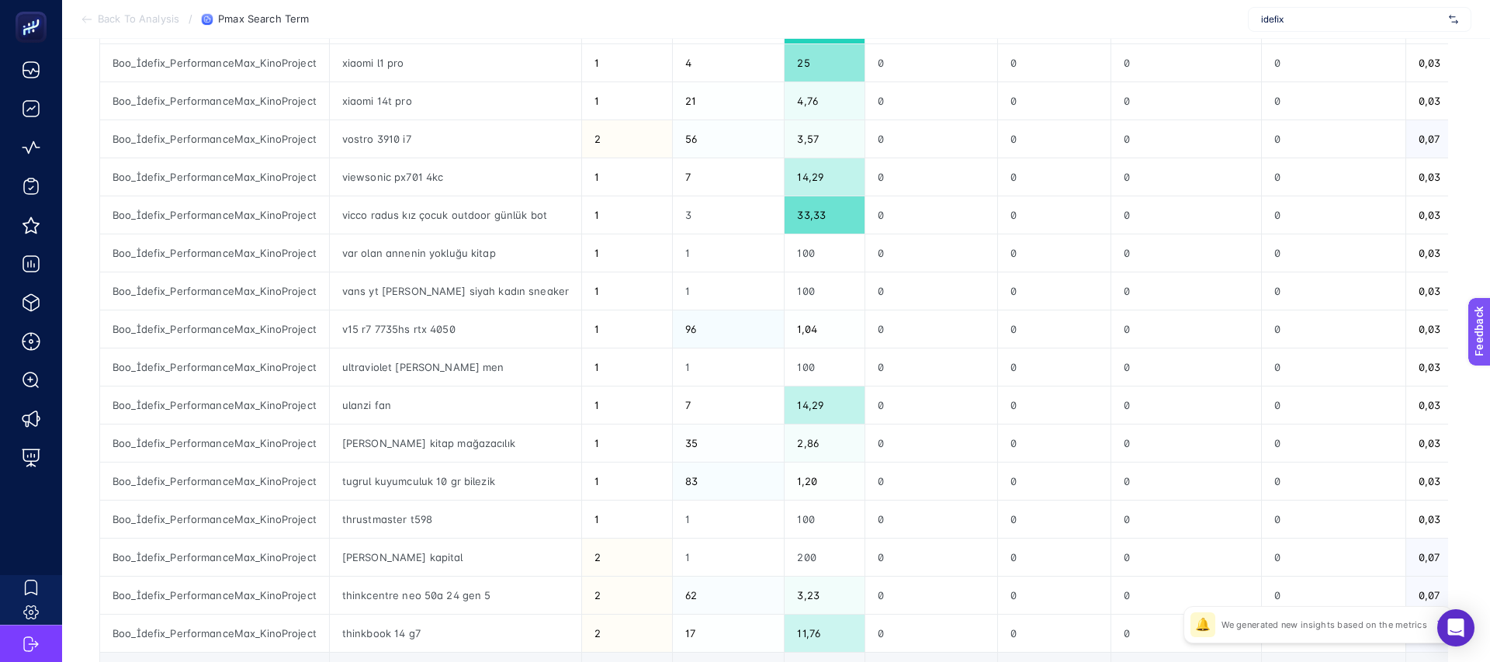
scroll to position [130, 0]
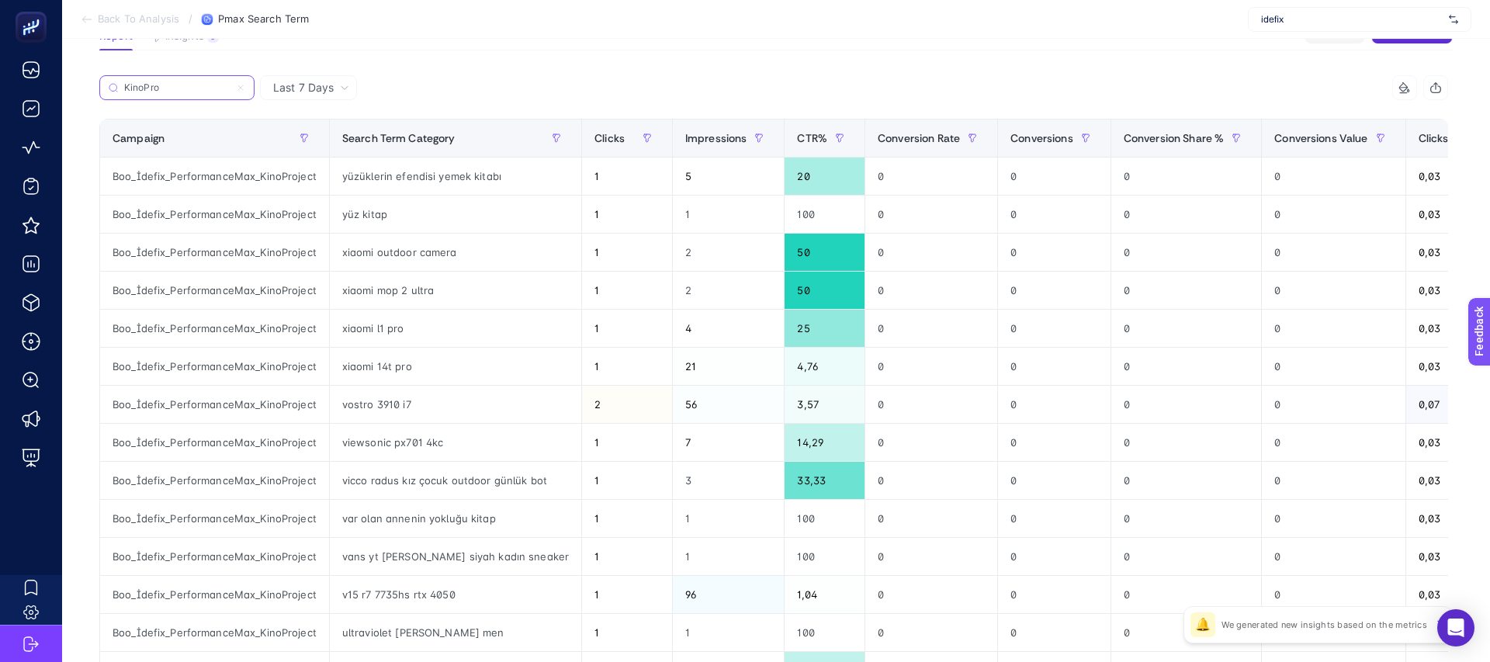
type input "KinoPro"
click at [594, 133] on span "Clicks" at bounding box center [609, 138] width 30 height 12
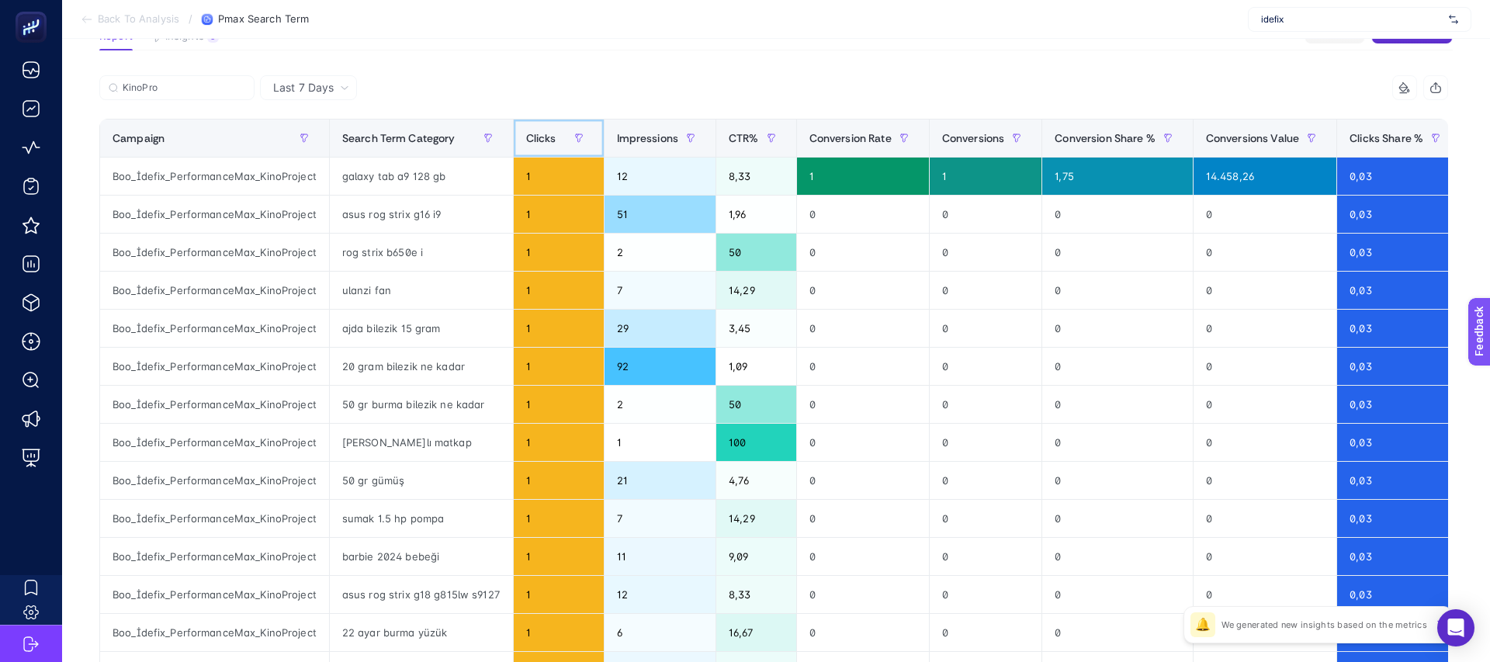
click at [535, 133] on span "Clicks" at bounding box center [541, 138] width 30 height 12
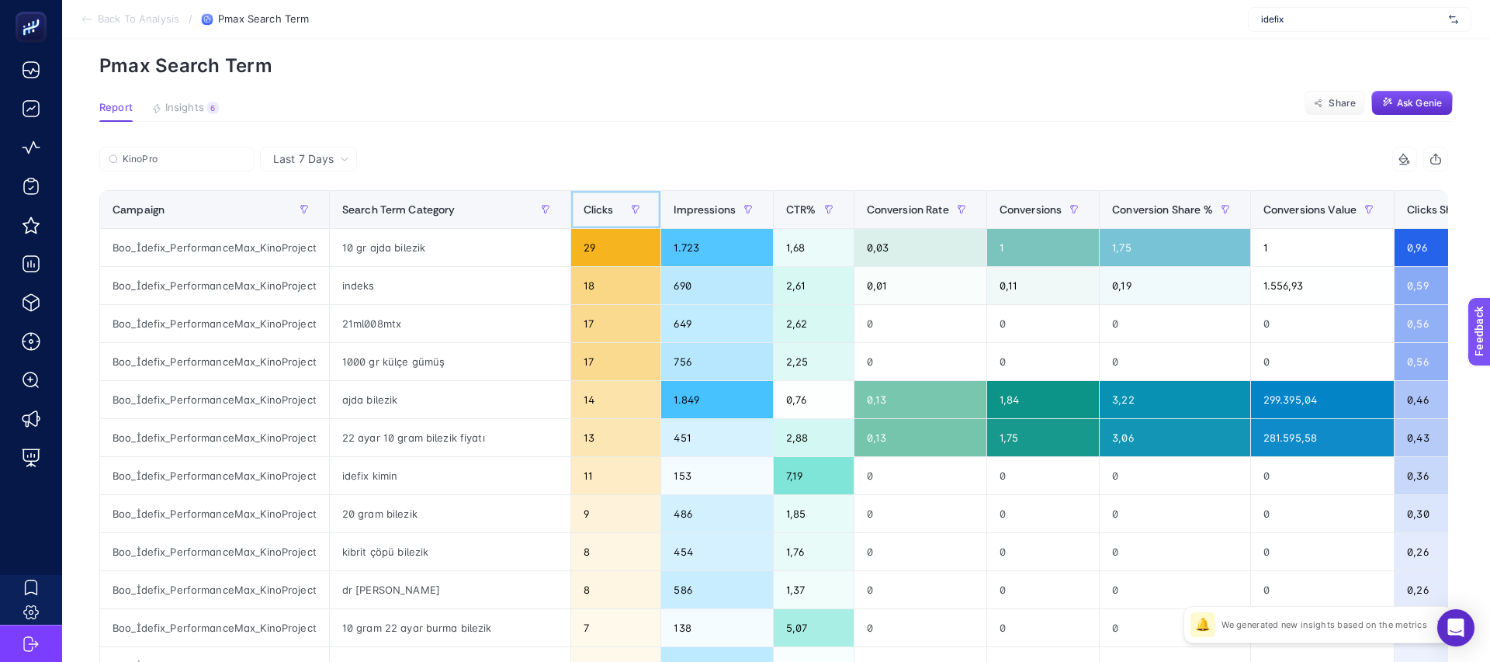
scroll to position [54, 0]
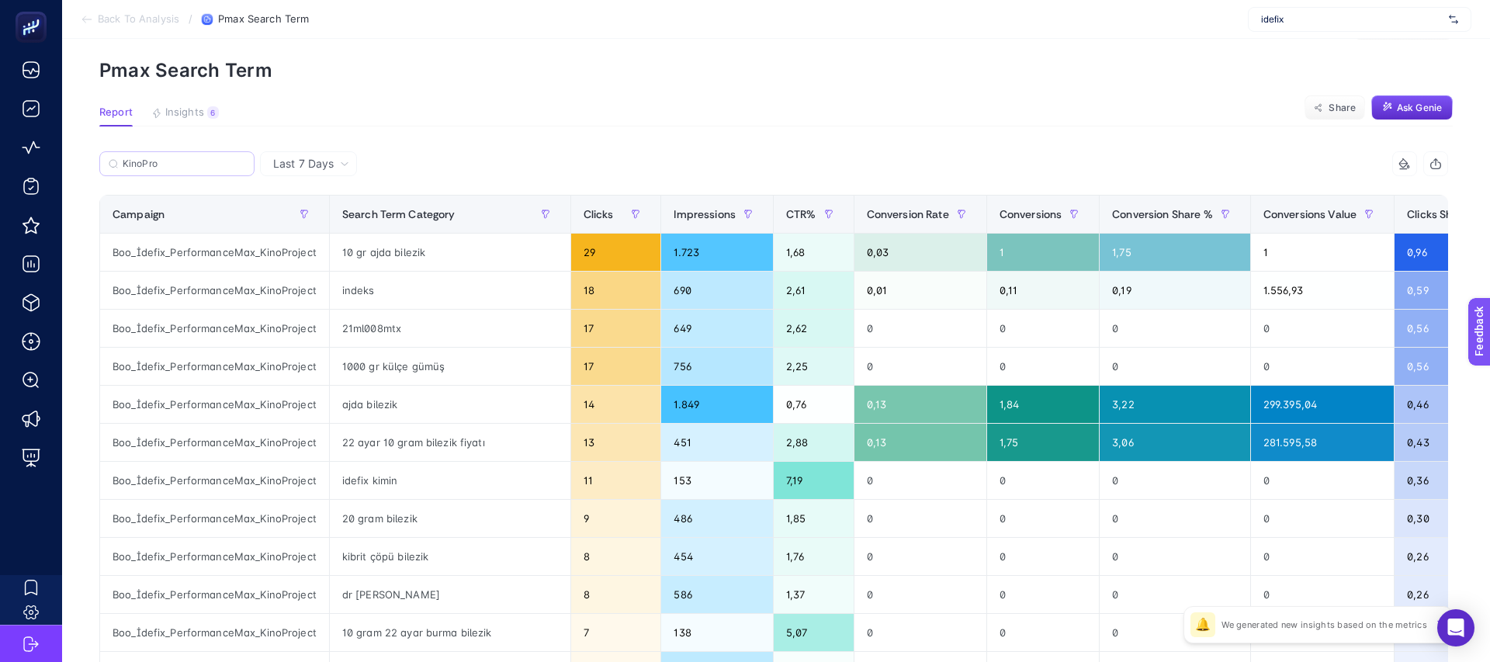
click at [167, 156] on label "KinoPro" at bounding box center [176, 163] width 155 height 25
click at [167, 158] on input "KinoPro" at bounding box center [184, 164] width 123 height 12
click at [167, 156] on label "KinoPro" at bounding box center [176, 163] width 155 height 25
click at [167, 158] on input "KinoPro" at bounding box center [177, 164] width 106 height 12
click at [244, 161] on icon at bounding box center [240, 163] width 9 height 9
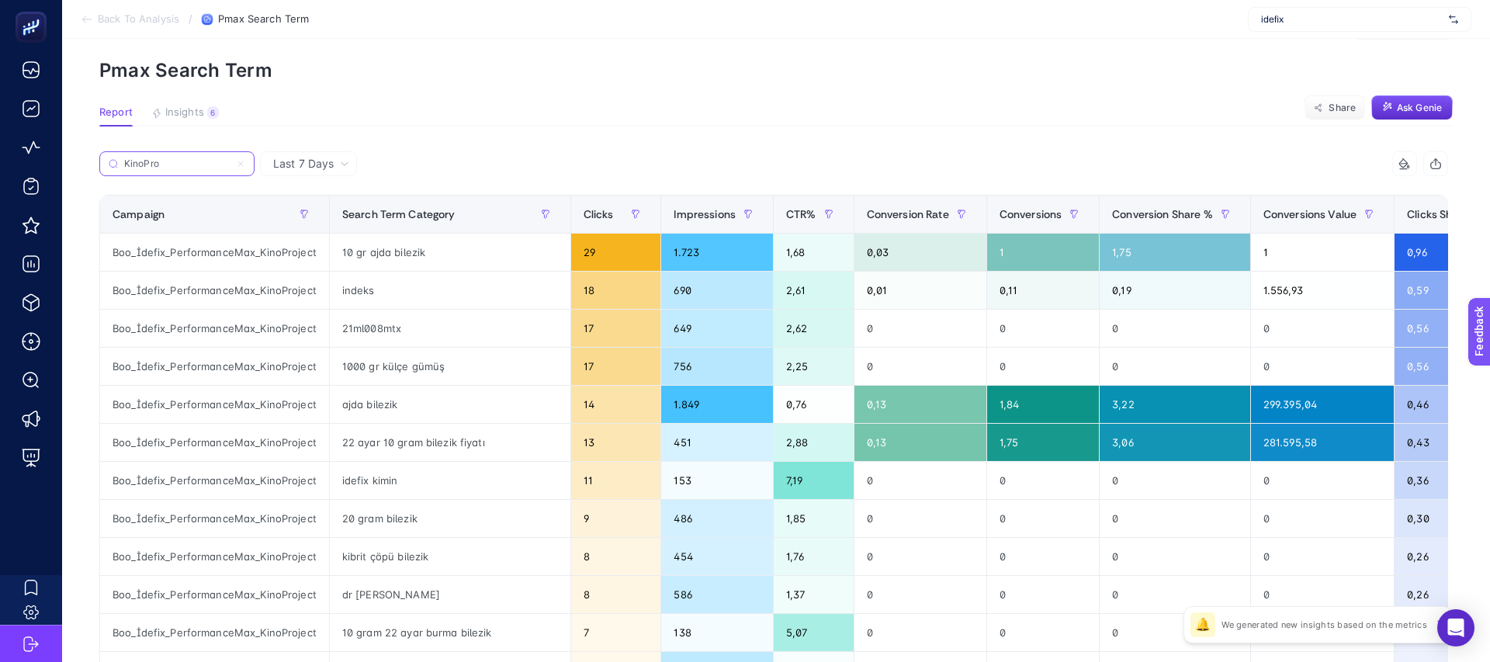
click at [230, 161] on input "KinoPro" at bounding box center [177, 164] width 106 height 12
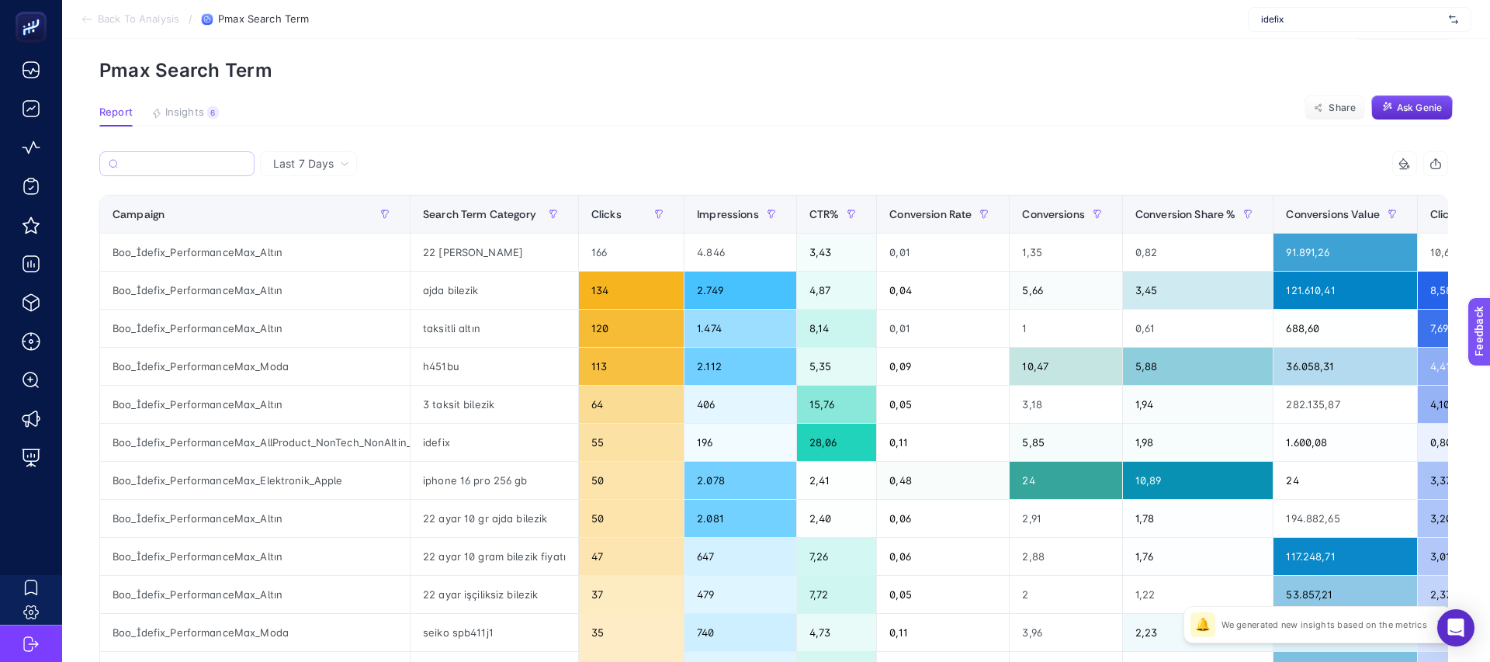
click at [334, 158] on div "Last 7 Days" at bounding box center [311, 163] width 88 height 11
click at [465, 106] on section "Report Insights 6 We generated new insights based on the metrics Share Ask Genie" at bounding box center [775, 116] width 1353 height 20
